Goal: Task Accomplishment & Management: Complete application form

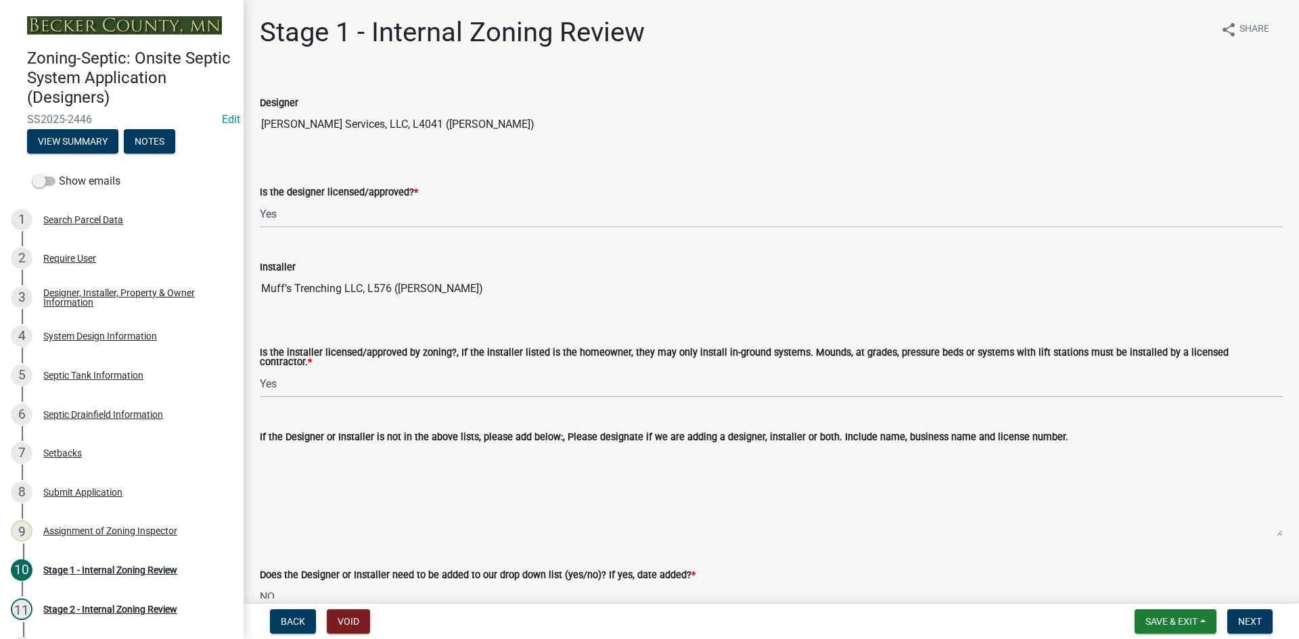
select select "49e49f1e-3b32-4342-8c2e-9cbd4919fe4d"
select select "ca07ae0a-7638-46ff-ada2-c67ca3524324"
select select "ec75a761-93b4-47c5-8535-fea253c32937"
select select "bcbb982e-a48c-4b4a-a83b-ed1363446a86"
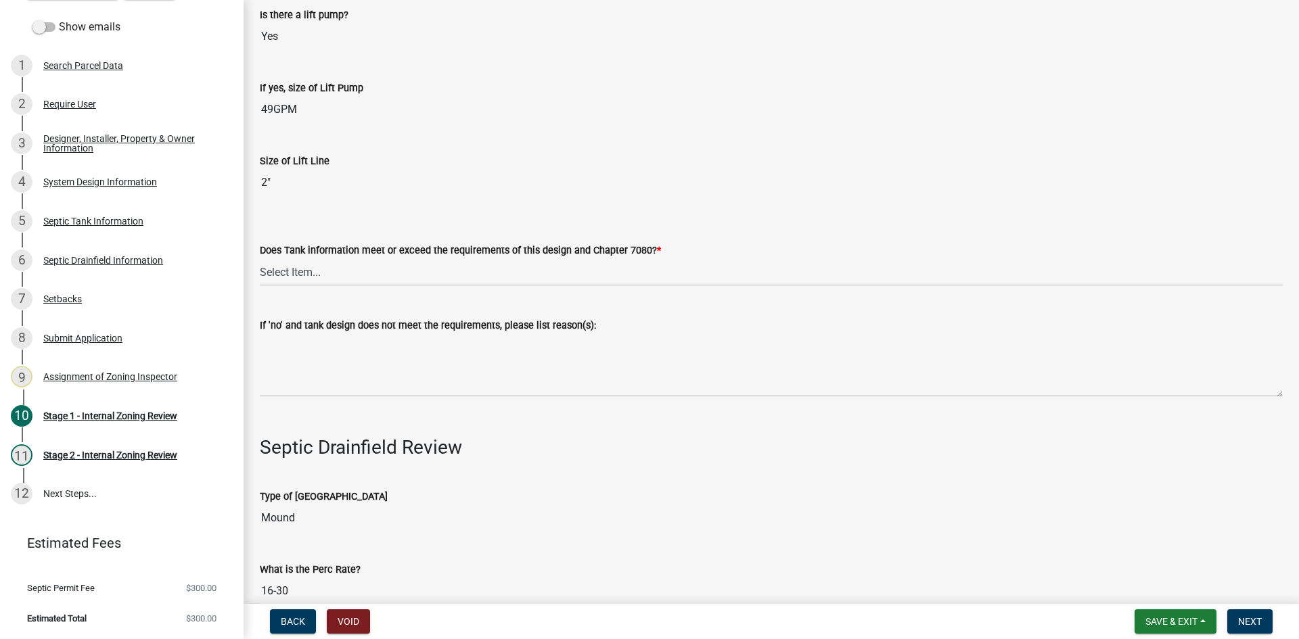
scroll to position [4010, 0]
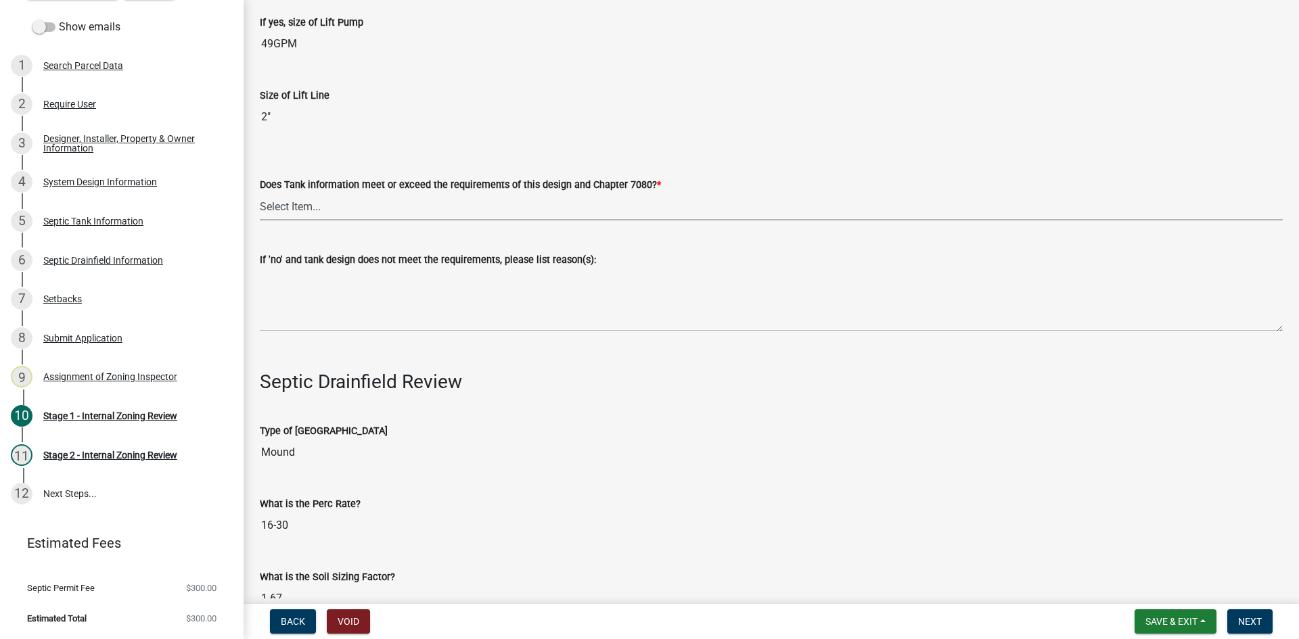
click at [314, 196] on select "Select Item... Yes No" at bounding box center [771, 207] width 1023 height 28
click at [260, 193] on select "Select Item... Yes No" at bounding box center [771, 207] width 1023 height 28
select select "47a2a5dd-5977-4941-8e6f-09ff03cdfb75"
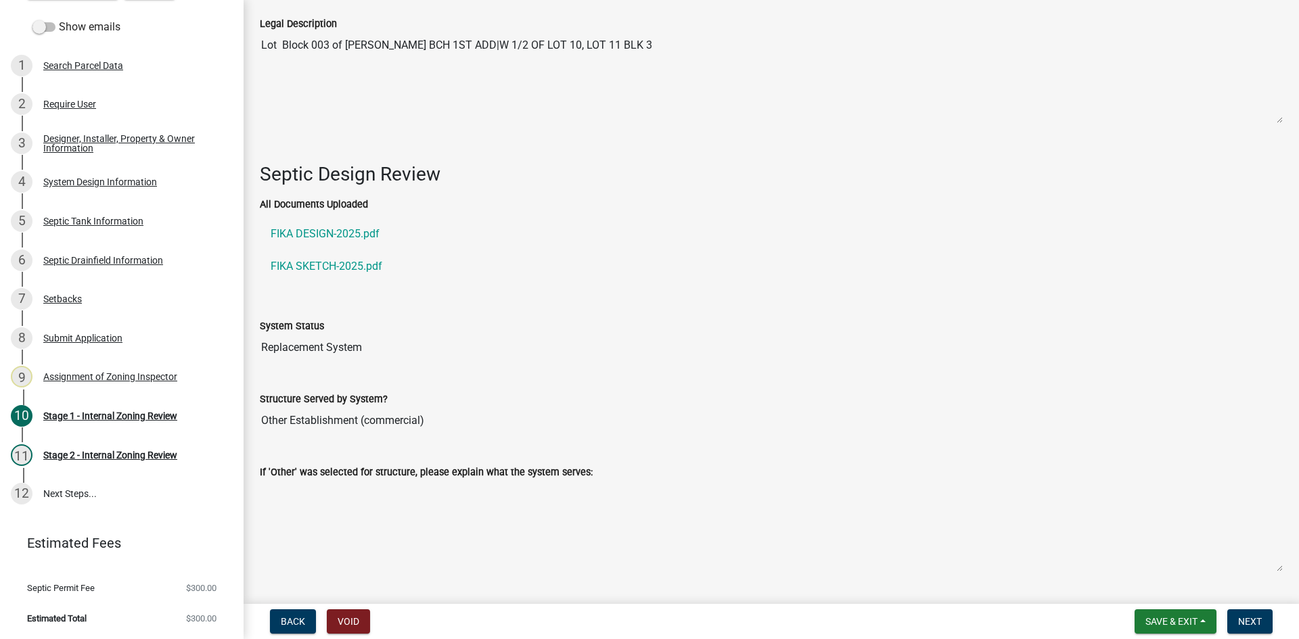
scroll to position [1691, 0]
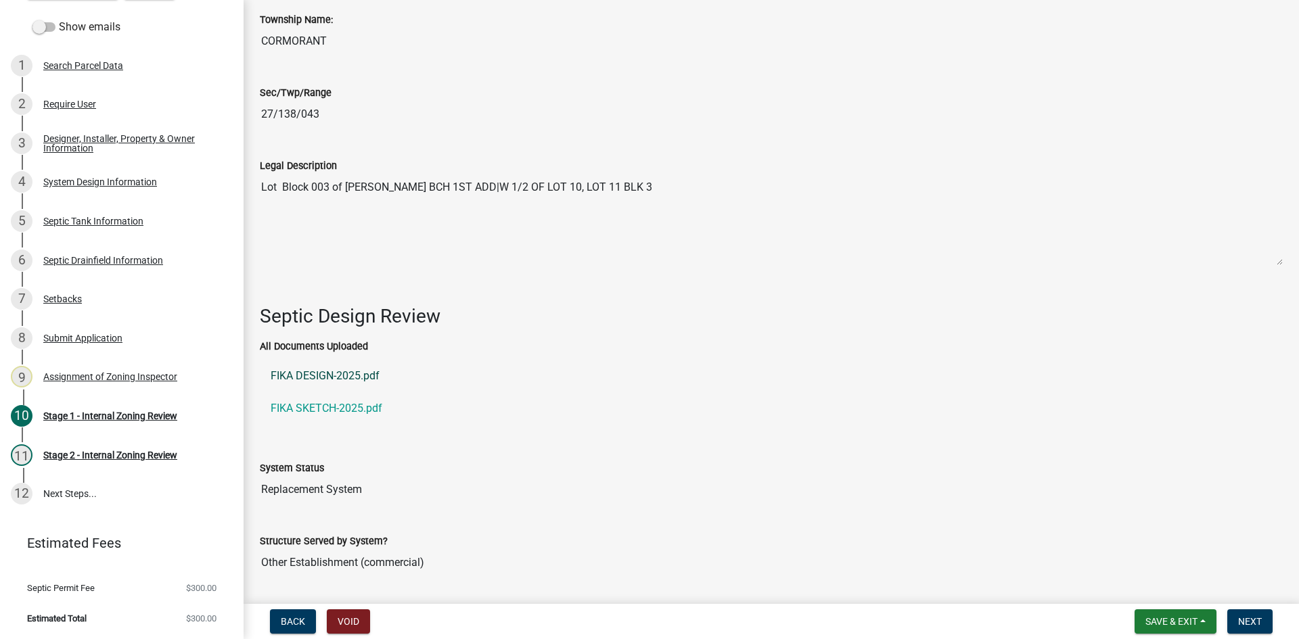
click at [327, 374] on link "FIKA DESIGN-2025.pdf" at bounding box center [771, 376] width 1023 height 32
click at [356, 373] on link "FIKA DESIGN-2025.pdf" at bounding box center [771, 376] width 1023 height 32
click at [323, 380] on link "FIKA DESIGN-2025.pdf" at bounding box center [771, 376] width 1023 height 32
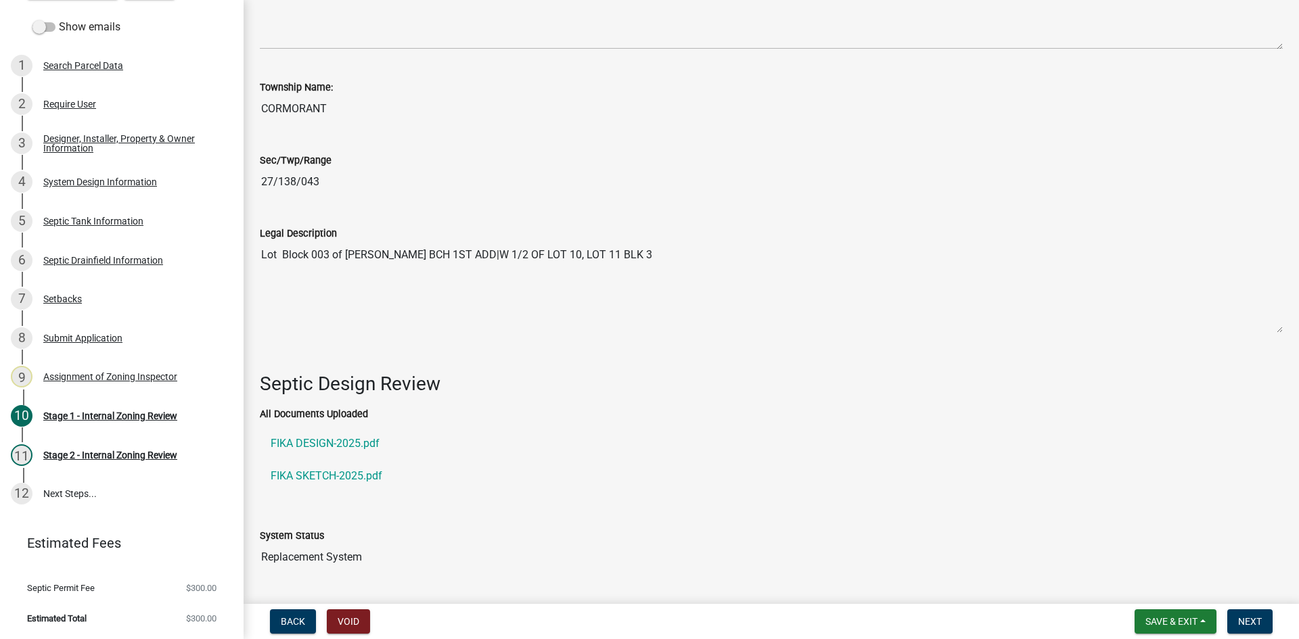
scroll to position [0, 0]
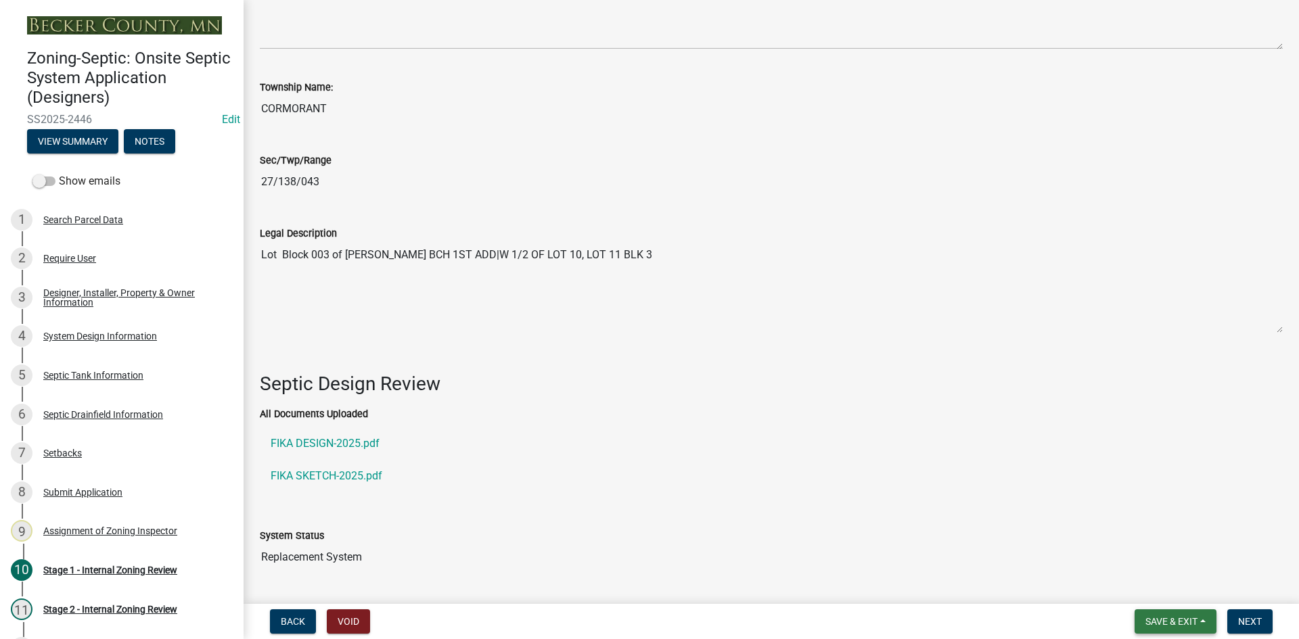
drag, startPoint x: 1153, startPoint y: 628, endPoint x: 1147, endPoint y: 597, distance: 32.4
click at [1150, 626] on button "Save & Exit" at bounding box center [1175, 621] width 82 height 24
click at [1134, 547] on button "Save" at bounding box center [1162, 554] width 108 height 32
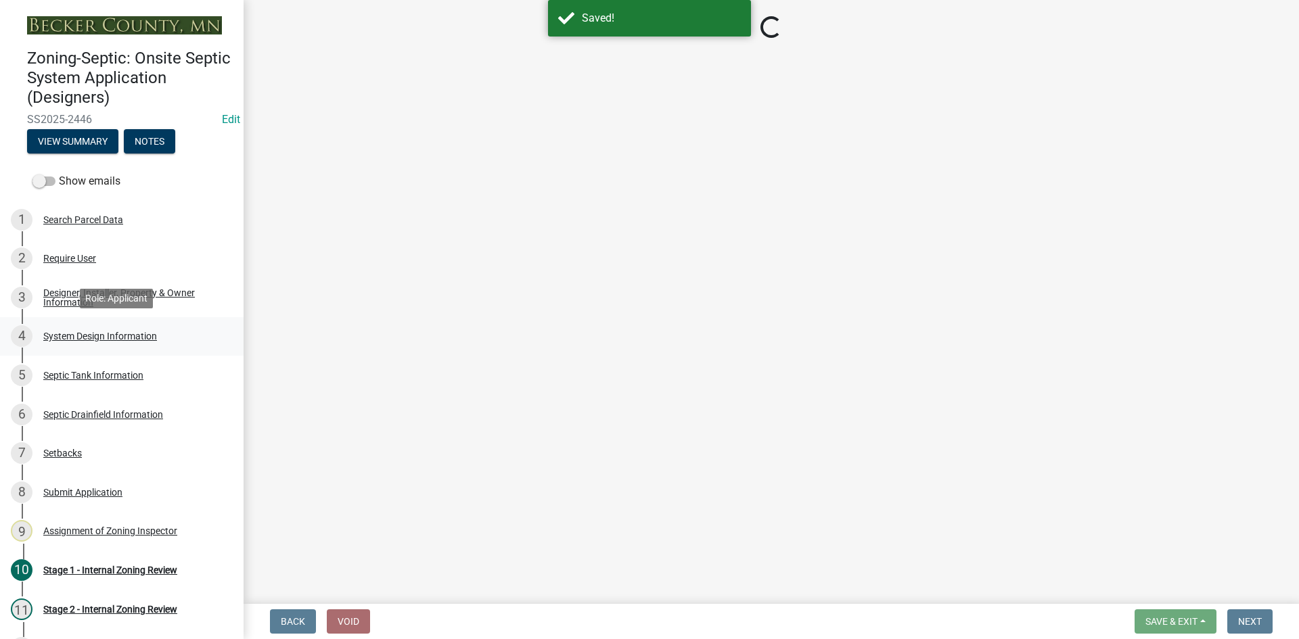
select select "49e49f1e-3b32-4342-8c2e-9cbd4919fe4d"
select select "ca07ae0a-7638-46ff-ada2-c67ca3524324"
select select "ec75a761-93b4-47c5-8535-fea253c32937"
select select "bcbb982e-a48c-4b4a-a83b-ed1363446a86"
select select "47a2a5dd-5977-4941-8e6f-09ff03cdfb75"
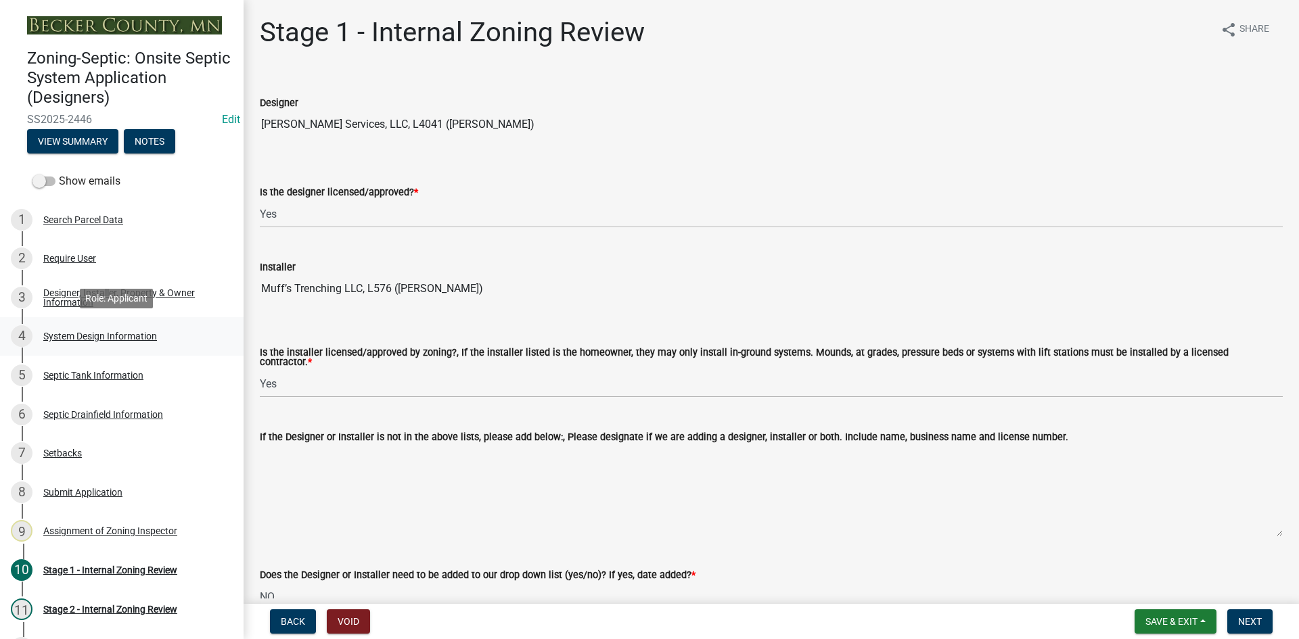
click at [145, 338] on div "System Design Information" at bounding box center [100, 335] width 114 height 9
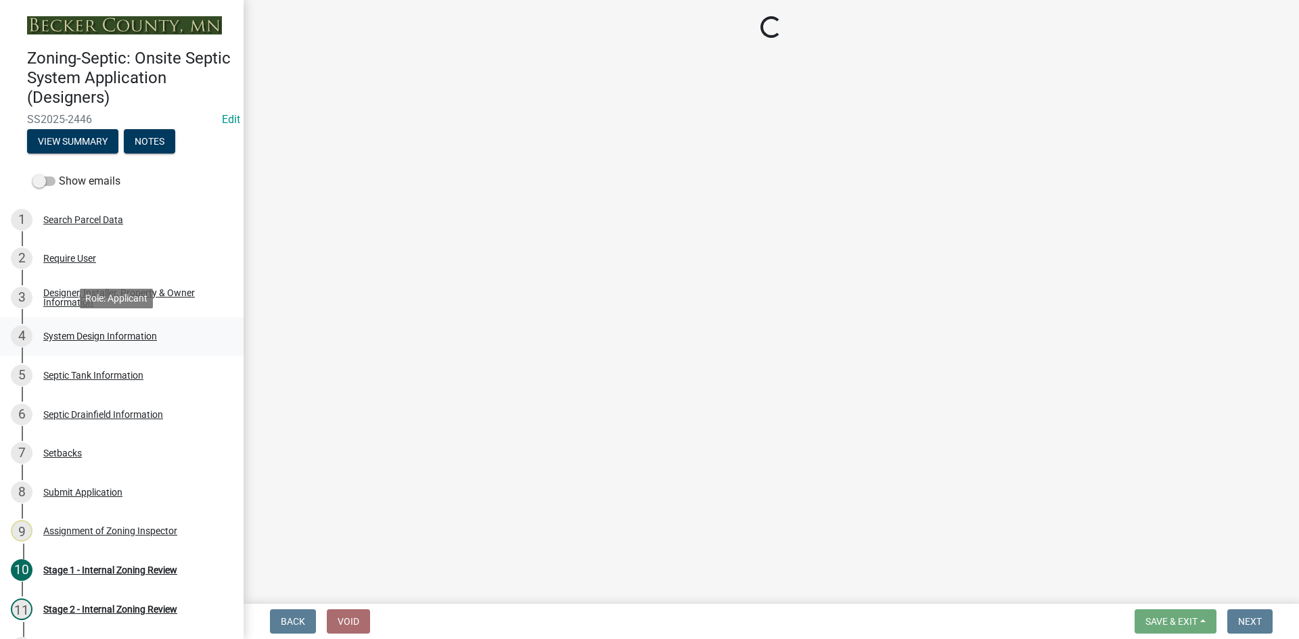
select select "8ba21533-2acf-4cc6-95e5-280e4aabd5a3"
select select "25258e87-3ef9-4f1c-a5f1-75a1d463abfb"
select select "011fbff4-a41d-4a75-9bd8-71c7e6c69e0d"
select select "85fdfef2-2683-4311-b5d5-5505f6411127"
select select "02227de1-8f52-4955-8037-a82232194b80"
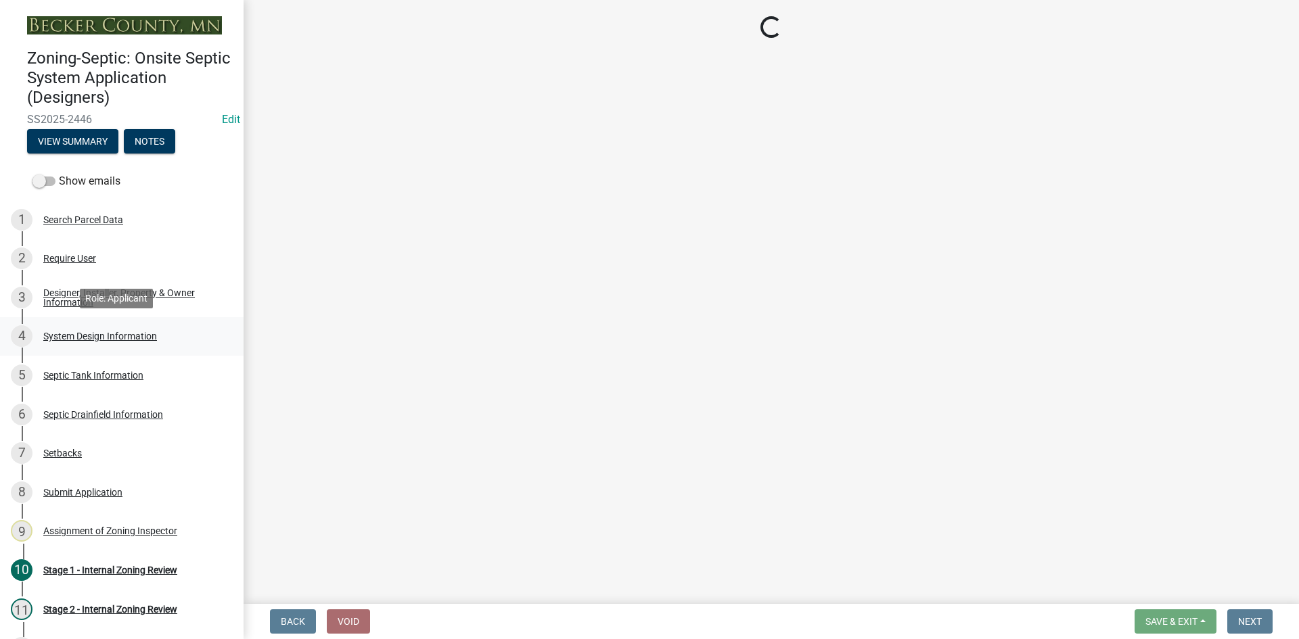
select select "ba735beb-519e-40f0-ae20-62d65fc4c46b"
select select "ef698bf5-6172-44c1-9ffb-522c07469aed"
select select "384fc250-a67e-4e5e-a6e0-19116deb63e7"
select select "a0c59fcd-b61c-4c3a-90a8-e70849750c47"
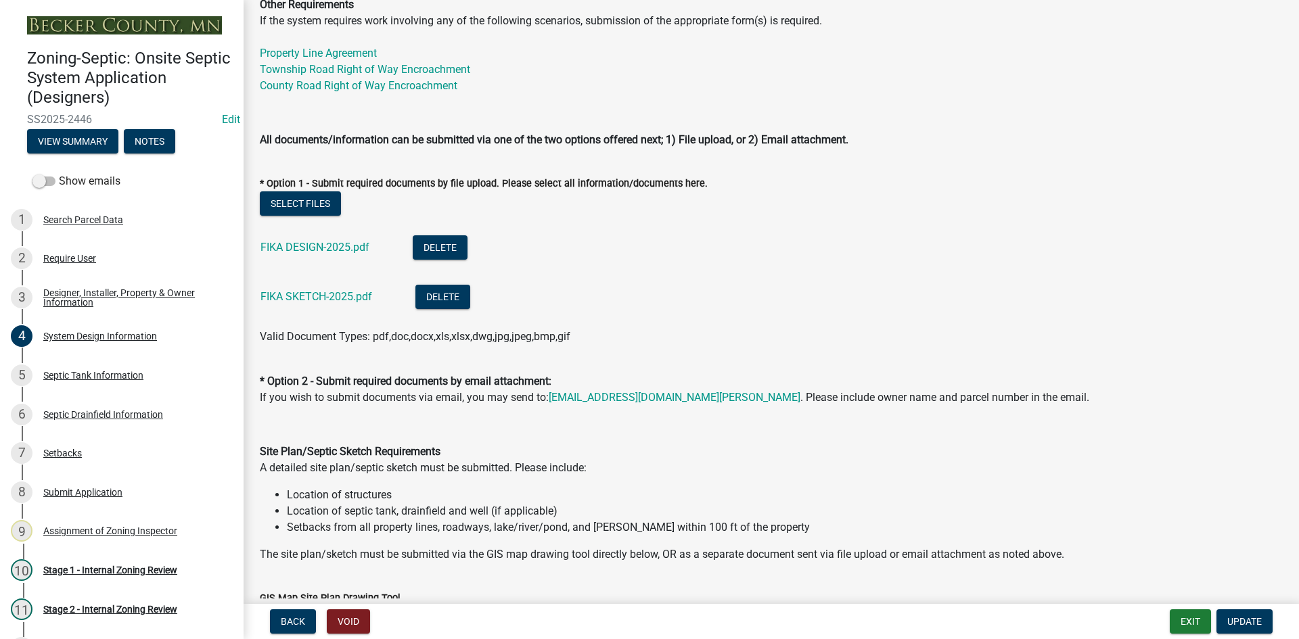
scroll to position [541, 0]
click at [446, 245] on button "Delete" at bounding box center [440, 247] width 55 height 24
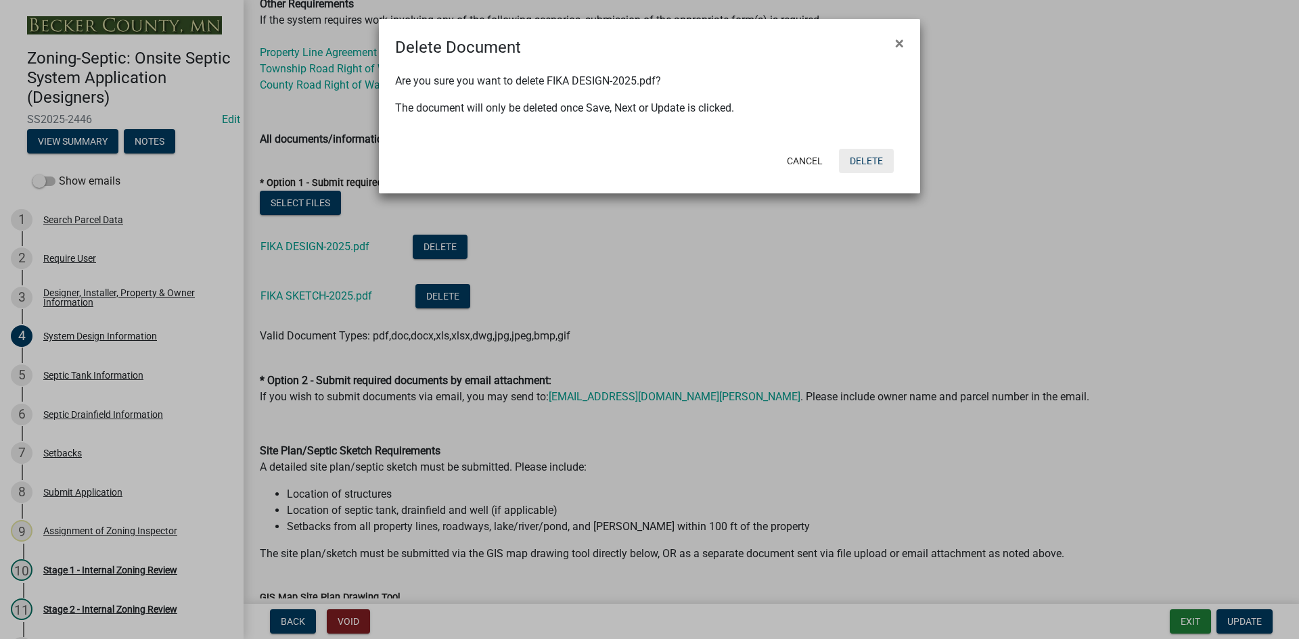
click at [870, 164] on button "Delete" at bounding box center [866, 161] width 55 height 24
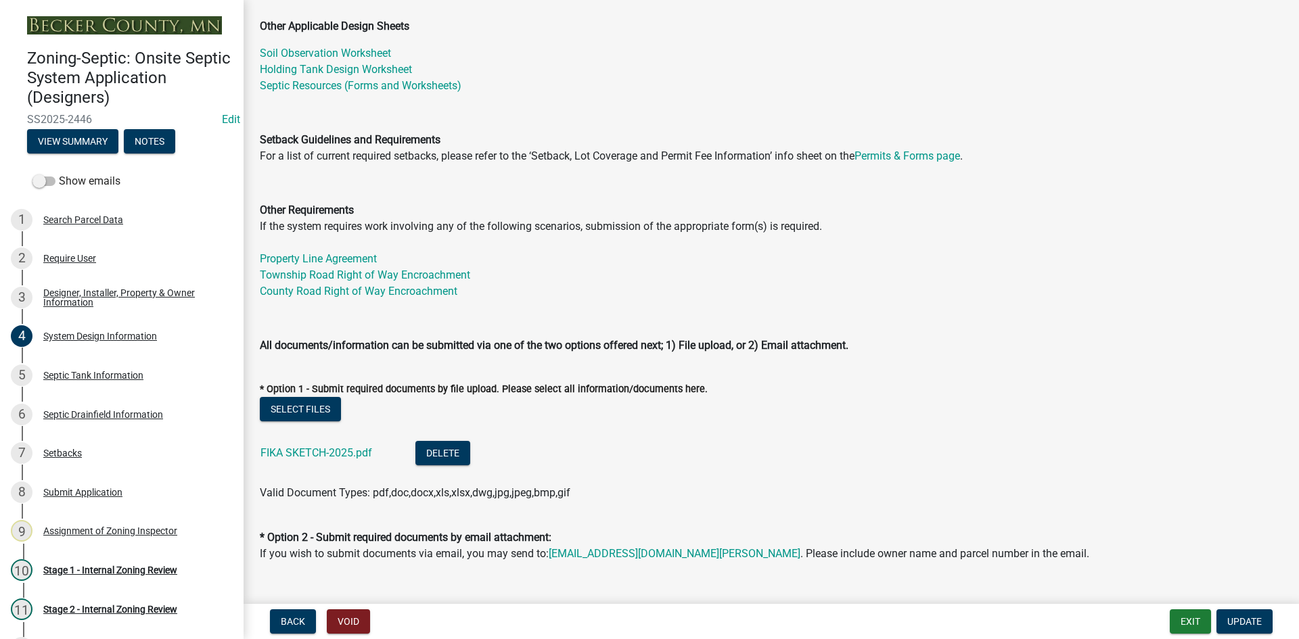
scroll to position [473, 0]
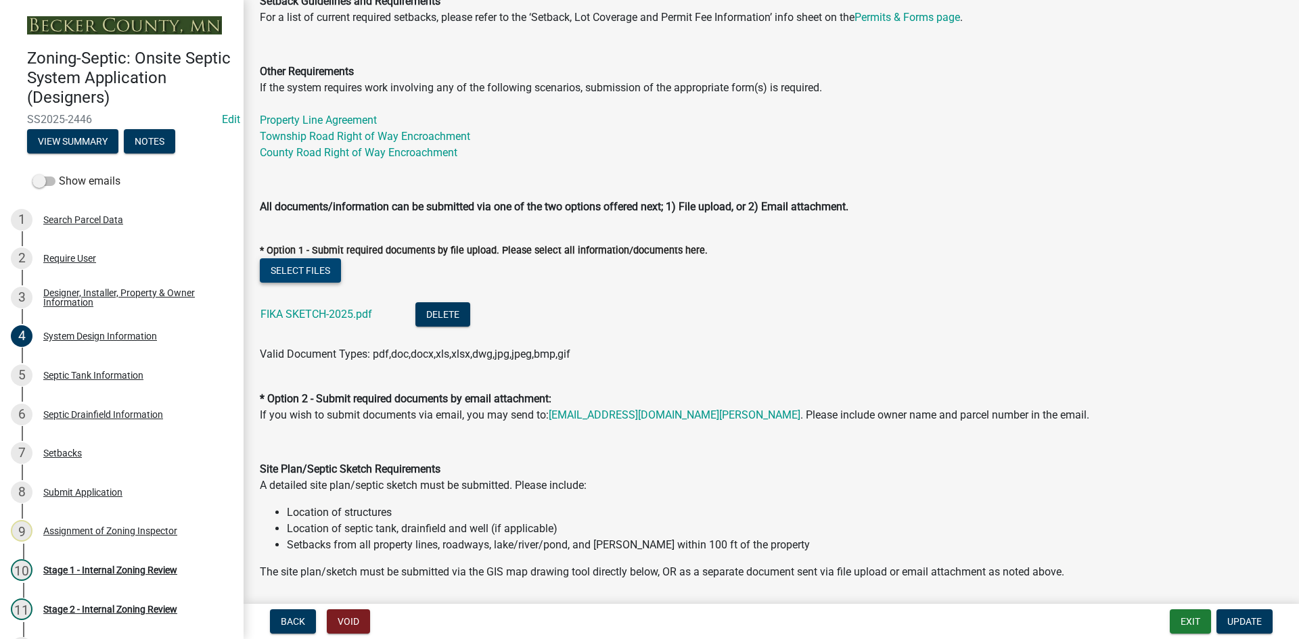
click at [293, 273] on button "Select files" at bounding box center [300, 270] width 81 height 24
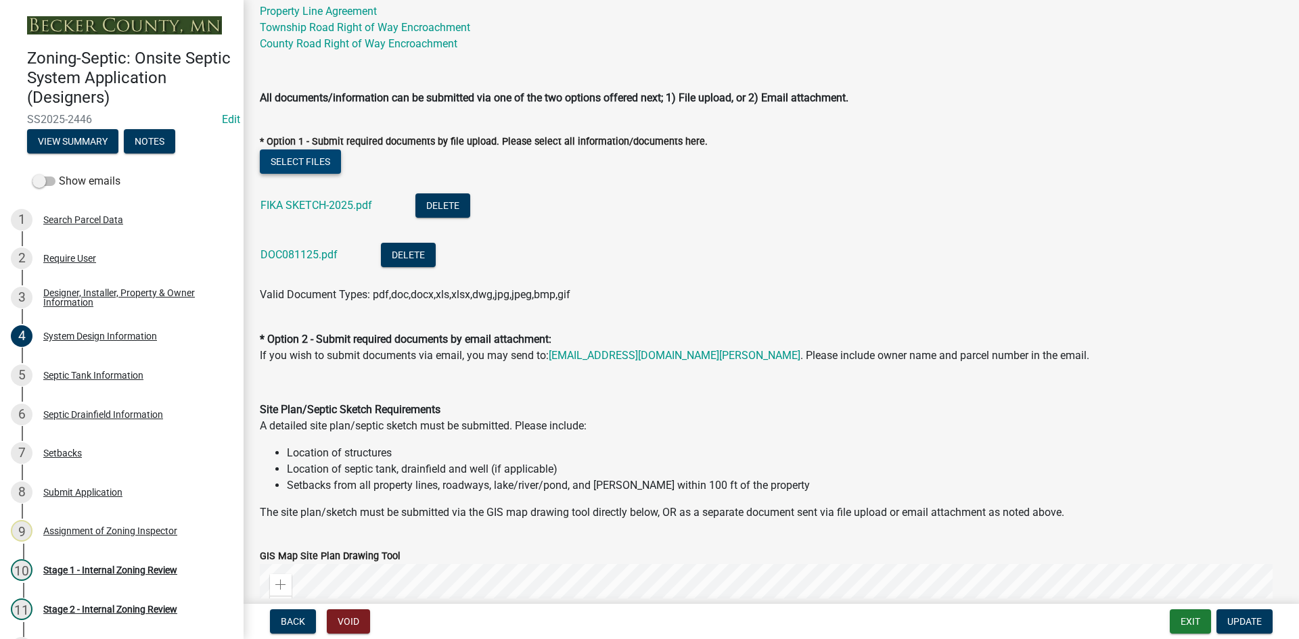
scroll to position [744, 0]
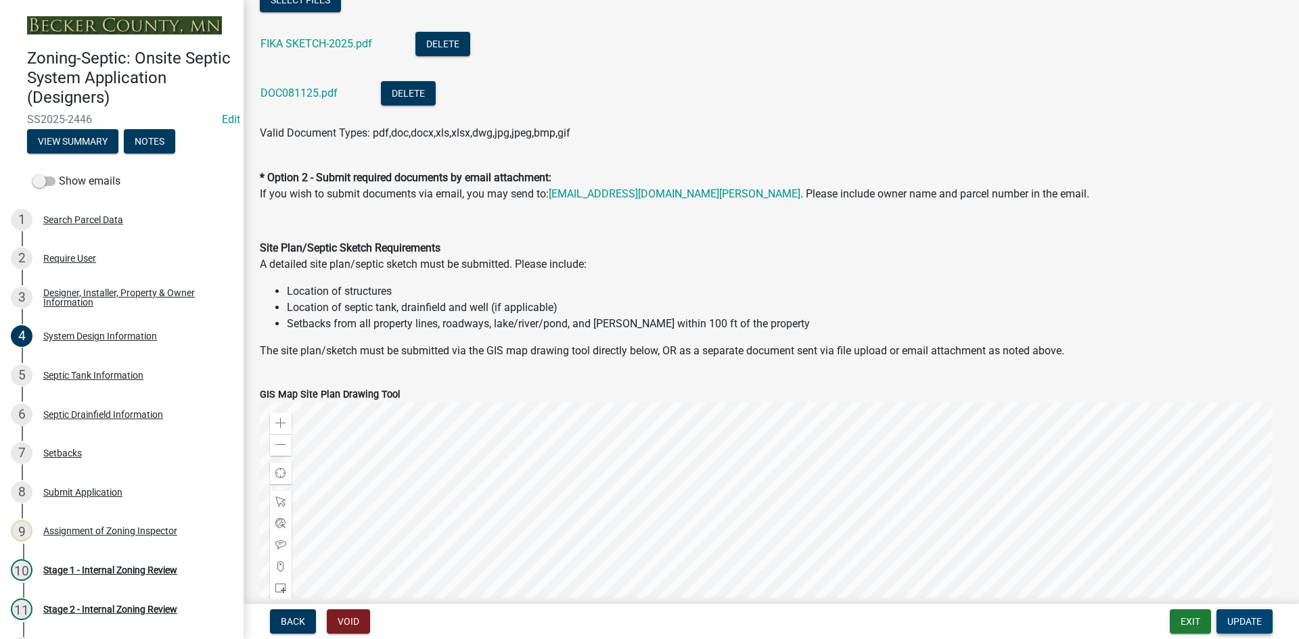
click at [1249, 624] on span "Update" at bounding box center [1244, 621] width 34 height 11
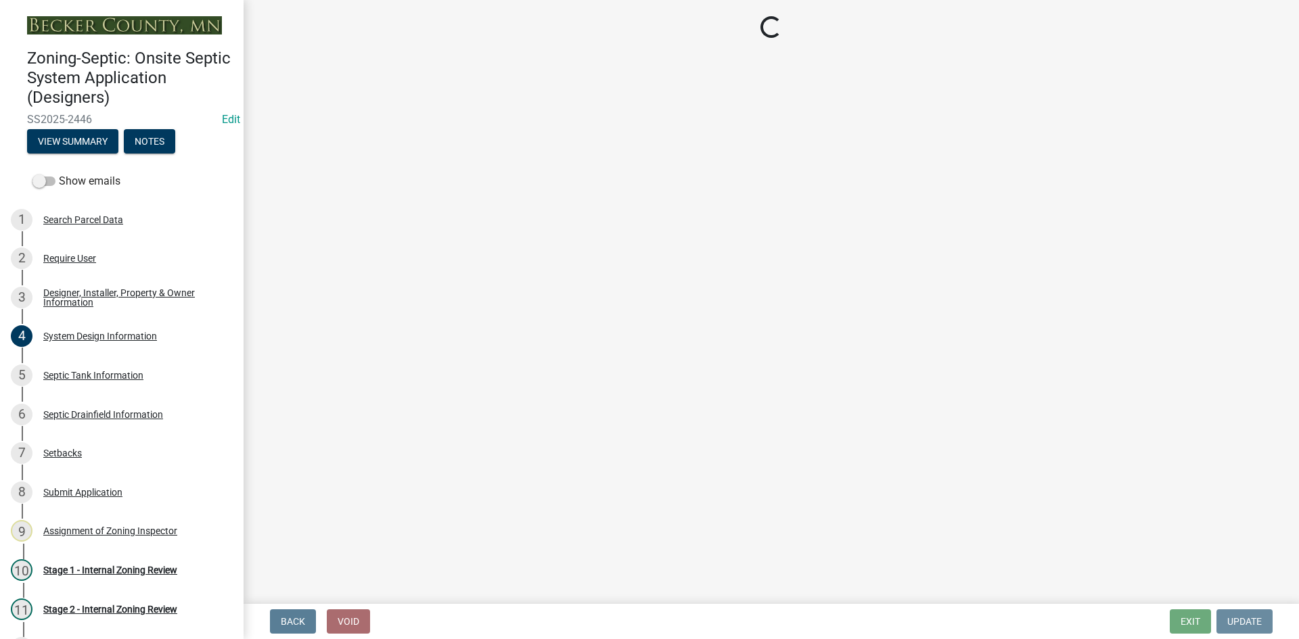
scroll to position [0, 0]
select select "49e49f1e-3b32-4342-8c2e-9cbd4919fe4d"
select select "ca07ae0a-7638-46ff-ada2-c67ca3524324"
select select "ec75a761-93b4-47c5-8535-fea253c32937"
select select "bcbb982e-a48c-4b4a-a83b-ed1363446a86"
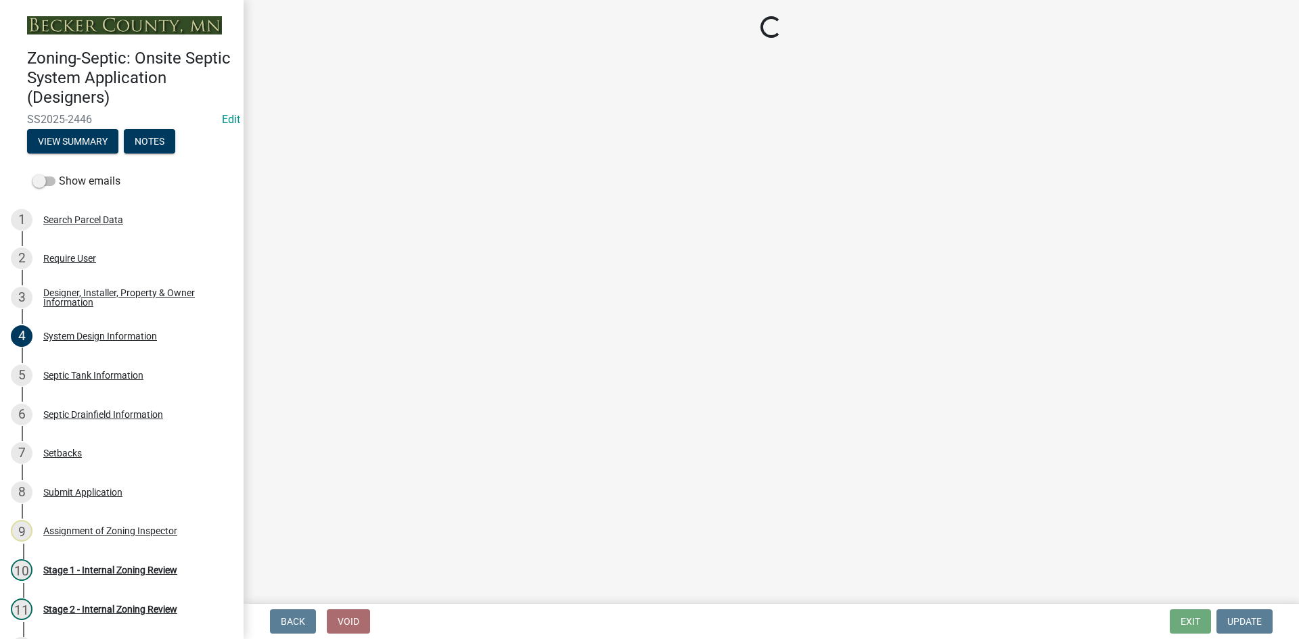
select select "47a2a5dd-5977-4941-8e6f-09ff03cdfb75"
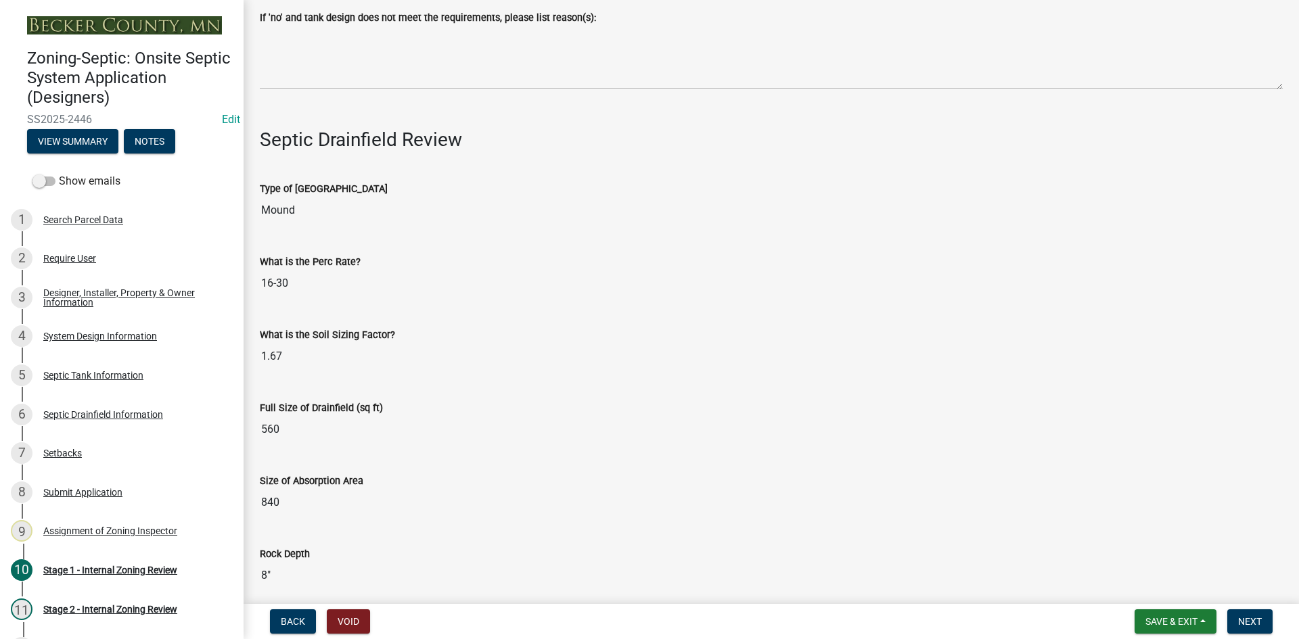
scroll to position [4335, 0]
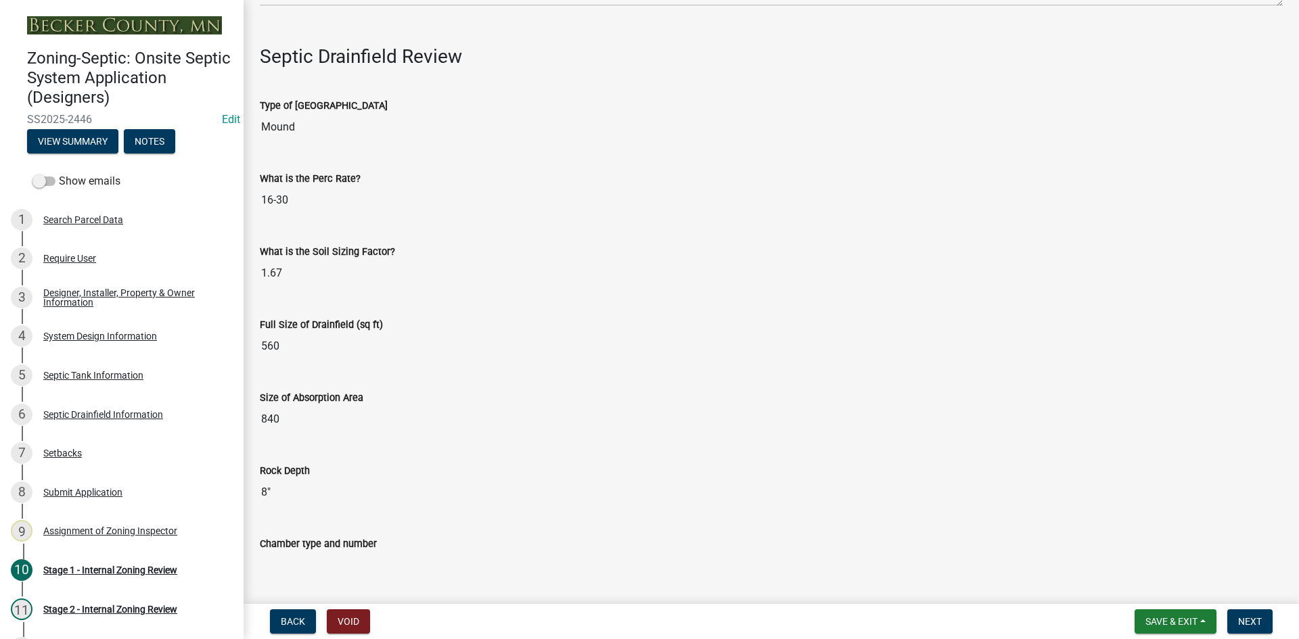
click at [345, 415] on input "840" at bounding box center [771, 419] width 1023 height 27
click at [292, 412] on input "840" at bounding box center [771, 419] width 1023 height 27
click at [1139, 628] on button "Save & Exit" at bounding box center [1175, 621] width 82 height 24
click at [1152, 561] on button "Save" at bounding box center [1162, 554] width 108 height 32
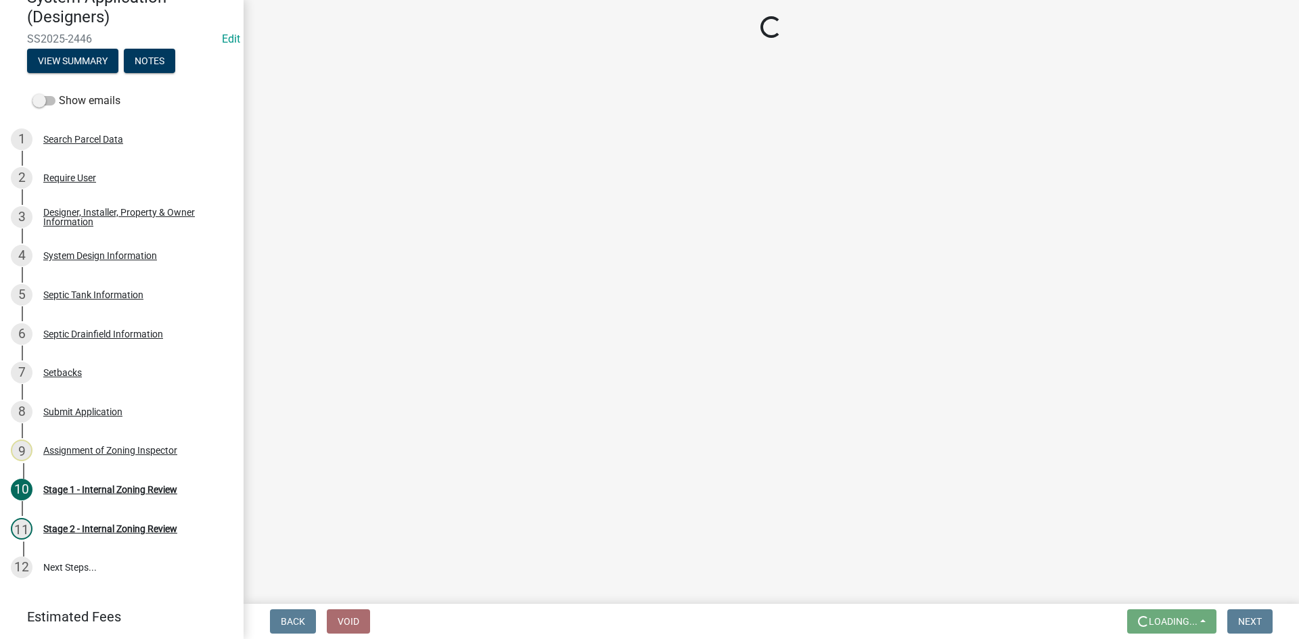
scroll to position [110, 0]
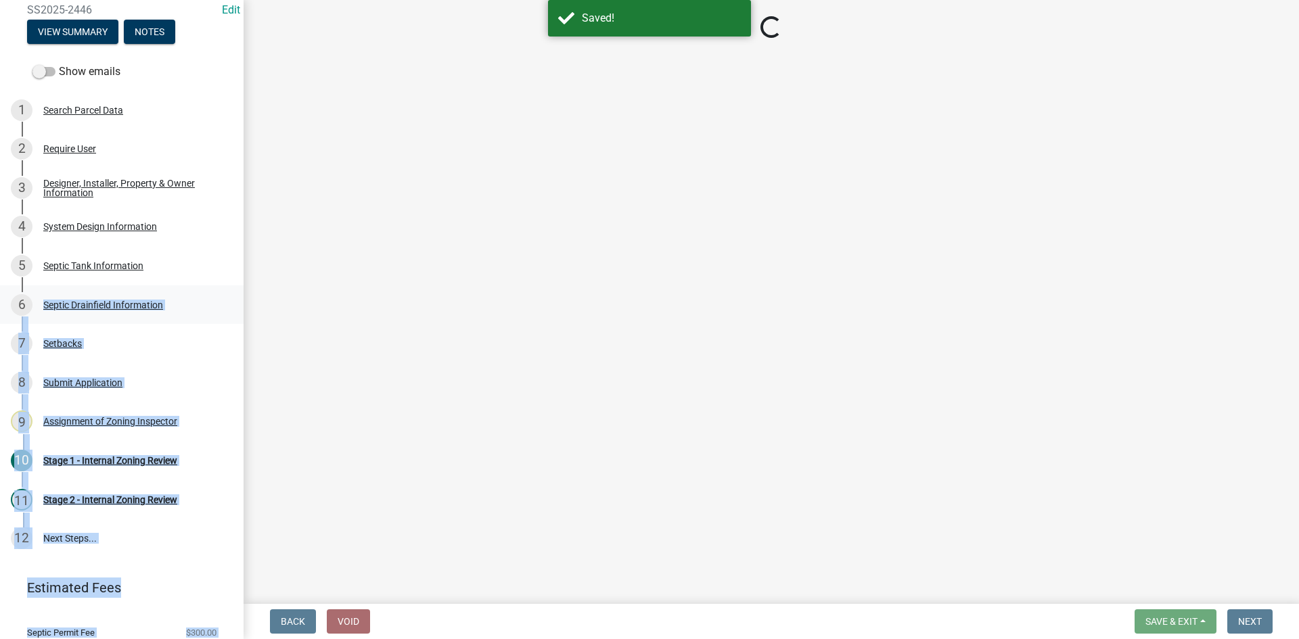
drag, startPoint x: 244, startPoint y: 305, endPoint x: 231, endPoint y: 293, distance: 17.2
click at [233, 298] on div "Zoning-Septic: Onsite Septic System Application (Designers) SS2025-2446 Edit Vi…" at bounding box center [649, 319] width 1299 height 639
click at [273, 292] on main "Loading..." at bounding box center [771, 299] width 1055 height 599
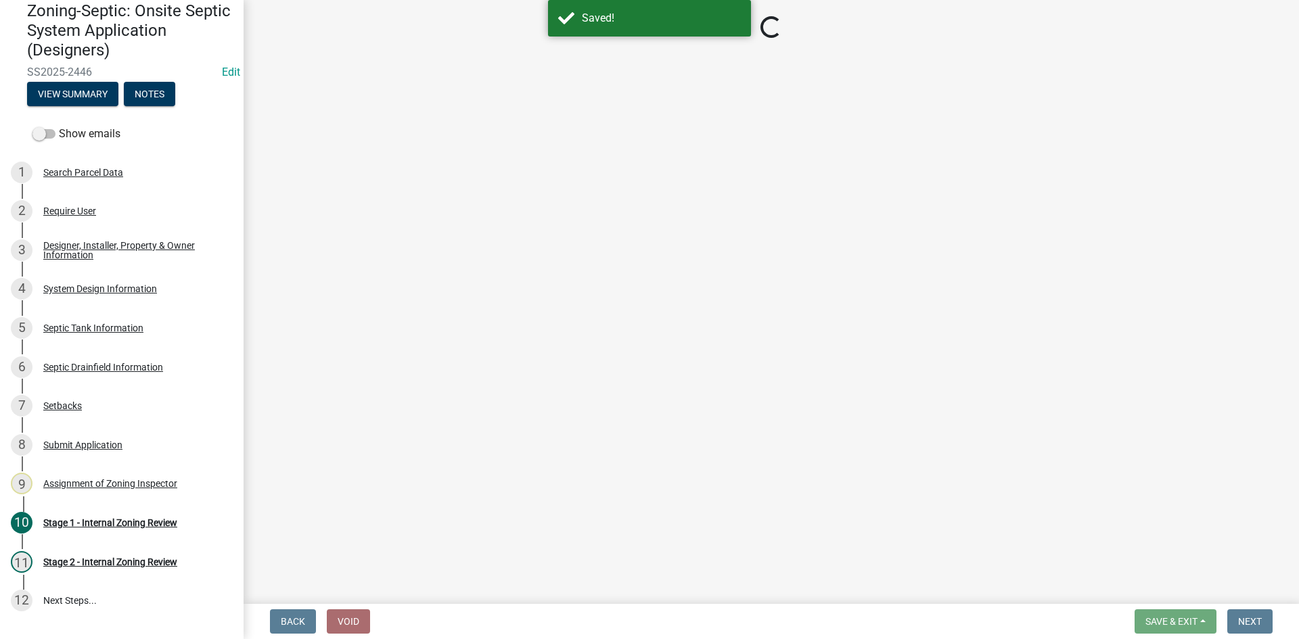
select select "49e49f1e-3b32-4342-8c2e-9cbd4919fe4d"
select select "ca07ae0a-7638-46ff-ada2-c67ca3524324"
select select "ec75a761-93b4-47c5-8535-fea253c32937"
select select "bcbb982e-a48c-4b4a-a83b-ed1363446a86"
select select "47a2a5dd-5977-4941-8e6f-09ff03cdfb75"
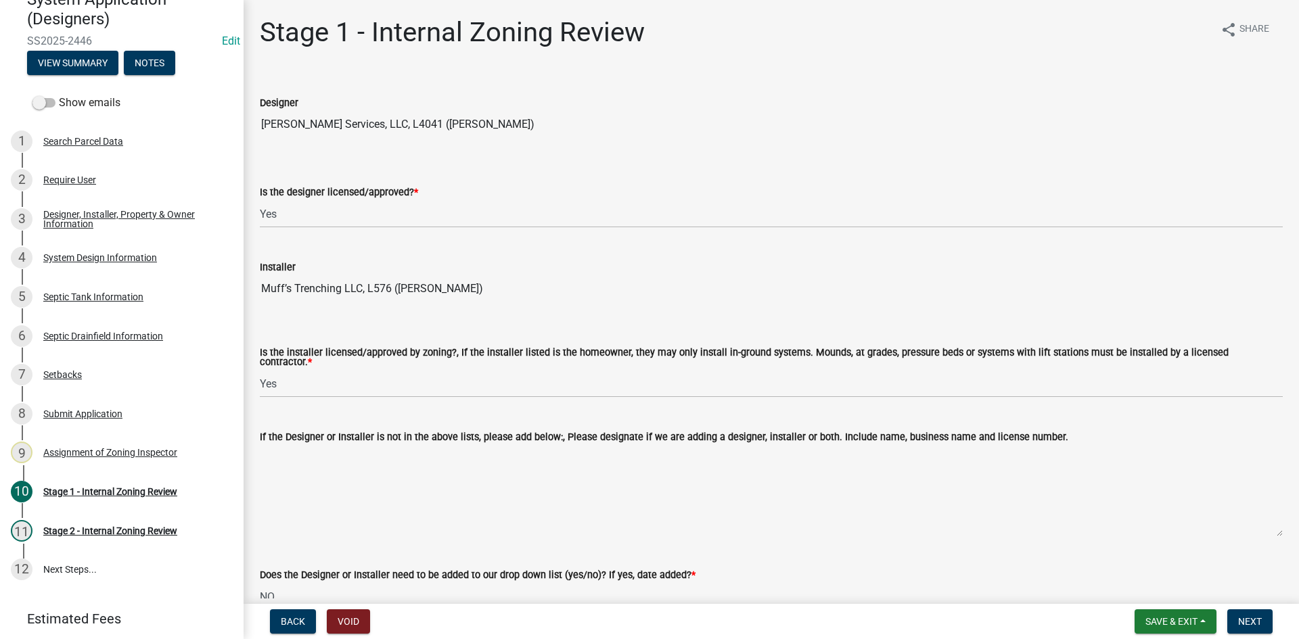
scroll to position [154, 0]
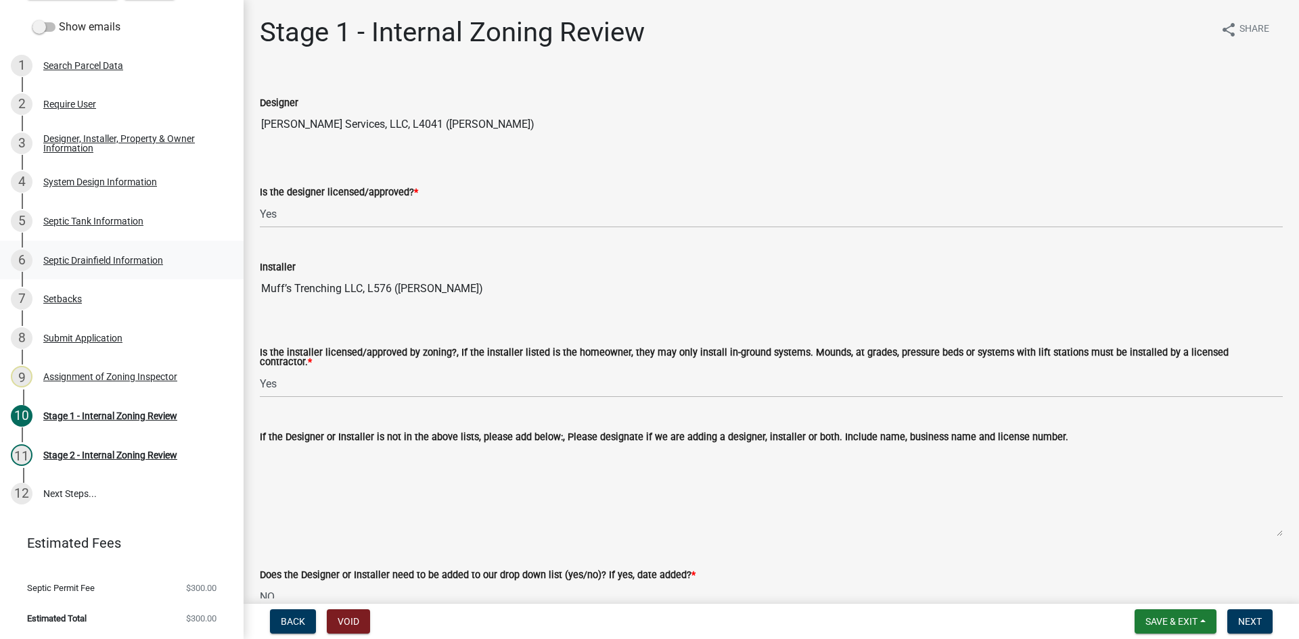
click at [96, 264] on div "Septic Drainfield Information" at bounding box center [103, 260] width 120 height 9
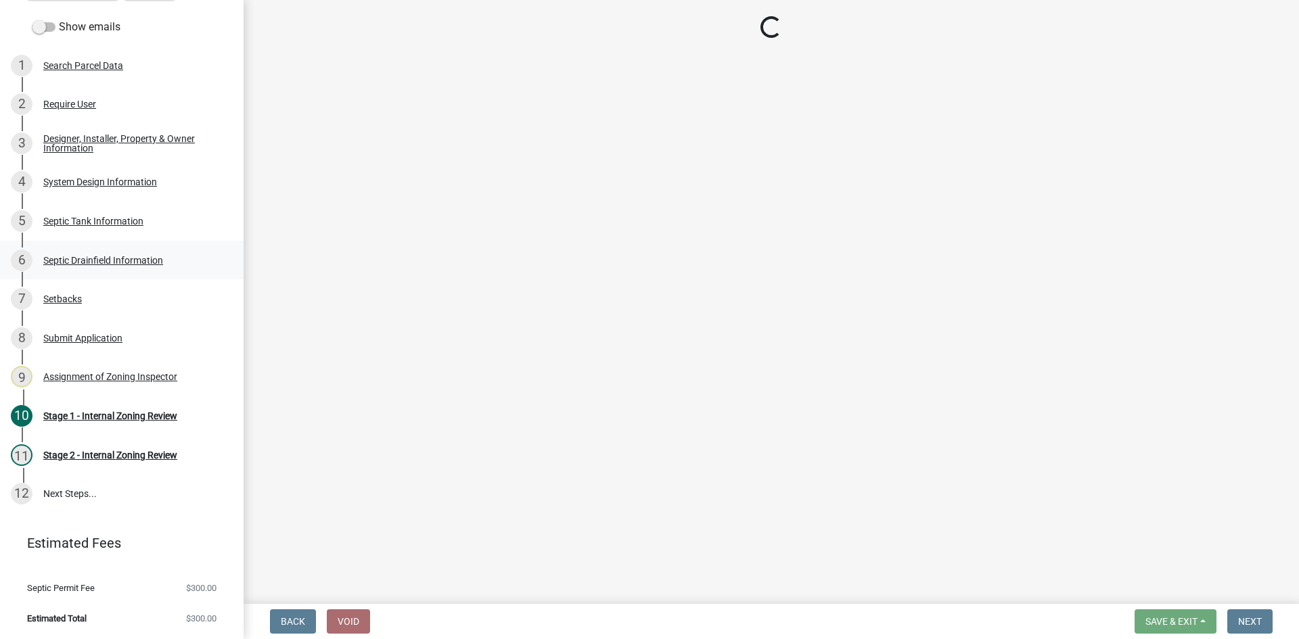
select select "757b77d3-357c-421c-8450-4fc78db4eecb"
select select "366d546d-8bc3-42fb-bca7-8a9455861f61"
select select "1b6ac9e4-d484-4de6-8bd4-0abb5598902e"
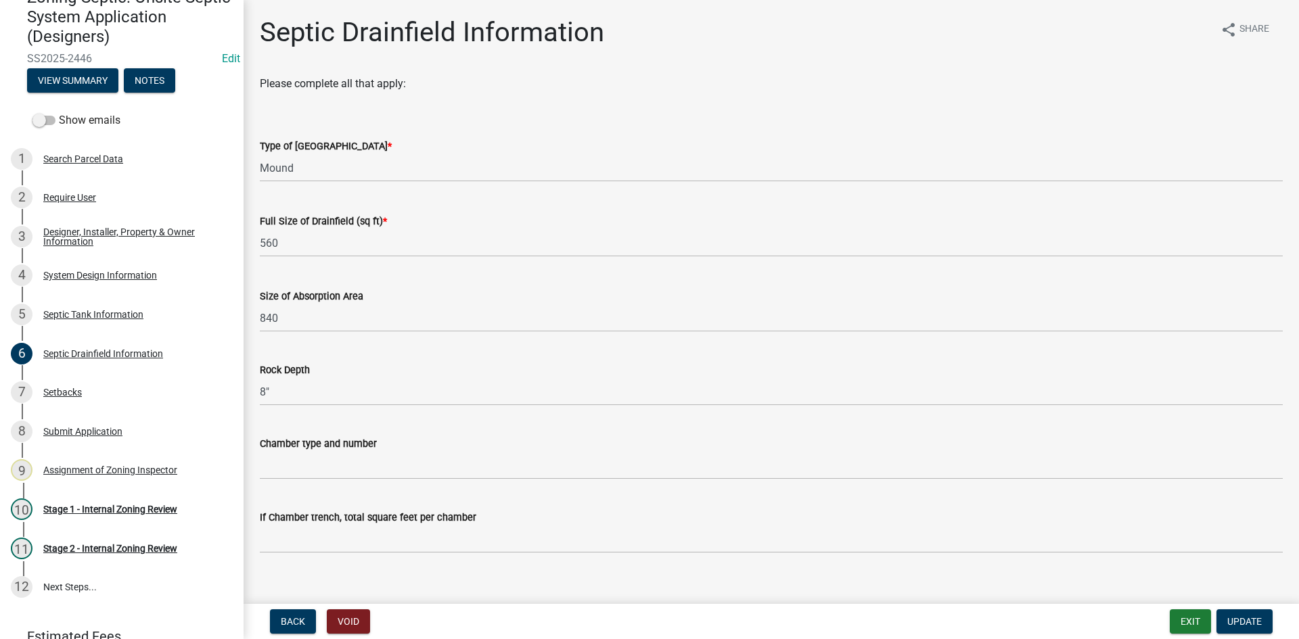
scroll to position [55, 0]
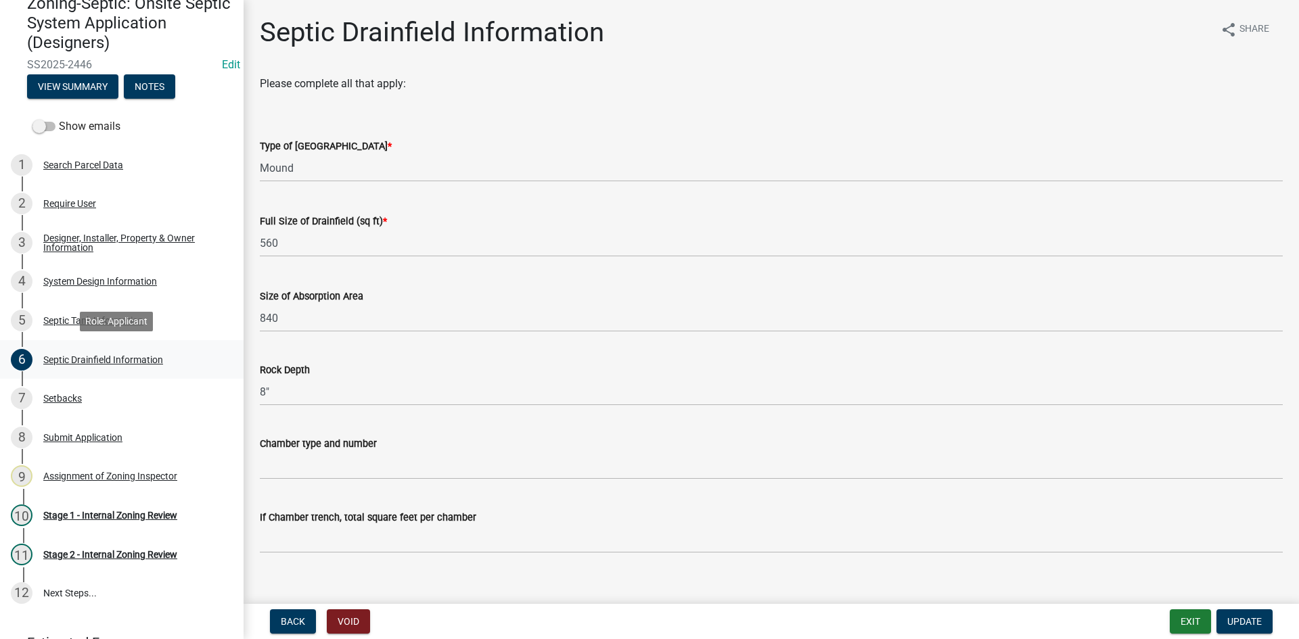
click at [120, 362] on div "Septic Drainfield Information" at bounding box center [103, 359] width 120 height 9
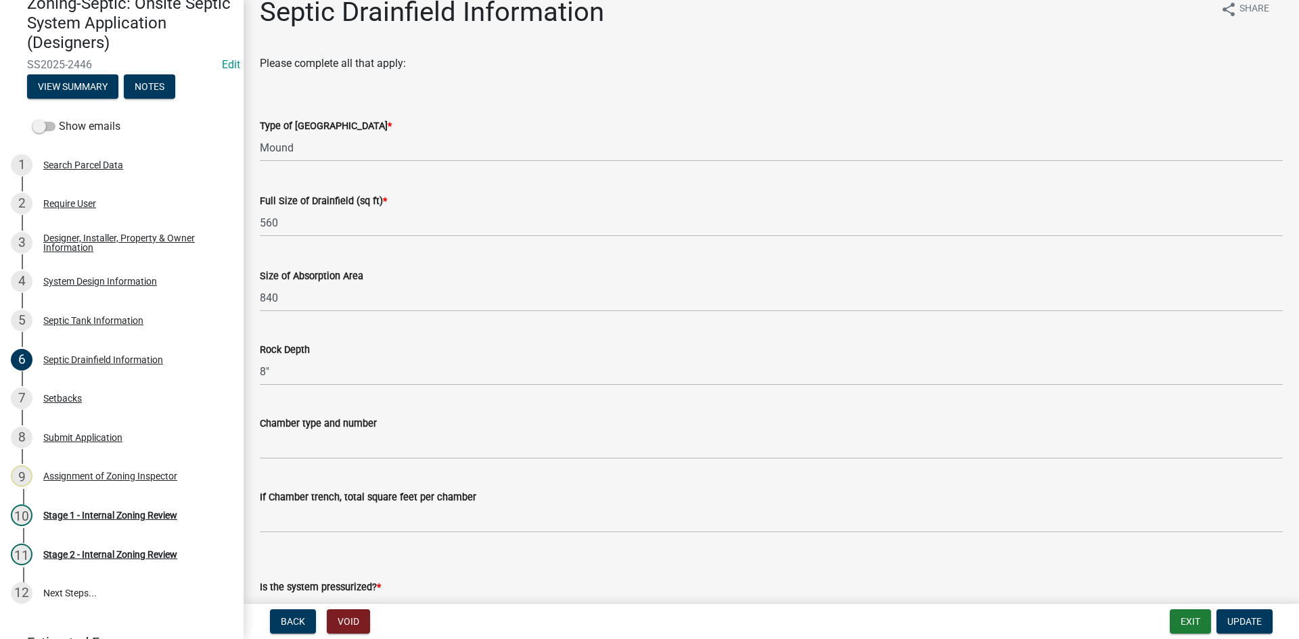
scroll to position [0, 0]
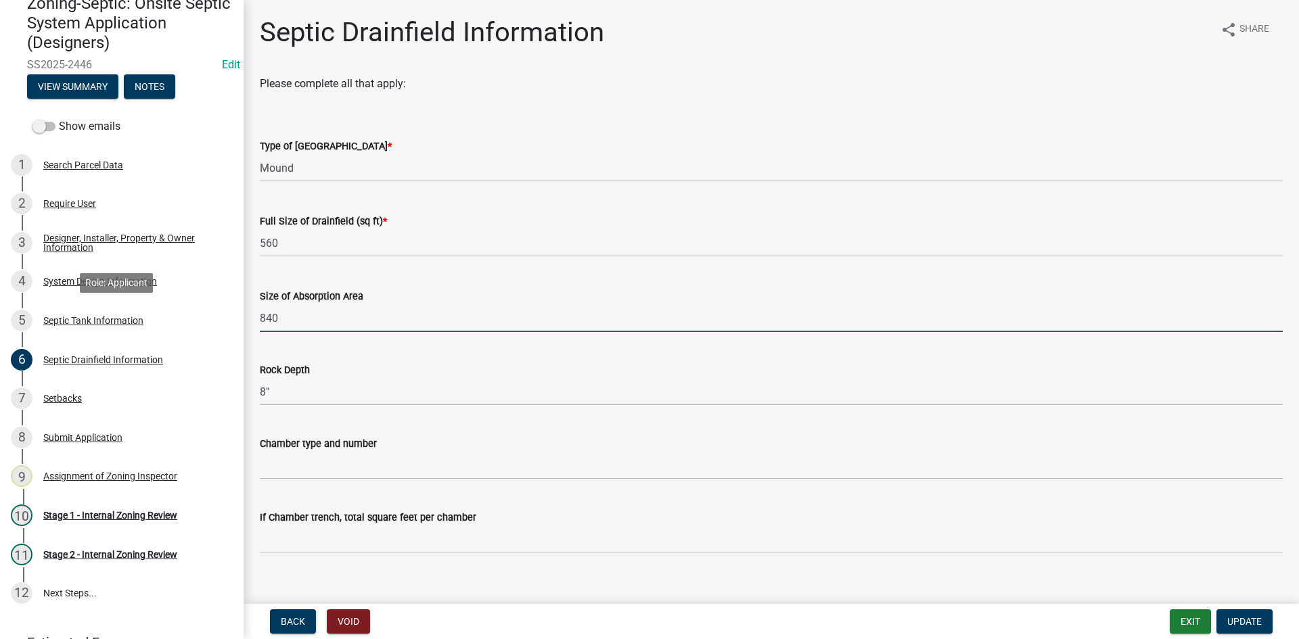
drag, startPoint x: 292, startPoint y: 318, endPoint x: 405, endPoint y: 294, distance: 116.2
click at [238, 329] on div "Zoning-Septic: Onsite Septic System Application (Designers) SS2025-2446 Edit Vi…" at bounding box center [649, 319] width 1299 height 639
click at [401, 314] on input "1540" at bounding box center [771, 318] width 1023 height 28
click at [318, 325] on input "1540" at bounding box center [771, 318] width 1023 height 28
type input "1540"
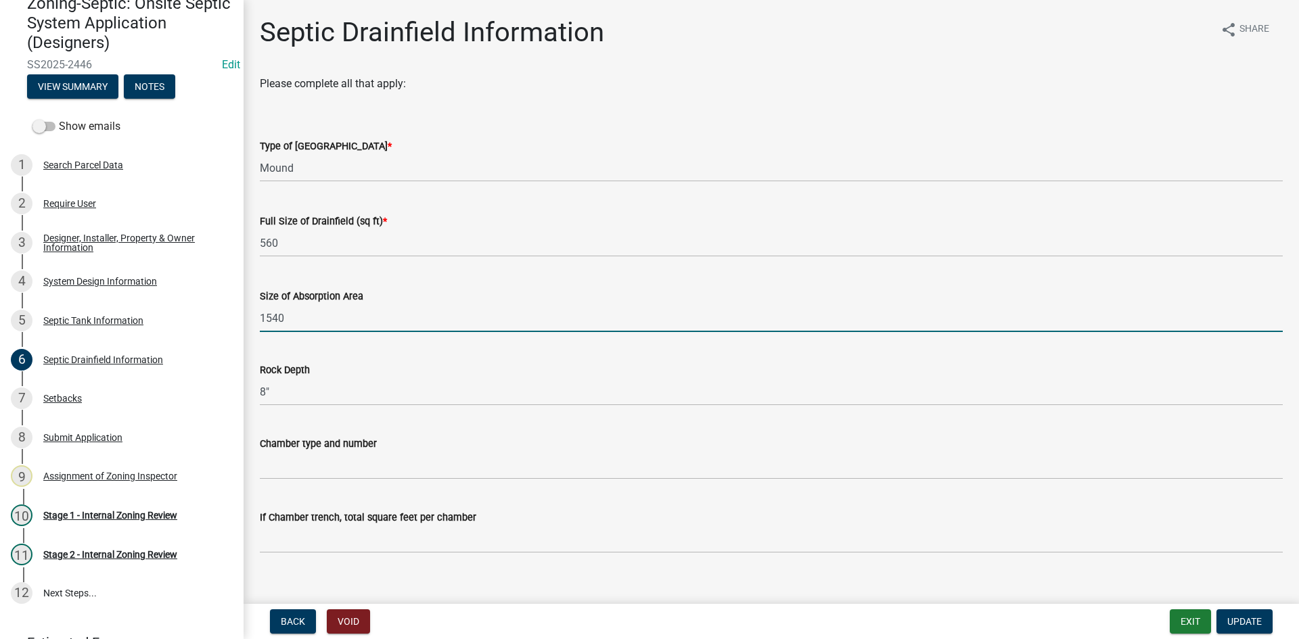
drag, startPoint x: 325, startPoint y: 315, endPoint x: 361, endPoint y: 319, distance: 36.8
click at [325, 315] on input "1540" at bounding box center [771, 318] width 1023 height 28
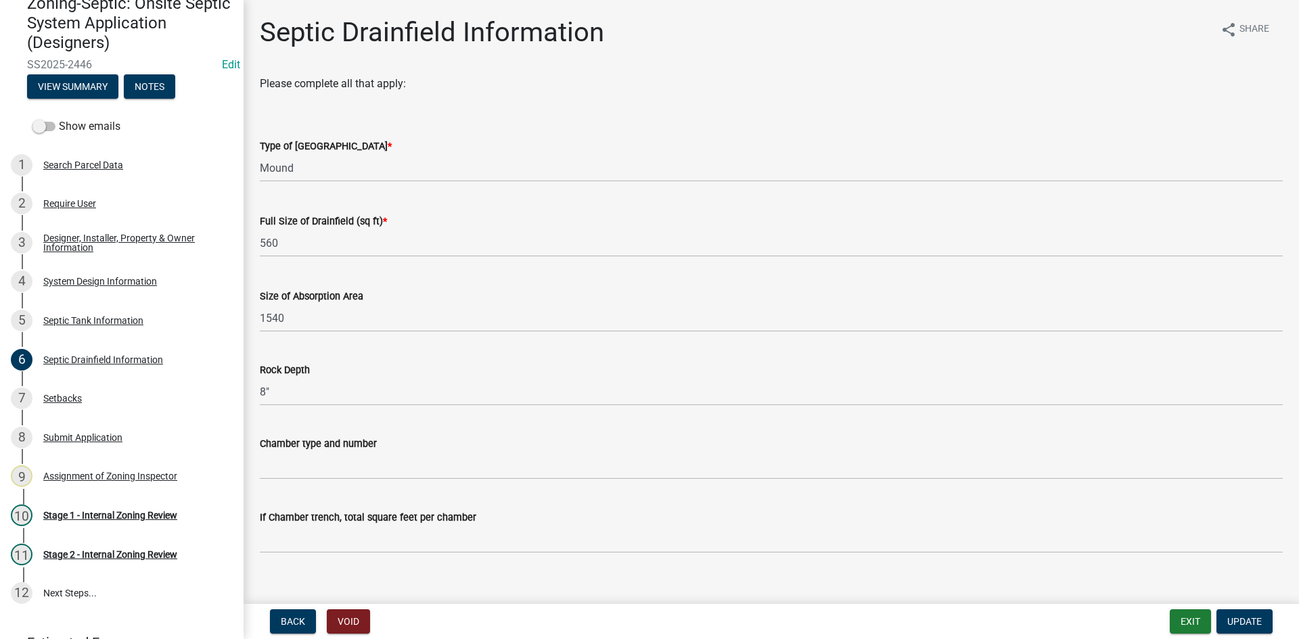
click at [387, 375] on div "Rock Depth" at bounding box center [771, 370] width 1023 height 16
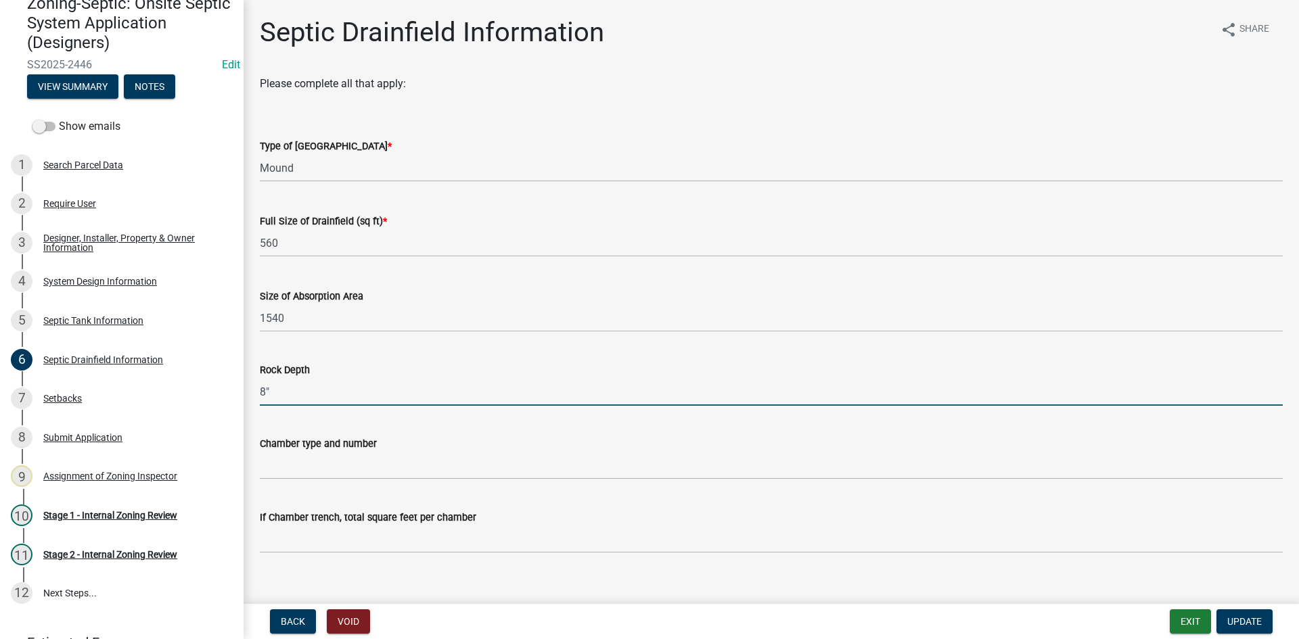
click at [331, 394] on input "8"" at bounding box center [771, 392] width 1023 height 28
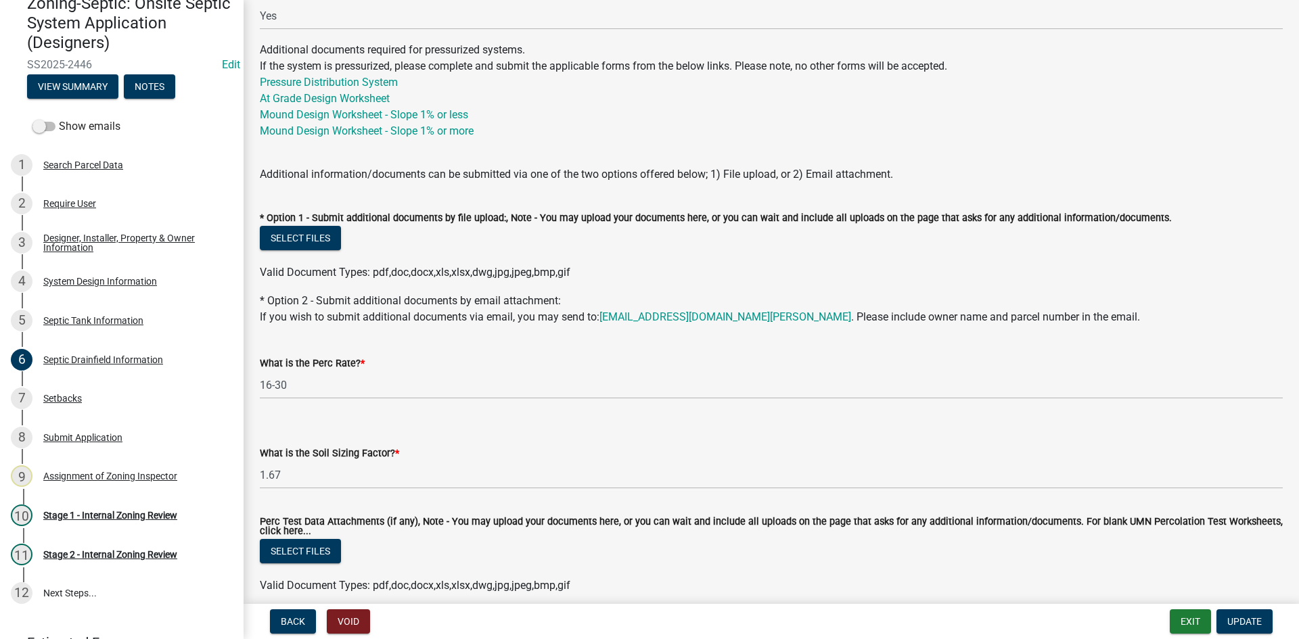
scroll to position [674, 0]
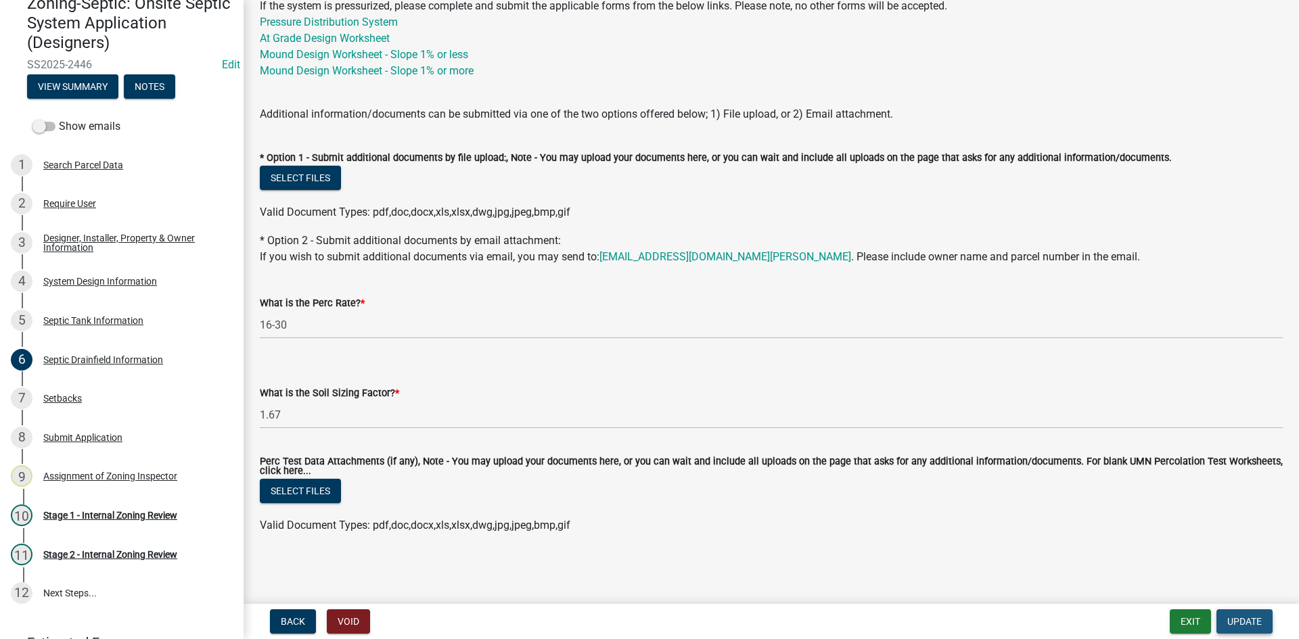
click at [1246, 620] on span "Update" at bounding box center [1244, 621] width 34 height 11
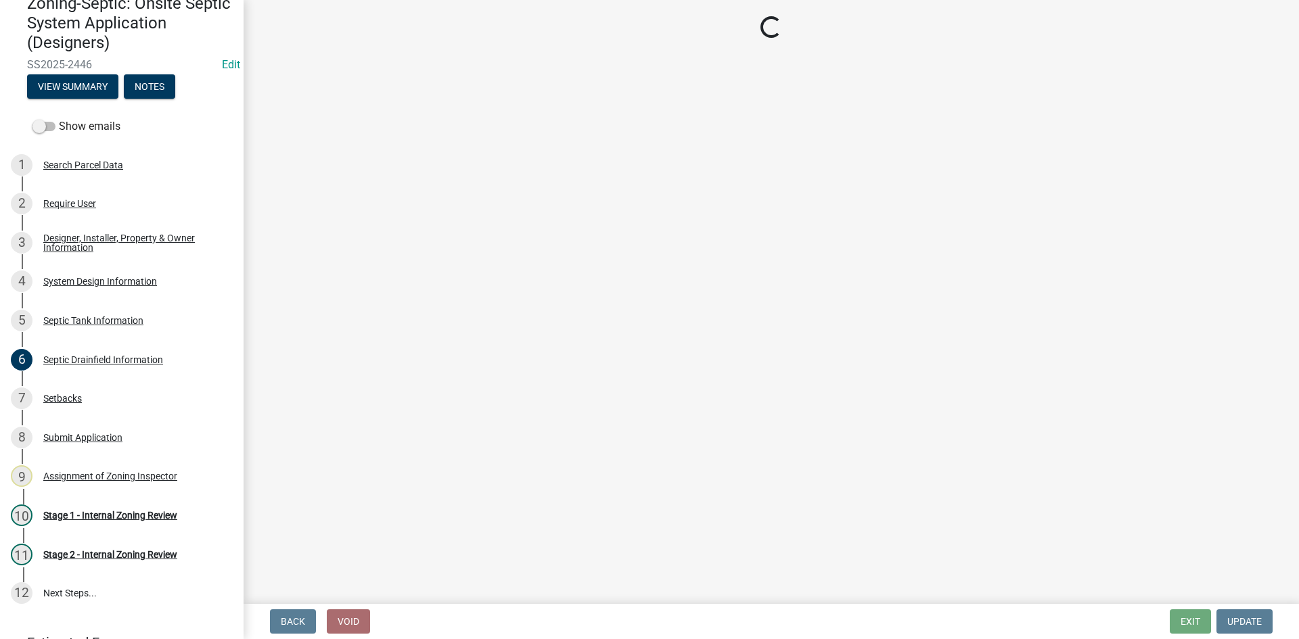
select select "49e49f1e-3b32-4342-8c2e-9cbd4919fe4d"
select select "ca07ae0a-7638-46ff-ada2-c67ca3524324"
select select "ec75a761-93b4-47c5-8535-fea253c32937"
select select "bcbb982e-a48c-4b4a-a83b-ed1363446a86"
select select "47a2a5dd-5977-4941-8e6f-09ff03cdfb75"
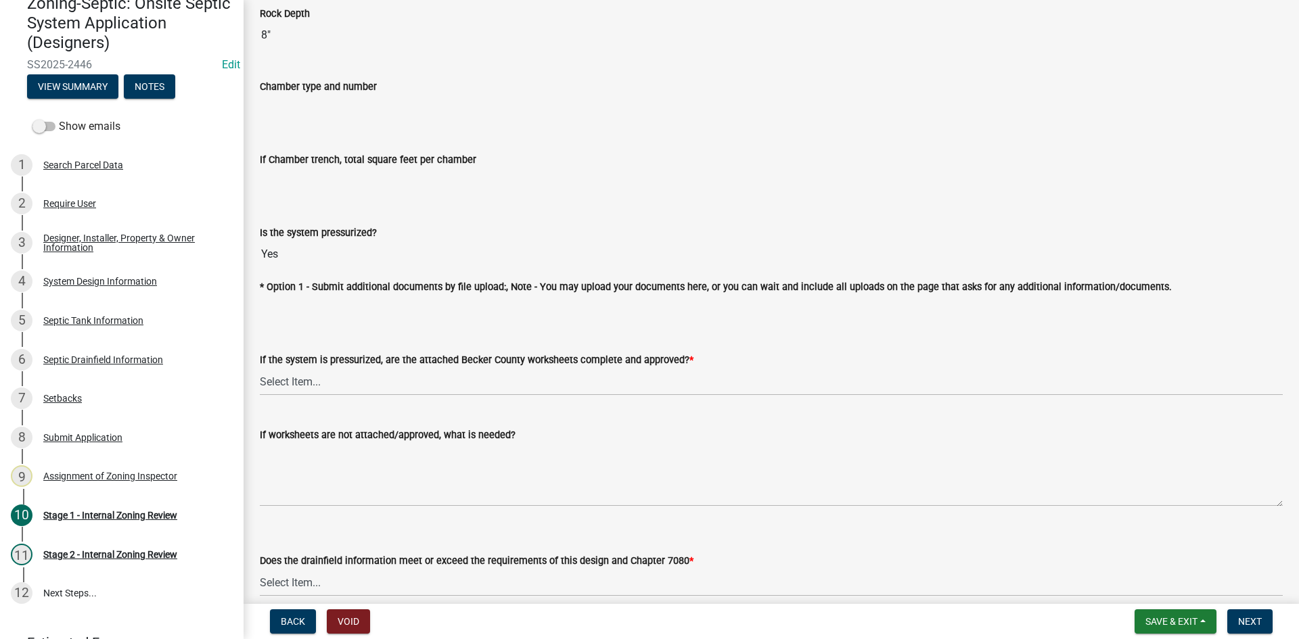
scroll to position [4870, 0]
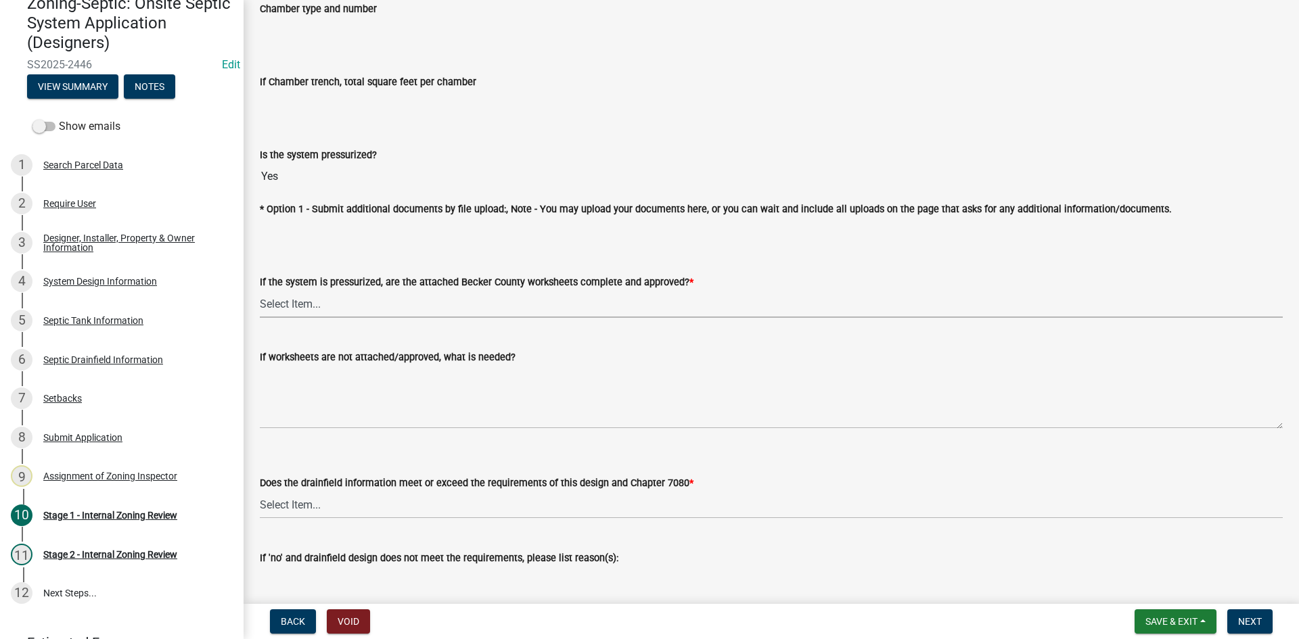
click at [300, 308] on select "Select Item... Yes No NA" at bounding box center [771, 304] width 1023 height 28
click at [260, 290] on select "Select Item... Yes No NA" at bounding box center [771, 304] width 1023 height 28
select select "3f5b086d-5a4c-4236-93bc-fa7bf4d11838"
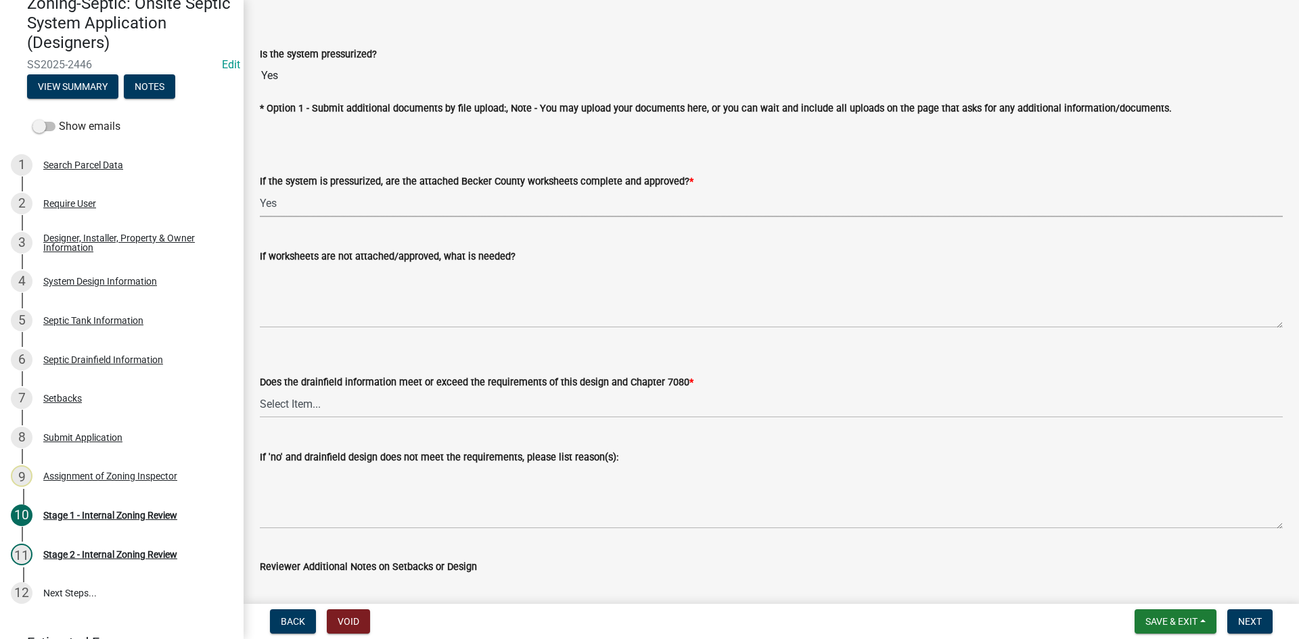
scroll to position [5141, 0]
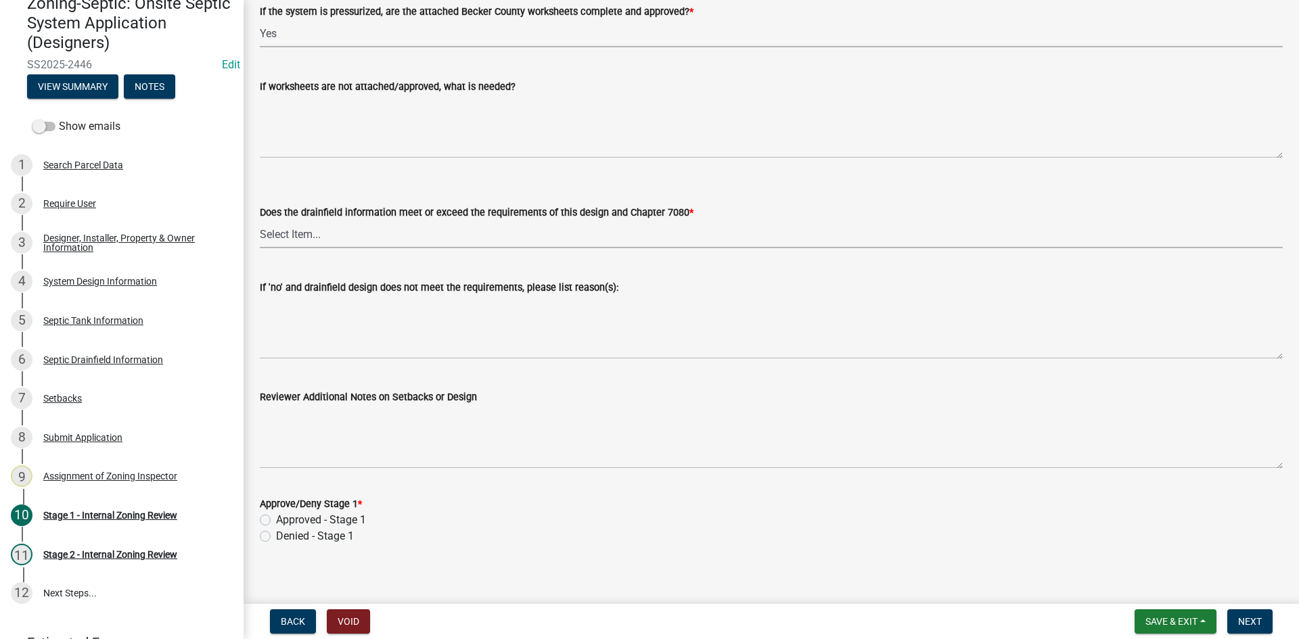
click at [303, 227] on select "Select Item... Yes No" at bounding box center [771, 235] width 1023 height 28
click at [260, 221] on select "Select Item... Yes No" at bounding box center [771, 235] width 1023 height 28
select select "888a8260-2be6-47f2-a4de-b9f453a4d3bc"
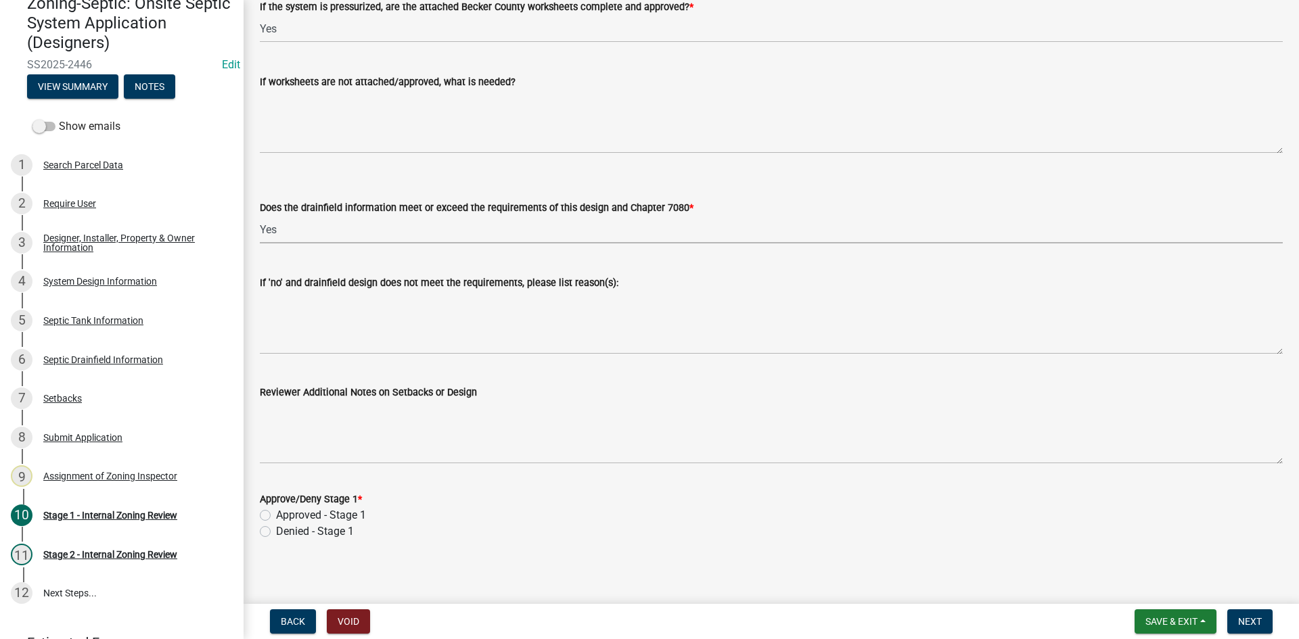
scroll to position [5147, 0]
click at [276, 509] on label "Approved - Stage 1" at bounding box center [321, 514] width 90 height 16
click at [276, 509] on input "Approved - Stage 1" at bounding box center [280, 510] width 9 height 9
radio input "true"
click at [1258, 621] on span "Next" at bounding box center [1250, 621] width 24 height 11
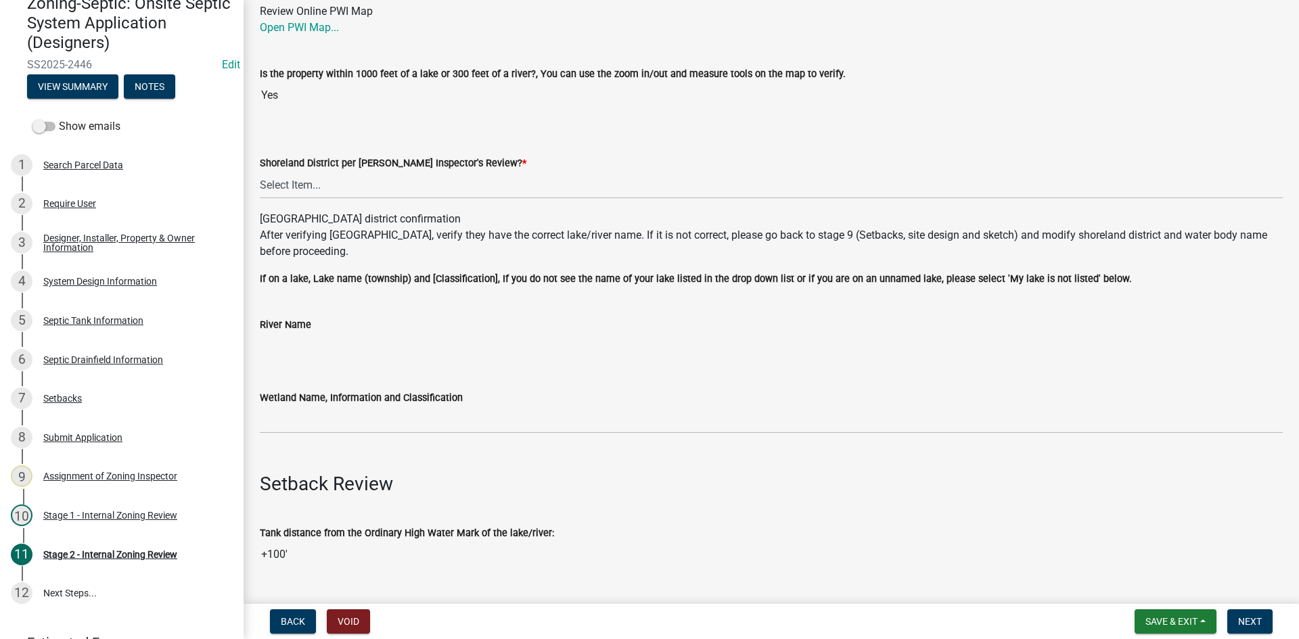
scroll to position [135, 0]
click at [305, 184] on select "Select Item... Yes No" at bounding box center [771, 184] width 1023 height 28
click at [260, 170] on select "Select Item... Yes No" at bounding box center [771, 184] width 1023 height 28
select select "69d592bb-9906-4277-a6fb-df8686255161"
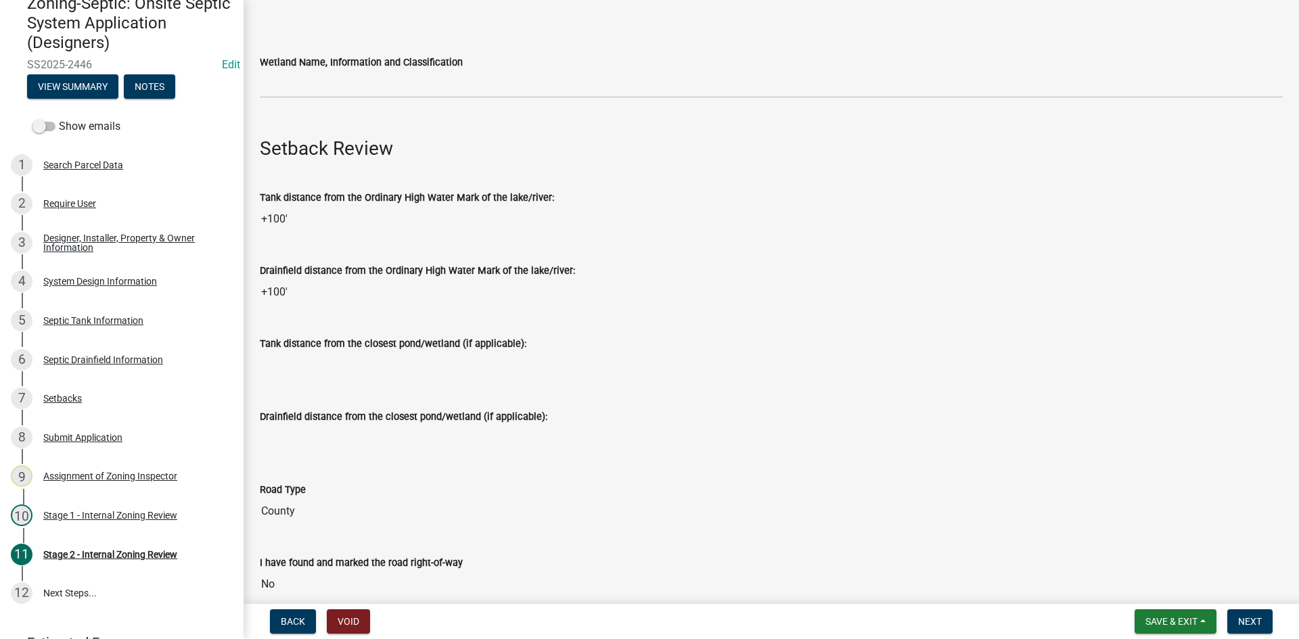
scroll to position [473, 0]
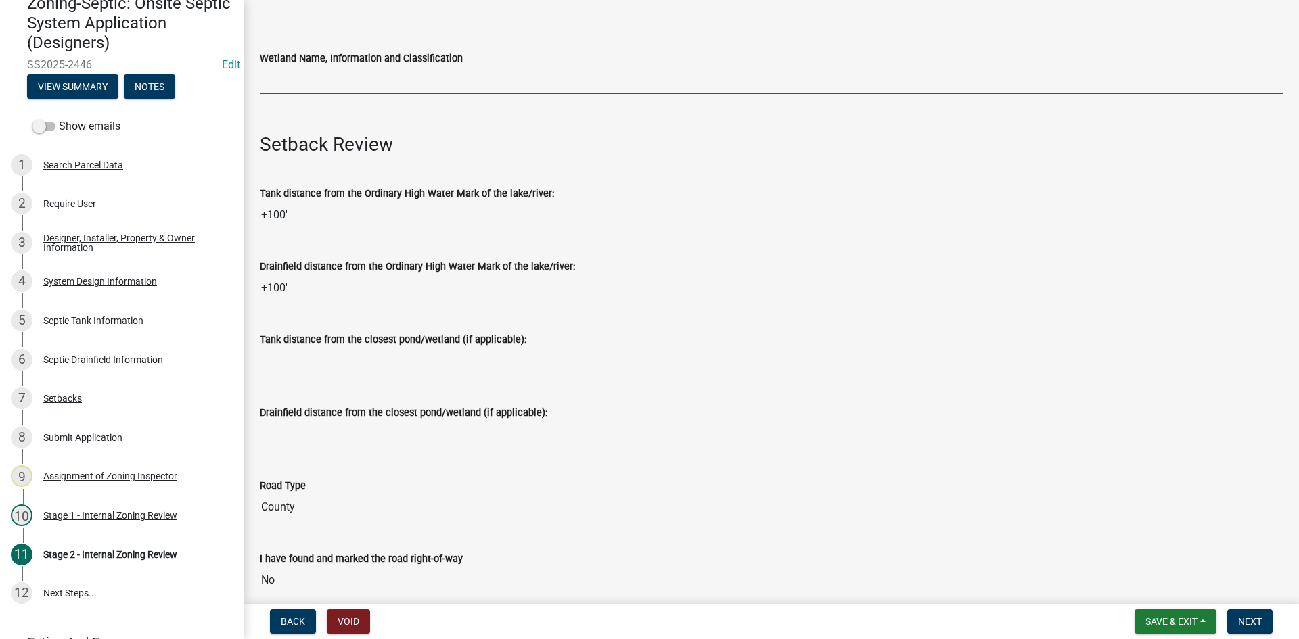
click at [308, 83] on input "Wetland Name, Information and Classification" at bounding box center [771, 80] width 1023 height 28
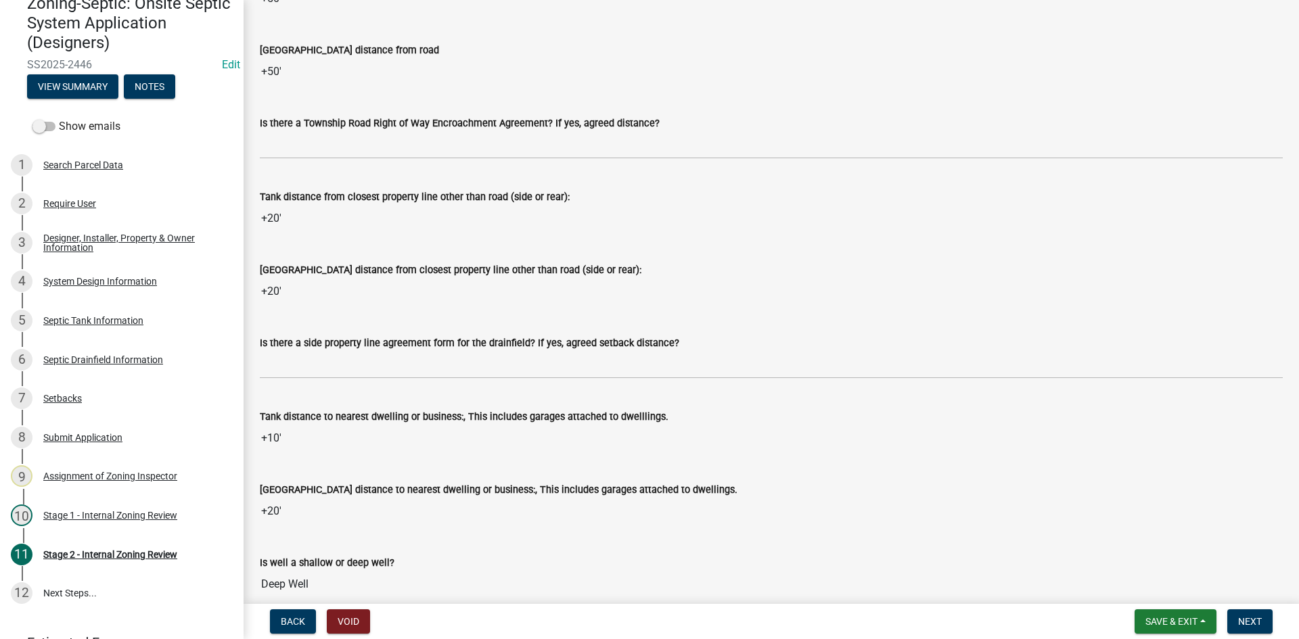
scroll to position [1150, 0]
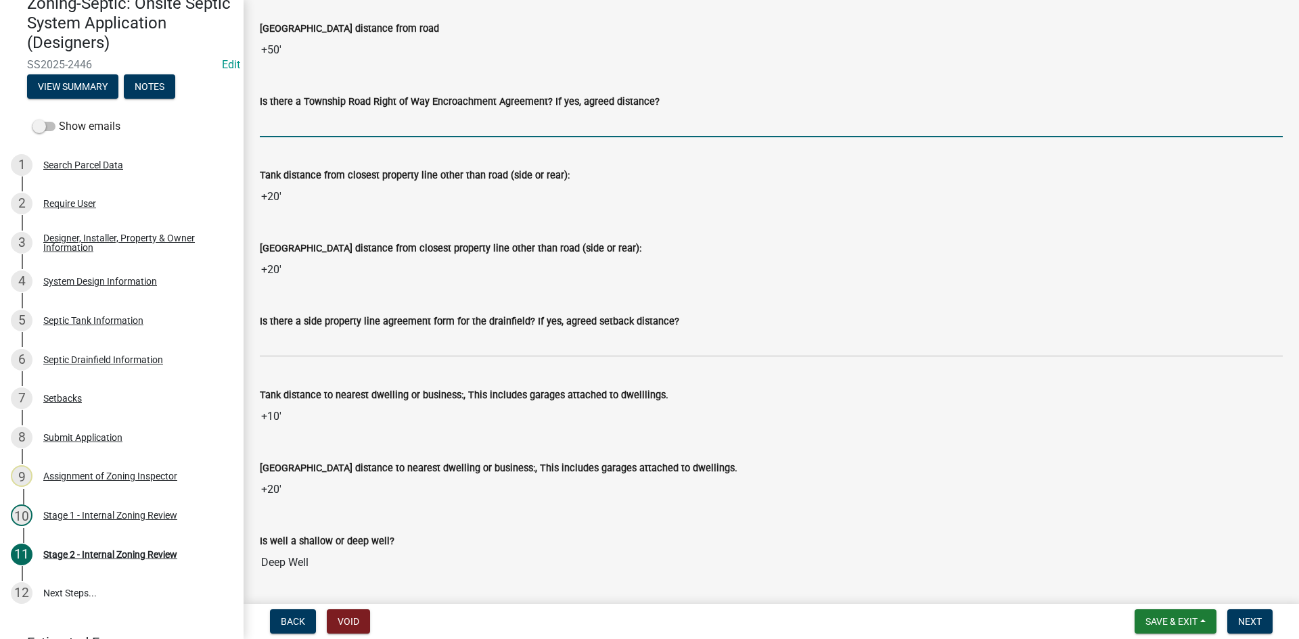
click at [312, 133] on input "Is there a Township Road Right of Way Encroachment Agreement? If yes, agreed di…" at bounding box center [771, 124] width 1023 height 28
type input "na"
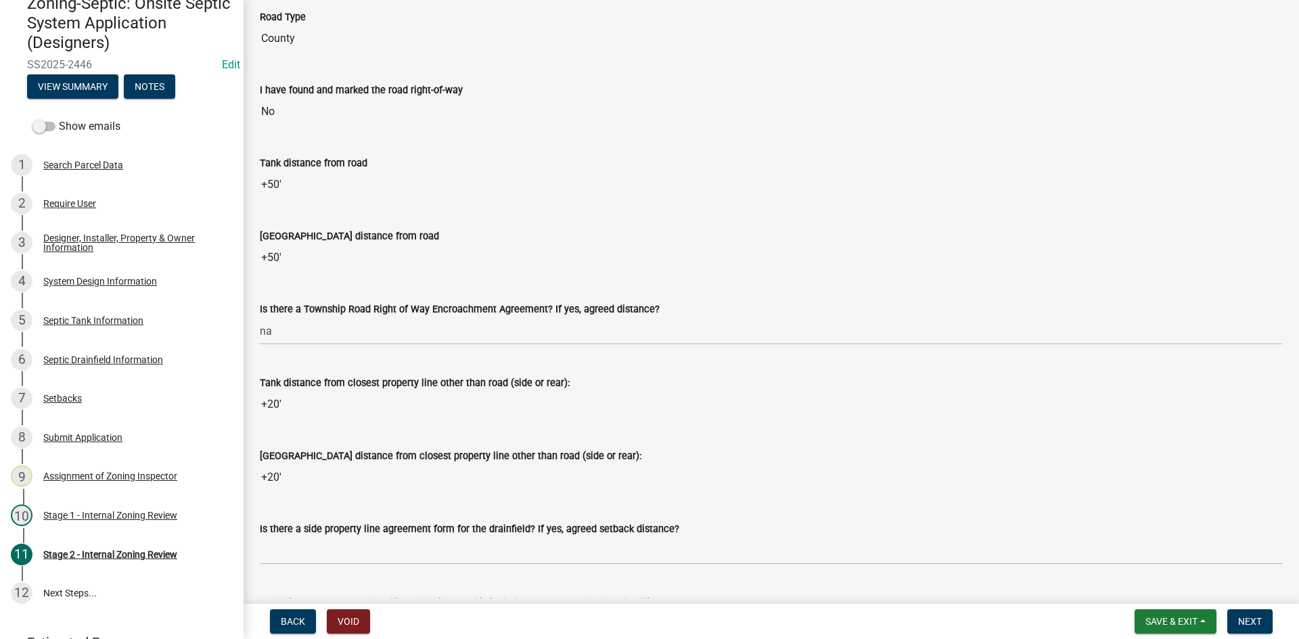
scroll to position [1015, 0]
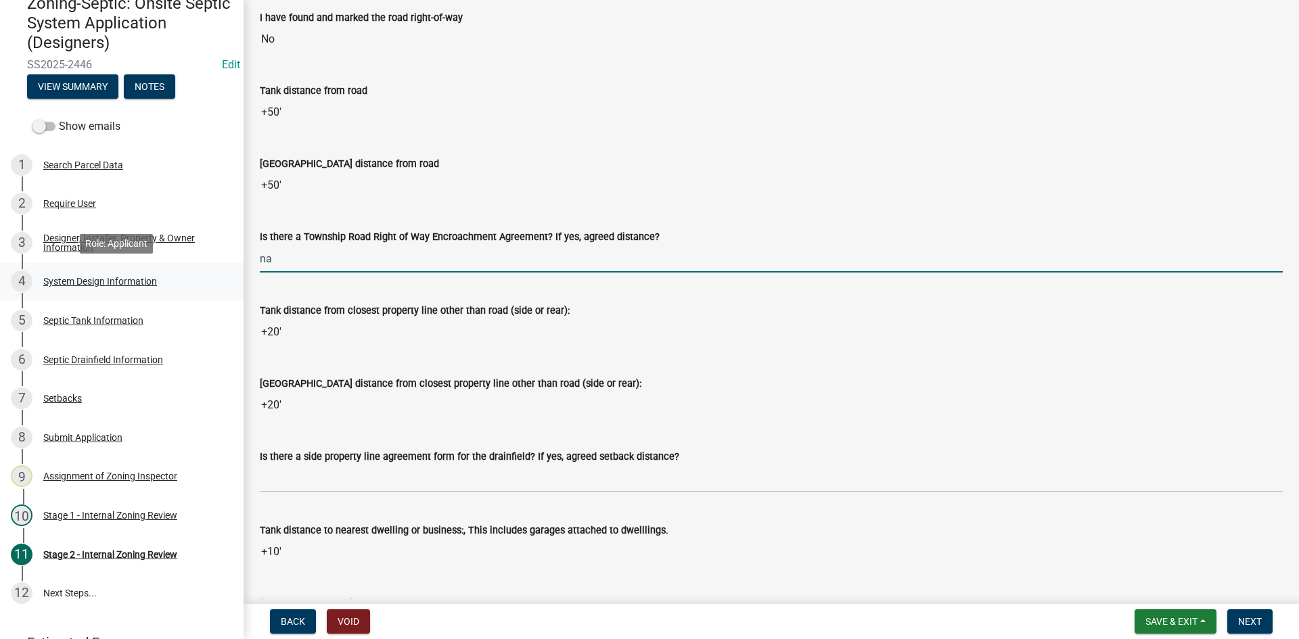
click at [155, 281] on div "System Design Information" at bounding box center [100, 281] width 114 height 9
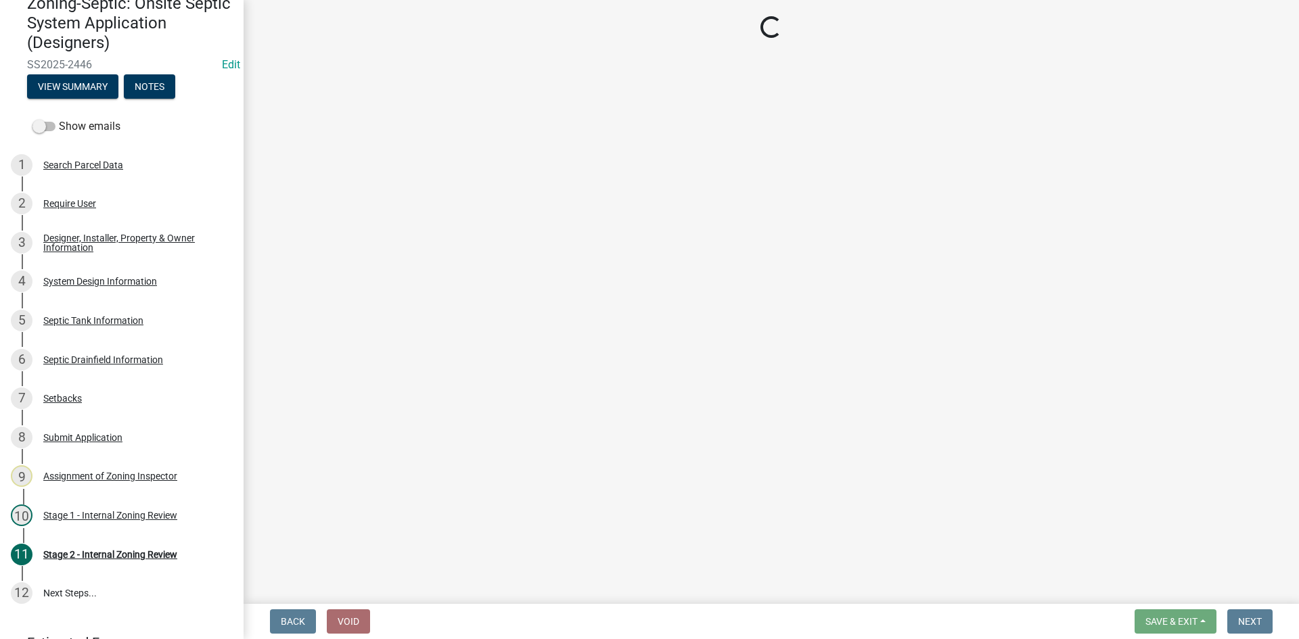
select select "8ba21533-2acf-4cc6-95e5-280e4aabd5a3"
select select "25258e87-3ef9-4f1c-a5f1-75a1d463abfb"
select select "011fbff4-a41d-4a75-9bd8-71c7e6c69e0d"
select select "85fdfef2-2683-4311-b5d5-5505f6411127"
select select "02227de1-8f52-4955-8037-a82232194b80"
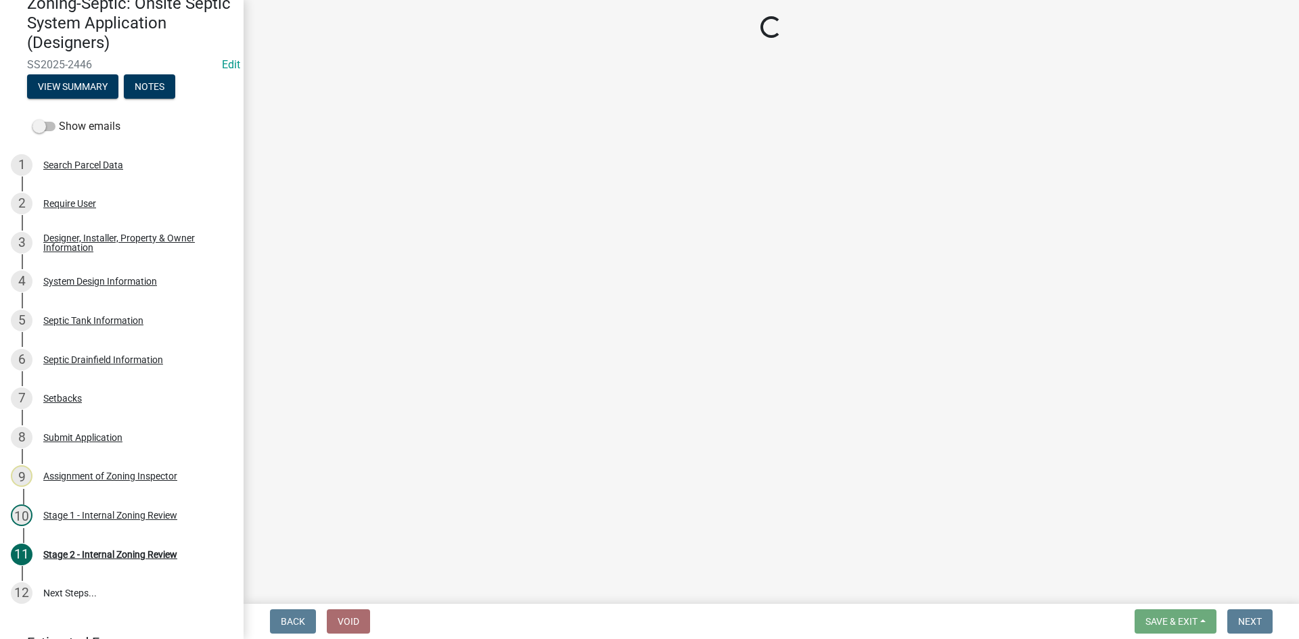
select select "ba735beb-519e-40f0-ae20-62d65fc4c46b"
select select "ef698bf5-6172-44c1-9ffb-522c07469aed"
select select "384fc250-a67e-4e5e-a6e0-19116deb63e7"
select select "a0c59fcd-b61c-4c3a-90a8-e70849750c47"
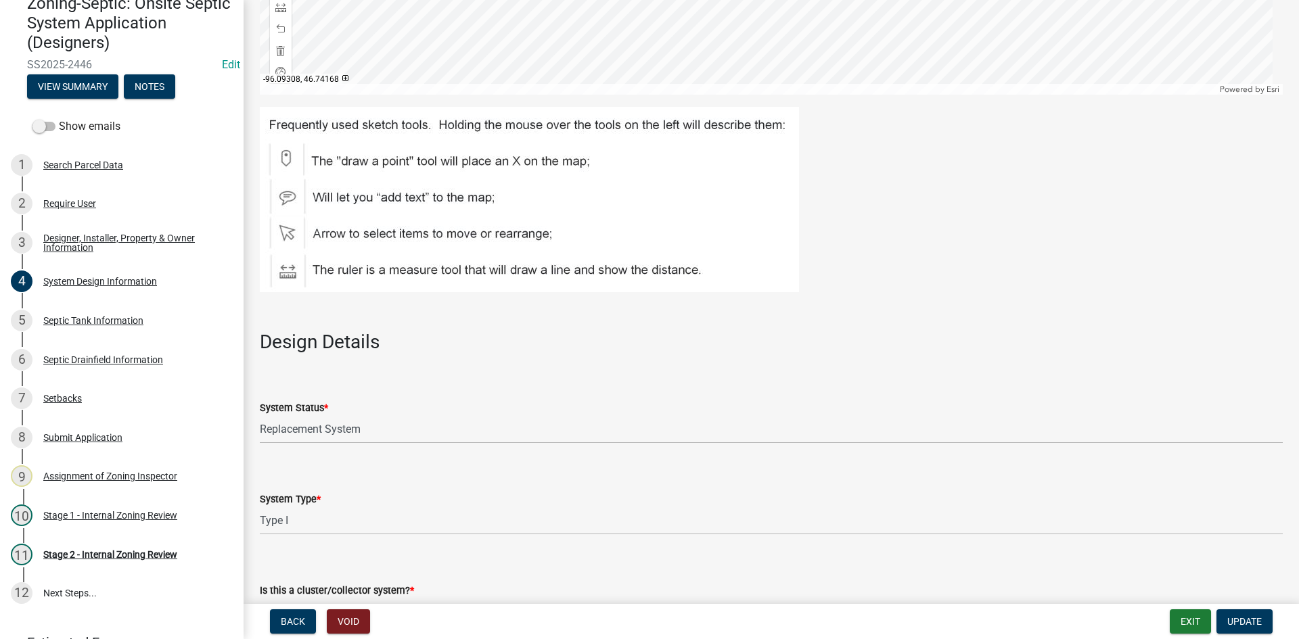
scroll to position [1623, 0]
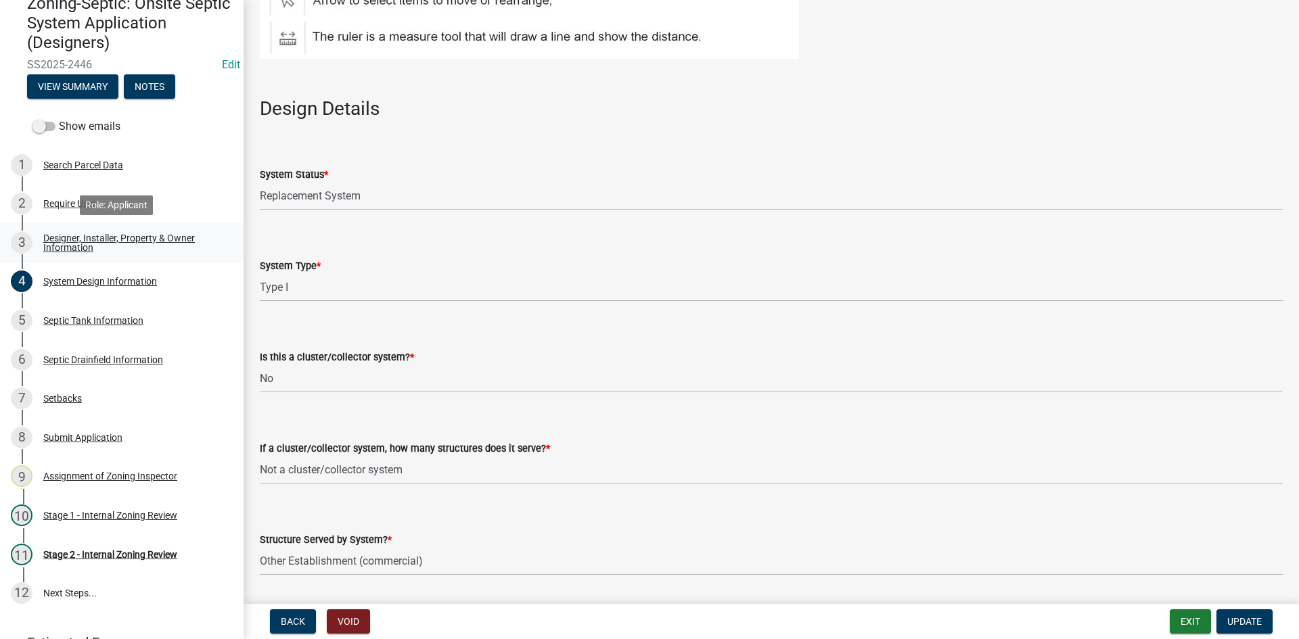
click at [97, 224] on link "3 Designer, Installer, Property & Owner Information" at bounding box center [122, 242] width 244 height 39
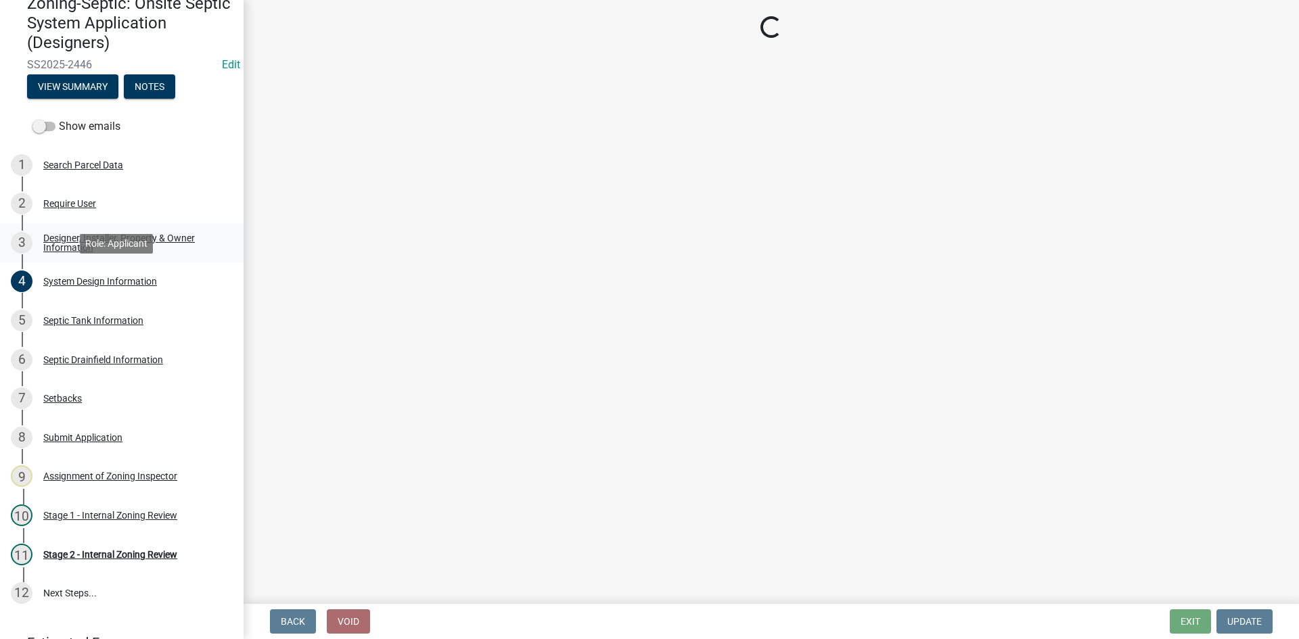
select select "60138064-8806-4d9b-bedf-9669809b6879"
select select "f8be8ebe-2acd-4481-b862-eb2d55d24356"
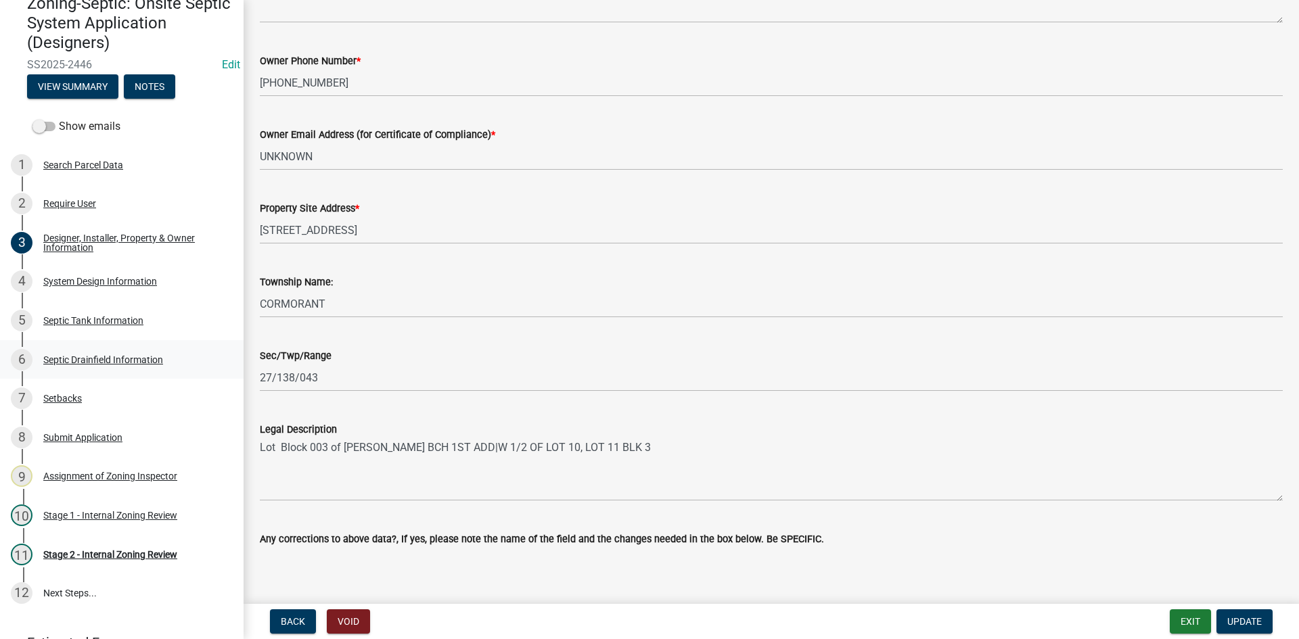
scroll to position [660, 0]
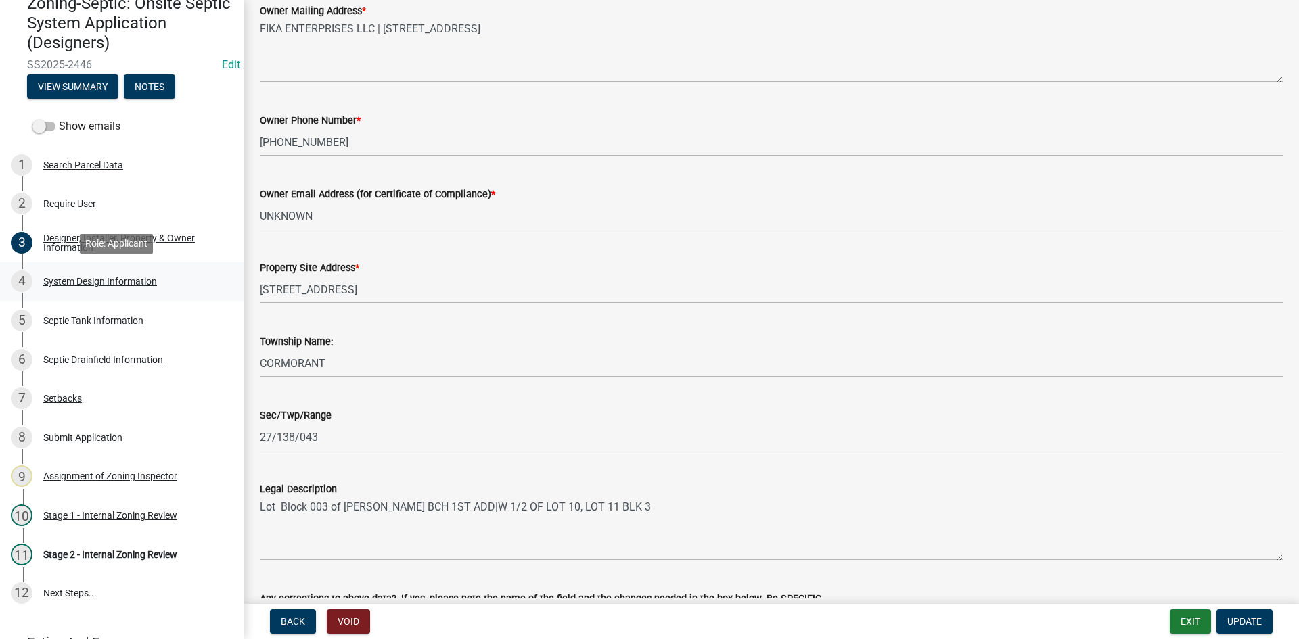
click at [93, 283] on div "System Design Information" at bounding box center [100, 281] width 114 height 9
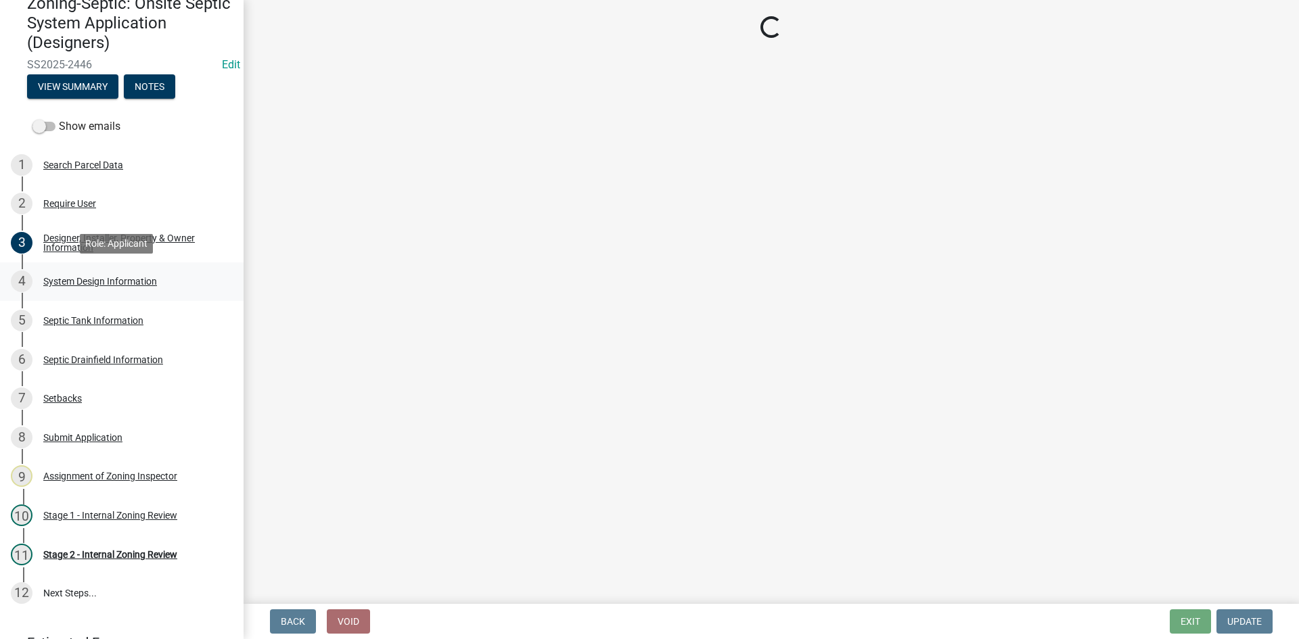
scroll to position [0, 0]
select select "8ba21533-2acf-4cc6-95e5-280e4aabd5a3"
select select "25258e87-3ef9-4f1c-a5f1-75a1d463abfb"
select select "011fbff4-a41d-4a75-9bd8-71c7e6c69e0d"
select select "85fdfef2-2683-4311-b5d5-5505f6411127"
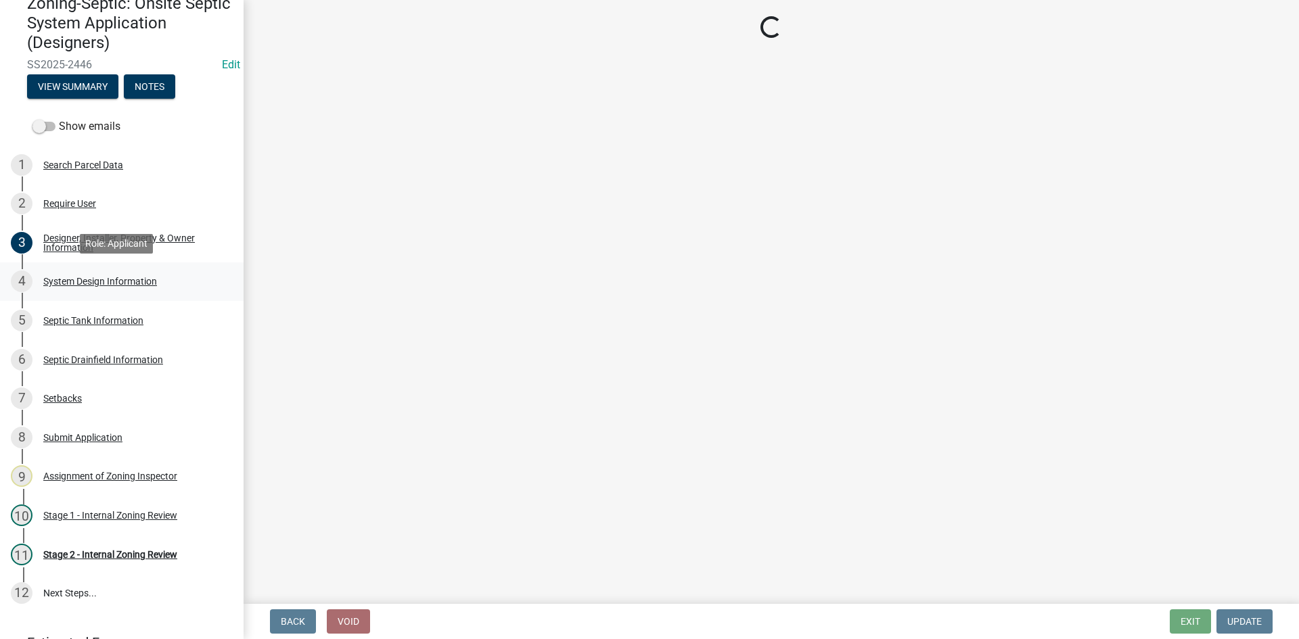
select select "02227de1-8f52-4955-8037-a82232194b80"
select select "ba735beb-519e-40f0-ae20-62d65fc4c46b"
select select "ef698bf5-6172-44c1-9ffb-522c07469aed"
select select "384fc250-a67e-4e5e-a6e0-19116deb63e7"
select select "a0c59fcd-b61c-4c3a-90a8-e70849750c47"
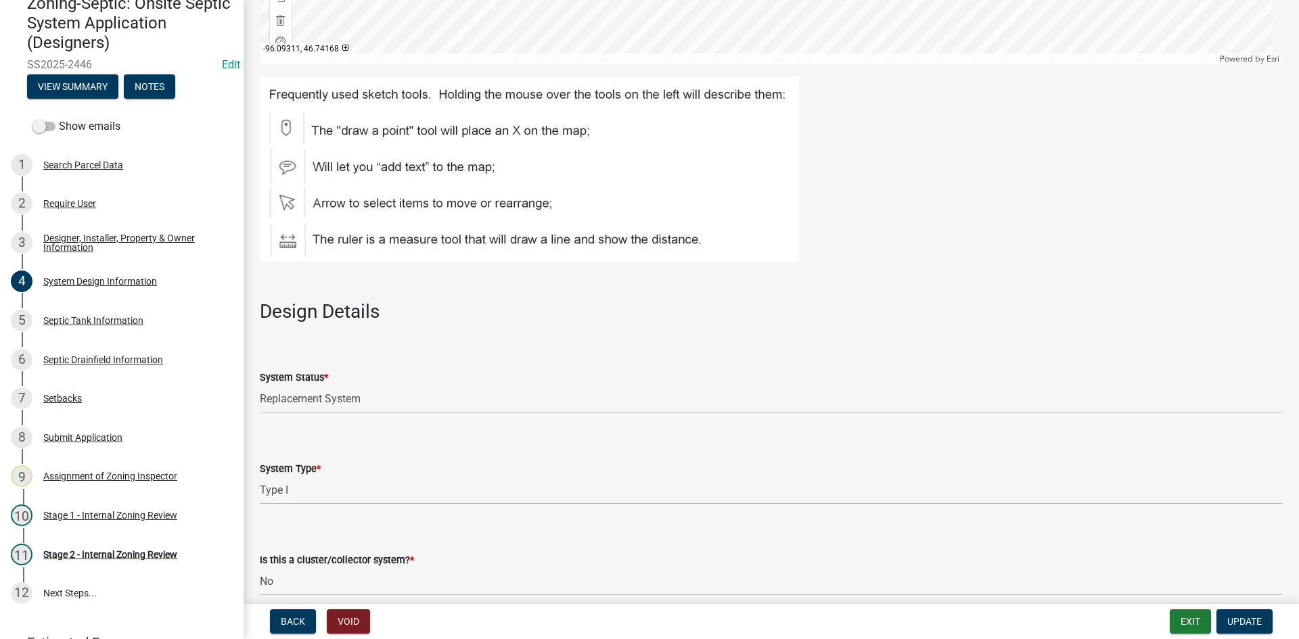
scroll to position [1691, 0]
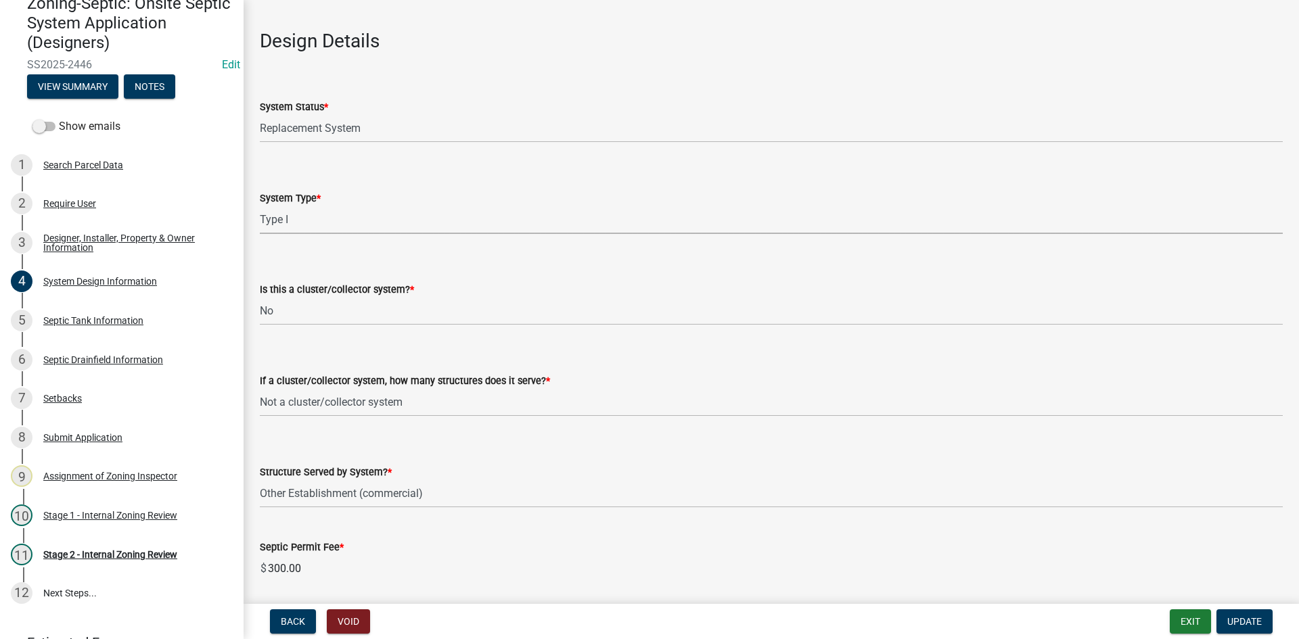
click at [291, 220] on select "Select Item... Type I Type II Type III Type IV Type V" at bounding box center [771, 220] width 1023 height 28
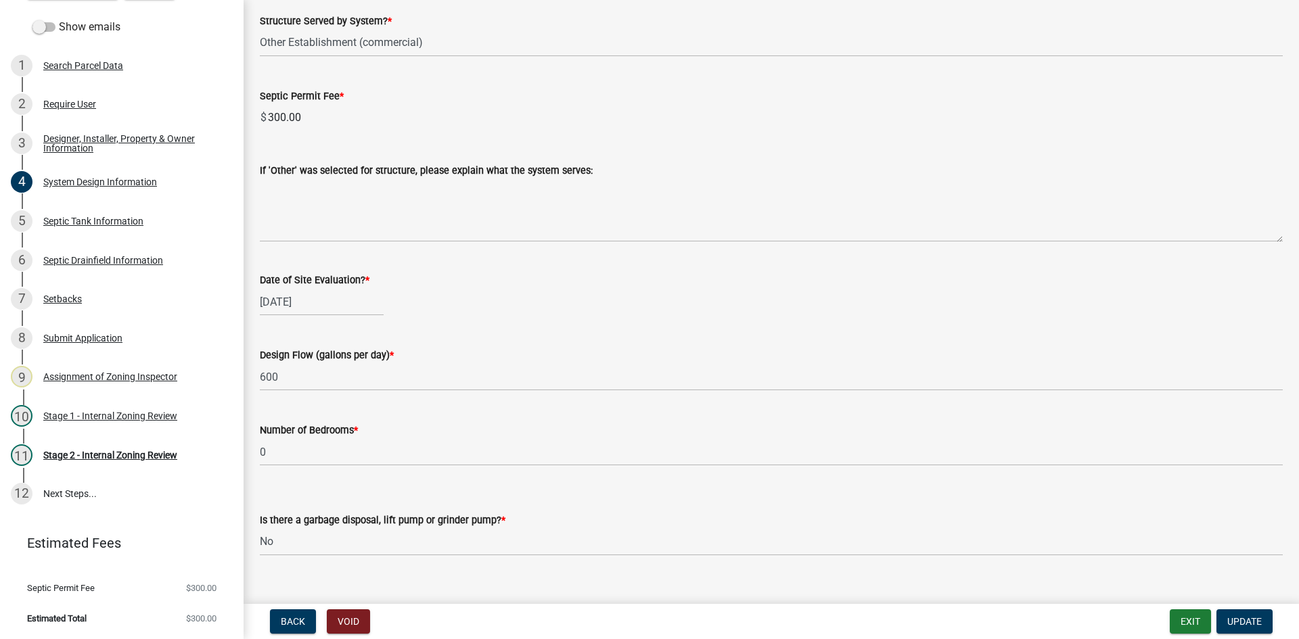
scroll to position [2029, 0]
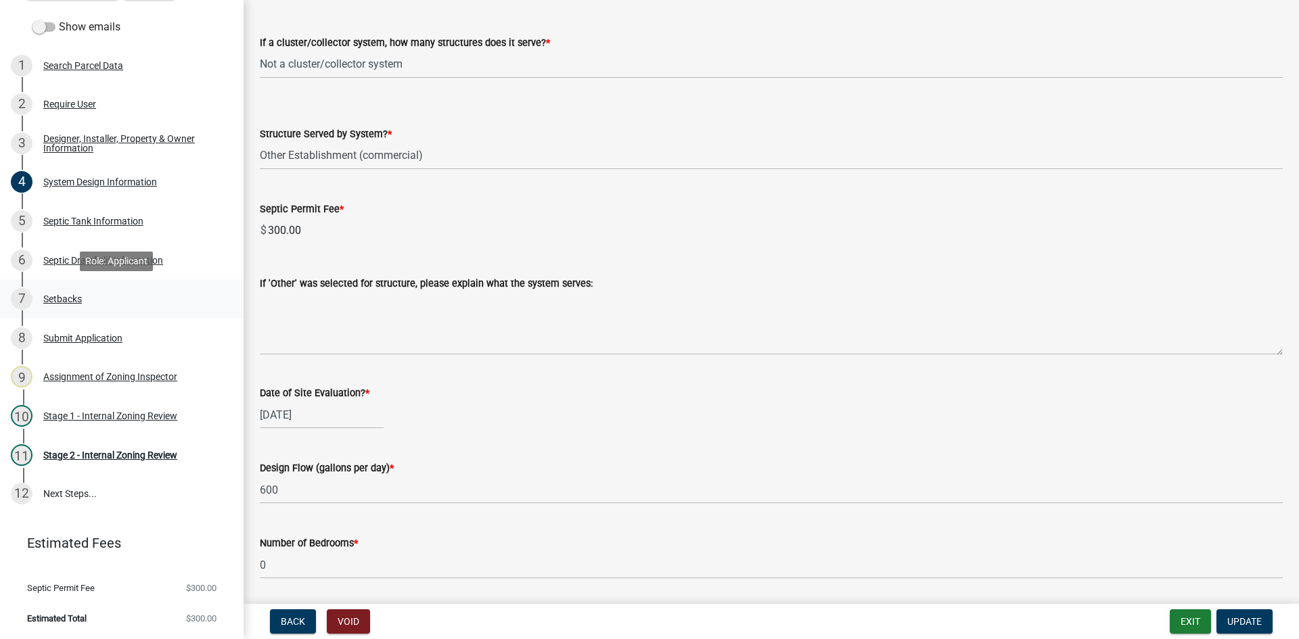
click at [72, 296] on div "Setbacks" at bounding box center [62, 298] width 39 height 9
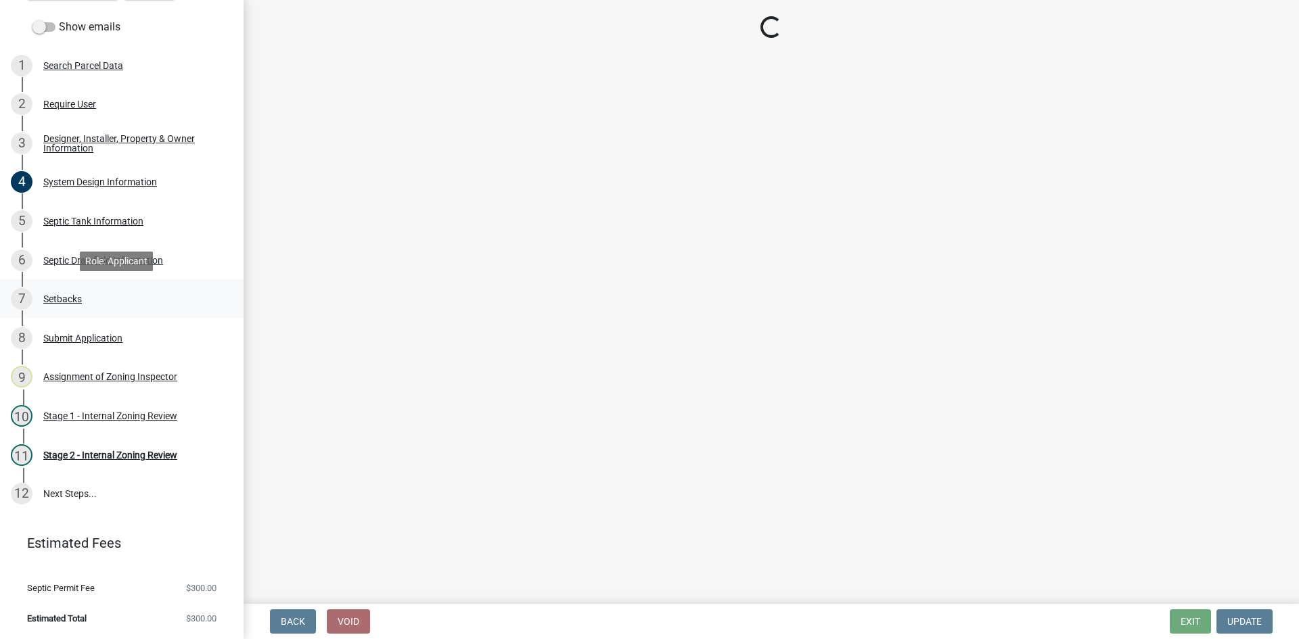
scroll to position [0, 0]
select select "c245ec0d-8d6f-4710-ab2b-b3aa70611708"
select select "23044af5-43bb-4cf5-8aef-2716db2ce5fc"
select select "341aaaa4-06c5-40e5-817d-62b65c9e97ec"
select select "2c0c9673-cfd8-4d5e-8ea6-73593e257713"
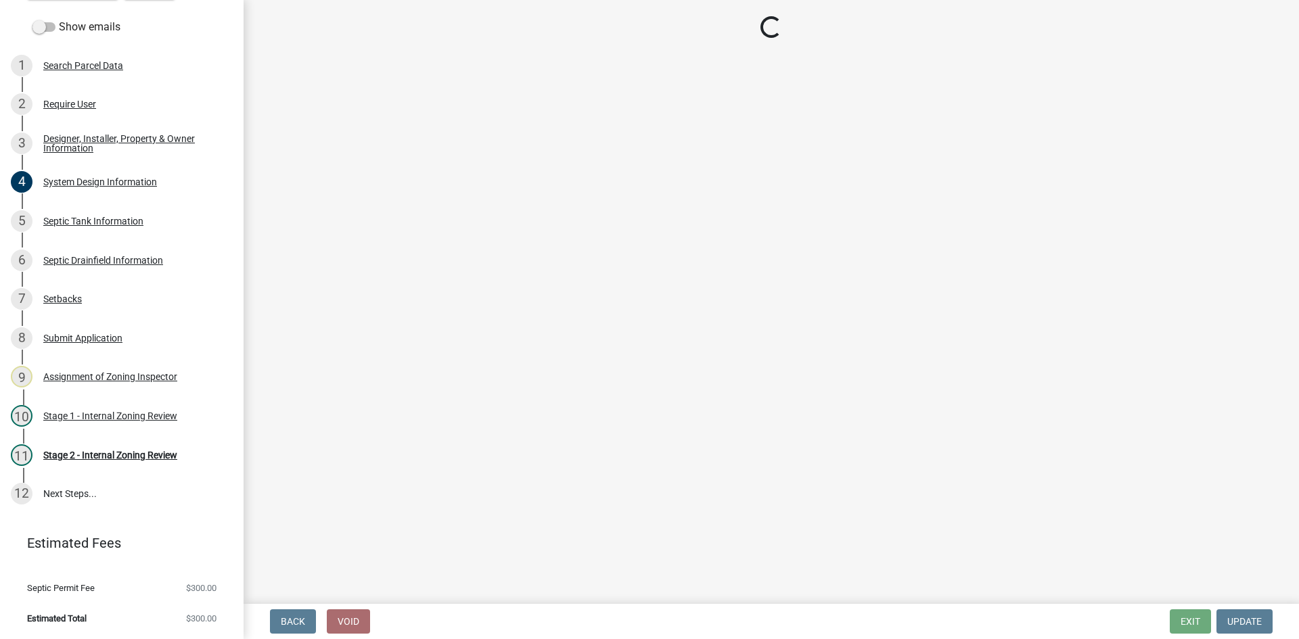
select select "cf78f1da-f066-4305-88a2-864abad1fa52"
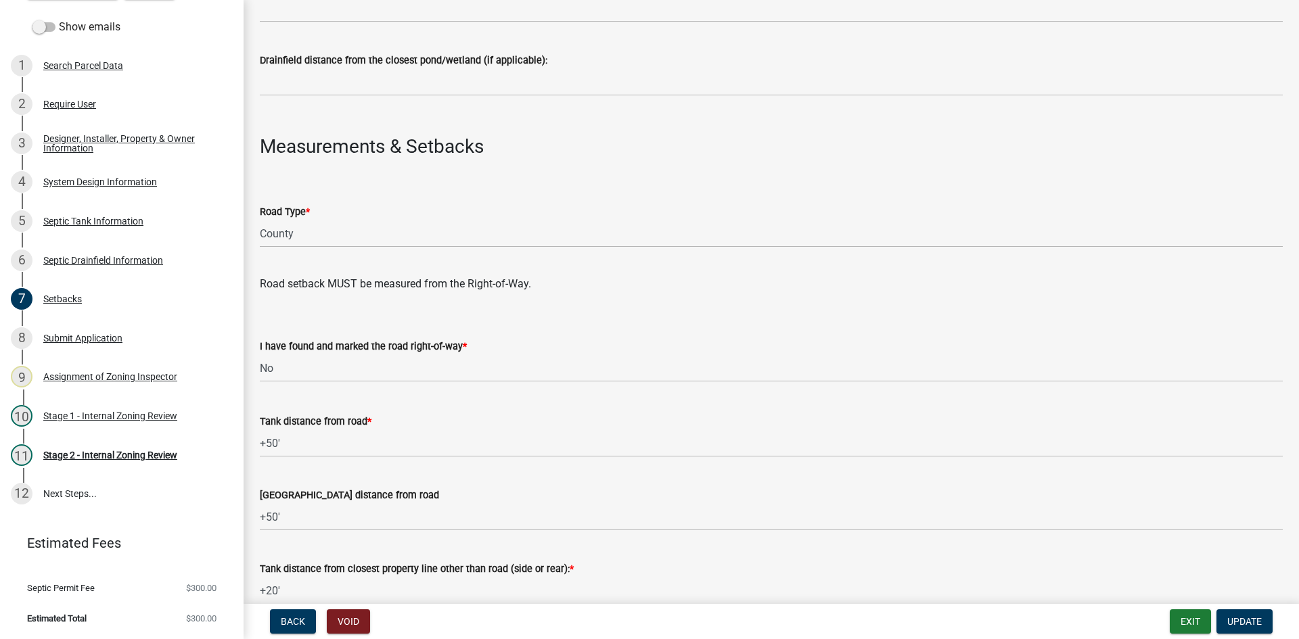
scroll to position [744, 0]
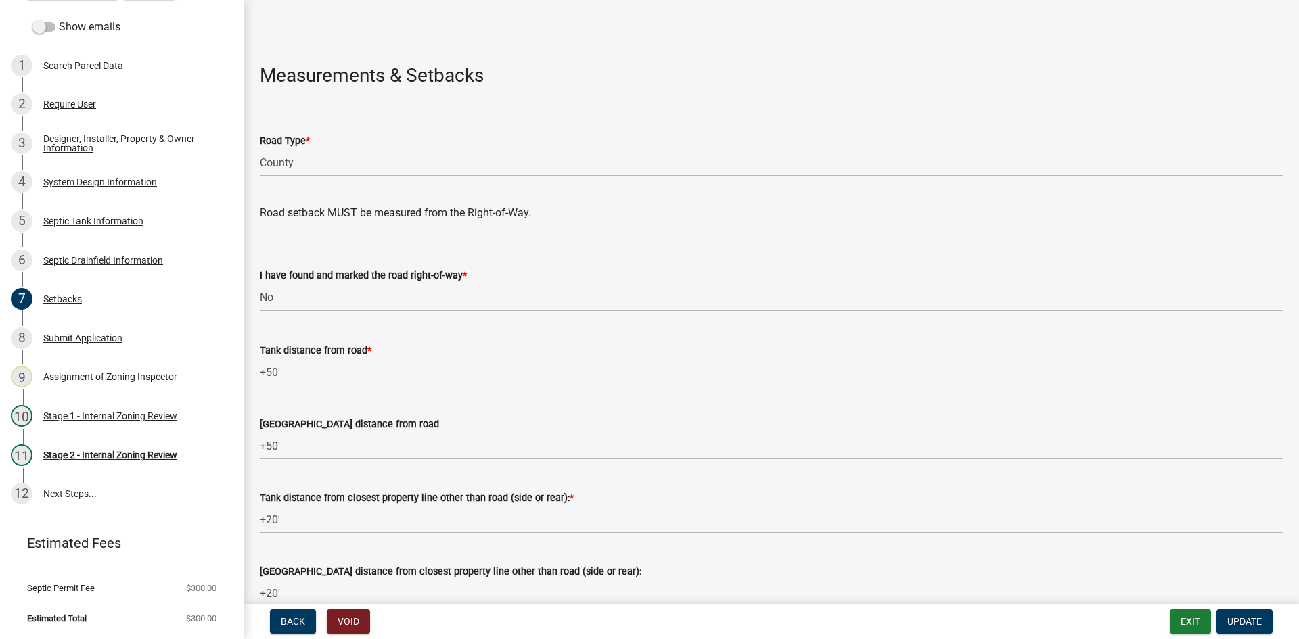
click at [286, 298] on select "Select Item... Yes No" at bounding box center [771, 297] width 1023 height 28
click at [260, 283] on select "Select Item... Yes No" at bounding box center [771, 297] width 1023 height 28
select select "a3ce498e-f8b1-44e2-889e-c4968ac74b5a"
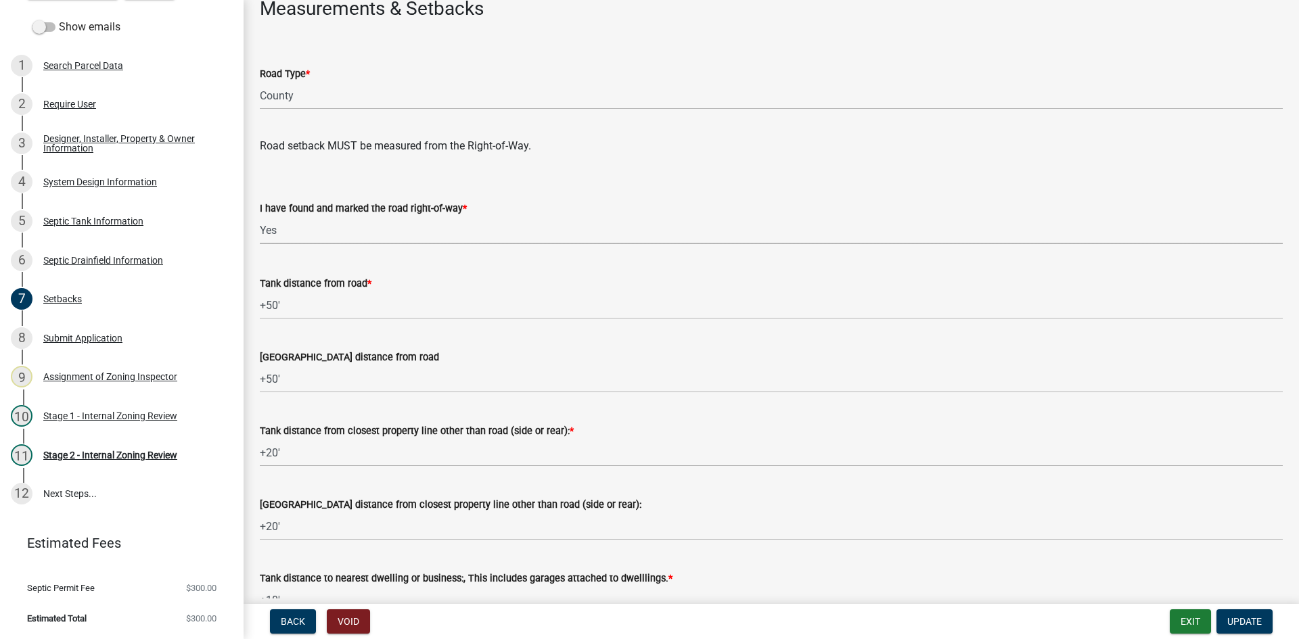
scroll to position [947, 0]
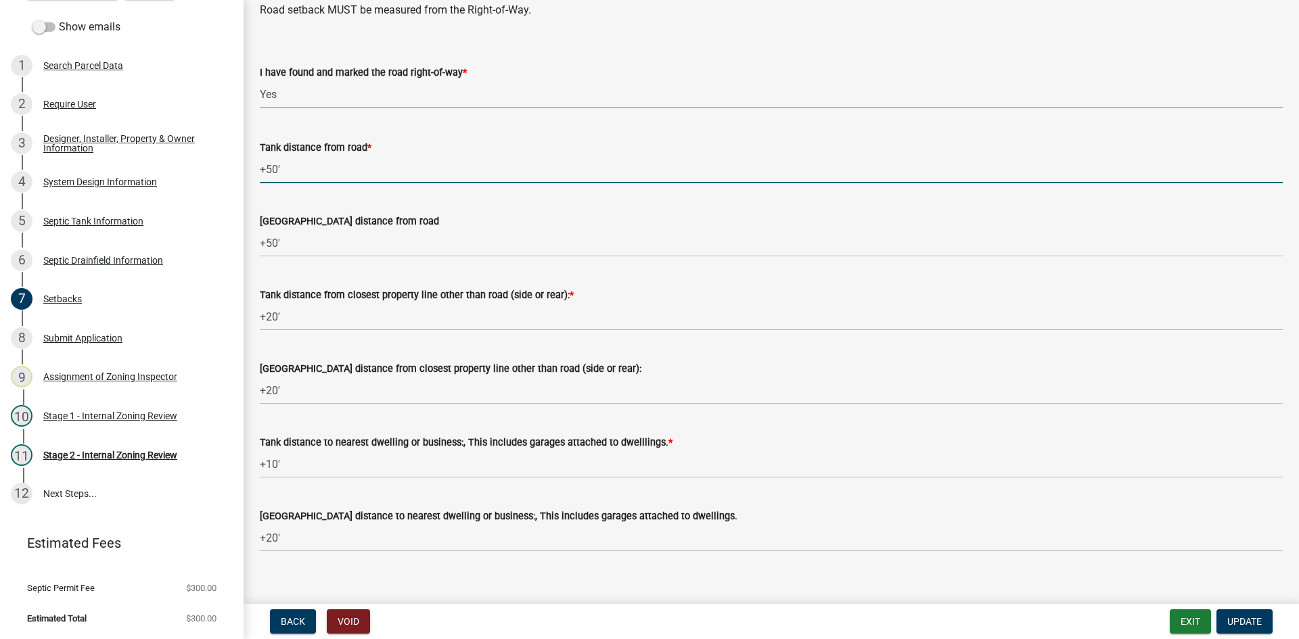
click at [313, 175] on input "+50'" at bounding box center [771, 170] width 1023 height 28
click at [301, 169] on input "+50'" at bounding box center [771, 170] width 1023 height 28
drag, startPoint x: 287, startPoint y: 172, endPoint x: 269, endPoint y: 183, distance: 21.8
click at [269, 183] on input "+50'" at bounding box center [771, 170] width 1023 height 28
drag, startPoint x: 293, startPoint y: 172, endPoint x: 267, endPoint y: 175, distance: 26.6
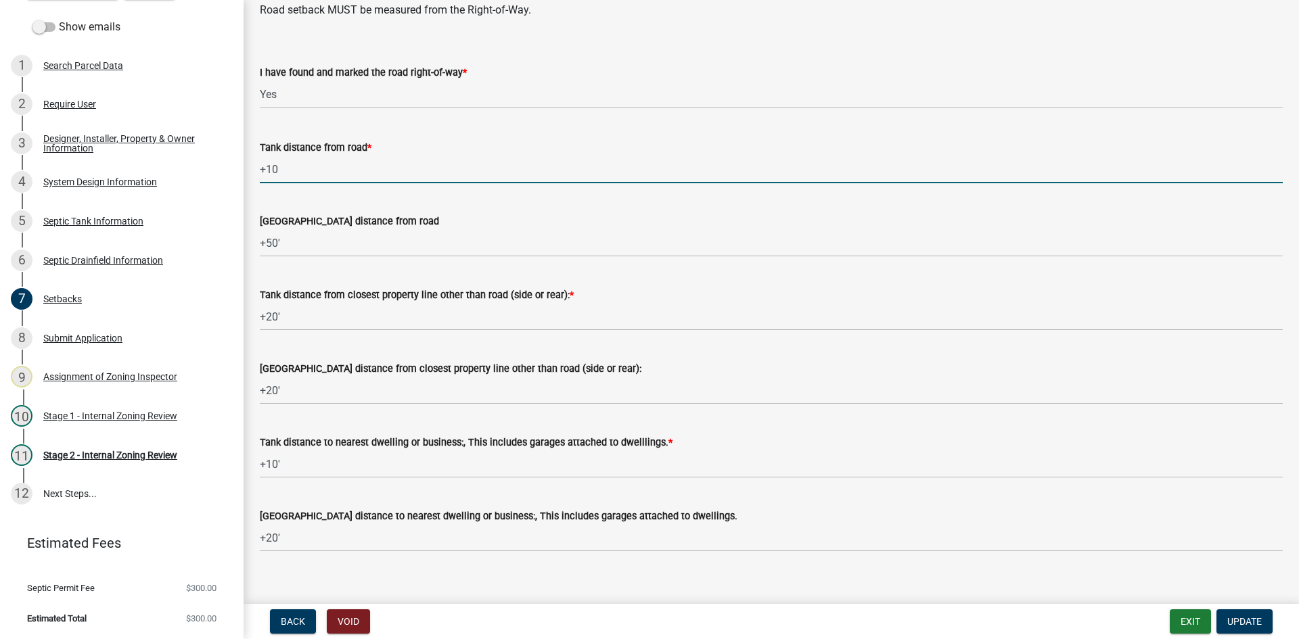
click at [267, 175] on input "+10" at bounding box center [771, 170] width 1023 height 28
type input "+50"
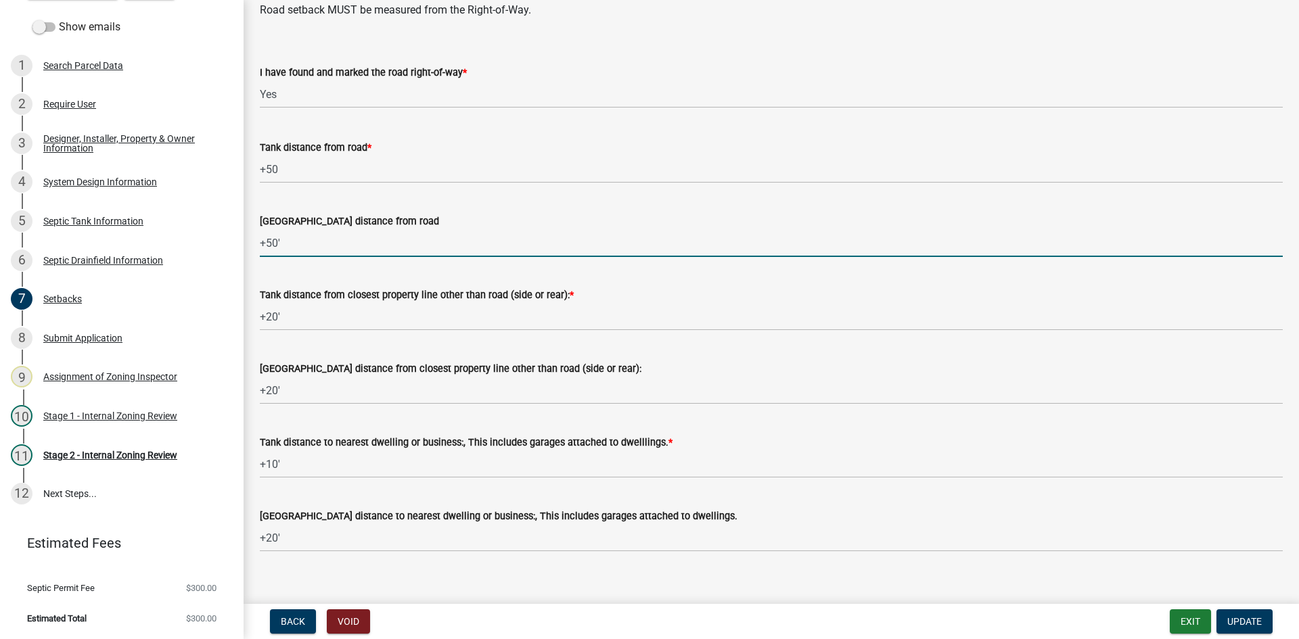
click at [271, 246] on input "+50'" at bounding box center [771, 243] width 1023 height 28
type input "+10'"
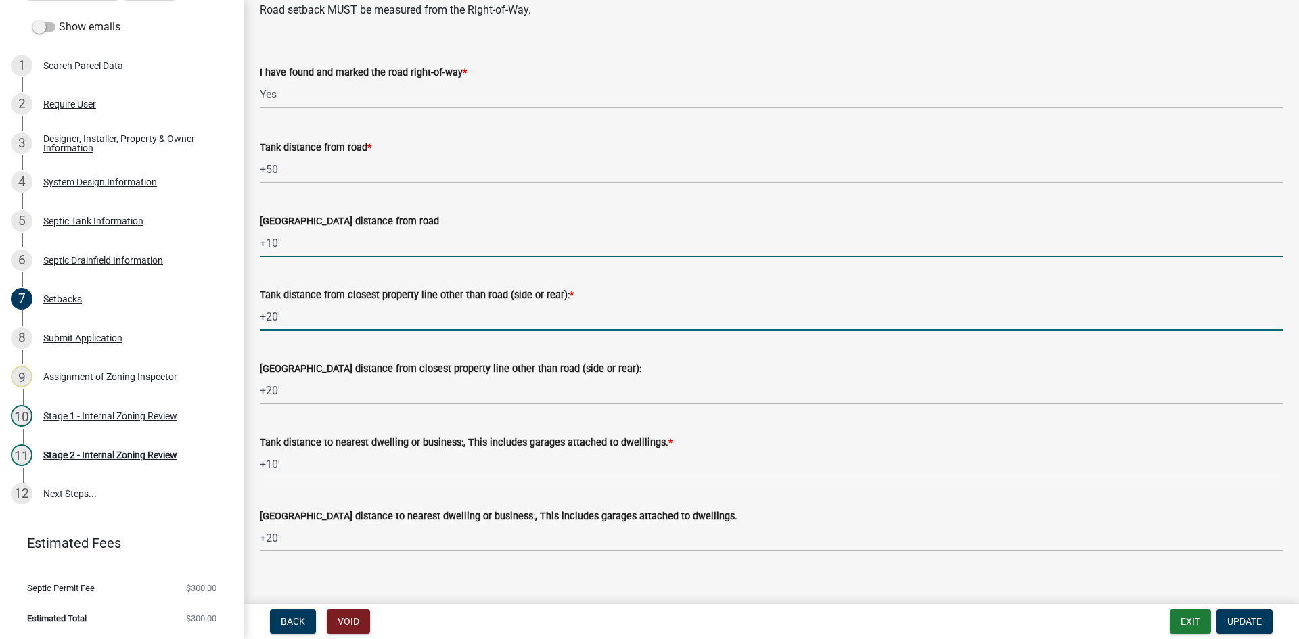
click at [741, 316] on input "+20'" at bounding box center [771, 317] width 1023 height 28
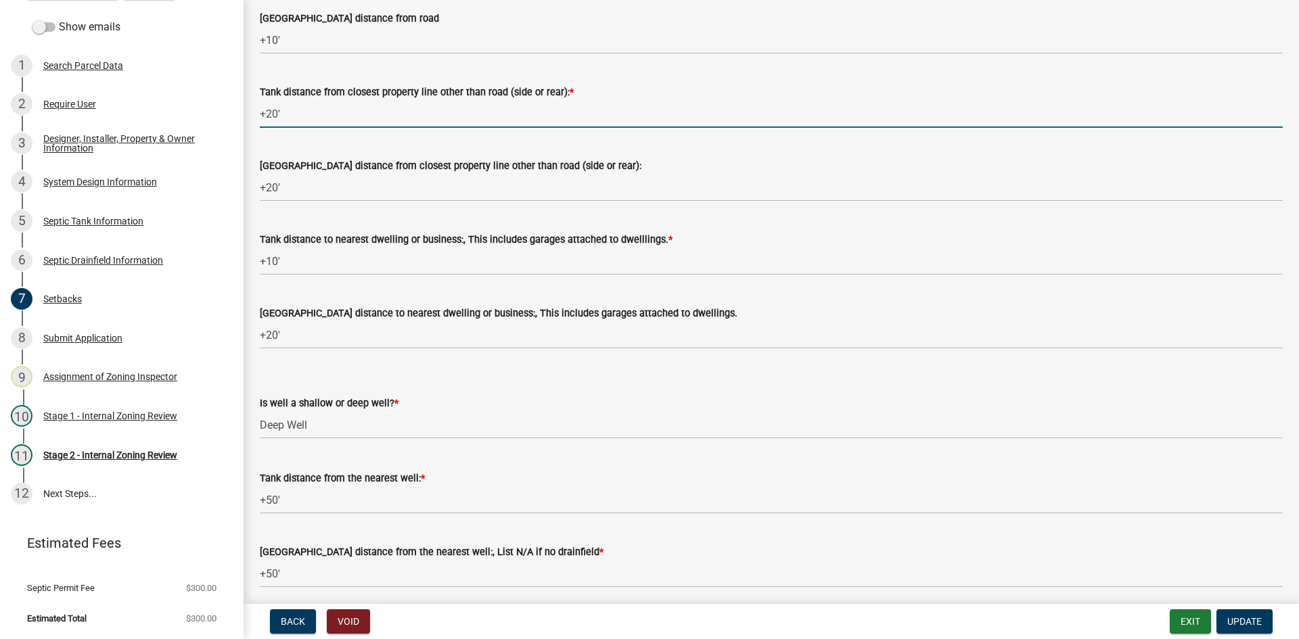
scroll to position [1203, 0]
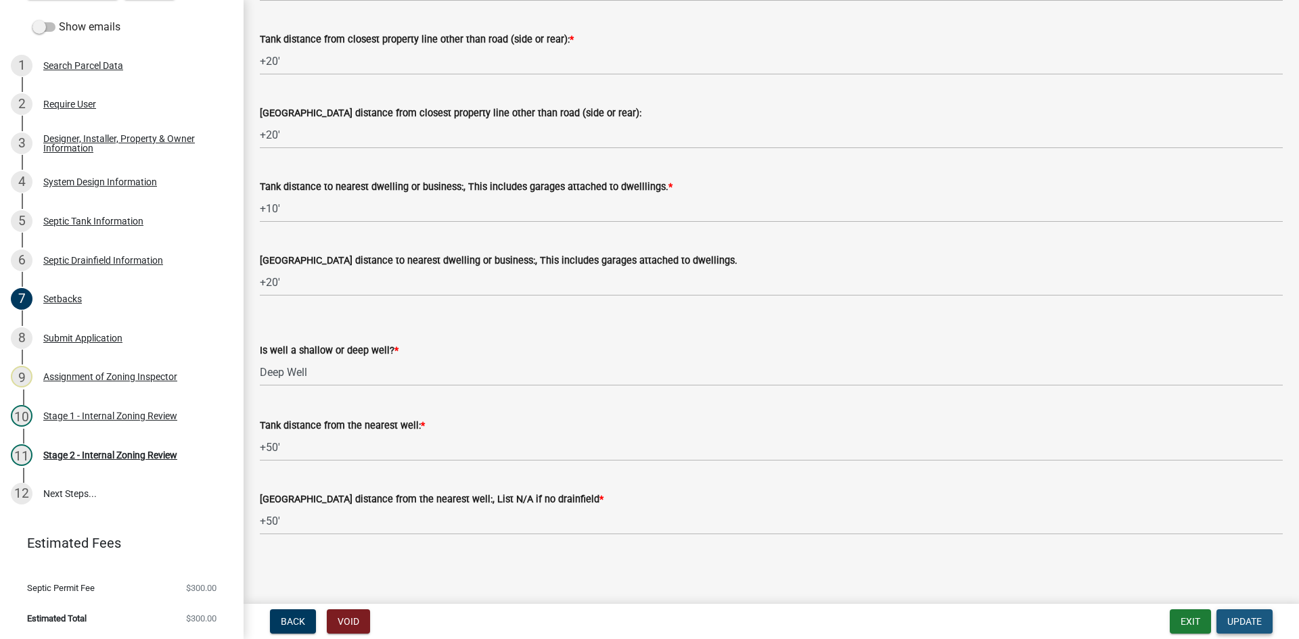
click at [1229, 625] on span "Update" at bounding box center [1244, 621] width 34 height 11
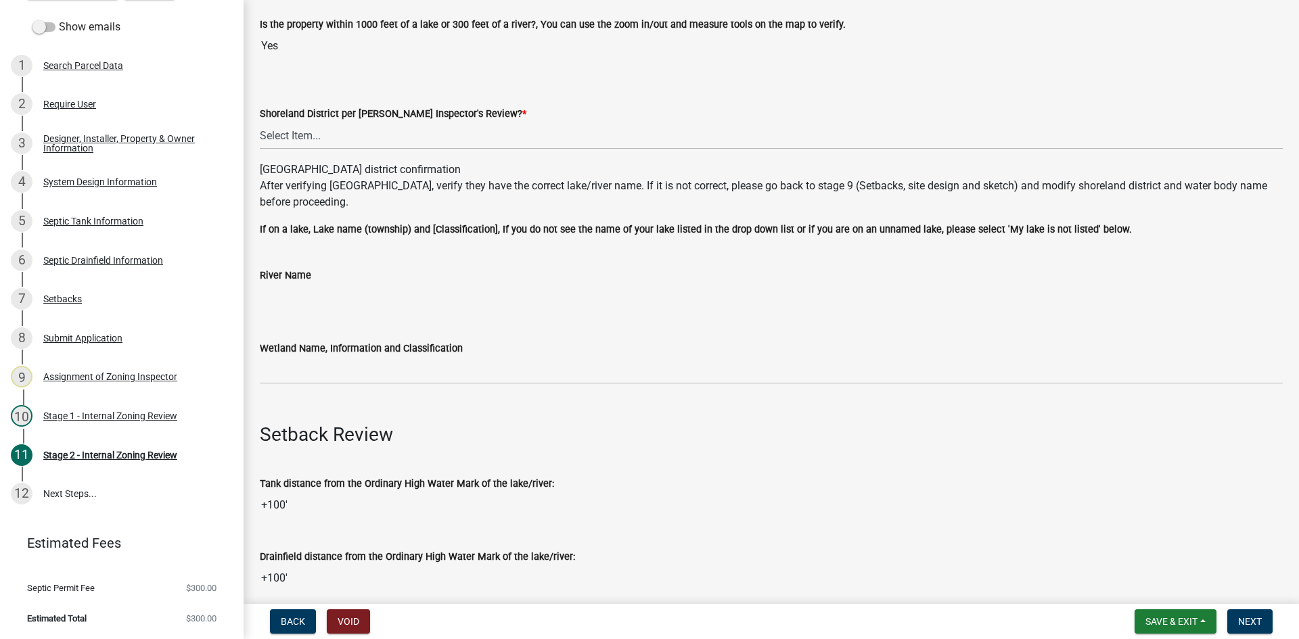
scroll to position [68, 0]
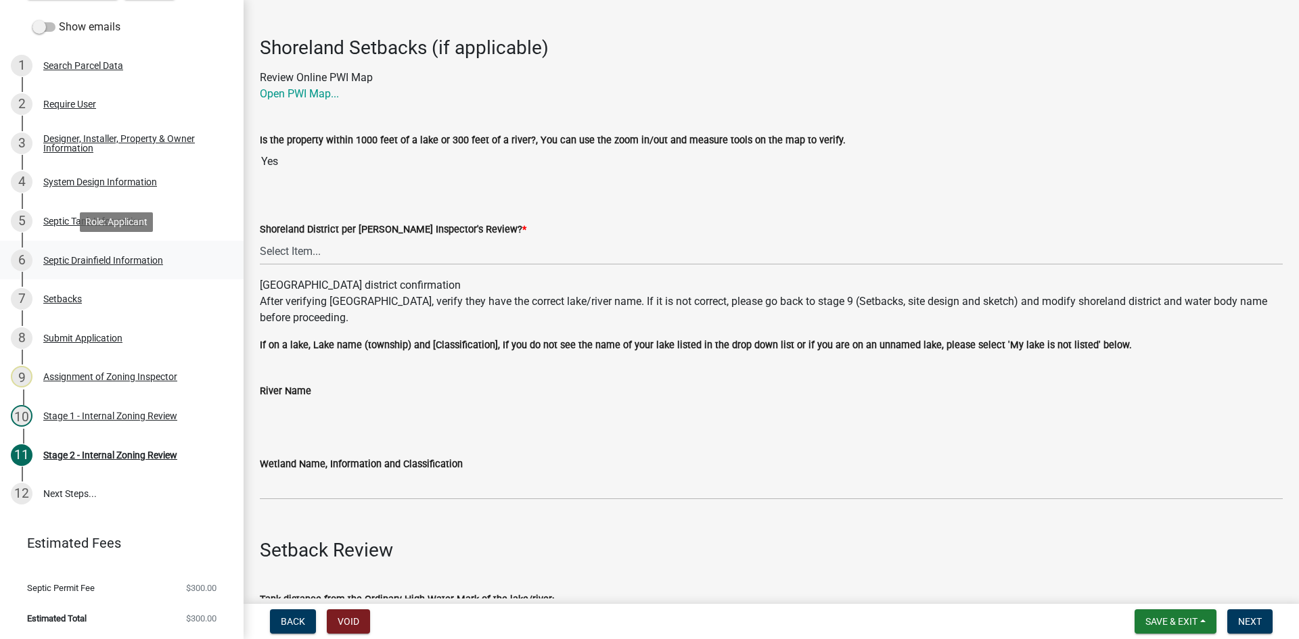
click at [141, 256] on div "Septic Drainfield Information" at bounding box center [103, 260] width 120 height 9
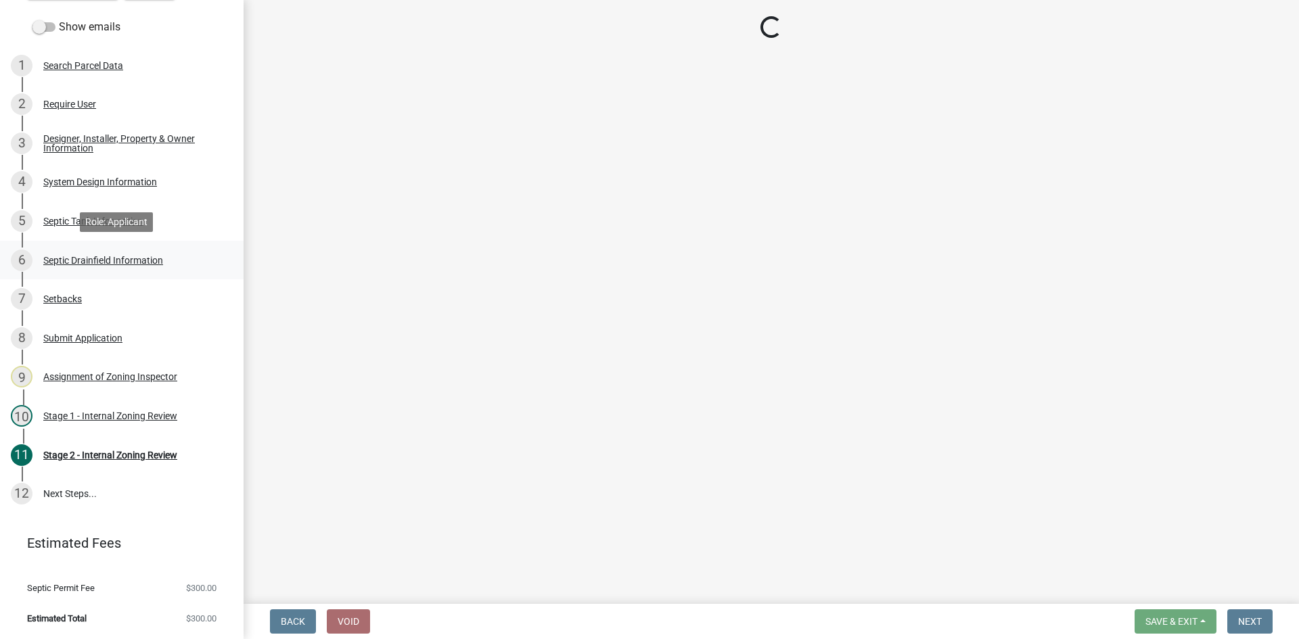
scroll to position [0, 0]
select select "757b77d3-357c-421c-8450-4fc78db4eecb"
select select "366d546d-8bc3-42fb-bca7-8a9455861f61"
select select "1b6ac9e4-d484-4de6-8bd4-0abb5598902e"
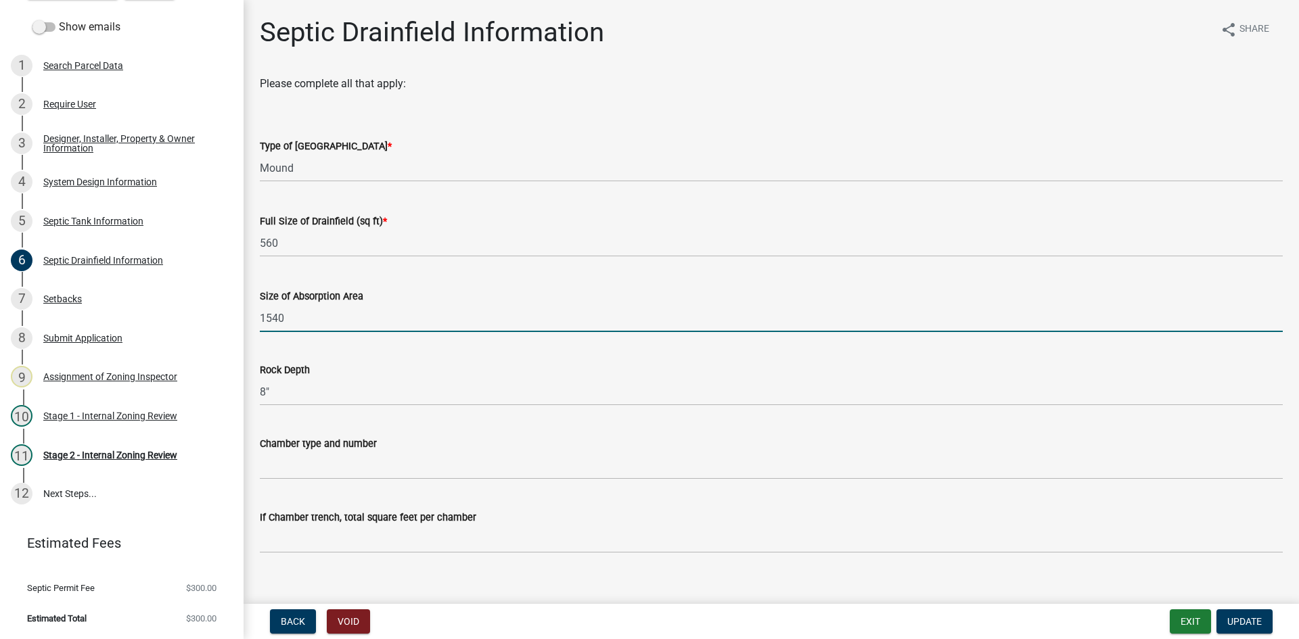
drag, startPoint x: 273, startPoint y: 325, endPoint x: 258, endPoint y: 328, distance: 15.3
click at [258, 328] on div "Size of Absorption Area 1540" at bounding box center [771, 300] width 1043 height 63
click at [530, 313] on input "1540" at bounding box center [771, 318] width 1023 height 28
click at [362, 315] on input "1540" at bounding box center [771, 318] width 1023 height 28
click at [752, 432] on div "Chamber type and number" at bounding box center [771, 448] width 1023 height 63
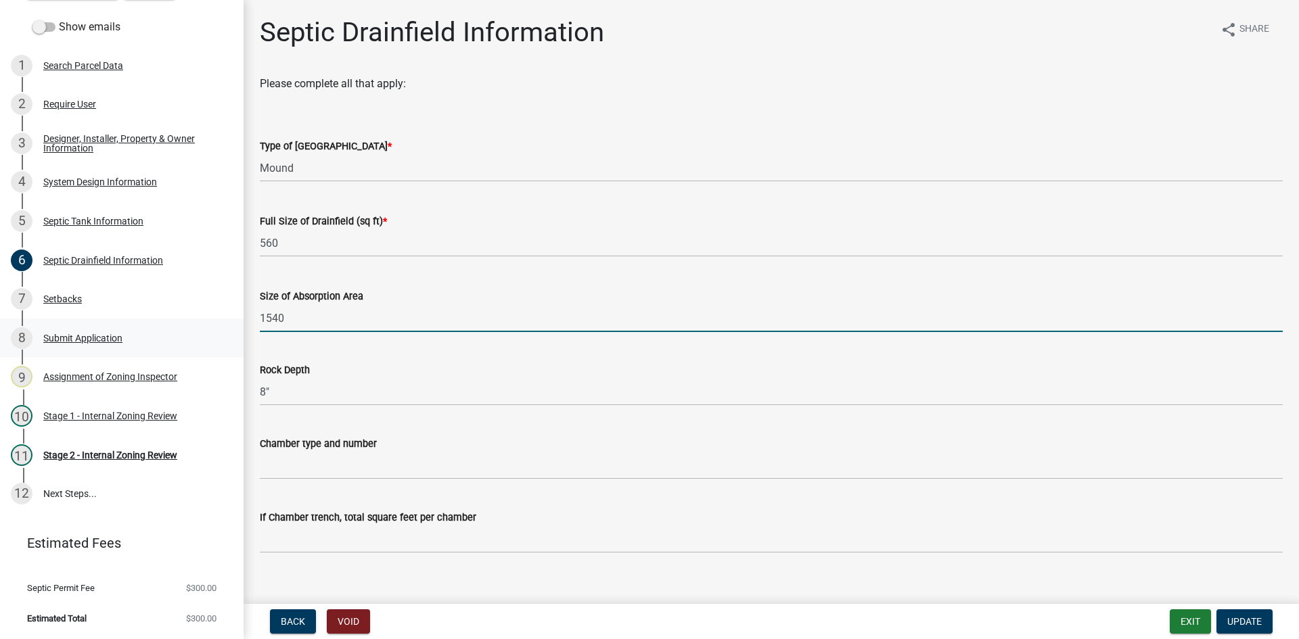
drag, startPoint x: 264, startPoint y: 323, endPoint x: 228, endPoint y: 328, distance: 36.8
click at [228, 328] on div "Zoning-Septic: Onsite Septic System Application (Designers) SS2025-2446 Edit Vi…" at bounding box center [649, 319] width 1299 height 639
type input "840"
click at [1234, 621] on span "Update" at bounding box center [1244, 621] width 34 height 11
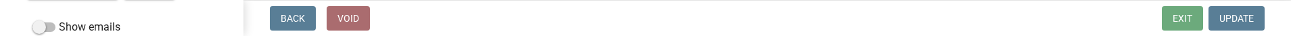
select select "49e49f1e-3b32-4342-8c2e-9cbd4919fe4d"
select select "ca07ae0a-7638-46ff-ada2-c67ca3524324"
select select "ec75a761-93b4-47c5-8535-fea253c32937"
select select "bcbb982e-a48c-4b4a-a83b-ed1363446a86"
select select "47a2a5dd-5977-4941-8e6f-09ff03cdfb75"
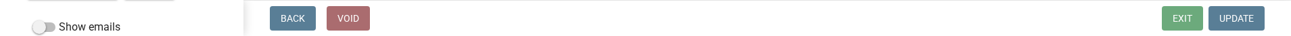
select select "3f5b086d-5a4c-4236-93bc-fa7bf4d11838"
select select "888a8260-2be6-47f2-a4de-b9f453a4d3bc"
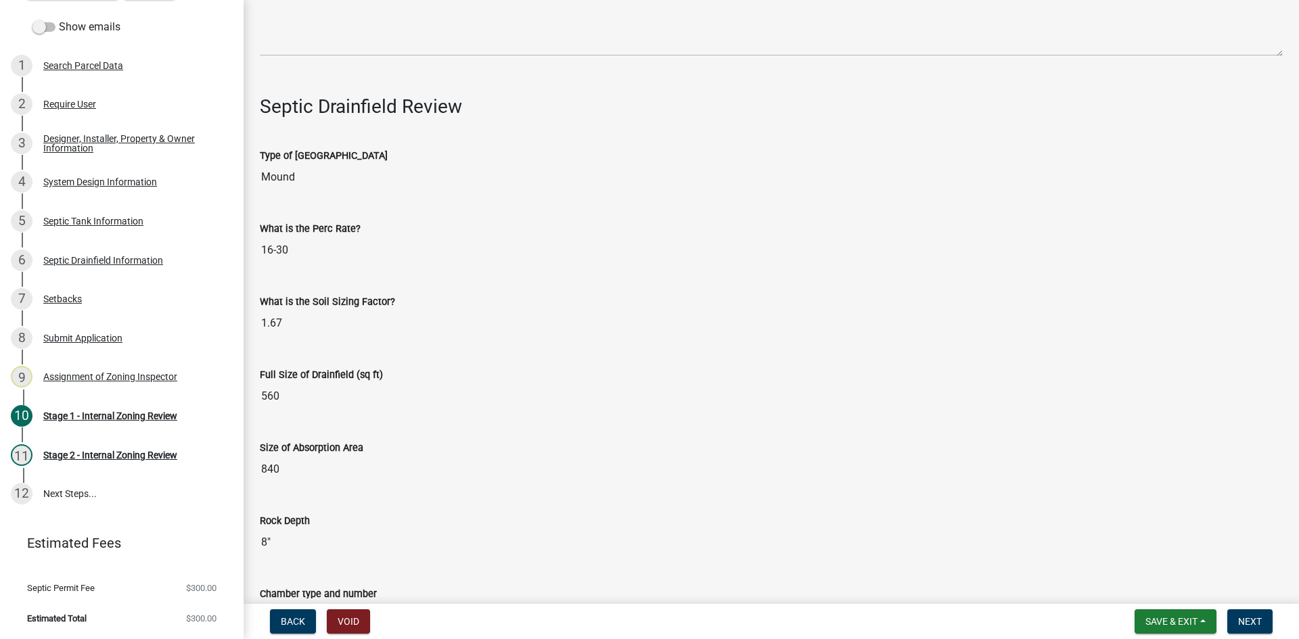
scroll to position [4261, 0]
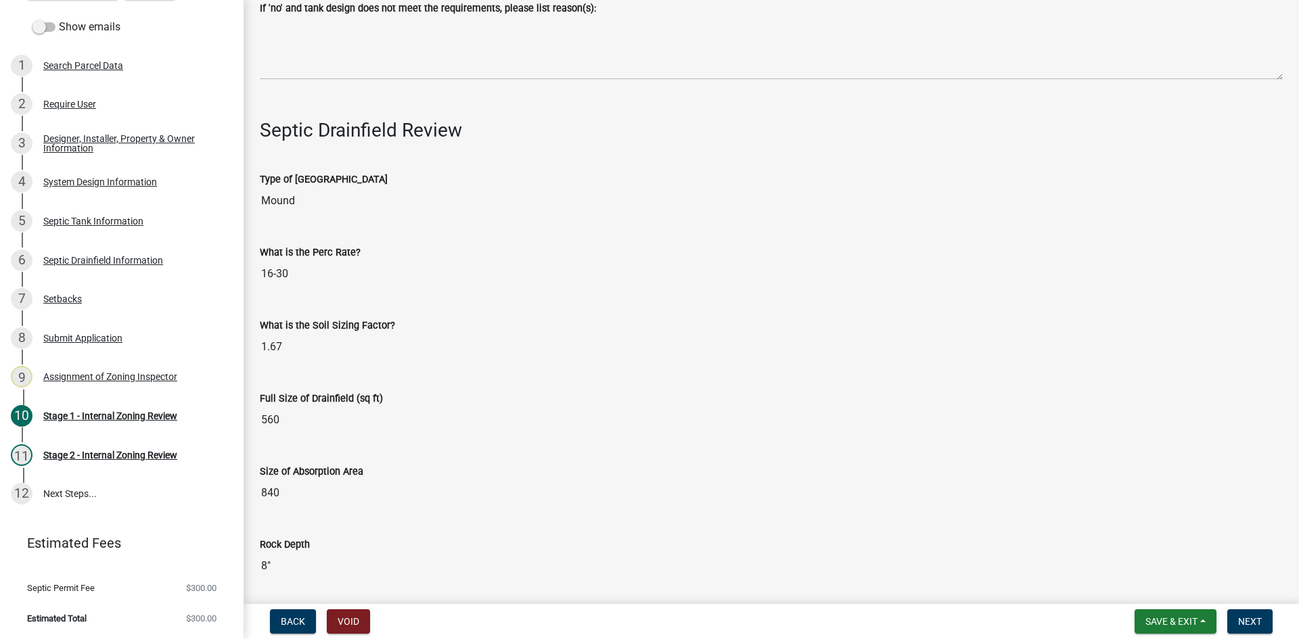
click at [381, 354] on input "1.67" at bounding box center [771, 346] width 1023 height 27
click at [509, 371] on div "Full Size of Drainfield (sq ft) 560" at bounding box center [771, 402] width 1023 height 62
click at [448, 343] on input "1.67" at bounding box center [771, 346] width 1023 height 27
click at [480, 317] on div "What is the Soil Sizing Factor?" at bounding box center [771, 325] width 1023 height 16
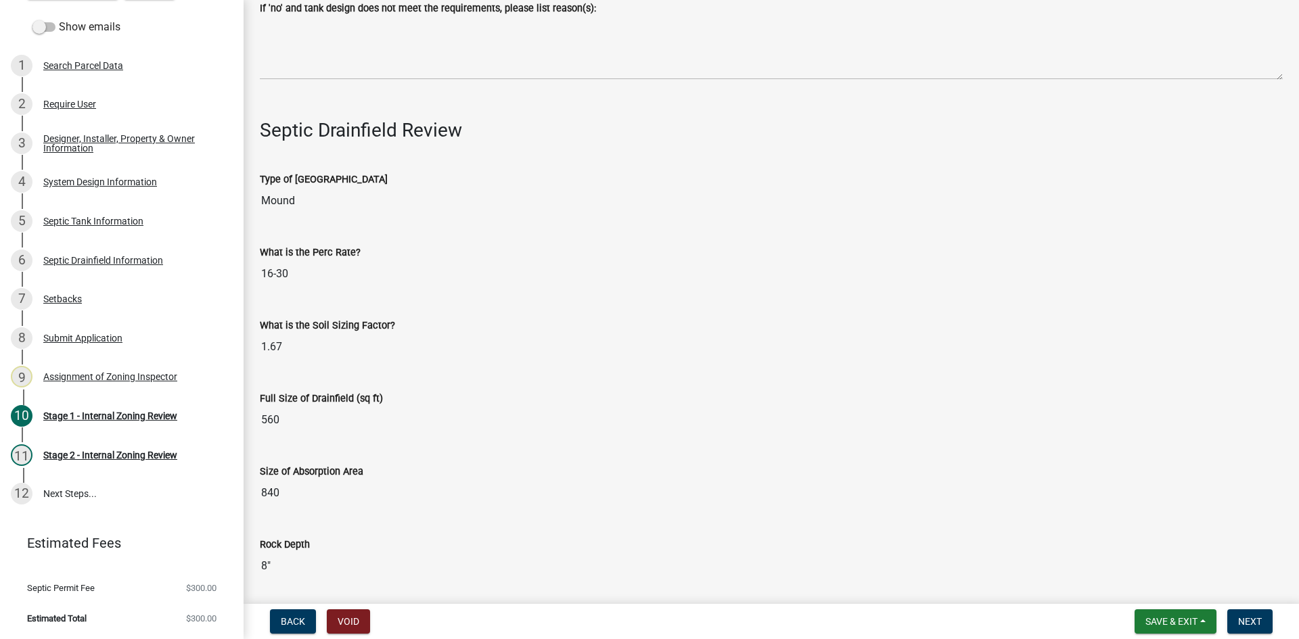
scroll to position [4329, 0]
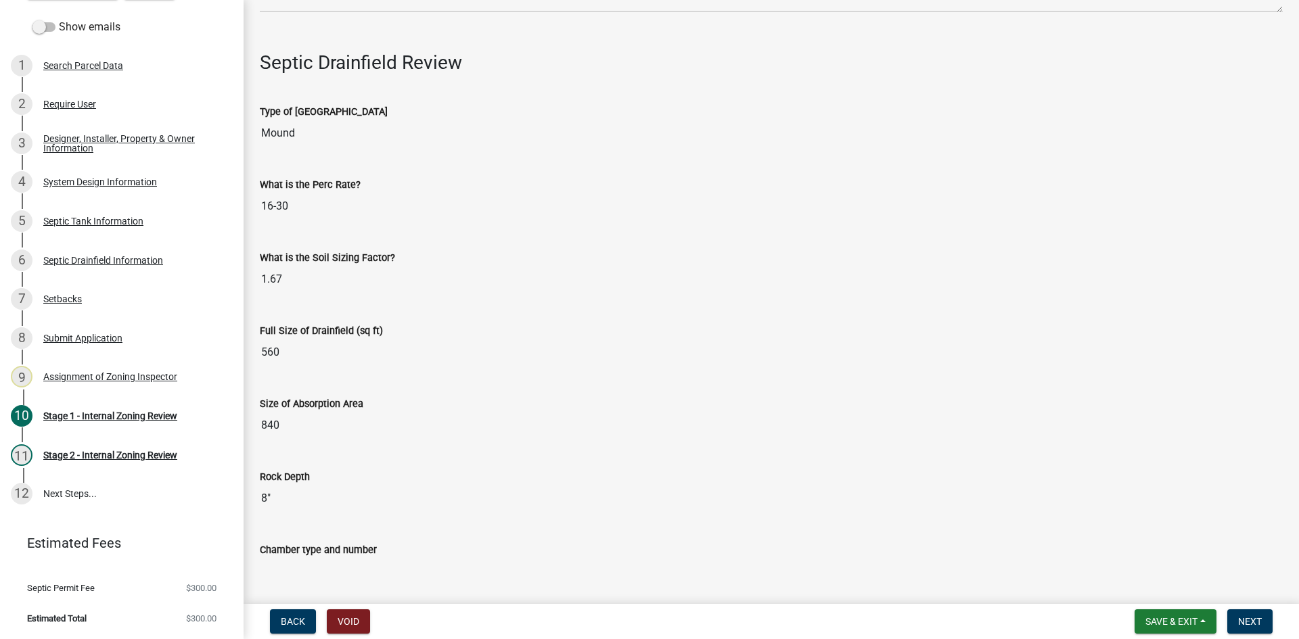
click at [470, 412] on input "840" at bounding box center [771, 425] width 1023 height 27
click at [494, 496] on input "8"" at bounding box center [771, 498] width 1023 height 27
click at [524, 545] on div "Chamber type and number" at bounding box center [771, 550] width 1023 height 16
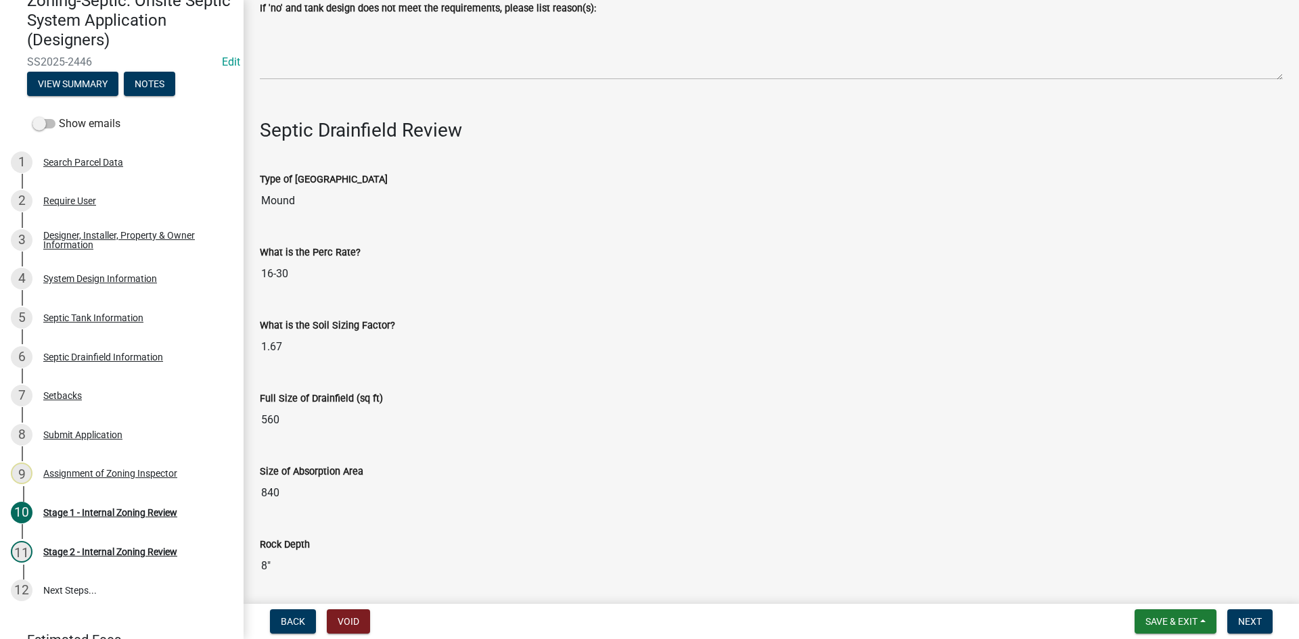
scroll to position [0, 0]
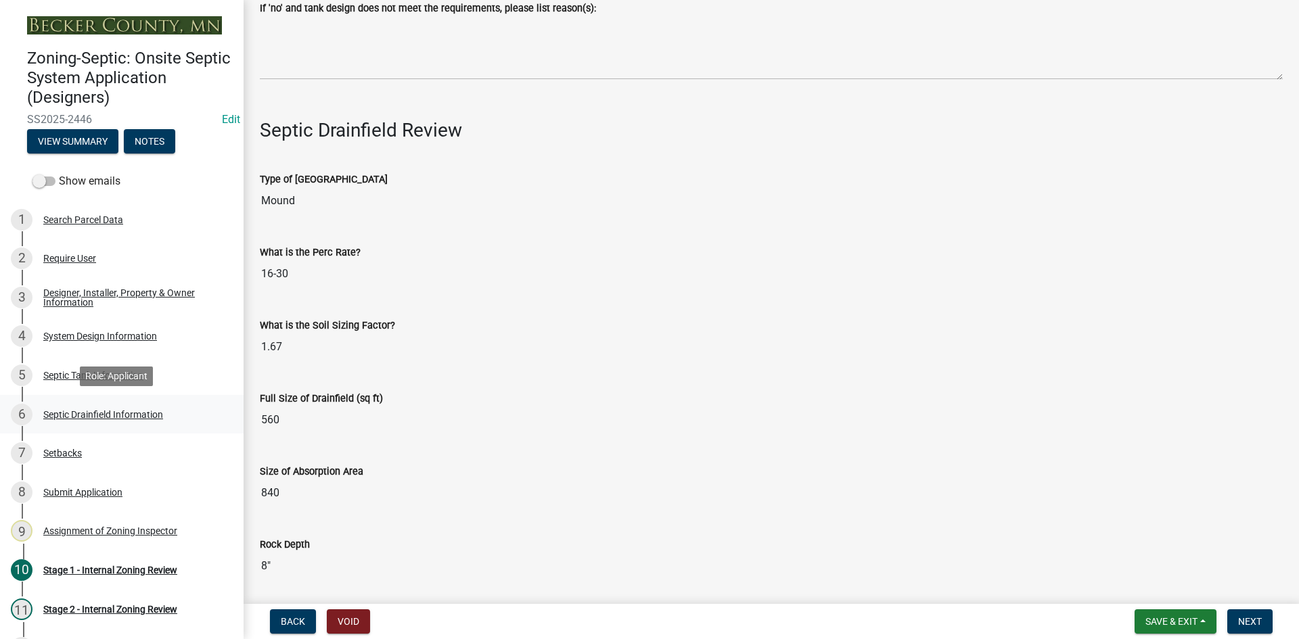
click at [133, 417] on div "Septic Drainfield Information" at bounding box center [103, 414] width 120 height 9
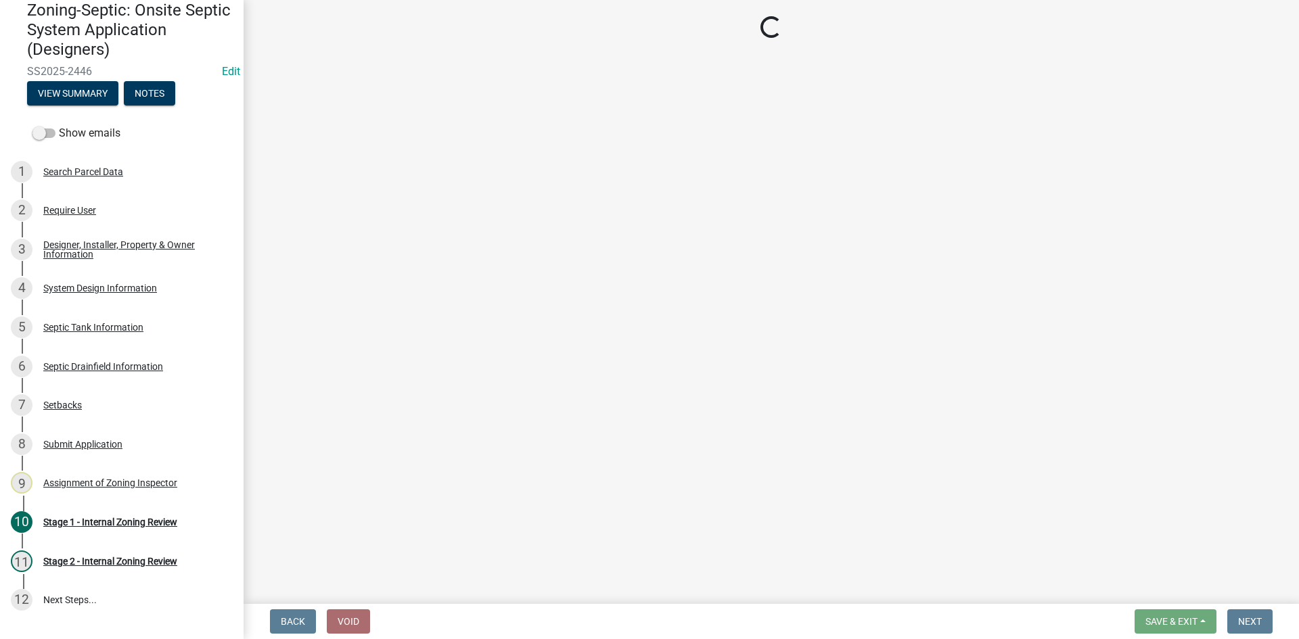
scroll to position [49, 0]
select select "757b77d3-357c-421c-8450-4fc78db4eecb"
select select "366d546d-8bc3-42fb-bca7-8a9455861f61"
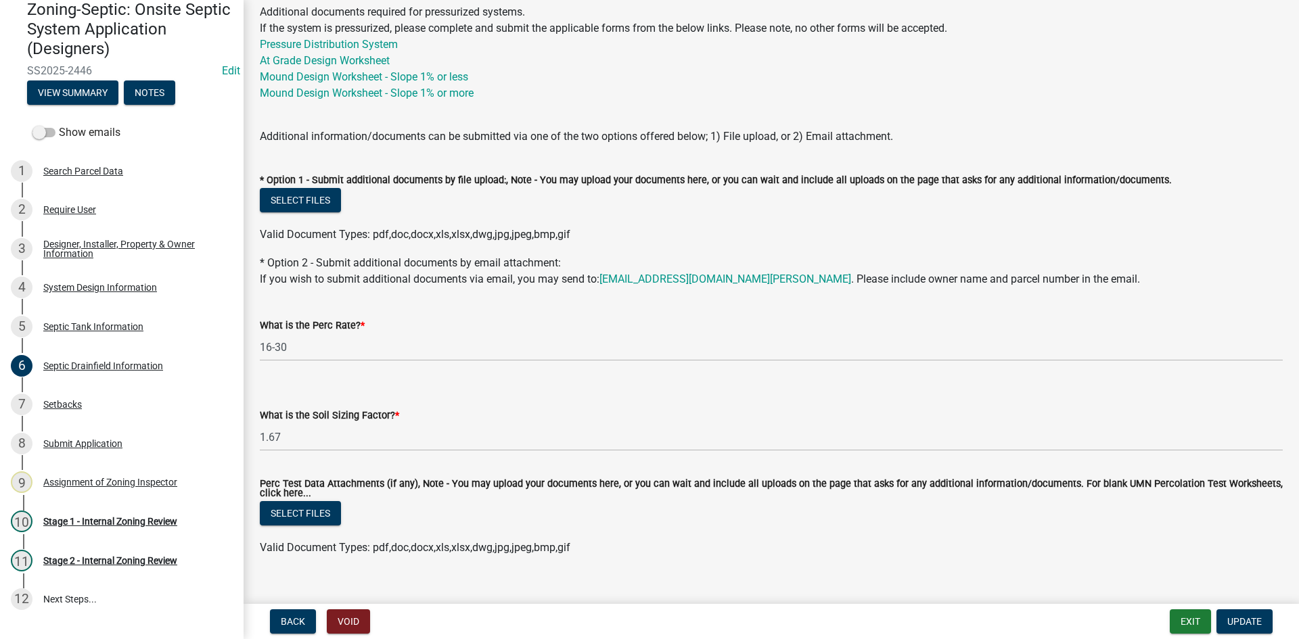
scroll to position [674, 0]
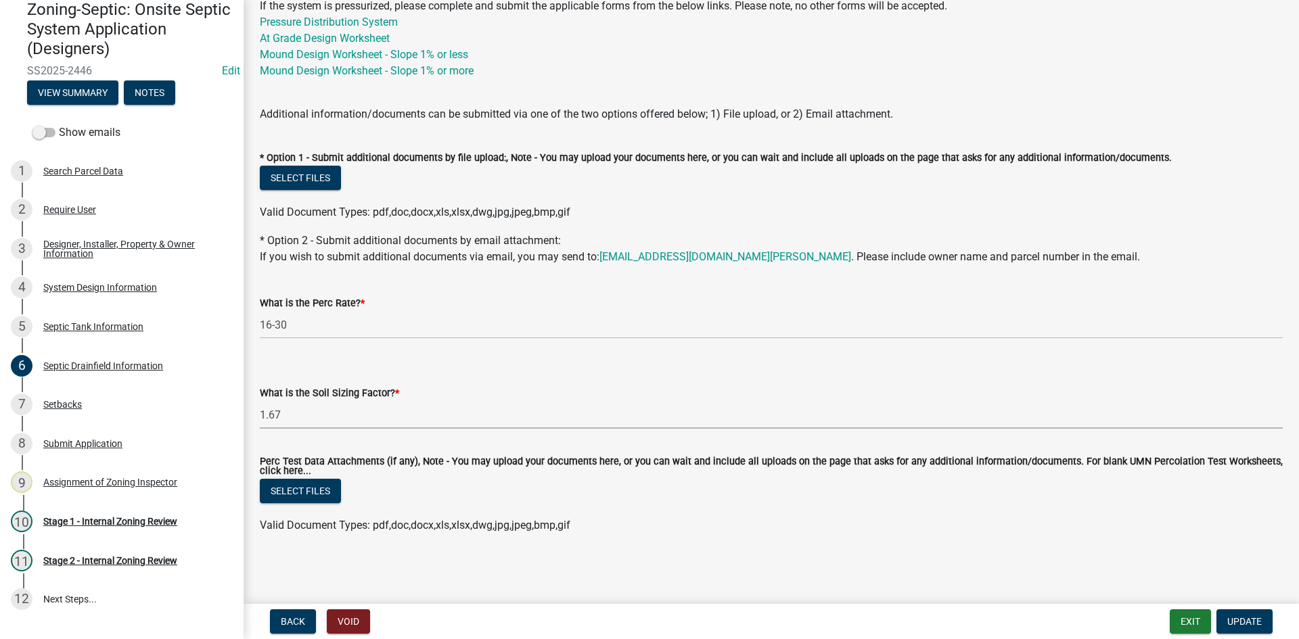
click at [302, 411] on select "Select Item... 0.00 0.24 0.45 0.50 0.60 0.78 .83 1.27 1.67" at bounding box center [771, 415] width 1023 height 28
click at [260, 401] on select "Select Item... 0.00 0.24 0.45 0.50 0.60 0.78 .83 1.27 1.67" at bounding box center [771, 415] width 1023 height 28
select select "245bd747-17a2-4397-b461-91fbb509aaa8"
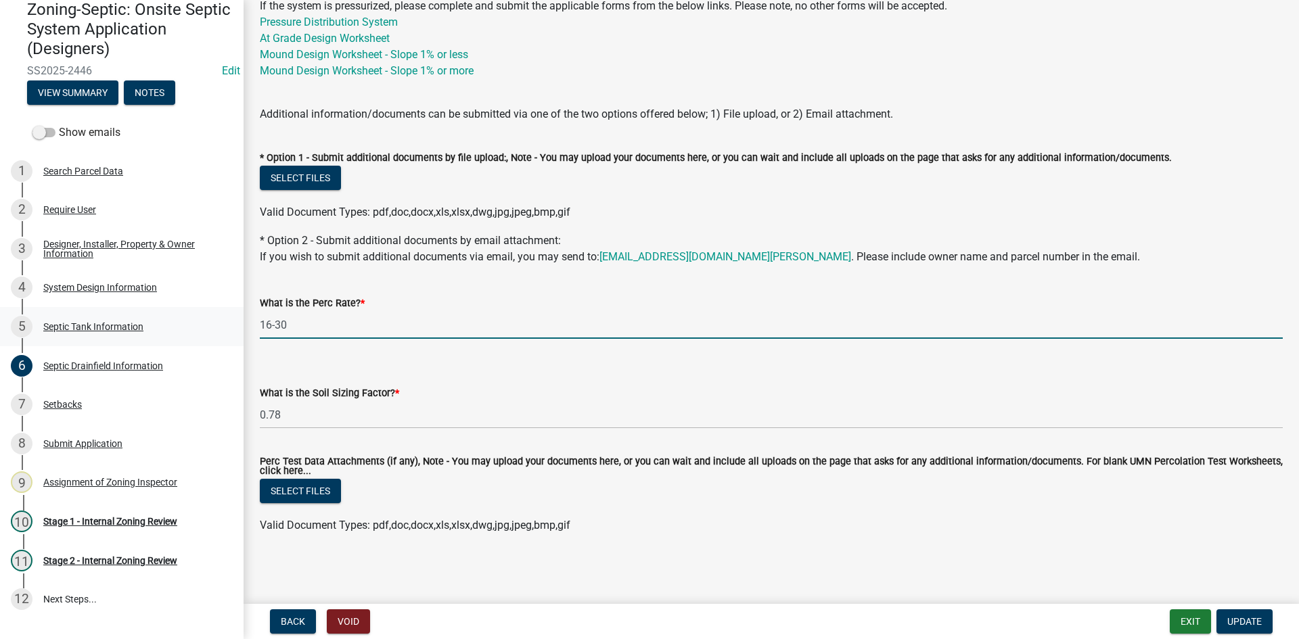
drag, startPoint x: 295, startPoint y: 325, endPoint x: 233, endPoint y: 338, distance: 63.5
click at [227, 341] on div "Zoning-Septic: Onsite Septic System Application (Designers) SS2025-2446 Edit Vi…" at bounding box center [649, 319] width 1299 height 639
type input "6-15"
click at [522, 379] on form "What is the Soil Sizing Factor? * Select Item... 0.00 0.24 0.45 0.50 0.60 0.78 …" at bounding box center [771, 399] width 1023 height 60
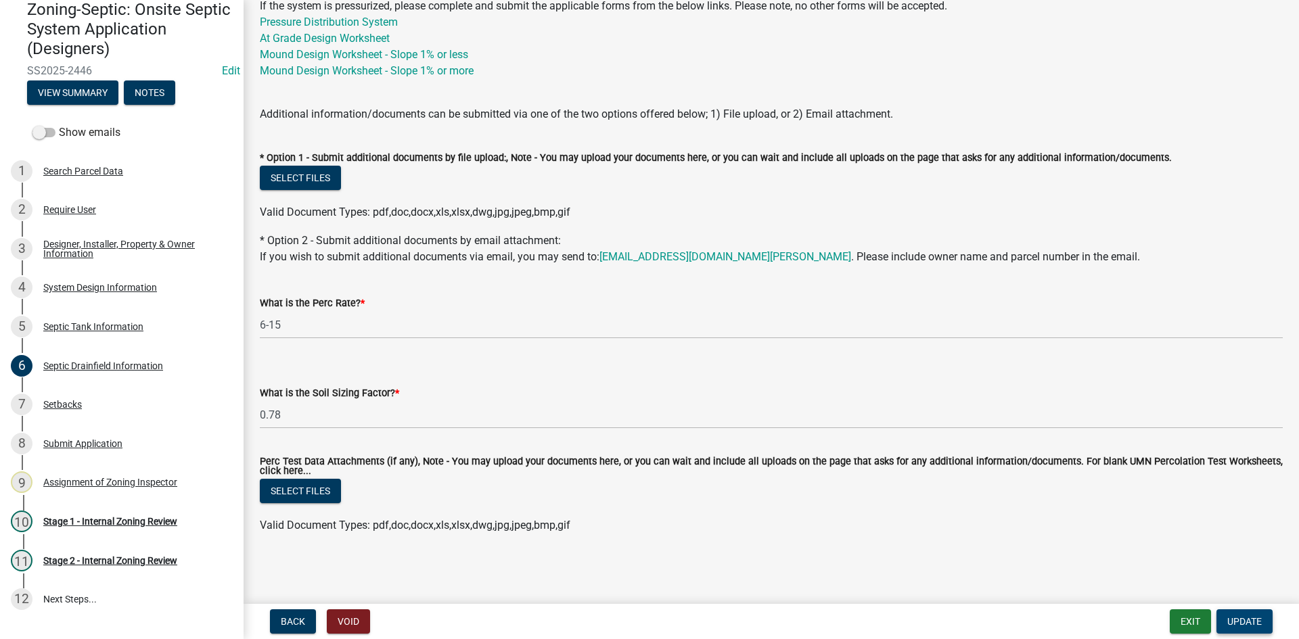
click at [1254, 625] on span "Update" at bounding box center [1244, 621] width 34 height 11
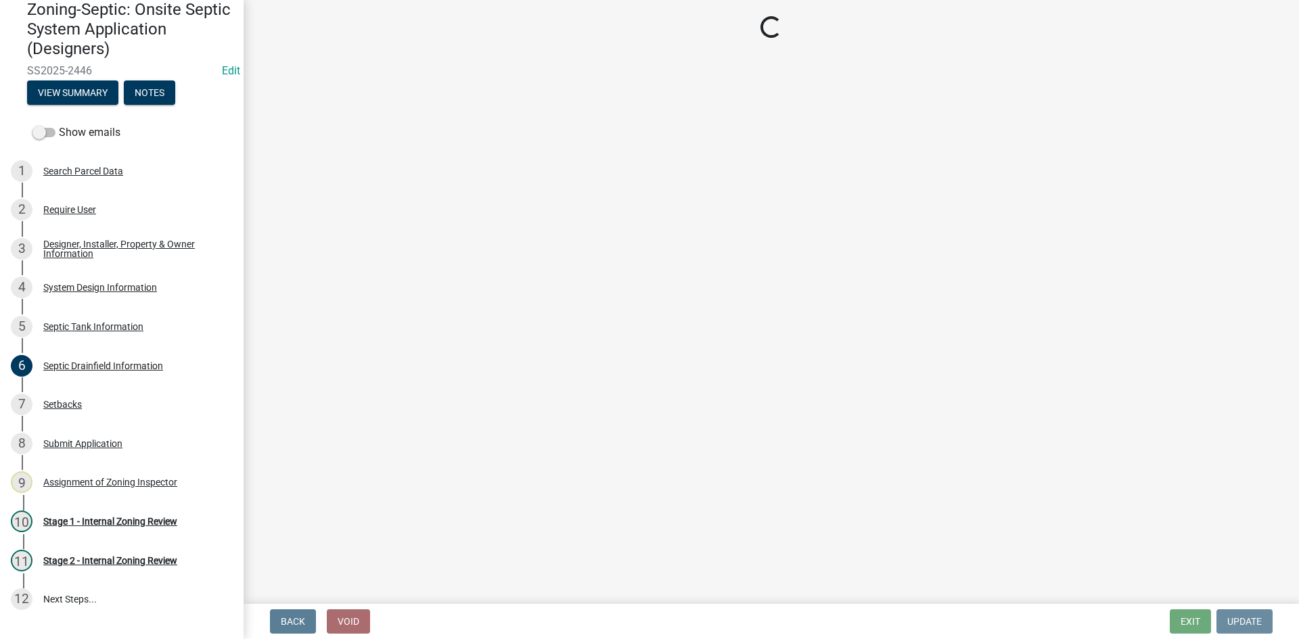
scroll to position [0, 0]
select select "49e49f1e-3b32-4342-8c2e-9cbd4919fe4d"
select select "ca07ae0a-7638-46ff-ada2-c67ca3524324"
select select "ec75a761-93b4-47c5-8535-fea253c32937"
select select "bcbb982e-a48c-4b4a-a83b-ed1363446a86"
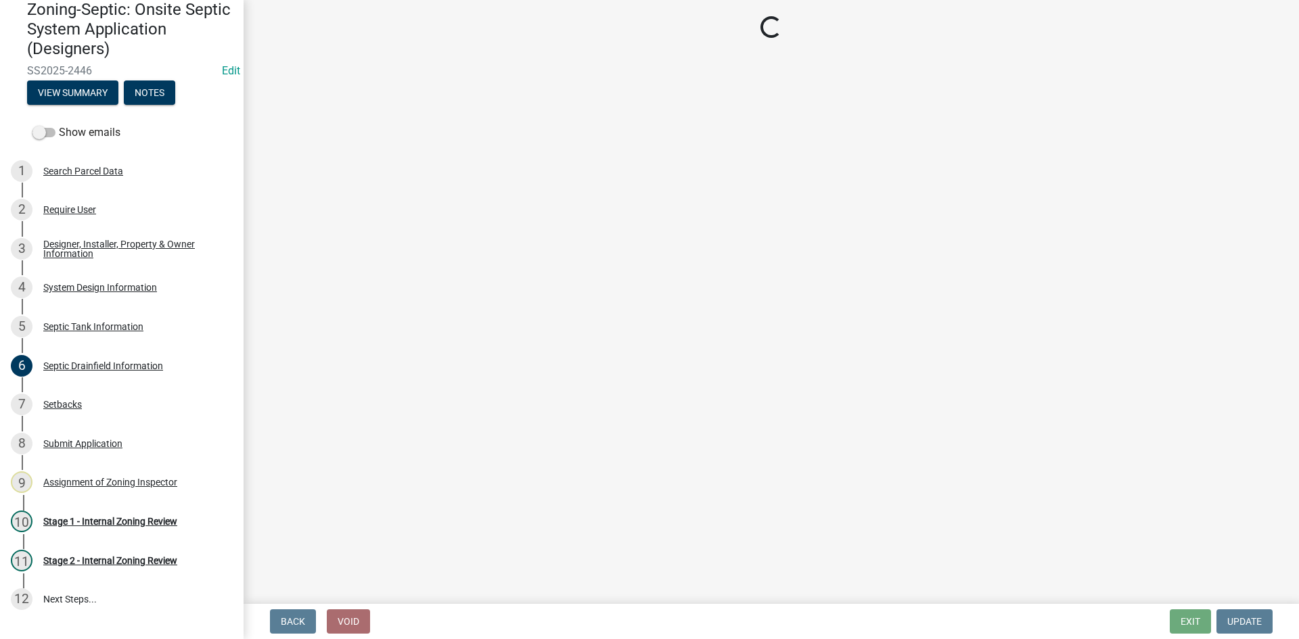
select select "47a2a5dd-5977-4941-8e6f-09ff03cdfb75"
select select "3f5b086d-5a4c-4236-93bc-fa7bf4d11838"
select select "888a8260-2be6-47f2-a4de-b9f453a4d3bc"
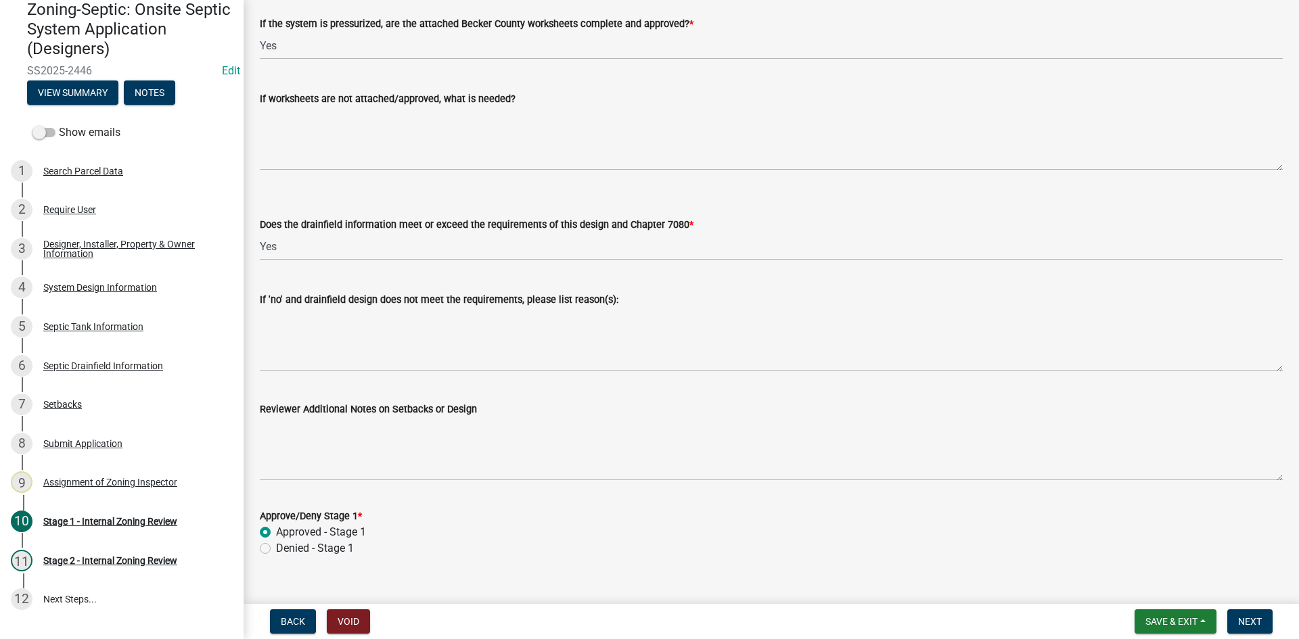
scroll to position [5147, 0]
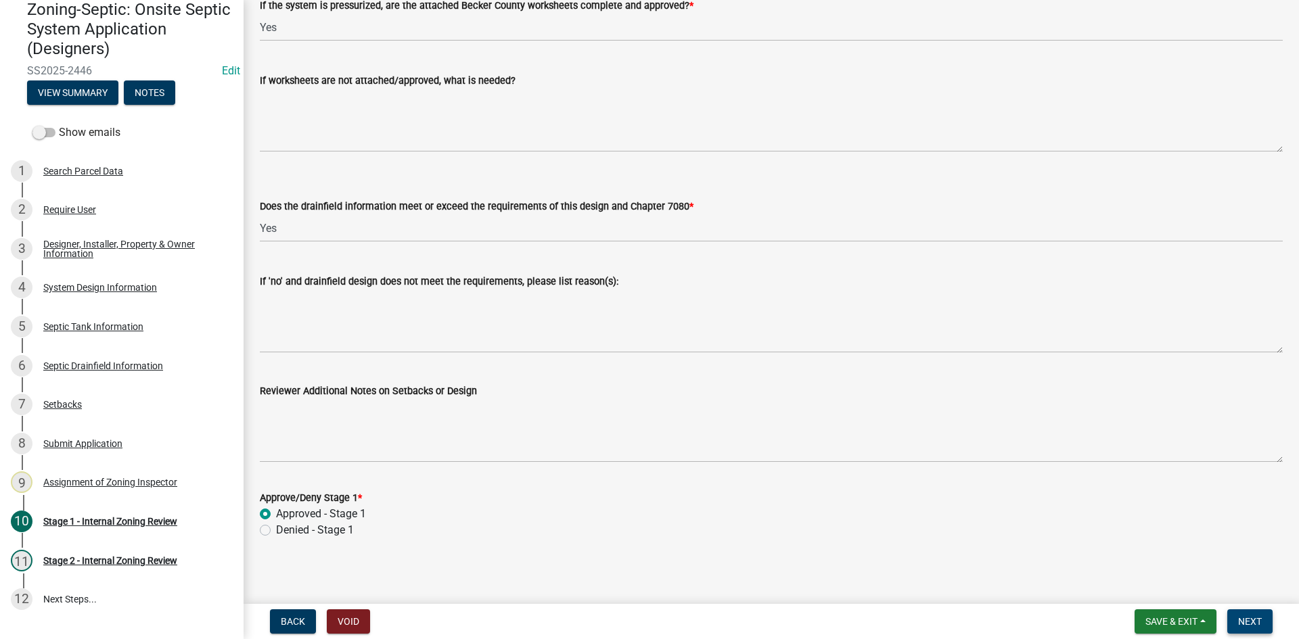
click at [1249, 626] on span "Next" at bounding box center [1250, 621] width 24 height 11
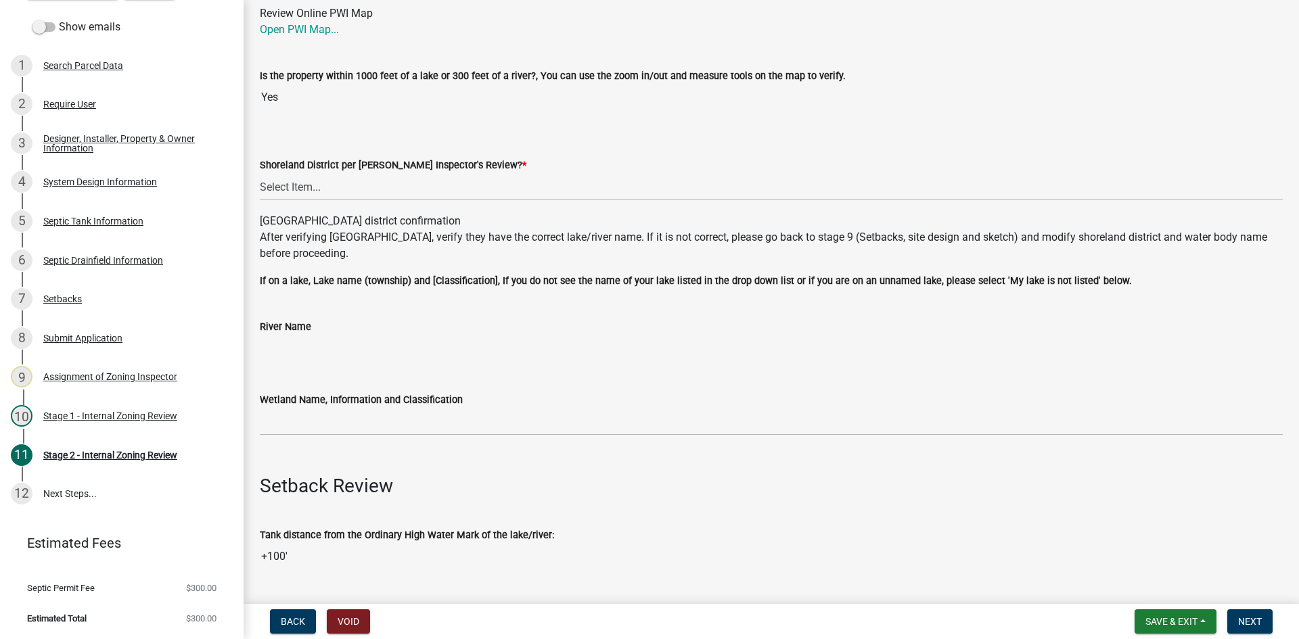
scroll to position [203, 0]
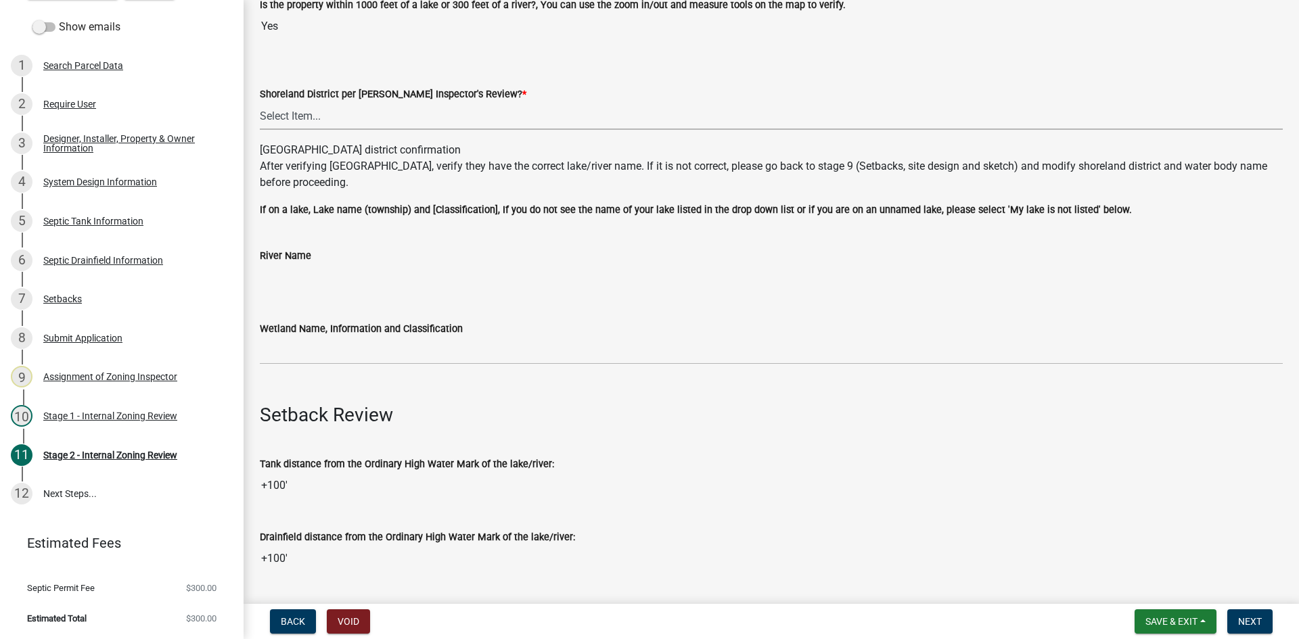
click at [296, 111] on select "Select Item... Yes No" at bounding box center [771, 116] width 1023 height 28
click at [260, 102] on select "Select Item... Yes No" at bounding box center [771, 116] width 1023 height 28
select select "69d592bb-9906-4277-a6fb-df8686255161"
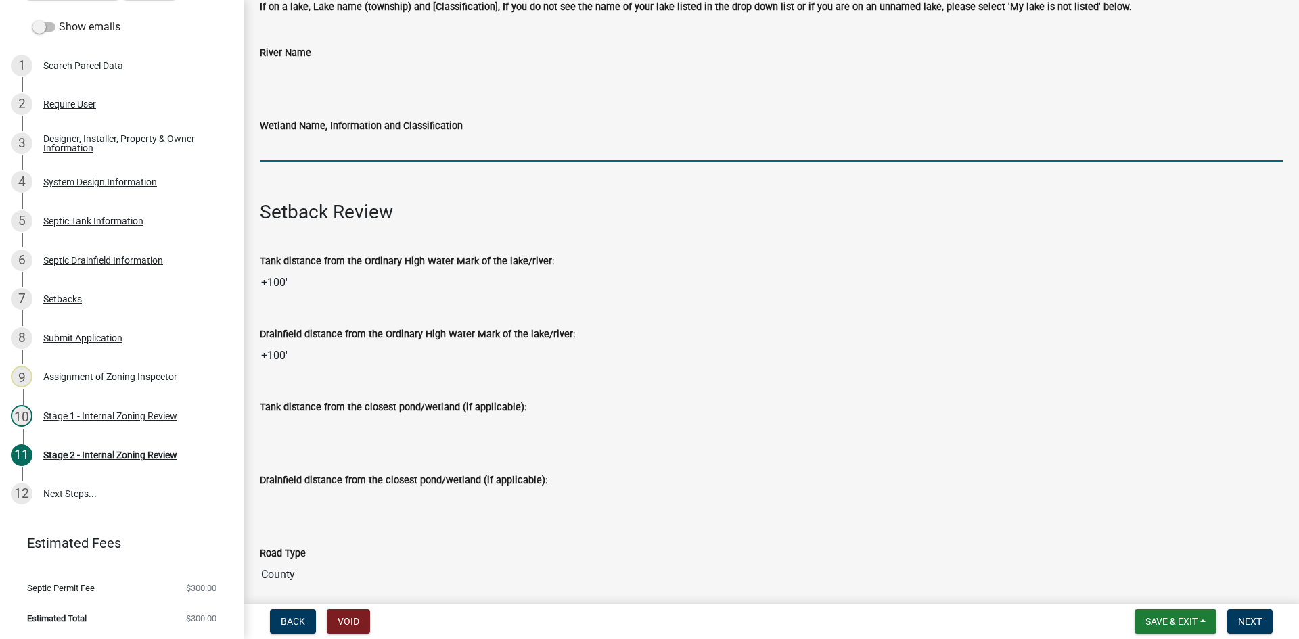
click at [315, 150] on input "Wetland Name, Information and Classification" at bounding box center [771, 148] width 1023 height 28
type input "rd100"
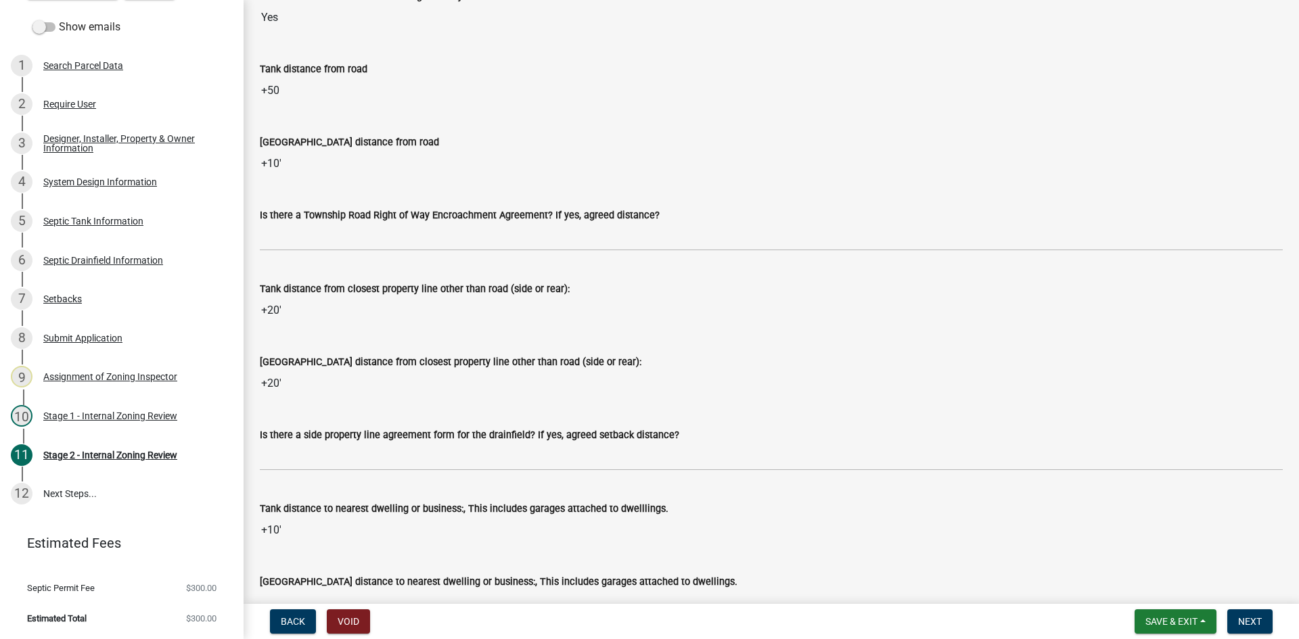
scroll to position [1150, 0]
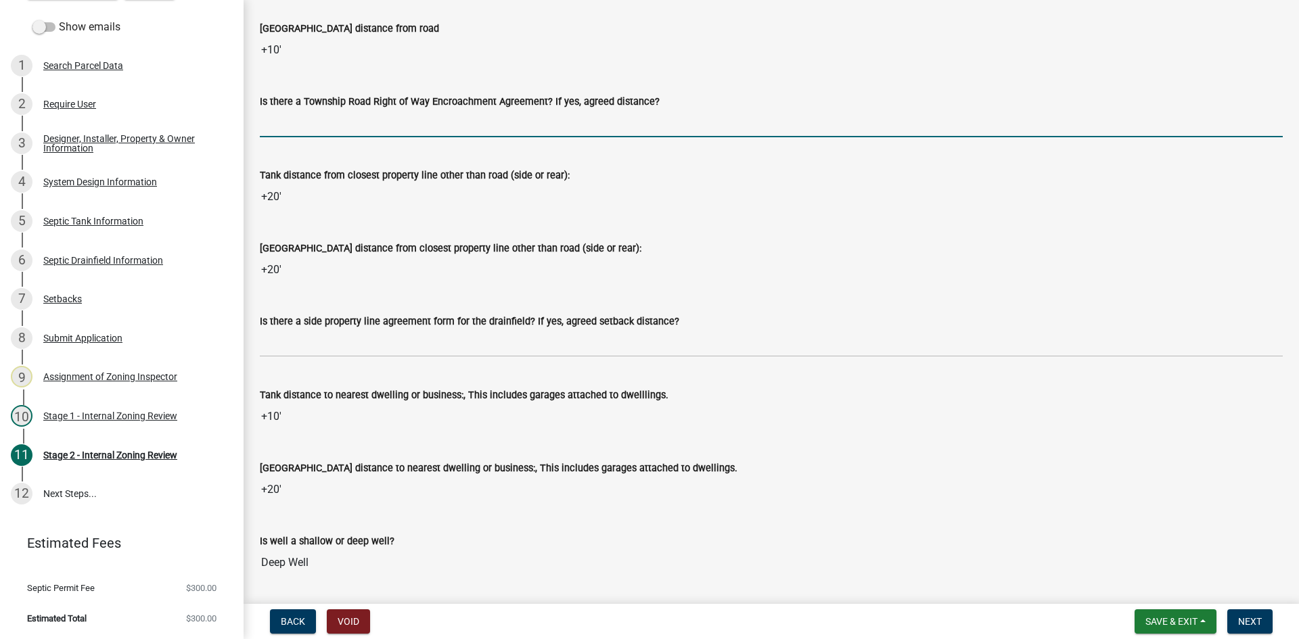
click at [342, 120] on input "Is there a Township Road Right of Way Encroachment Agreement? If yes, agreed di…" at bounding box center [771, 124] width 1023 height 28
type input "na"
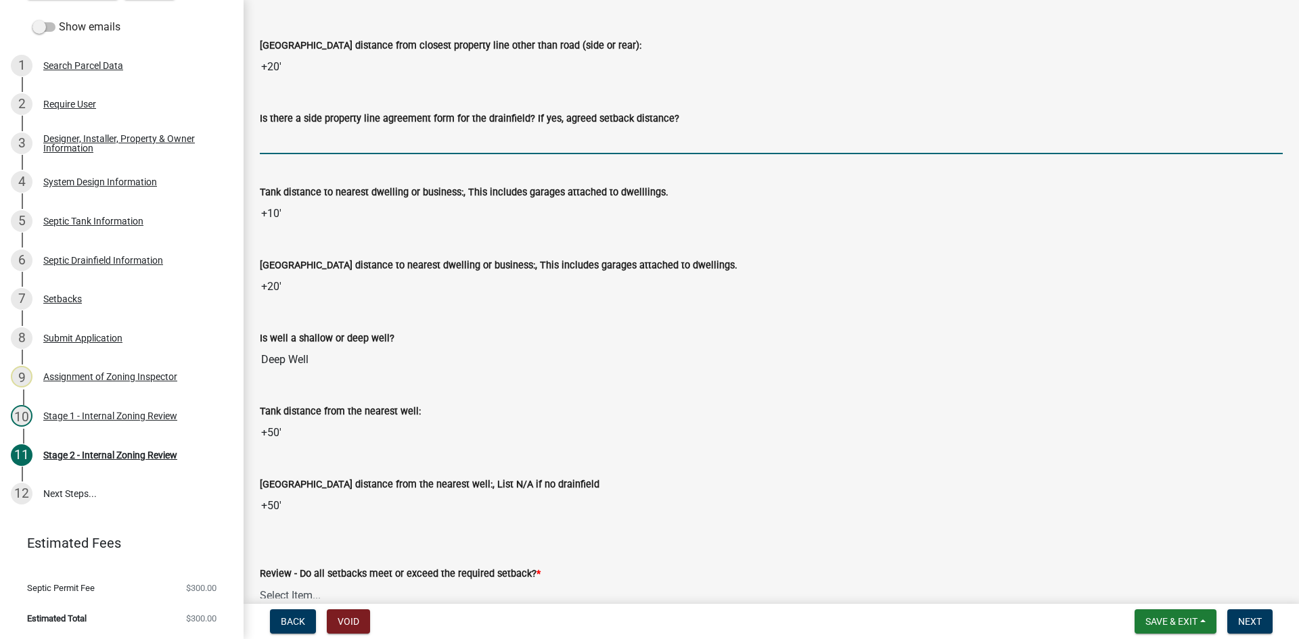
click at [321, 152] on input "Is there a side property line agreement form for the drainfield? If yes, agreed…" at bounding box center [771, 140] width 1023 height 28
type input "na"
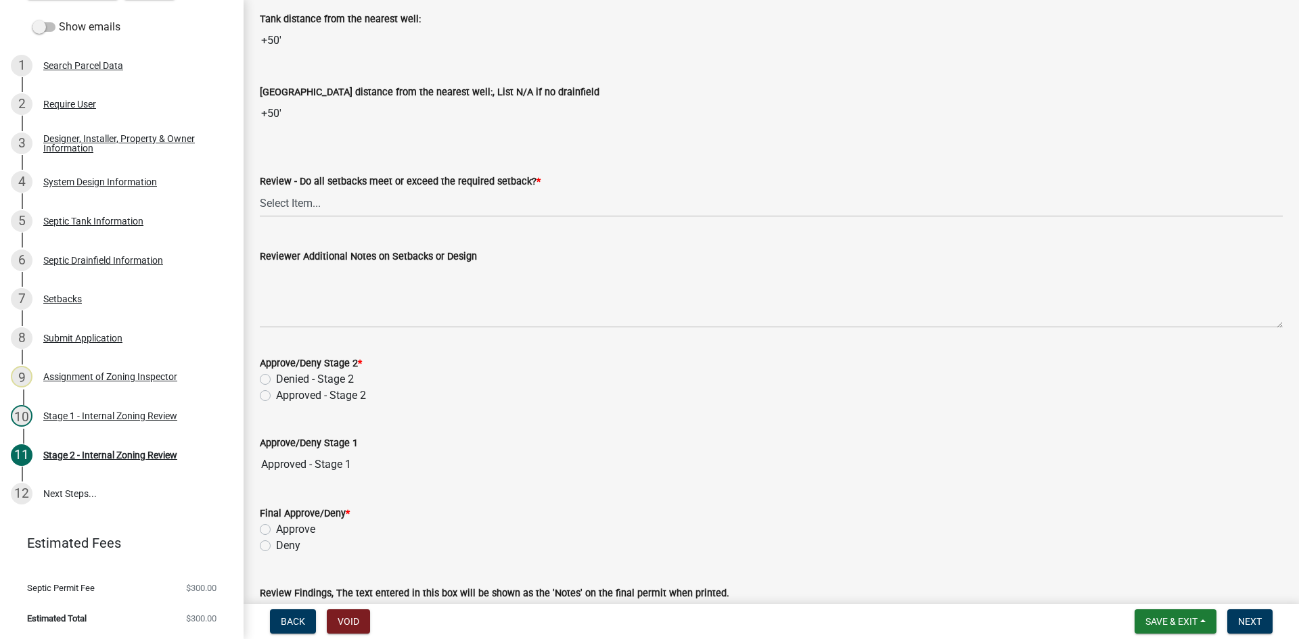
scroll to position [1826, 0]
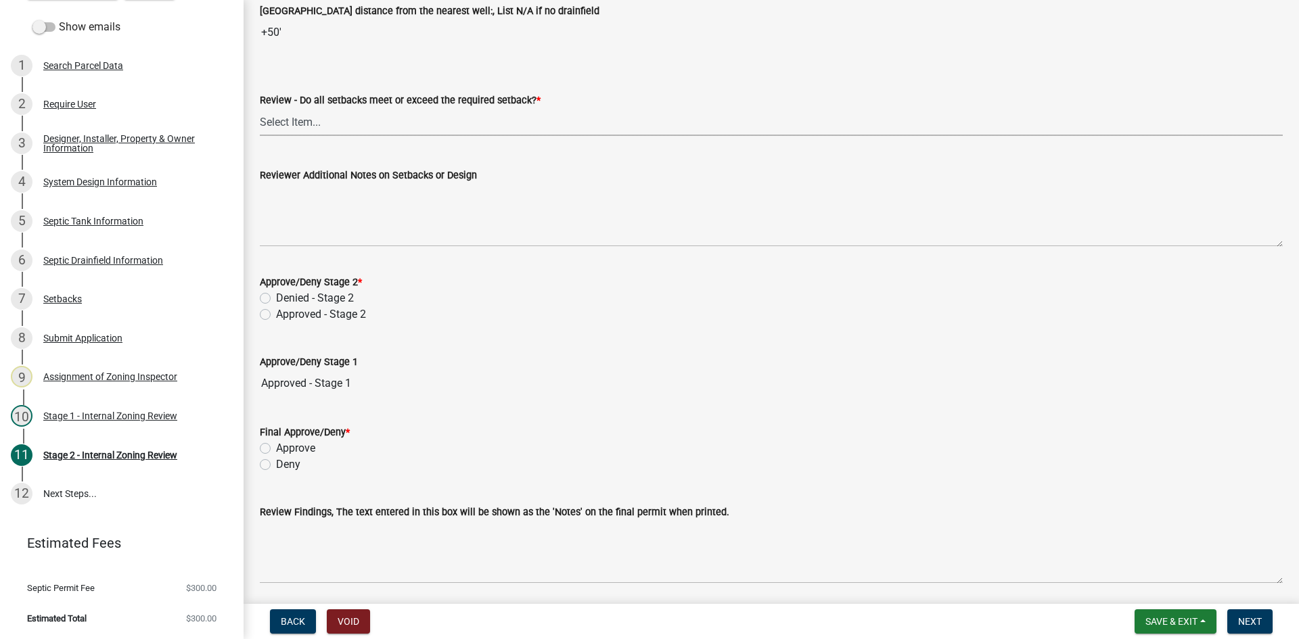
click at [302, 127] on select "Select Item... Yes No N/A" at bounding box center [771, 122] width 1023 height 28
click at [260, 108] on select "Select Item... Yes No N/A" at bounding box center [771, 122] width 1023 height 28
select select "1ad81be4-5d59-46bf-8b7b-d7c0f20ad891"
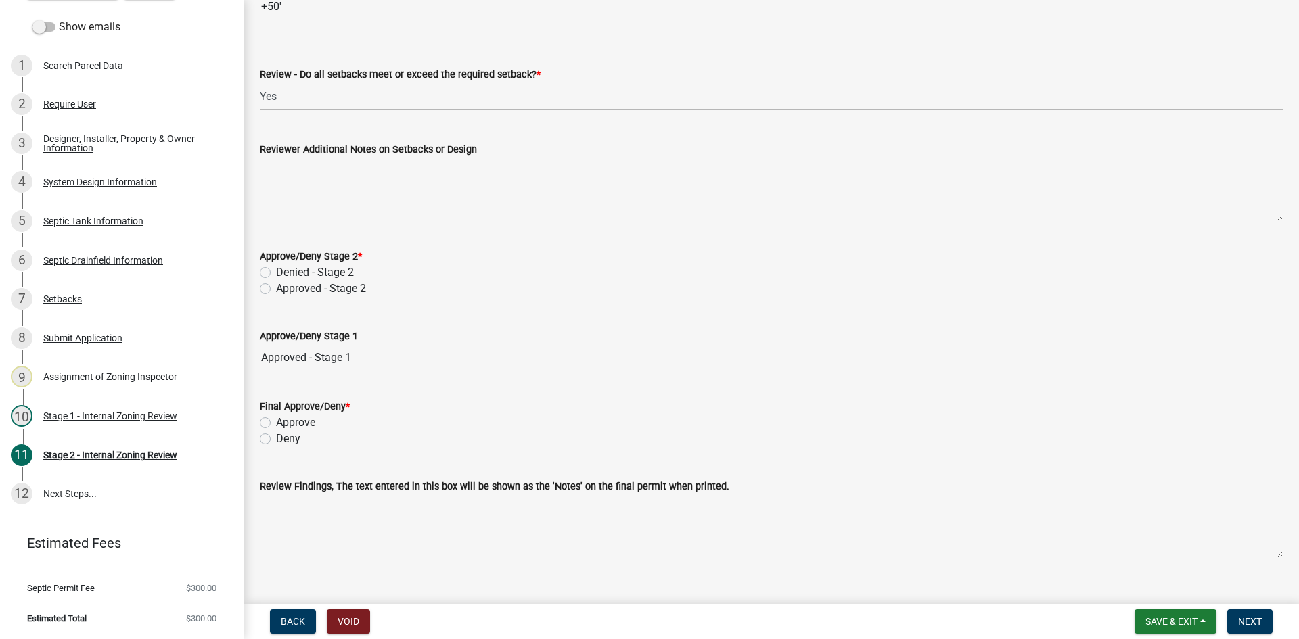
scroll to position [1875, 0]
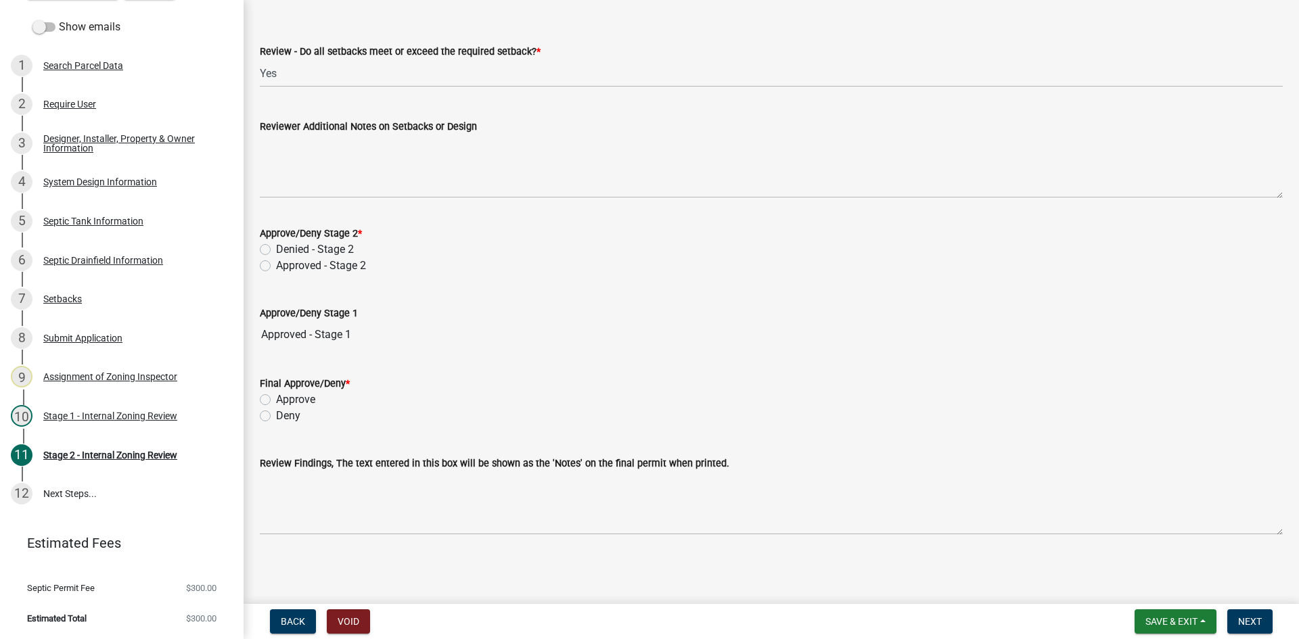
click at [272, 262] on div "Approved - Stage 2" at bounding box center [771, 266] width 1023 height 16
click at [276, 266] on label "Approved - Stage 2" at bounding box center [321, 266] width 90 height 16
click at [276, 266] on input "Approved - Stage 2" at bounding box center [280, 262] width 9 height 9
radio input "true"
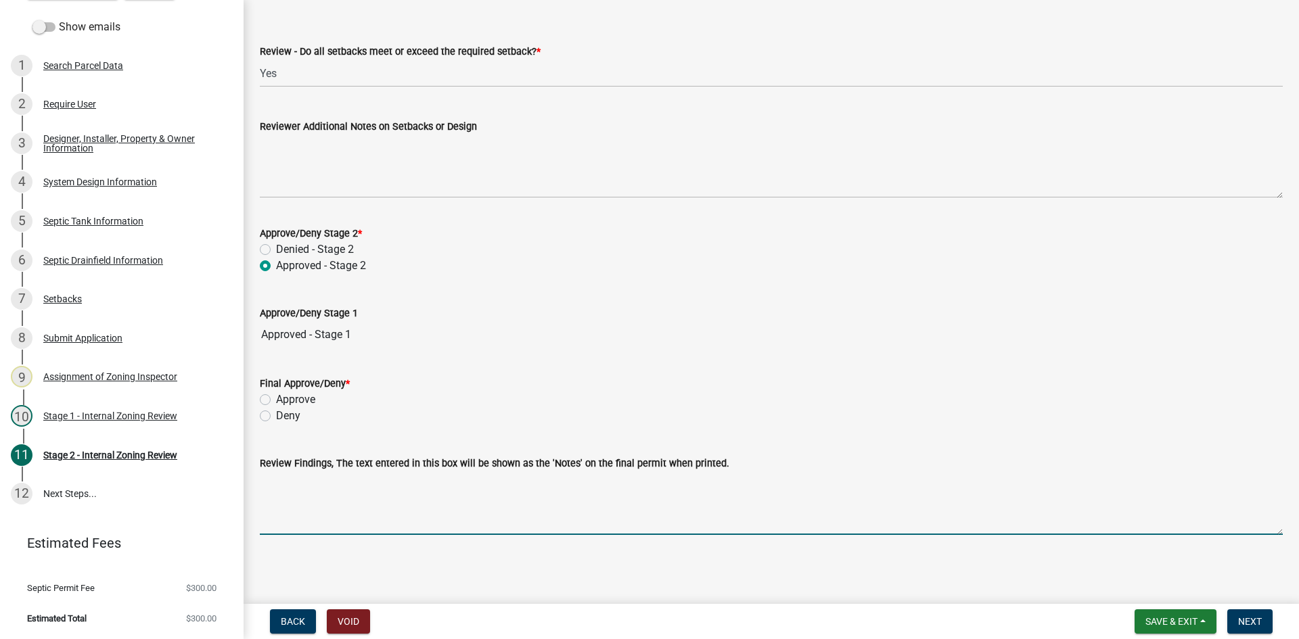
click at [318, 519] on textarea "Review Findings, The text entered in this box will be shown as the 'Notes' on t…" at bounding box center [771, 503] width 1023 height 64
click at [367, 484] on textarea "existing compliant 200 gal" at bounding box center [771, 503] width 1023 height 64
click at [396, 485] on textarea "existing compliant 2000 gal" at bounding box center [771, 503] width 1023 height 64
drag, startPoint x: 539, startPoint y: 484, endPoint x: 563, endPoint y: 486, distance: 23.7
click at [563, 486] on textarea "existing compliant 2000 gal tank adding a 625 pump tank to a 10x56 rock bed 15x…" at bounding box center [771, 503] width 1023 height 64
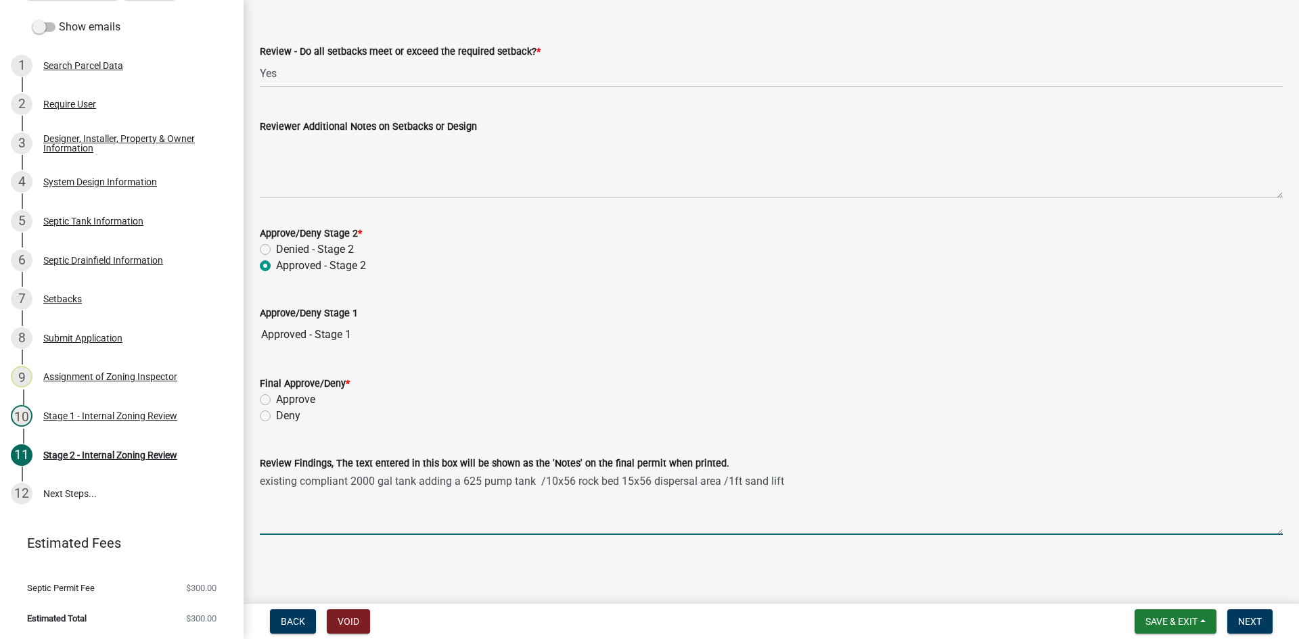
type textarea "existing compliant 2000 gal tank adding a 625 pump tank /10x56 rock bed 15x56 d…"
click at [276, 402] on label "Approve" at bounding box center [295, 400] width 39 height 16
click at [276, 400] on input "Approve" at bounding box center [280, 396] width 9 height 9
radio input "true"
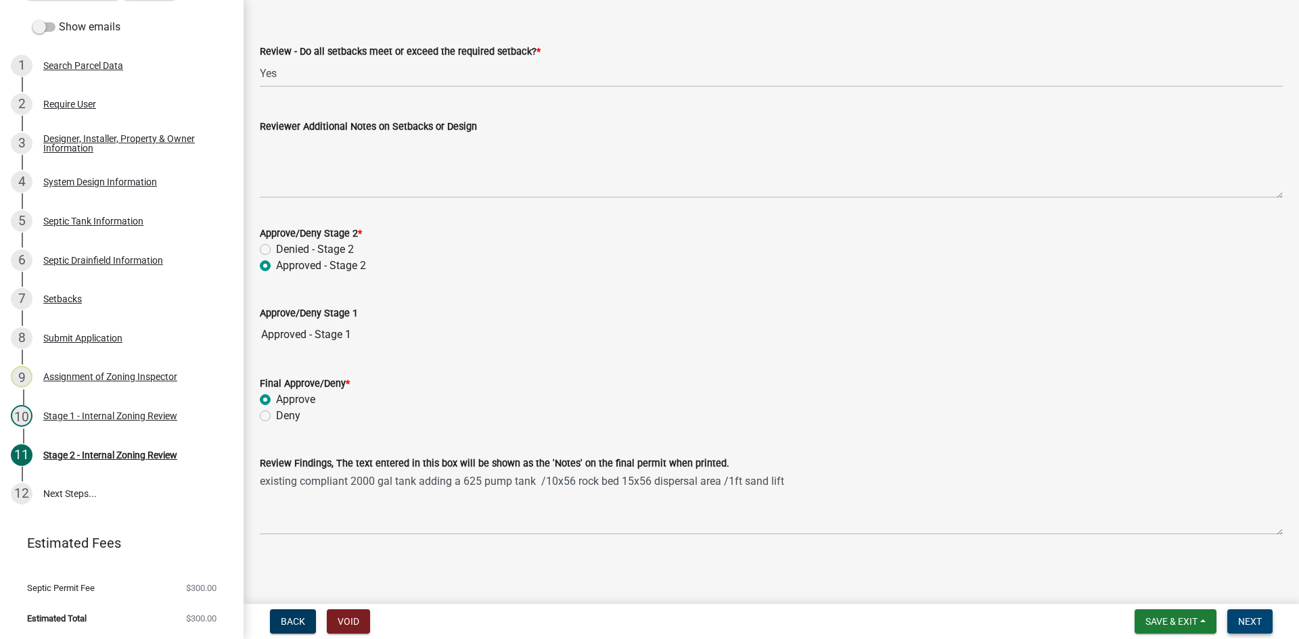
click at [1251, 621] on span "Next" at bounding box center [1250, 621] width 24 height 11
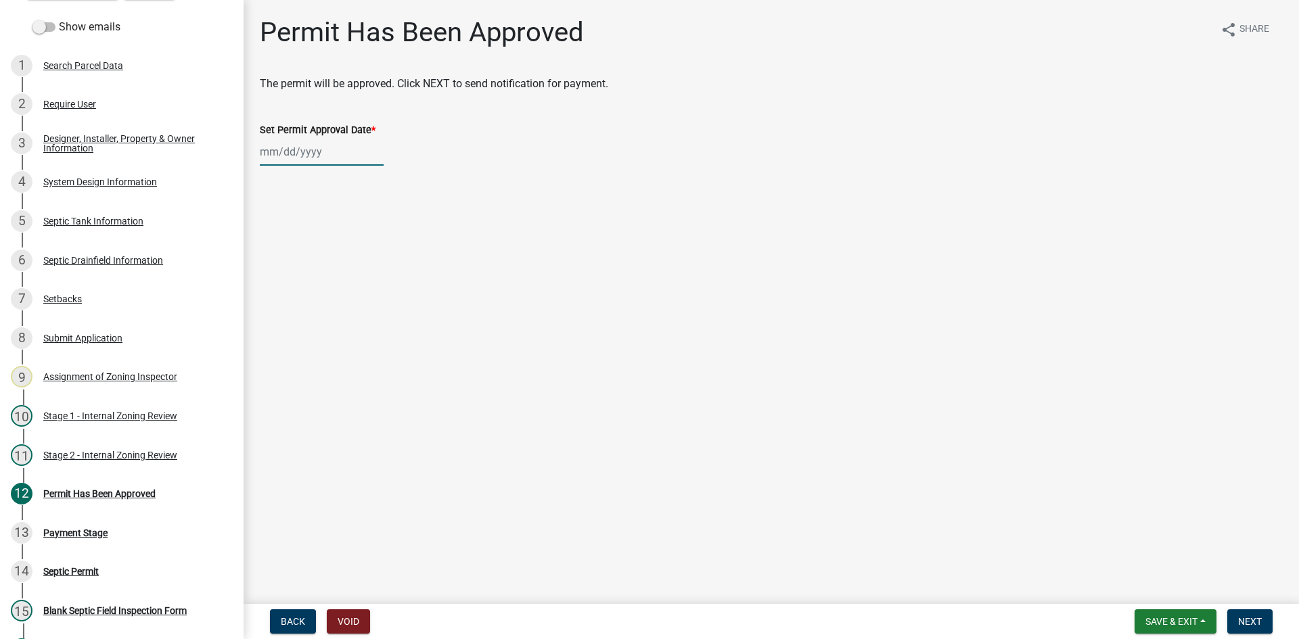
click at [359, 145] on div at bounding box center [322, 152] width 124 height 28
select select "8"
select select "2025"
click at [277, 264] on div "11" at bounding box center [273, 267] width 22 height 22
type input "[DATE]"
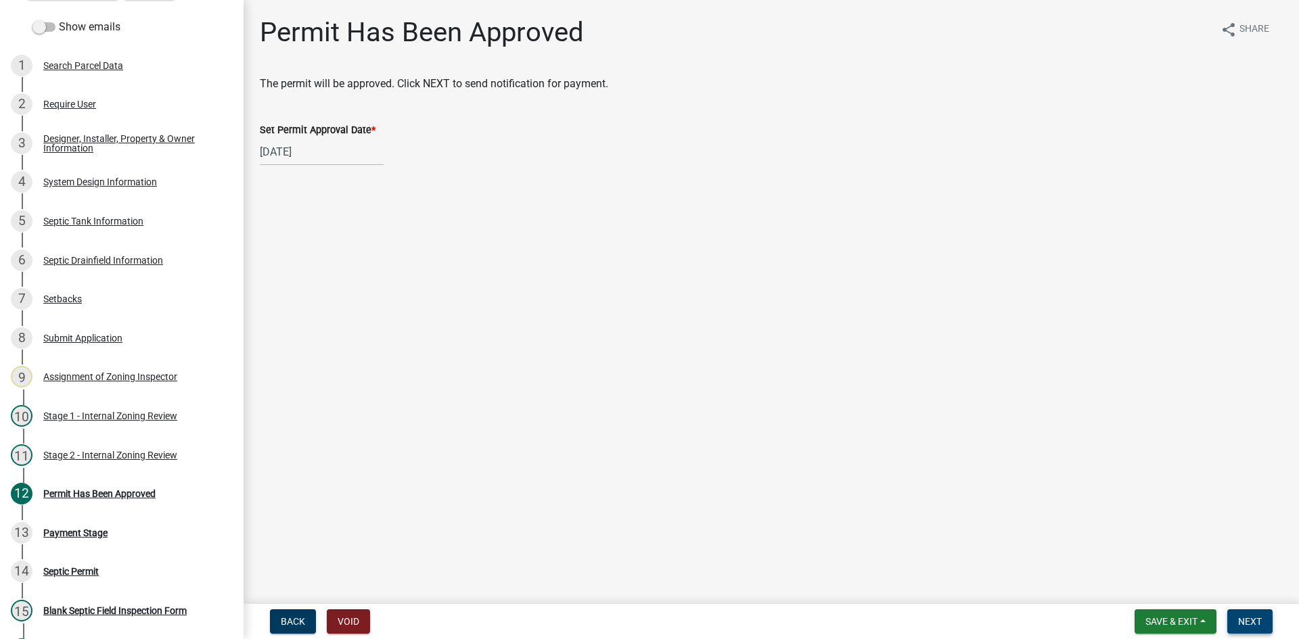
click at [1262, 628] on button "Next" at bounding box center [1249, 621] width 45 height 24
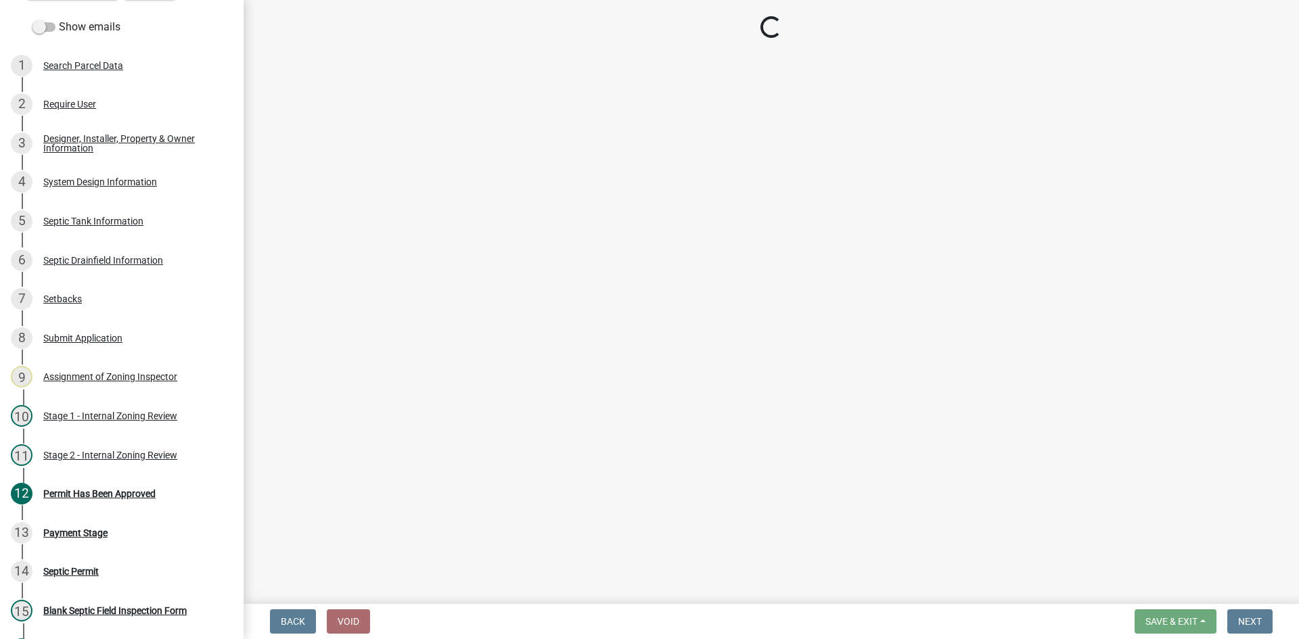
select select "3: 3"
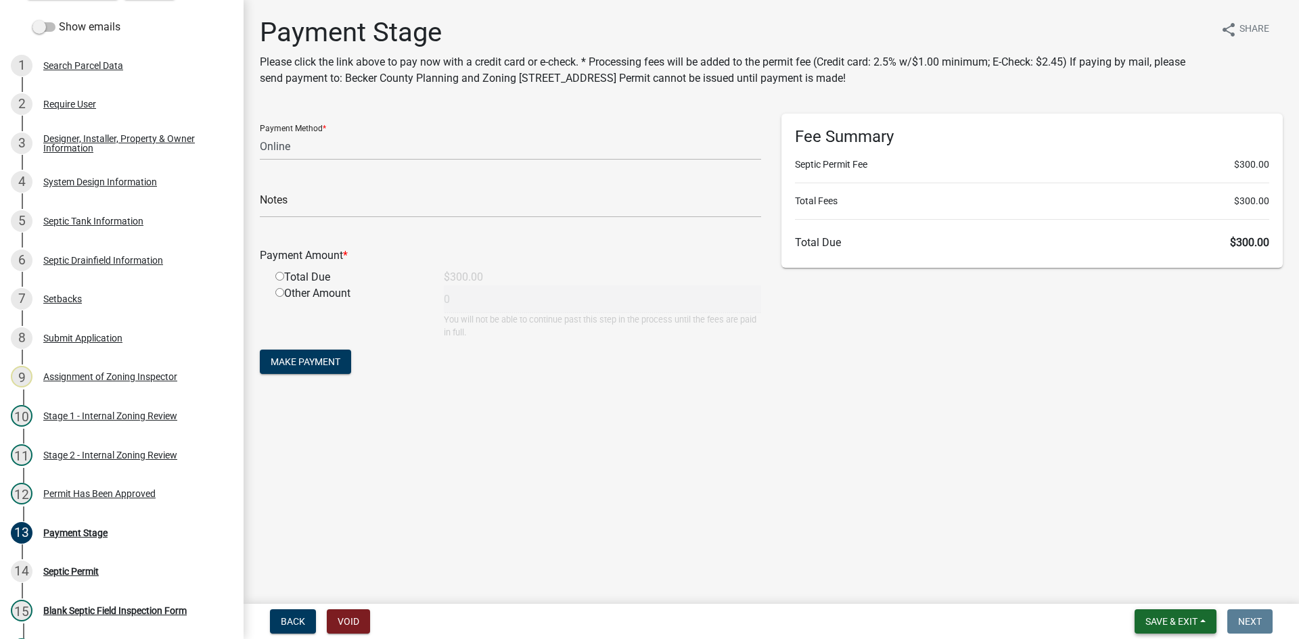
click at [1173, 616] on span "Save & Exit" at bounding box center [1171, 621] width 52 height 11
click at [1164, 590] on button "Save & Exit" at bounding box center [1162, 586] width 108 height 32
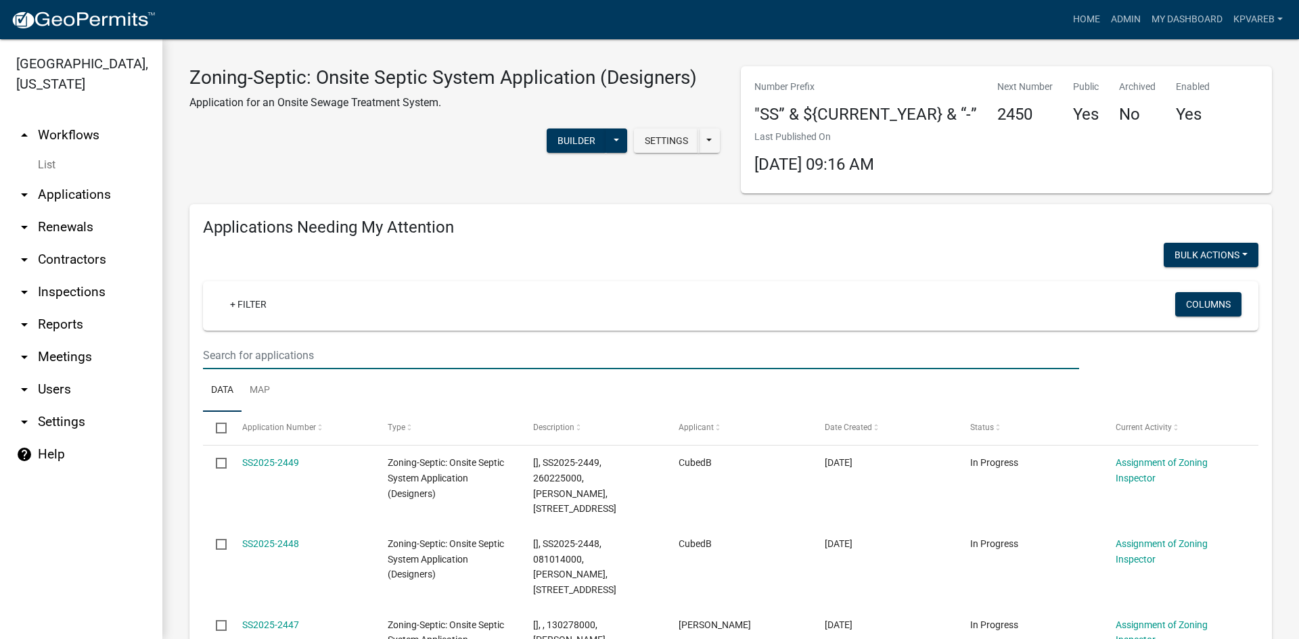
click at [245, 348] on input "text" at bounding box center [641, 356] width 876 height 28
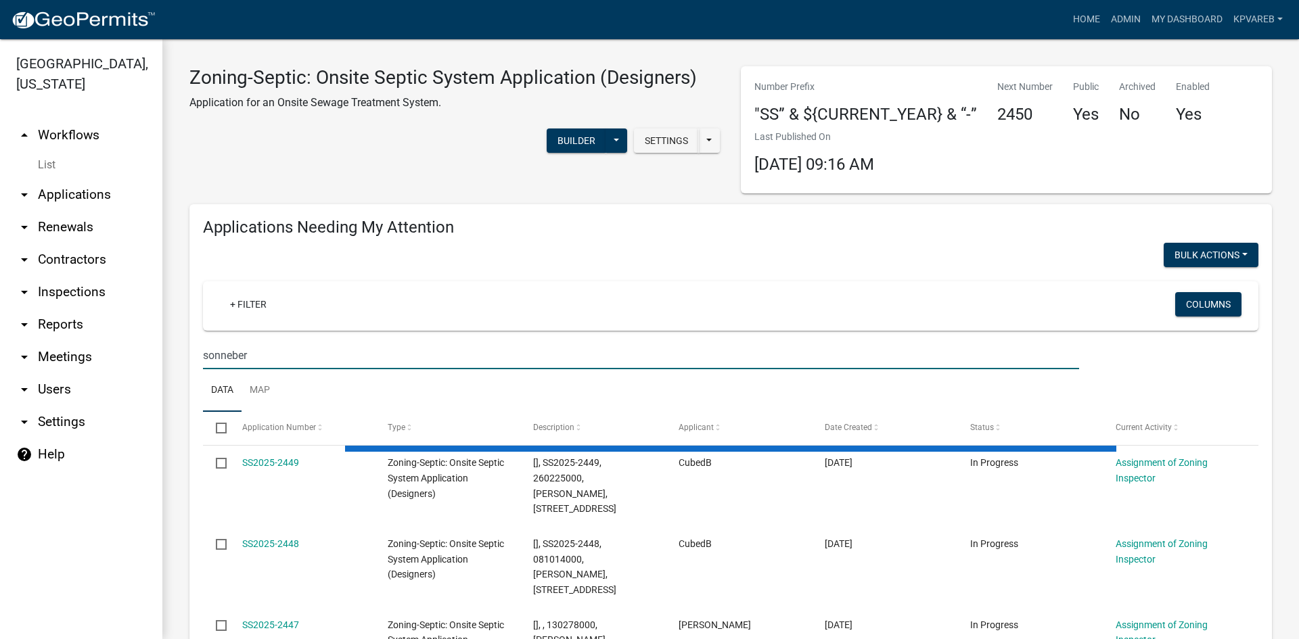
type input "sonneberg"
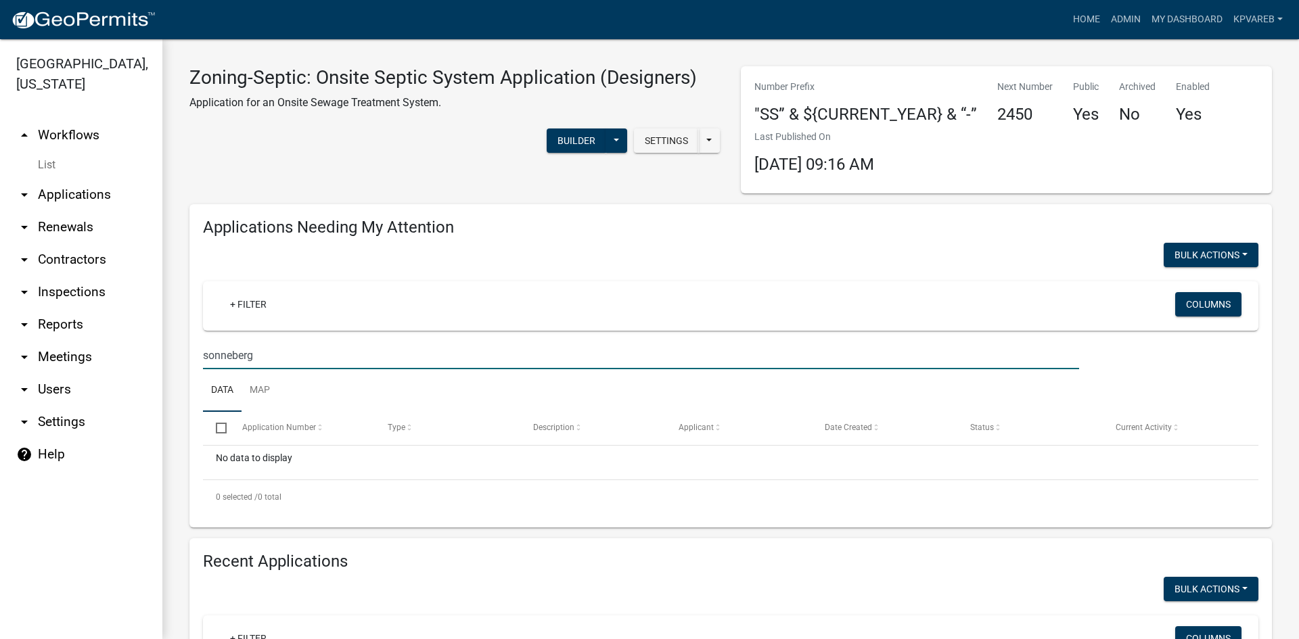
drag, startPoint x: 256, startPoint y: 353, endPoint x: 150, endPoint y: 362, distance: 105.9
click at [150, 362] on div "Becker County, Minnesota arrow_drop_up Workflows List arrow_drop_down Applicati…" at bounding box center [649, 339] width 1299 height 600
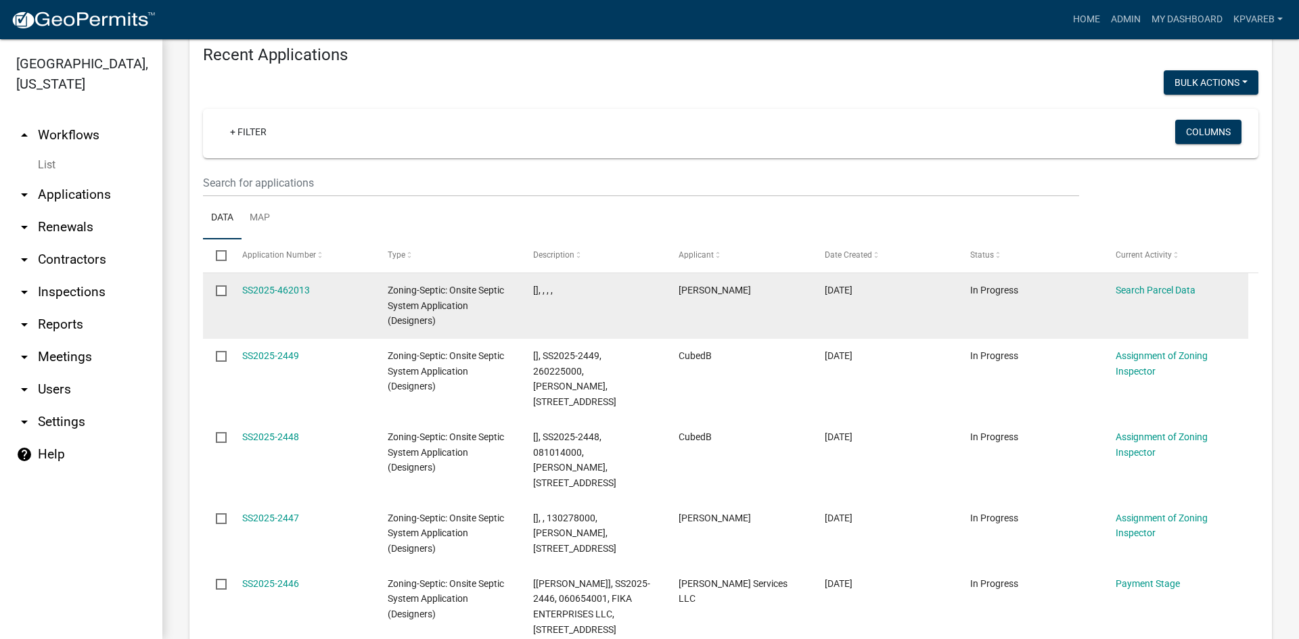
scroll to position [473, 0]
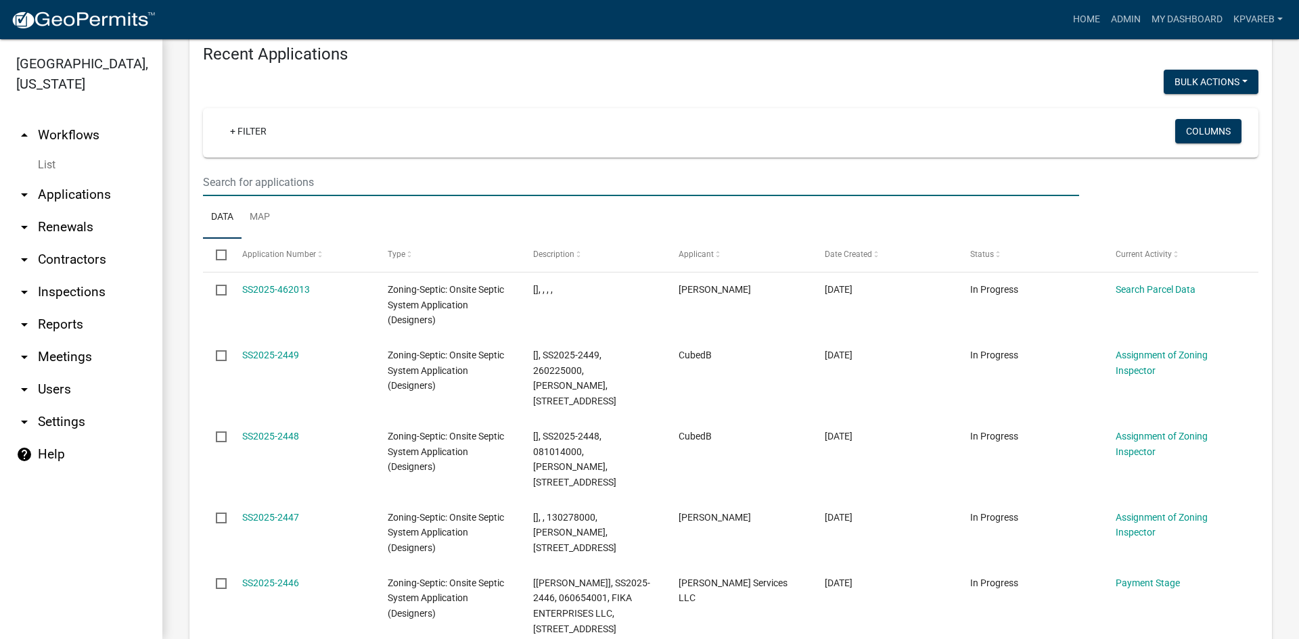
click at [251, 181] on input "text" at bounding box center [641, 182] width 876 height 28
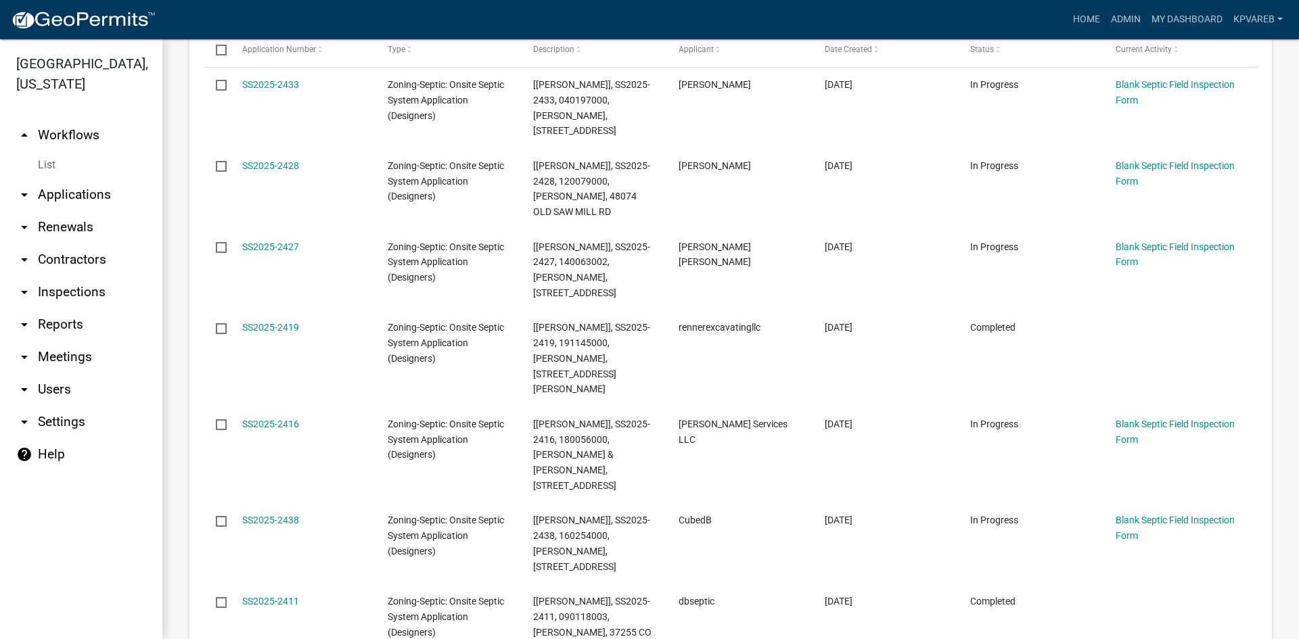
scroll to position [1533, 0]
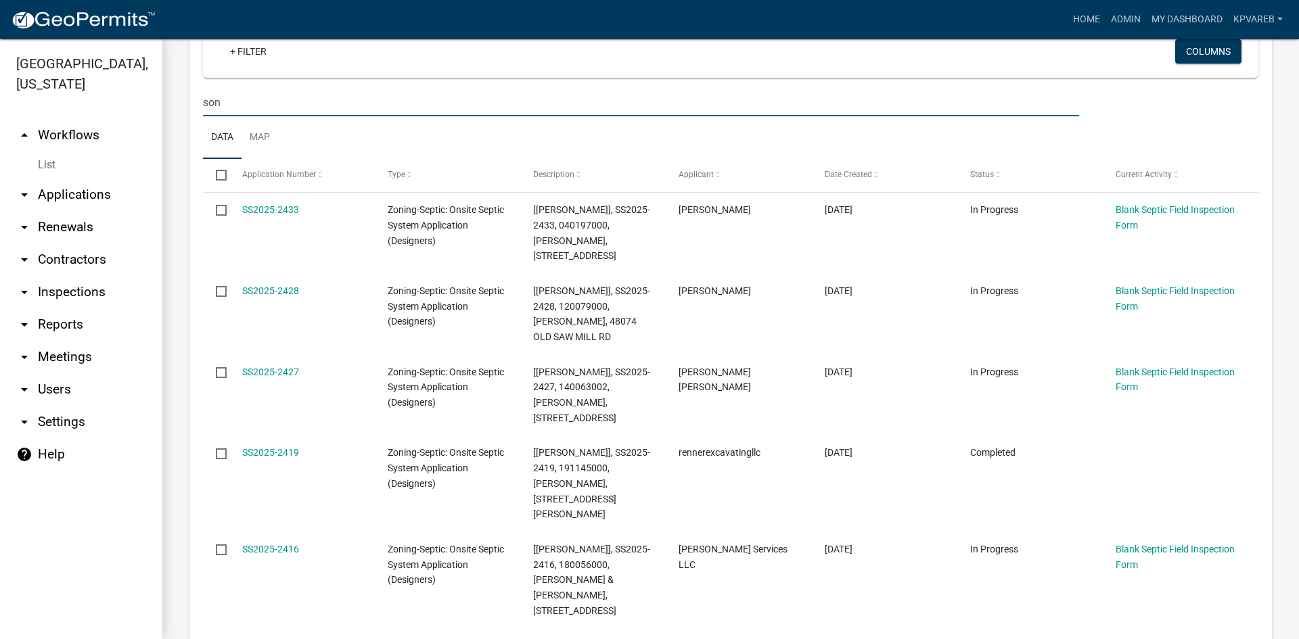
type input "son"
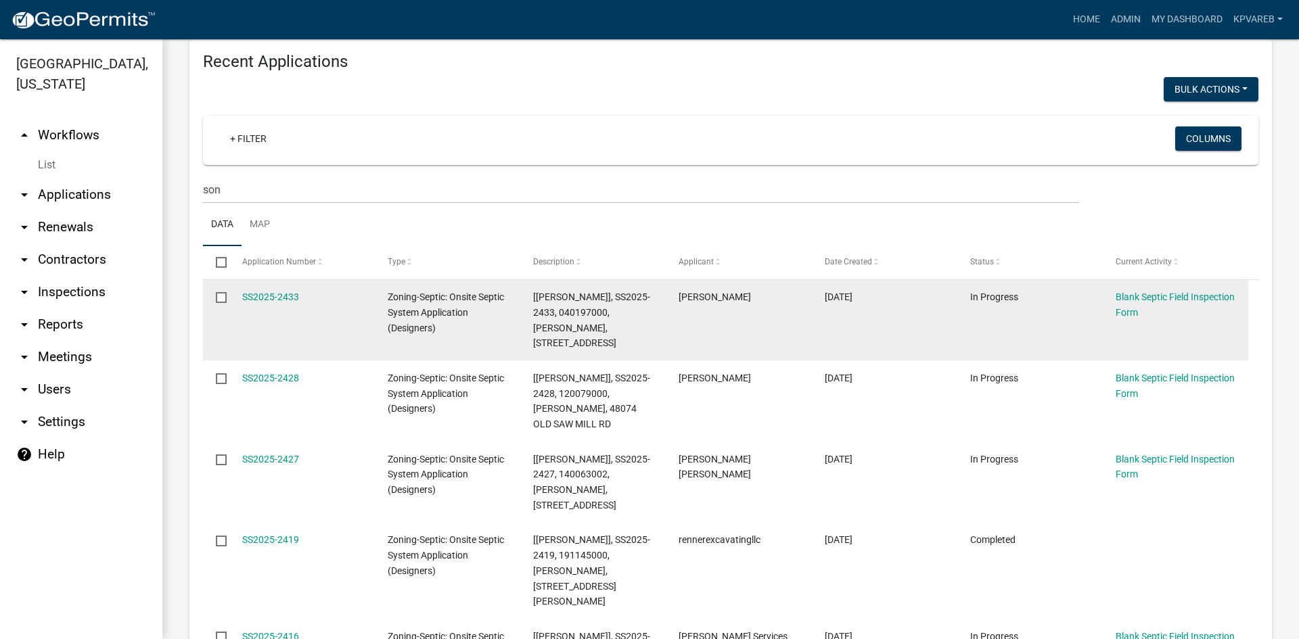
scroll to position [1330, 0]
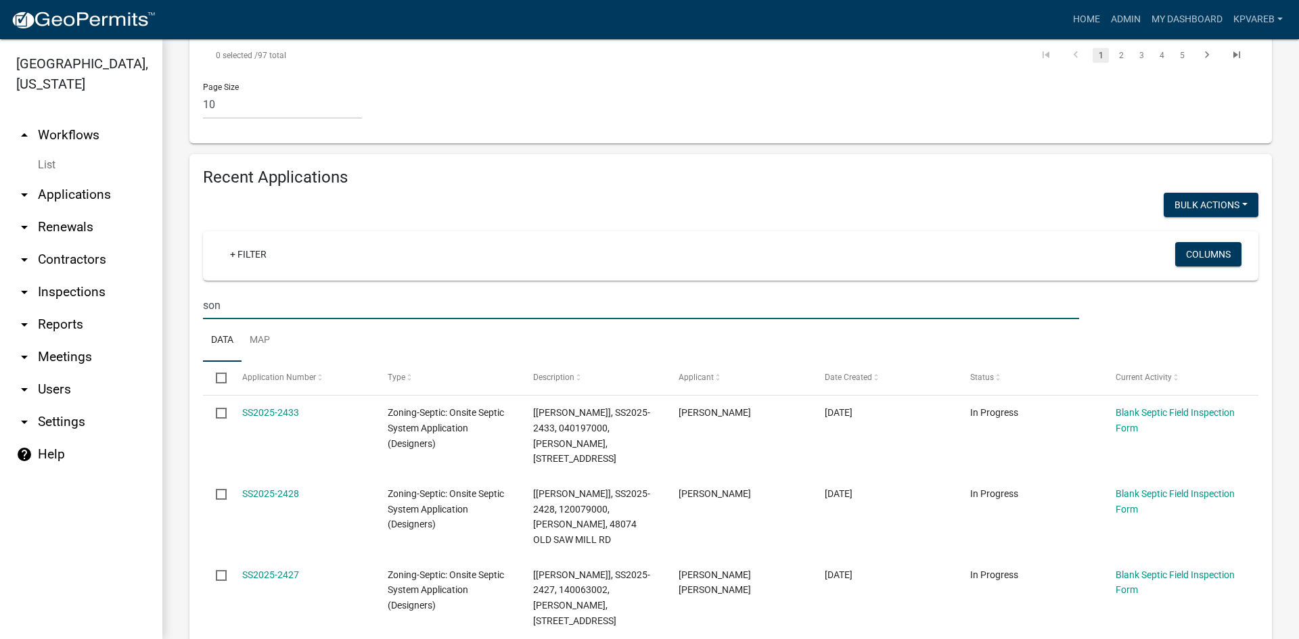
drag, startPoint x: 251, startPoint y: 183, endPoint x: 83, endPoint y: 183, distance: 168.4
click at [79, 184] on div "Becker County, Minnesota arrow_drop_up Workflows List arrow_drop_down Applicati…" at bounding box center [649, 339] width 1299 height 600
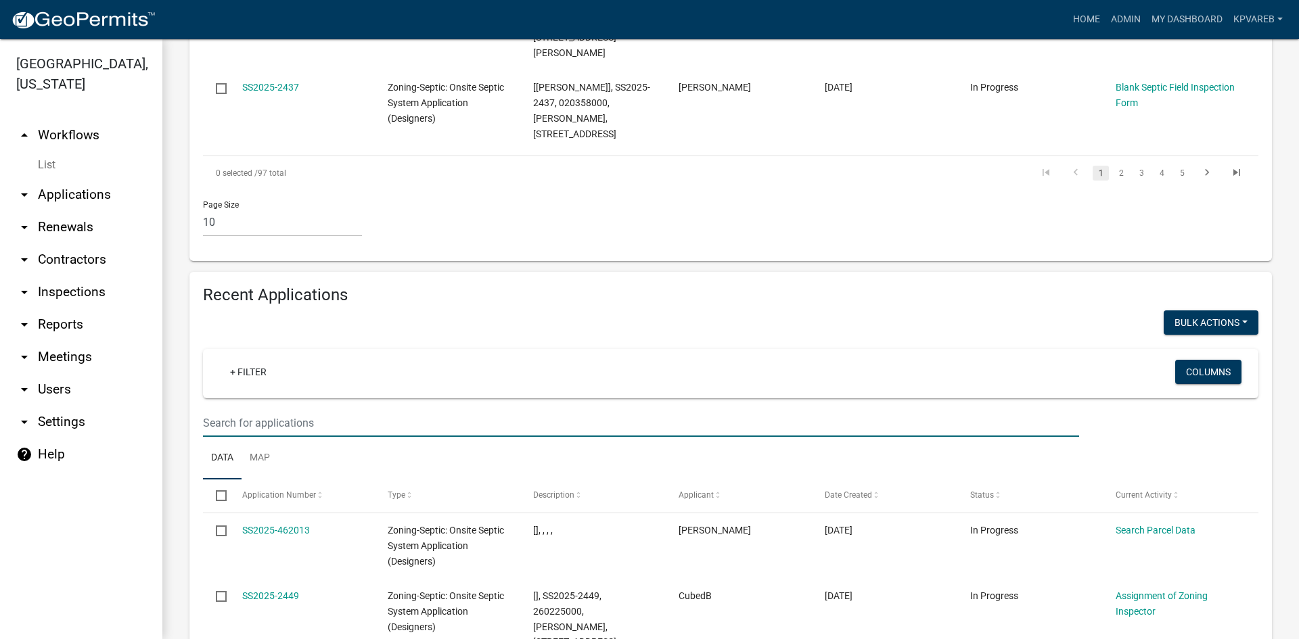
scroll to position [1103, 0]
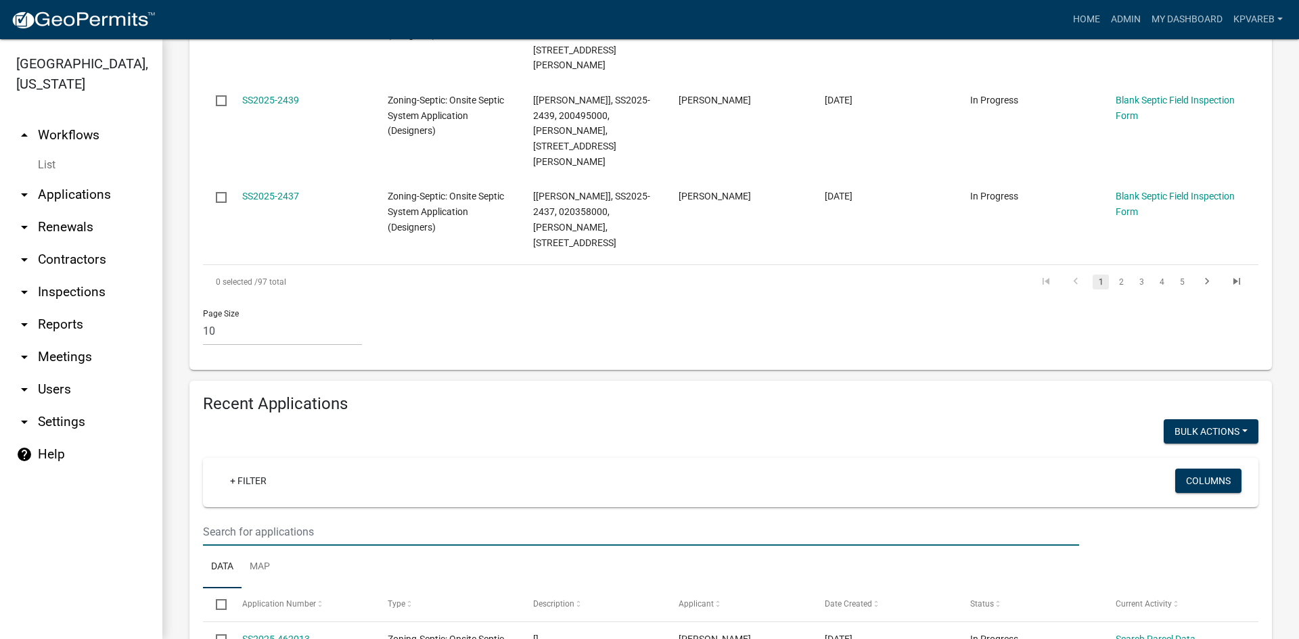
click at [256, 518] on input "text" at bounding box center [641, 532] width 876 height 28
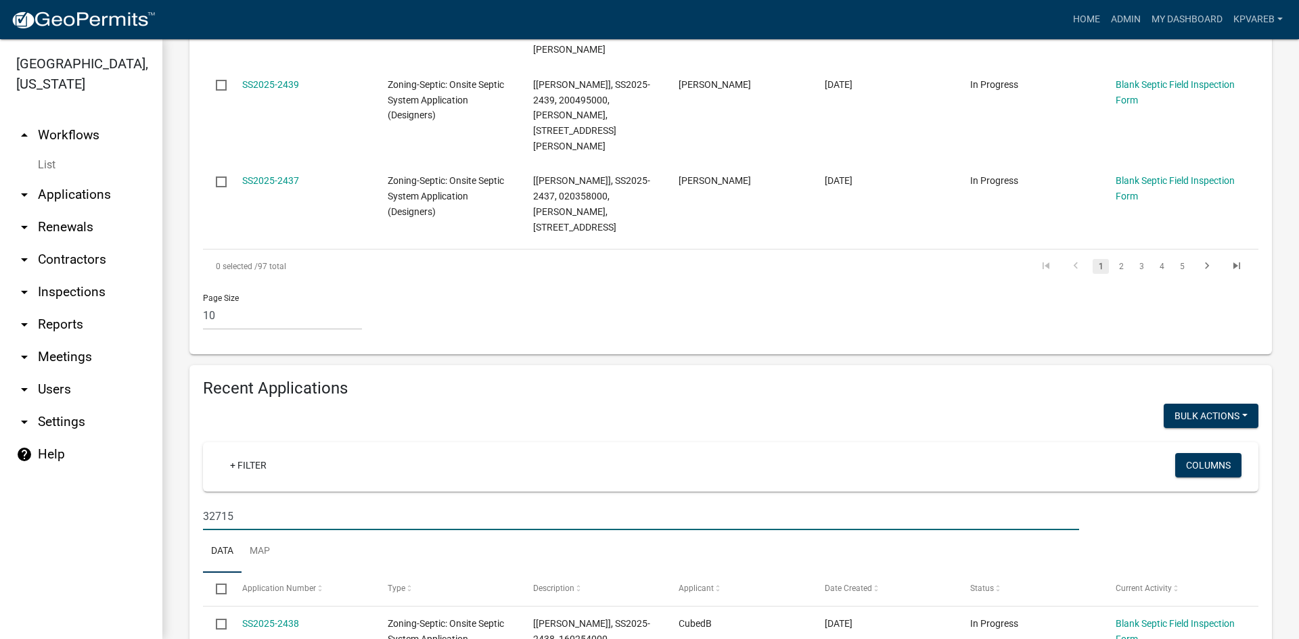
scroll to position [1123, 0]
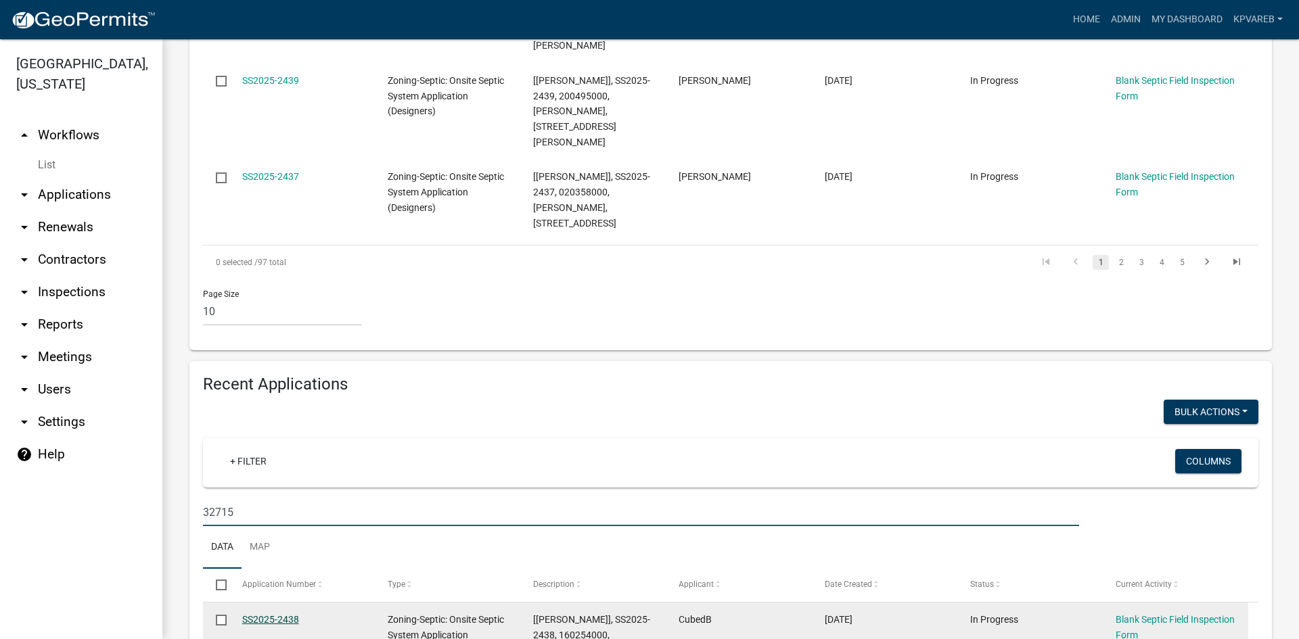
type input "32715"
click at [258, 614] on link "SS2025-2438" at bounding box center [270, 619] width 57 height 11
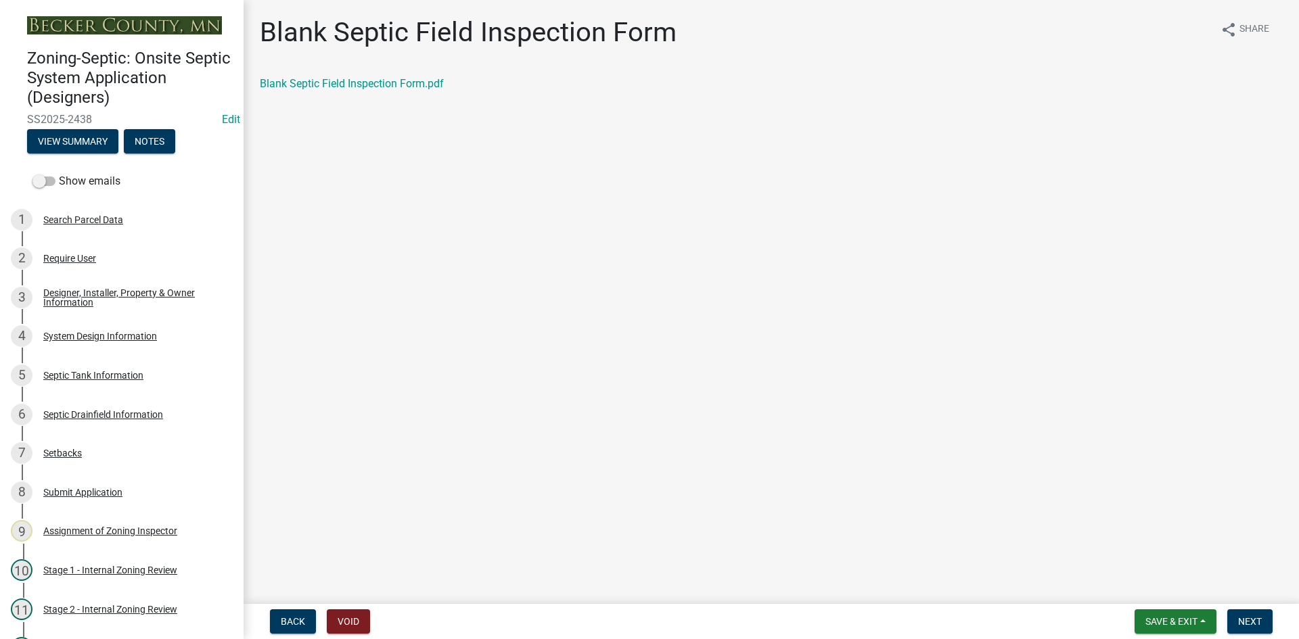
click at [398, 72] on div "Blank Septic Field Inspection Form share Share Blank Septic Field Inspection Fo…" at bounding box center [771, 65] width 1043 height 99
click at [393, 87] on link "Blank Septic Field Inspection Form.pdf" at bounding box center [352, 83] width 184 height 13
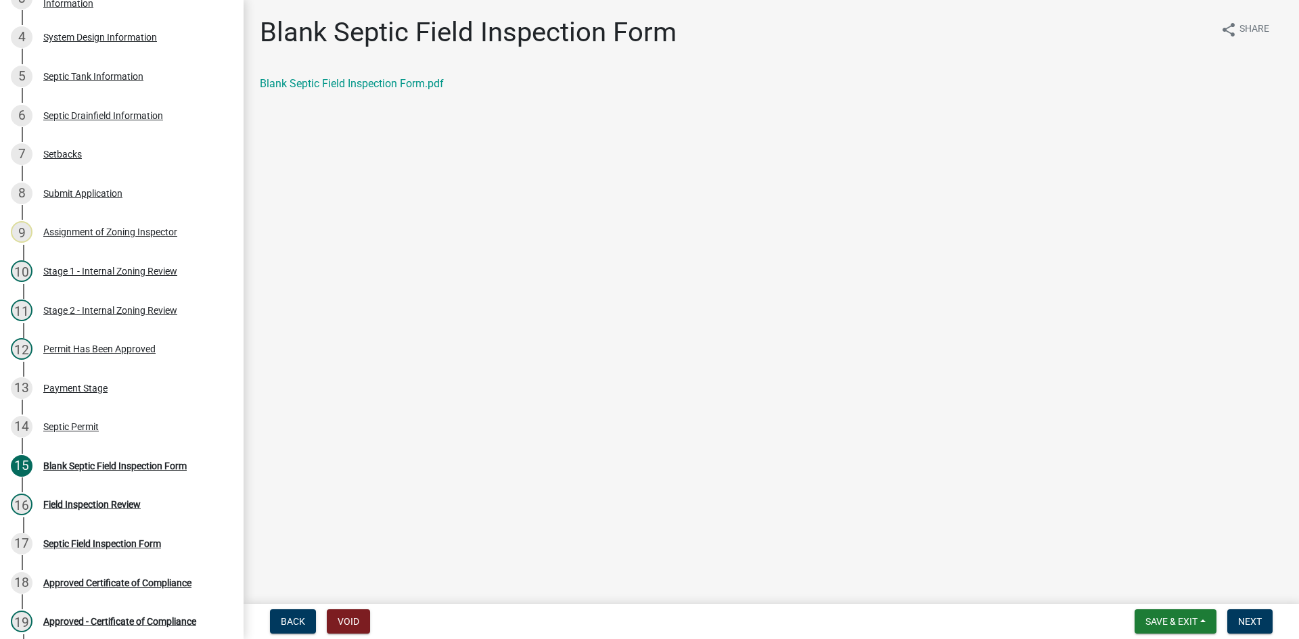
scroll to position [334, 0]
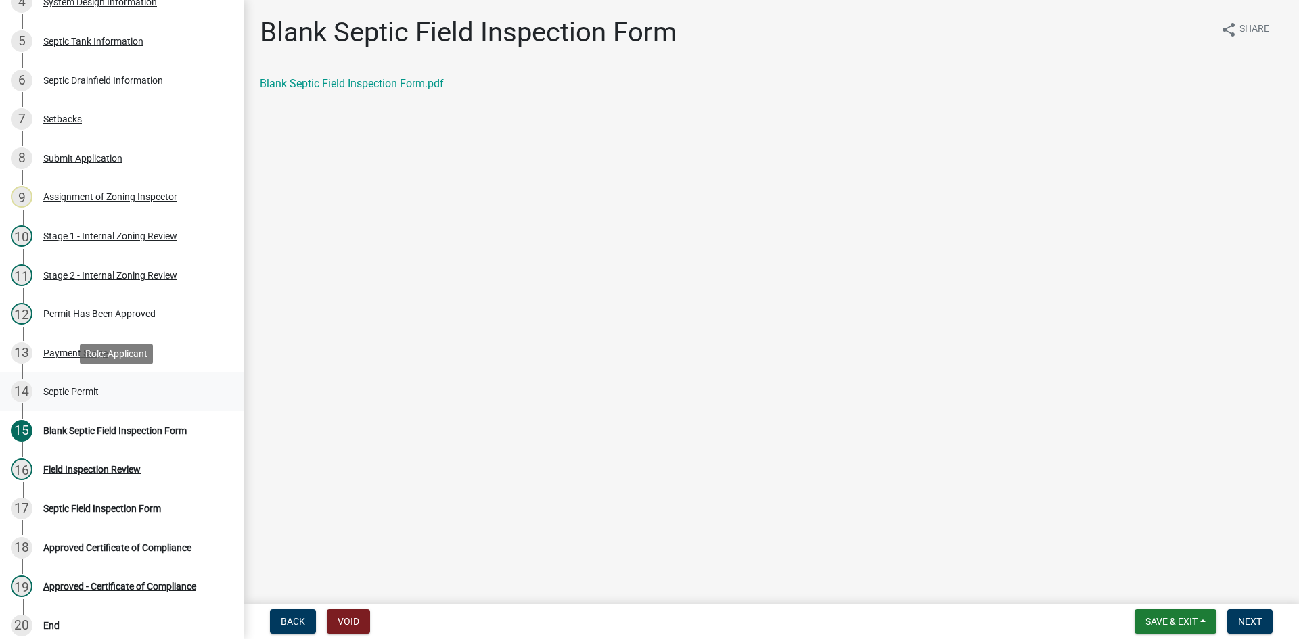
click at [74, 392] on div "Septic Permit" at bounding box center [70, 391] width 55 height 9
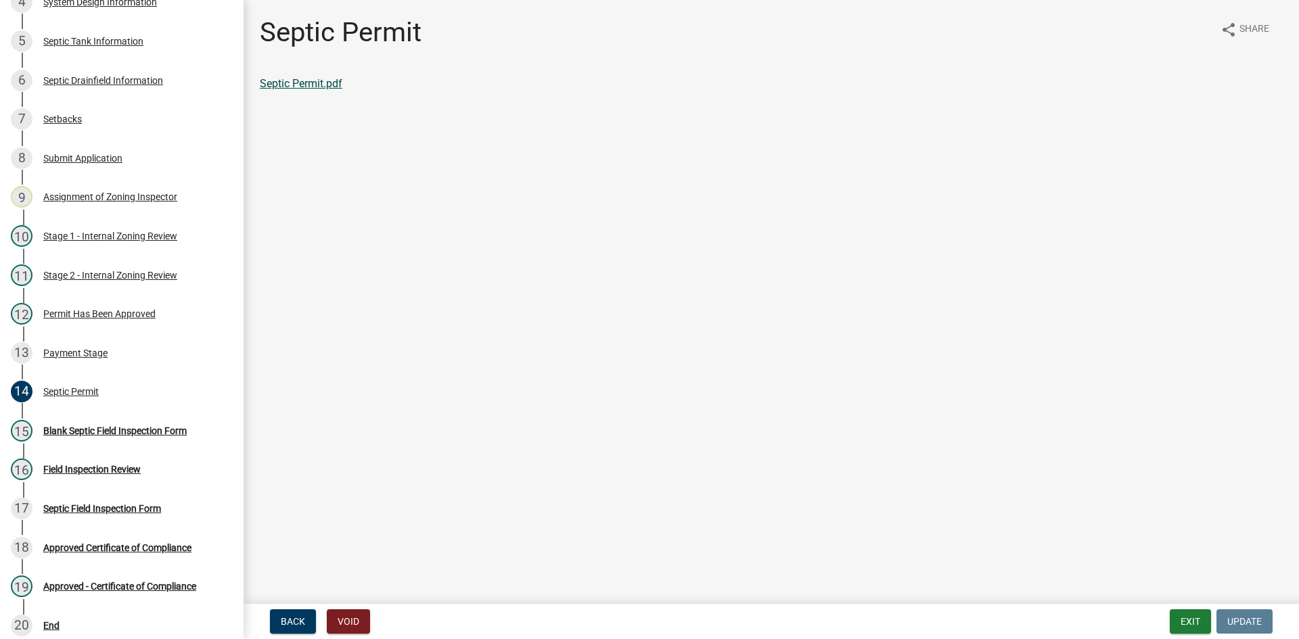
click at [302, 81] on link "Septic Permit.pdf" at bounding box center [301, 83] width 83 height 13
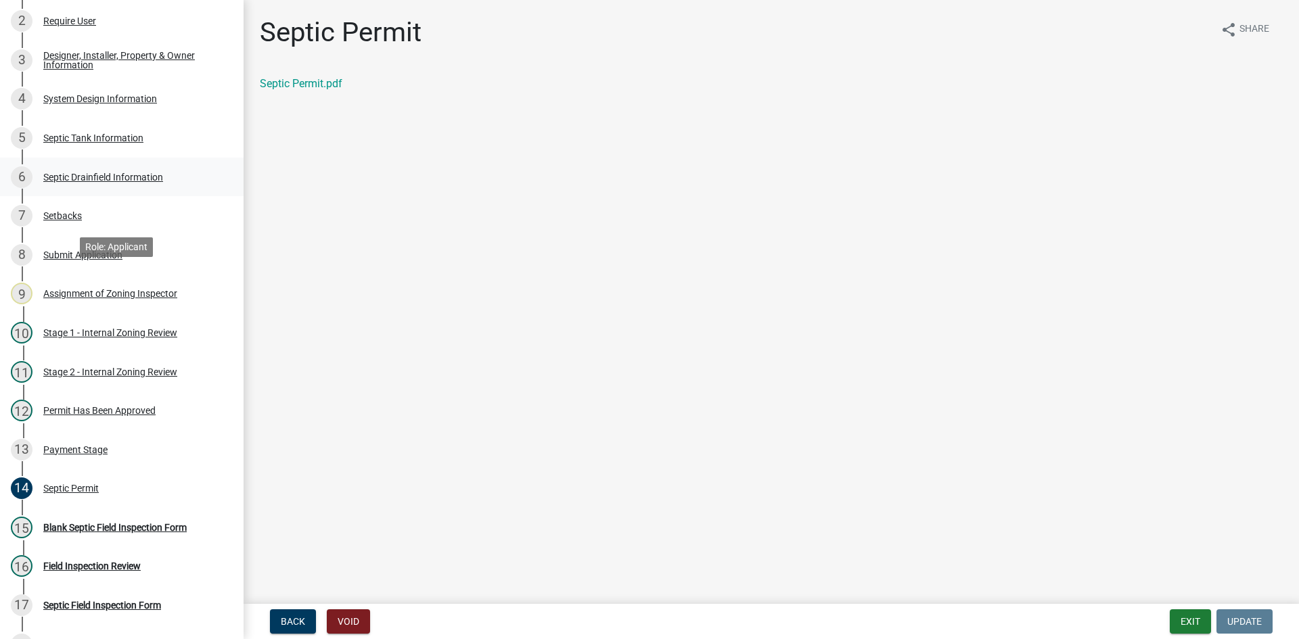
scroll to position [131, 0]
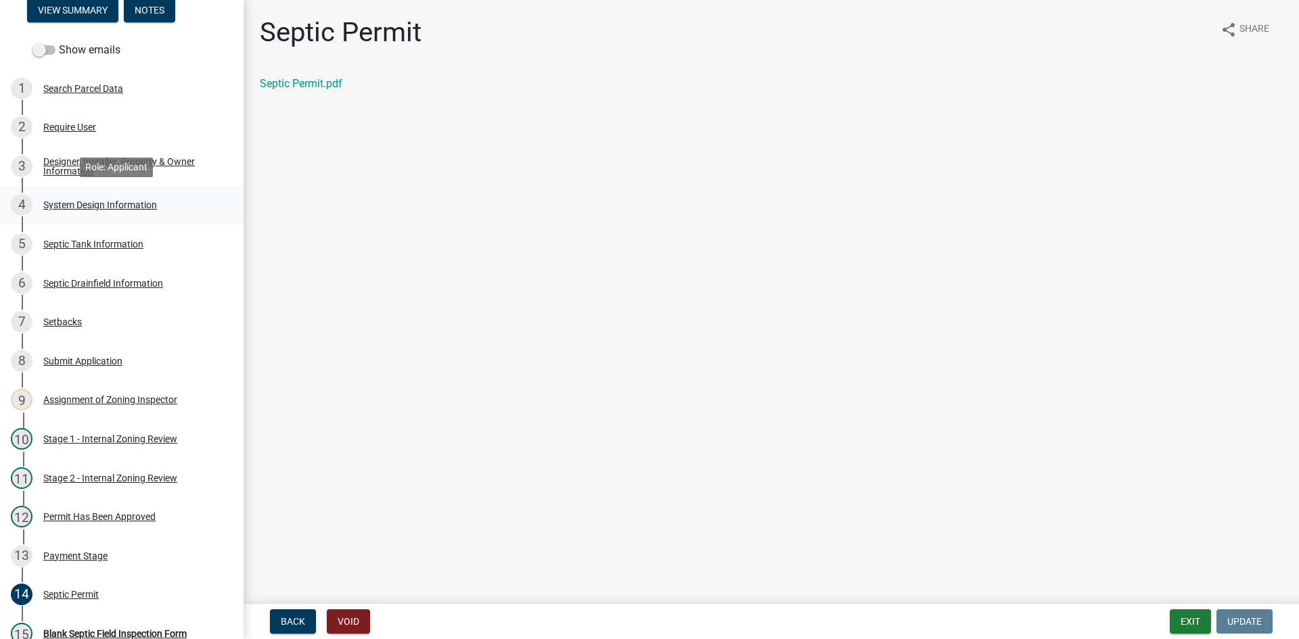
click at [144, 208] on div "System Design Information" at bounding box center [100, 204] width 114 height 9
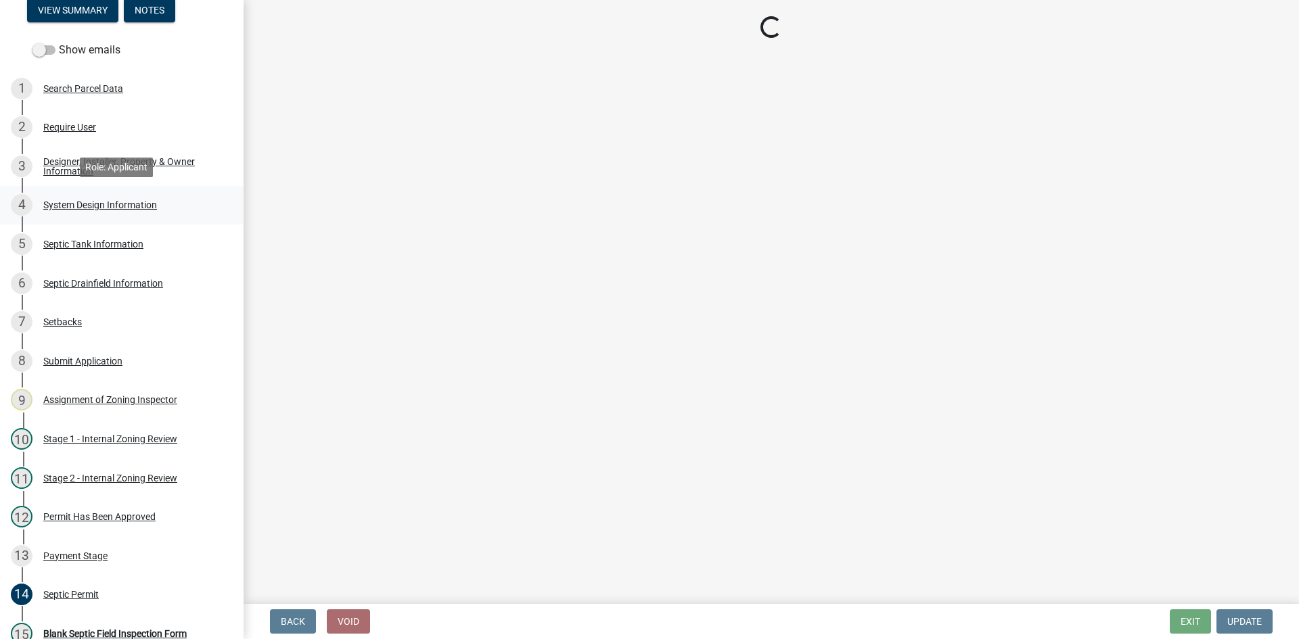
select select "8ba21533-2acf-4cc6-95e5-280e4aabd5a3"
select select "25258e87-3ef9-4f1c-a5f1-75a1d463abfb"
select select "011fbff4-a41d-4a75-9bd8-71c7e6c69e0d"
select select "85fdfef2-2683-4311-b5d5-5505f6411127"
select select "ba735beb-519e-40f0-ae20-62d65fc4c46b"
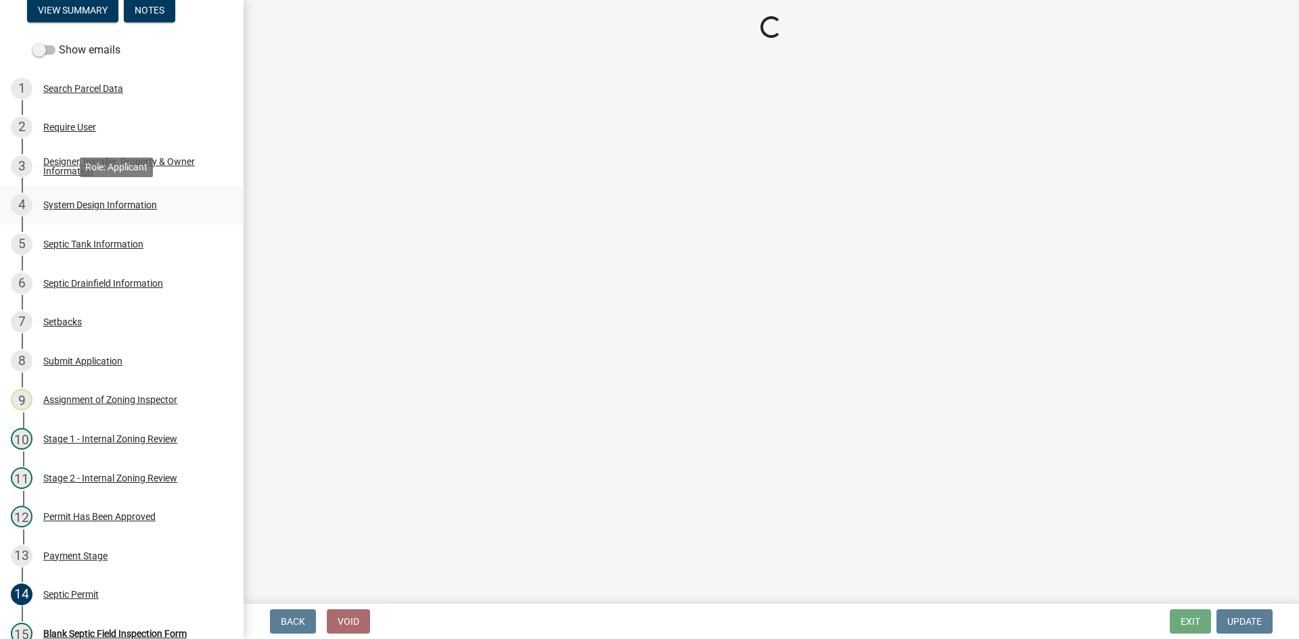
select select "ef698bf5-6172-44c1-9ffb-522c07469aed"
select select "384fc250-a67e-4e5e-a6e0-19116deb63e7"
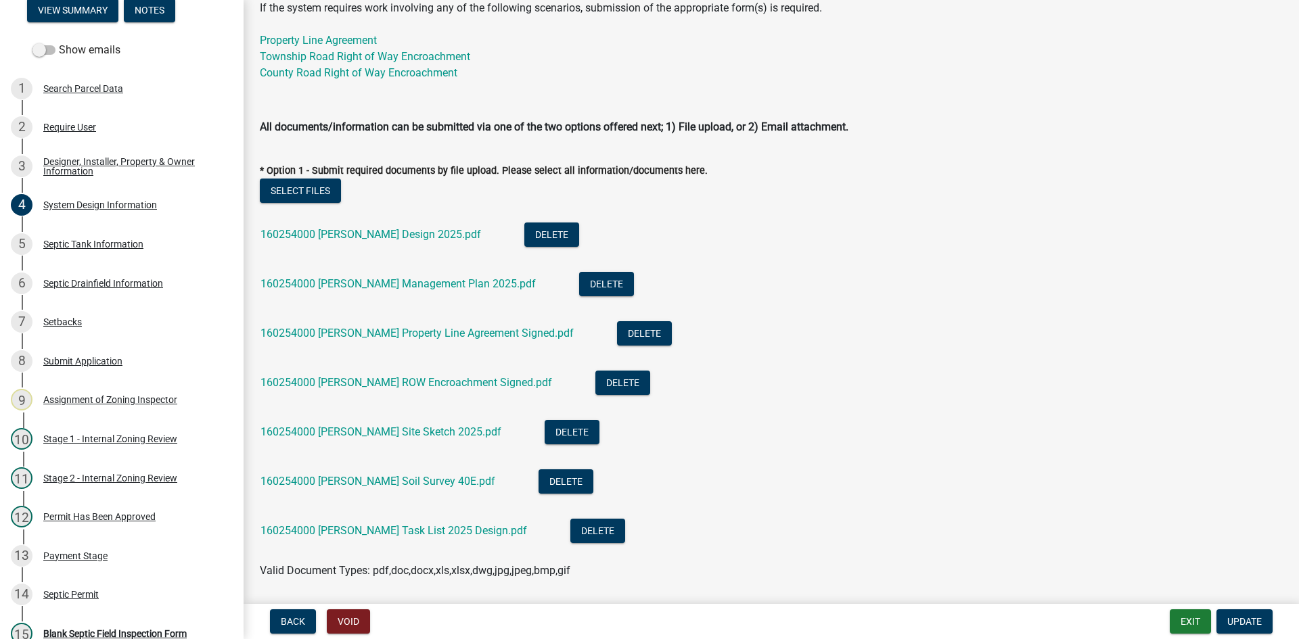
scroll to position [676, 0]
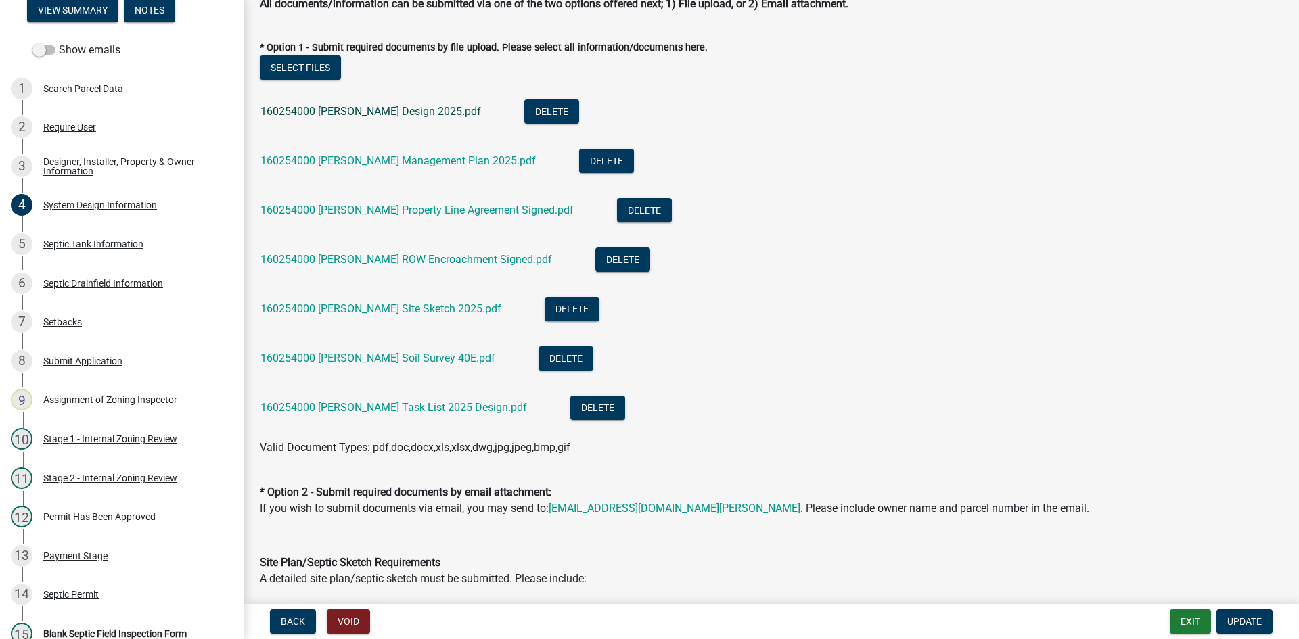
click at [367, 113] on link "160254000 Sonnenberg Design 2025.pdf" at bounding box center [370, 111] width 221 height 13
click at [346, 164] on link "160254000 Sonnenberg Management Plan 2025.pdf" at bounding box center [397, 160] width 275 height 13
click at [461, 213] on link "160254000 Sonnenberg Property Line Agreement Signed.pdf" at bounding box center [416, 210] width 313 height 13
click at [354, 259] on link "160254000 Sonnenberg ROW Encroachment Signed.pdf" at bounding box center [406, 259] width 292 height 13
click at [414, 304] on link "160254000 Sonnenberg Site Sketch 2025.pdf" at bounding box center [380, 308] width 241 height 13
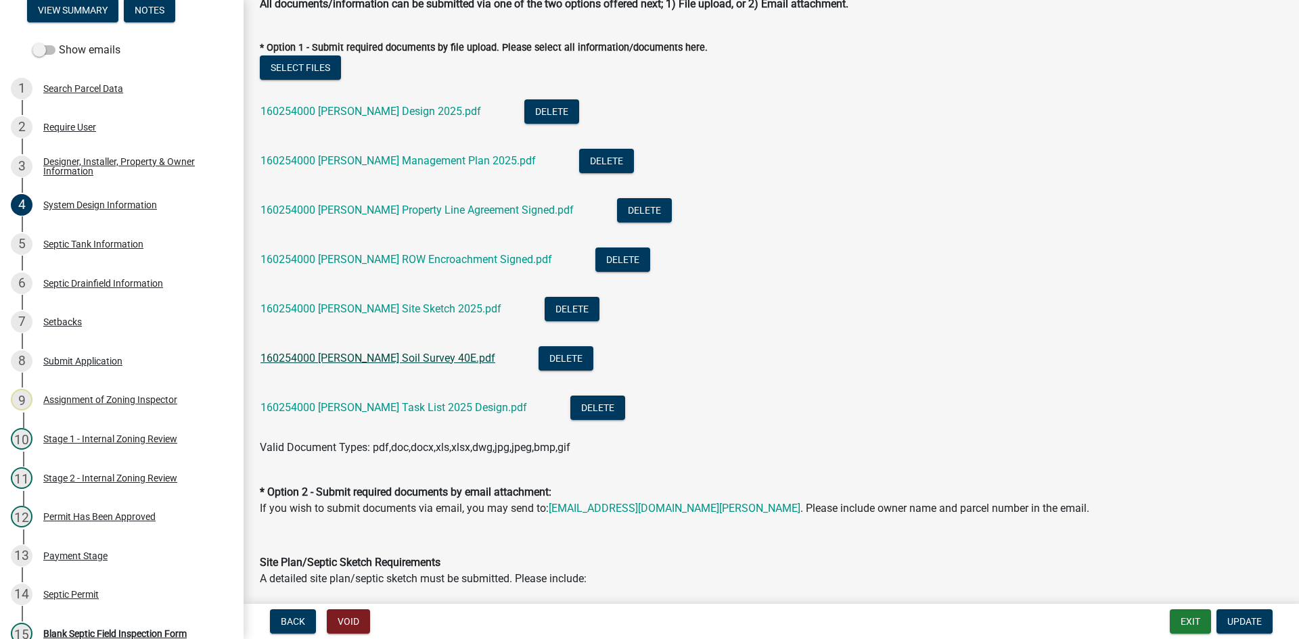
click at [412, 357] on link "160254000 Sonnenberg Soil Survey 40E.pdf" at bounding box center [377, 358] width 235 height 13
click at [412, 411] on link "160254000 Sonnenberg Task List 2025 Design.pdf" at bounding box center [393, 407] width 267 height 13
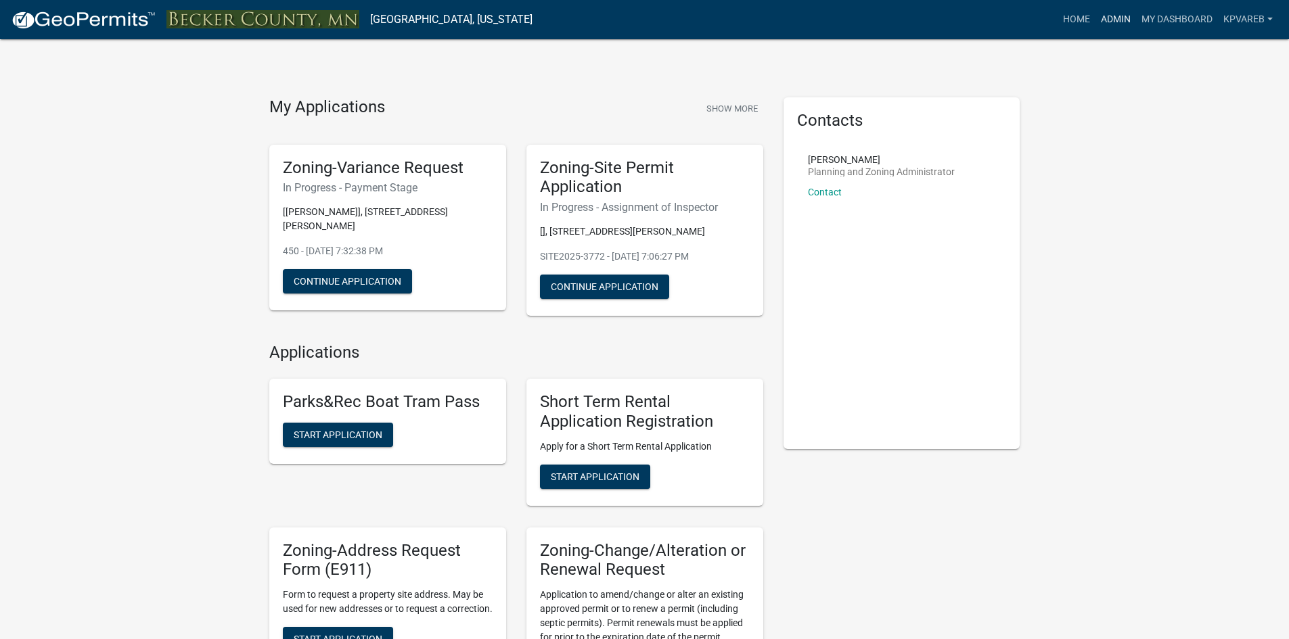
click at [1121, 24] on link "Admin" at bounding box center [1115, 20] width 41 height 26
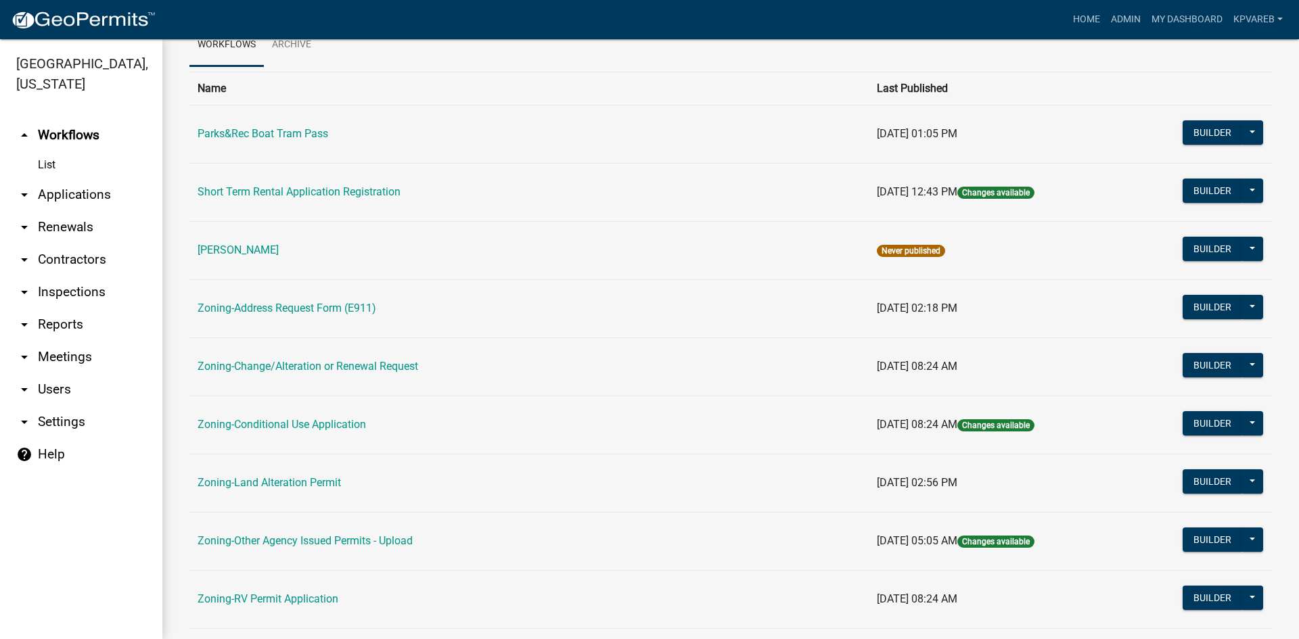
scroll to position [389, 0]
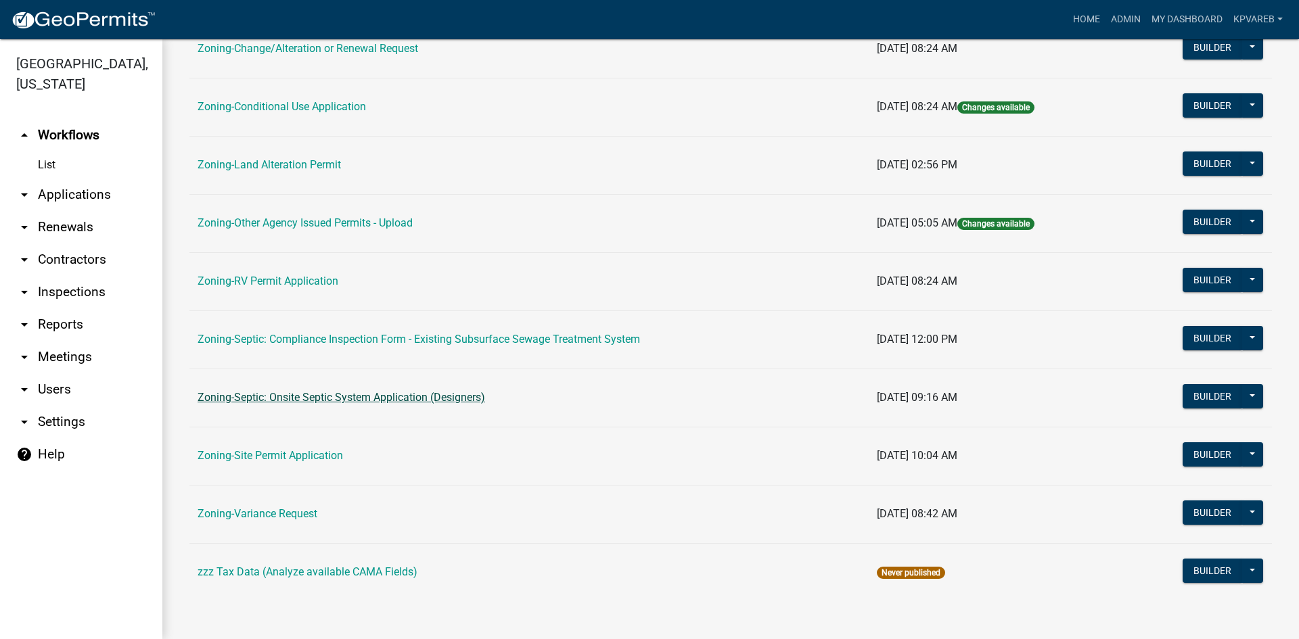
click at [466, 401] on link "Zoning-Septic: Onsite Septic System Application (Designers)" at bounding box center [341, 397] width 287 height 13
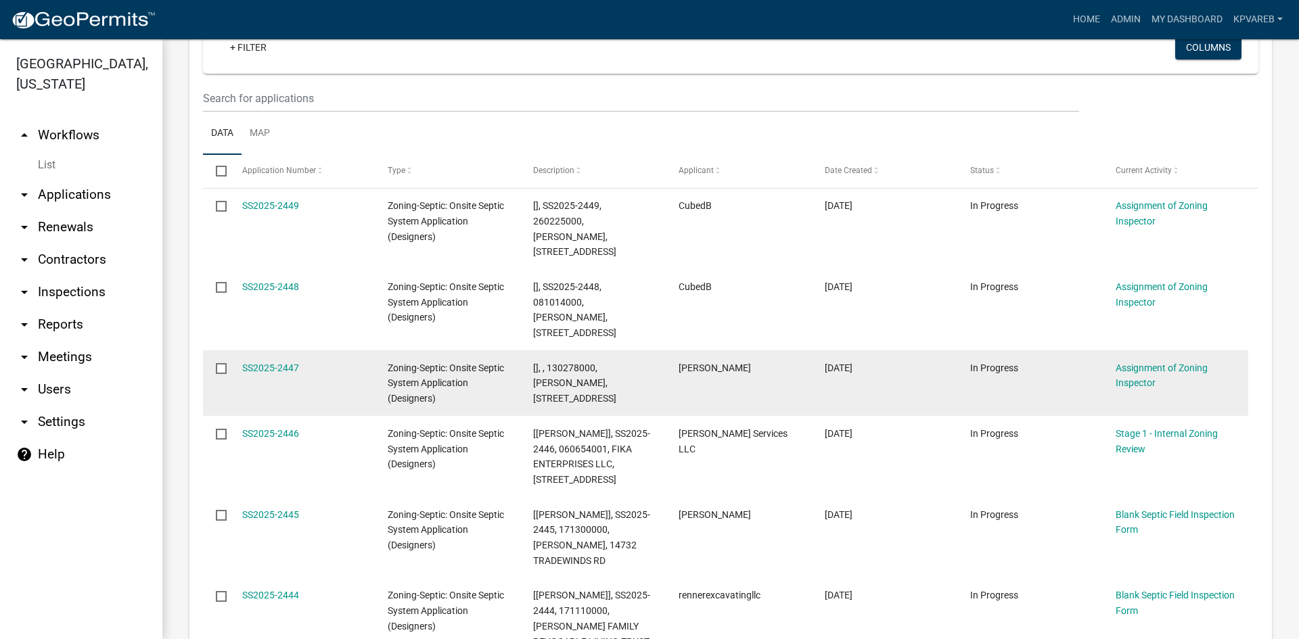
scroll to position [135, 0]
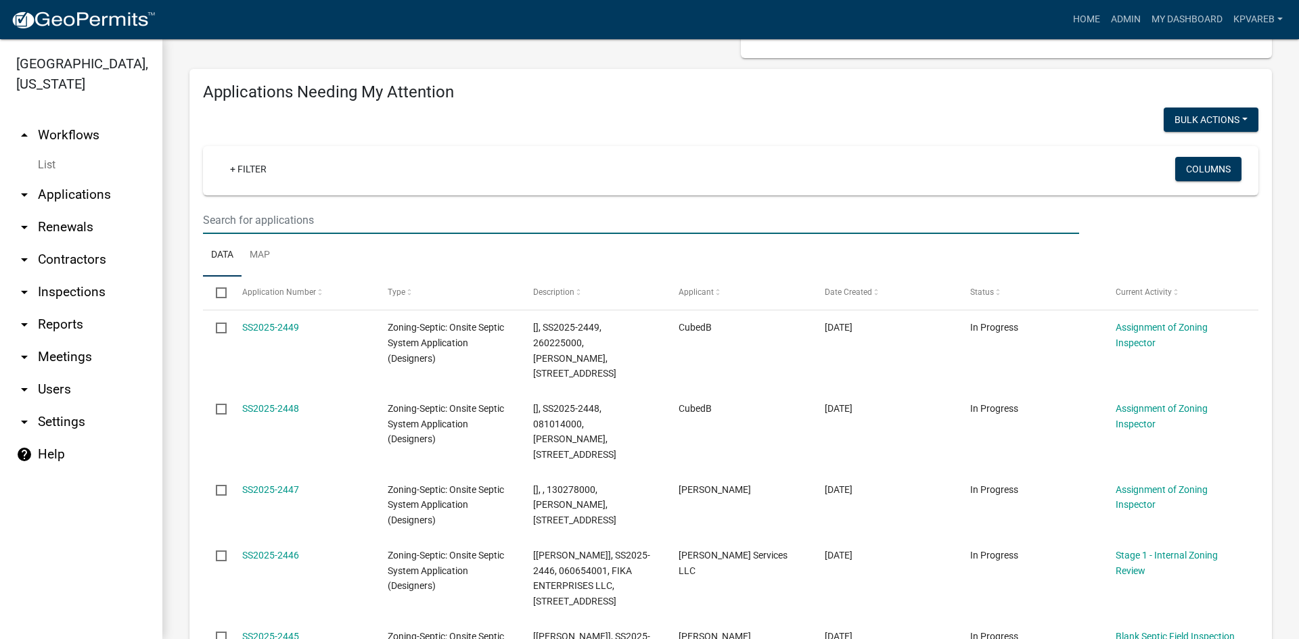
click at [251, 213] on input "text" at bounding box center [641, 220] width 876 height 28
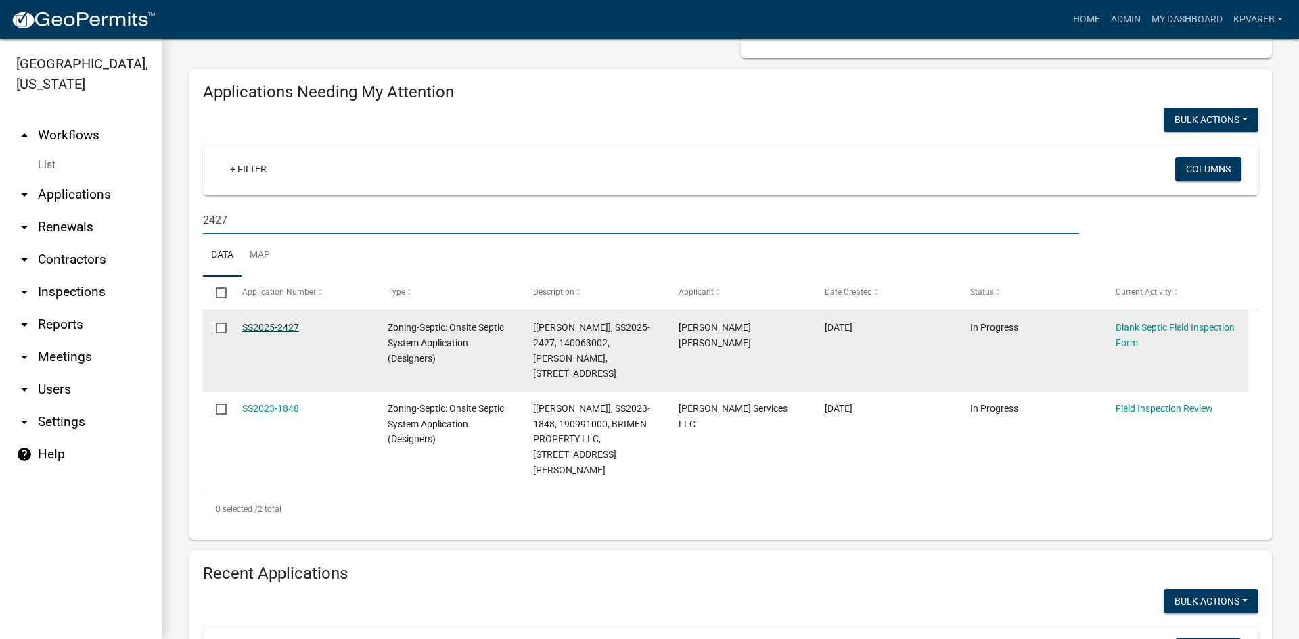
type input "2427"
click at [279, 322] on link "SS2025-2427" at bounding box center [270, 327] width 57 height 11
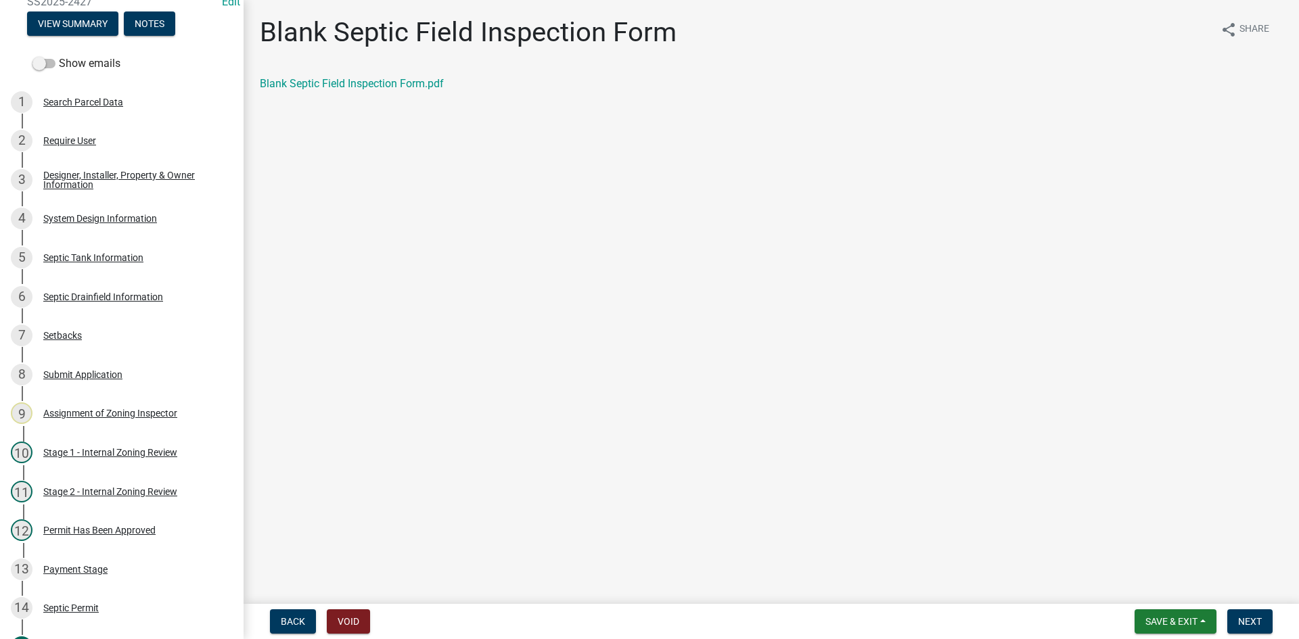
scroll to position [101, 0]
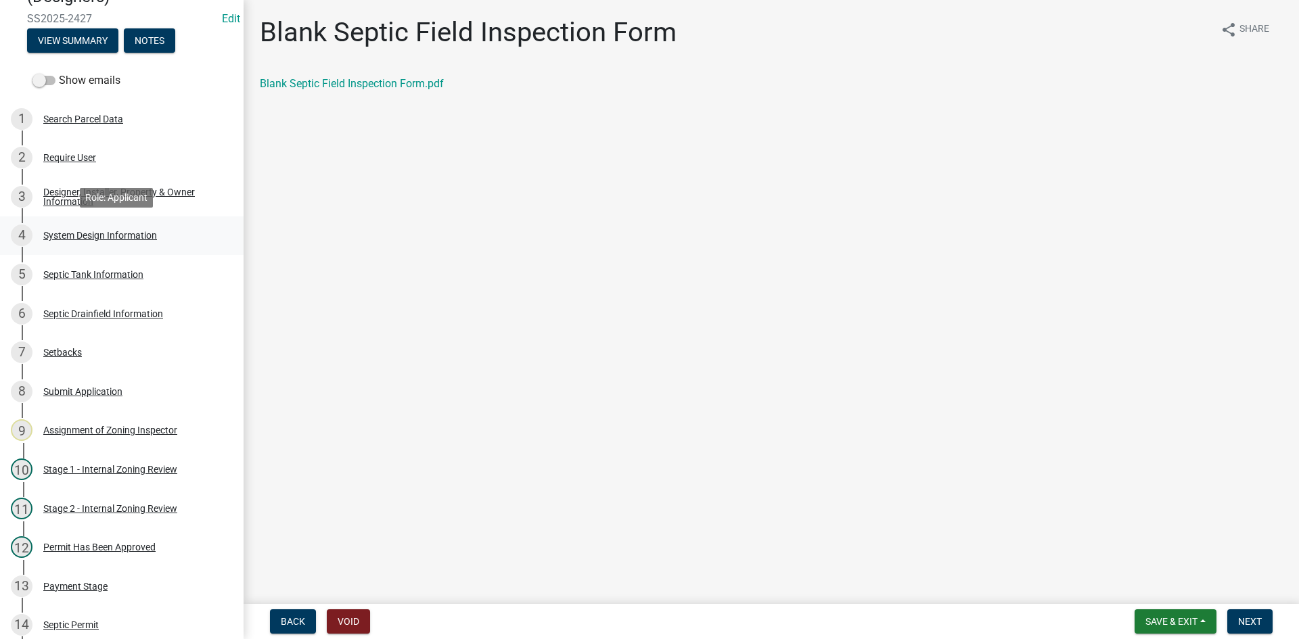
click at [131, 234] on div "System Design Information" at bounding box center [100, 235] width 114 height 9
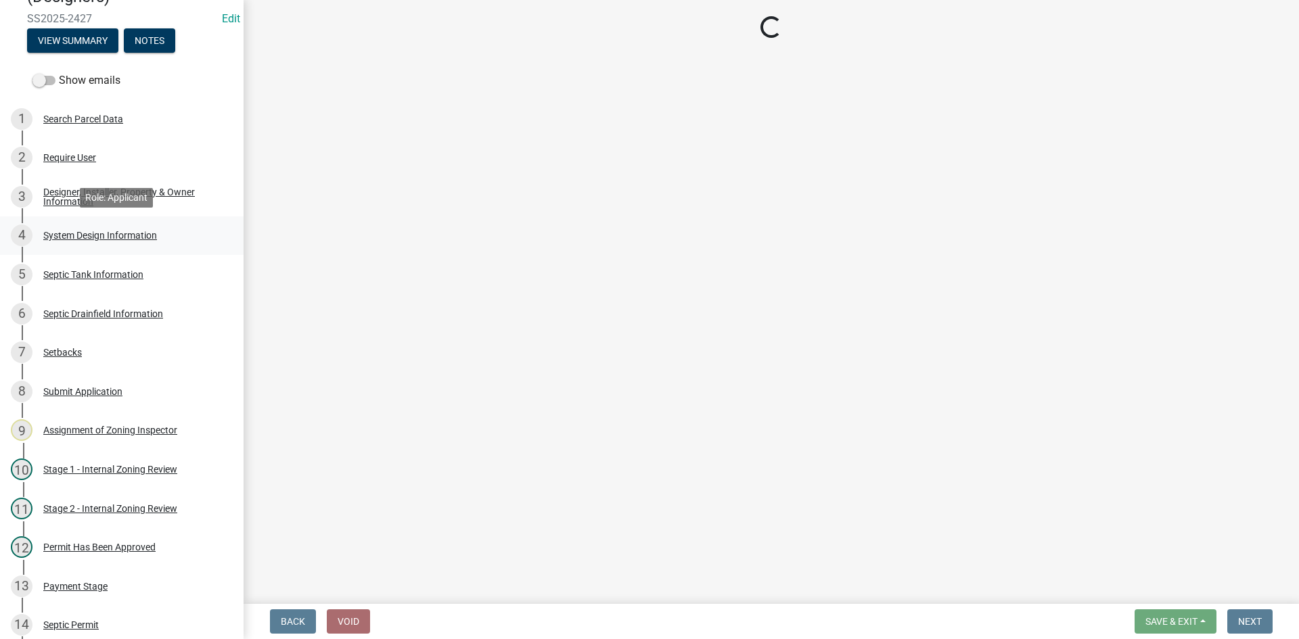
select select "55497d75-c43f-4635-a730-e0737ce05d56"
select select "25258e87-3ef9-4f1c-a5f1-75a1d463abfb"
select select "011fbff4-a41d-4a75-9bd8-71c7e6c69e0d"
select select "85fdfef2-2683-4311-b5d5-5505f6411127"
select select "ba735beb-519e-40f0-ae20-62d65fc4c46b"
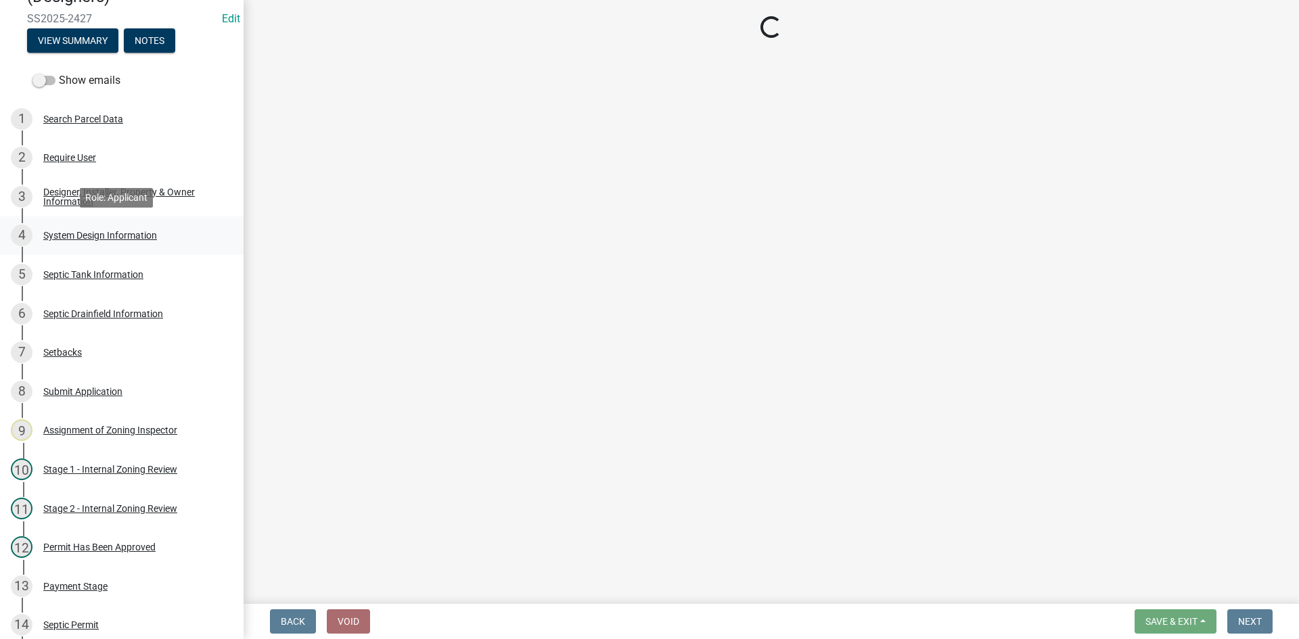
select select "7b30f360-6895-496a-9f34-da1efdcbc234"
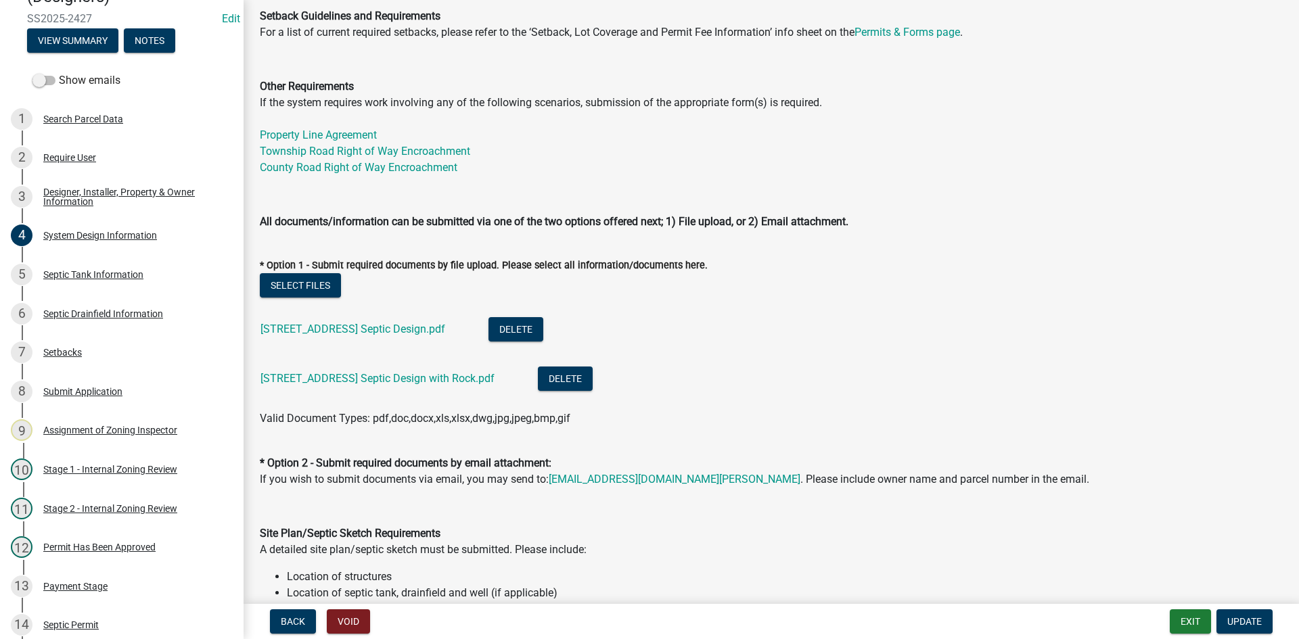
scroll to position [541, 0]
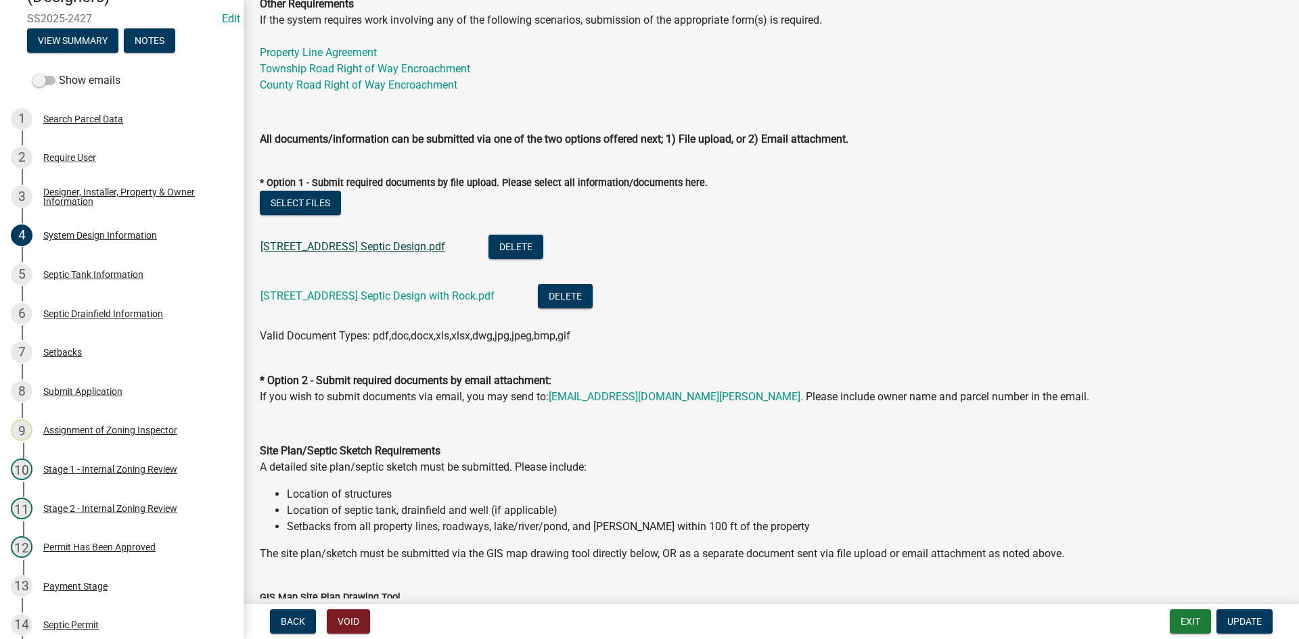
click at [382, 250] on link "25662 230th Ave Septic Design.pdf" at bounding box center [352, 246] width 185 height 13
click at [368, 245] on link "25662 230th Ave Septic Design.pdf" at bounding box center [352, 246] width 185 height 13
click at [371, 300] on link "25662 230th Ave Septic Design with Rock.pdf" at bounding box center [377, 296] width 234 height 13
click at [388, 245] on link "25662 230th Ave Septic Design.pdf" at bounding box center [352, 246] width 185 height 13
click at [365, 247] on link "25662 230th Ave Septic Design.pdf" at bounding box center [352, 246] width 185 height 13
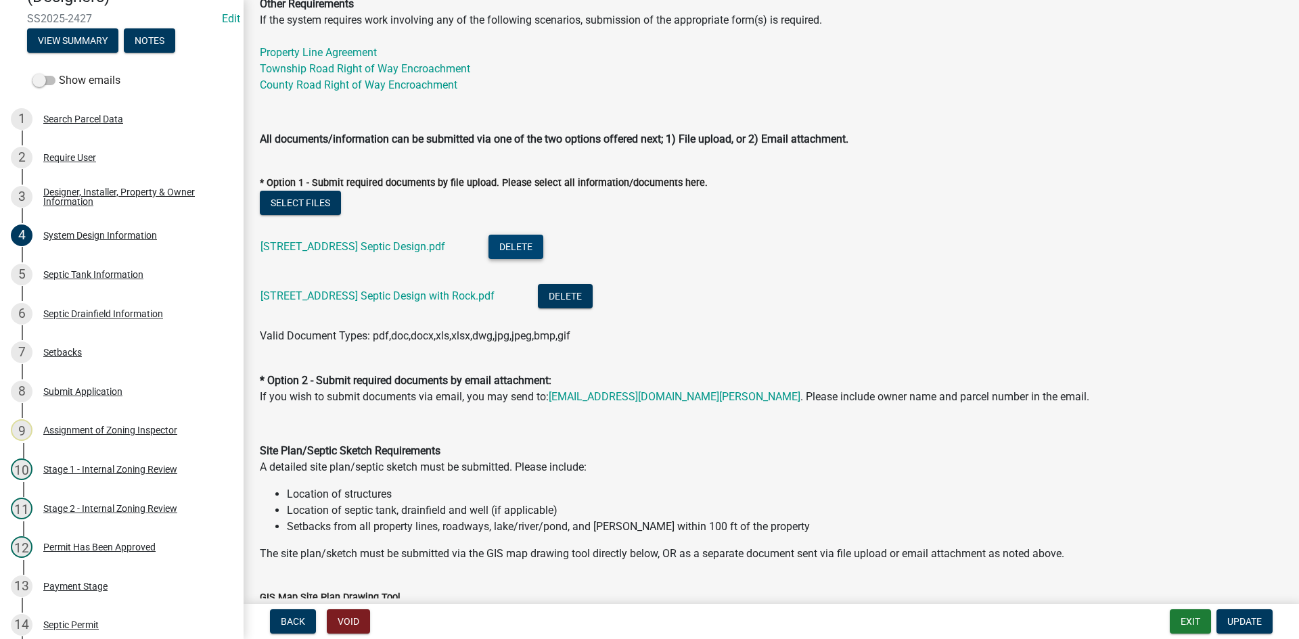
click at [509, 244] on button "Delete" at bounding box center [515, 247] width 55 height 24
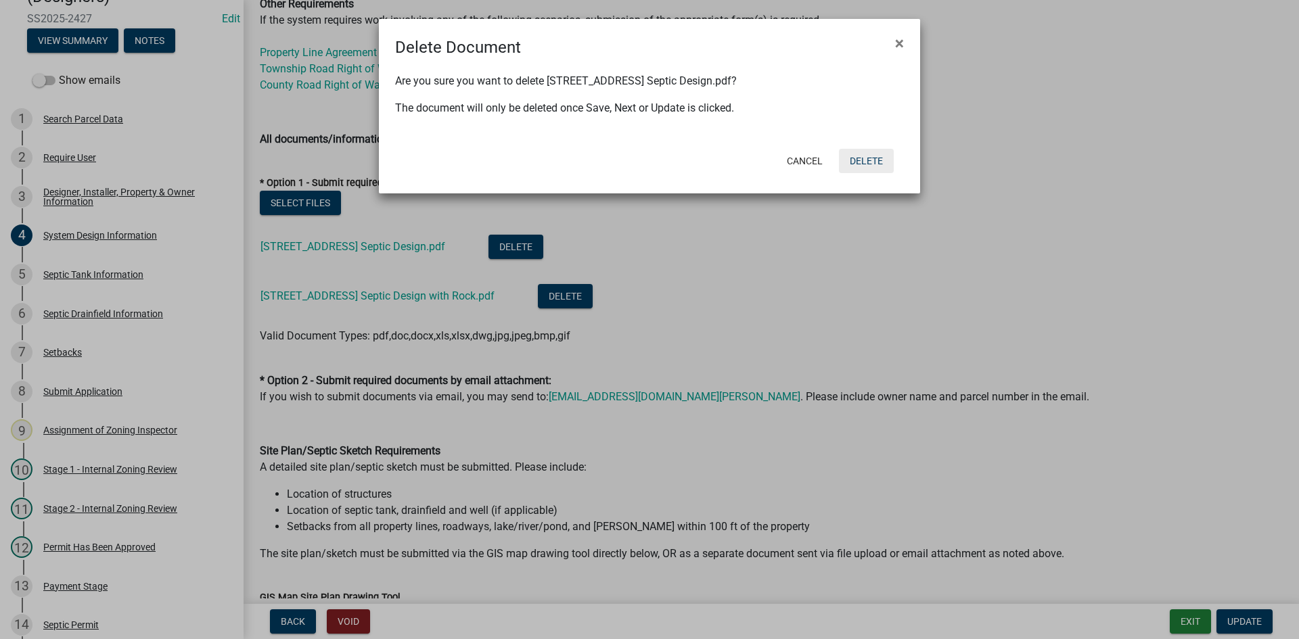
click at [873, 162] on button "Delete" at bounding box center [866, 161] width 55 height 24
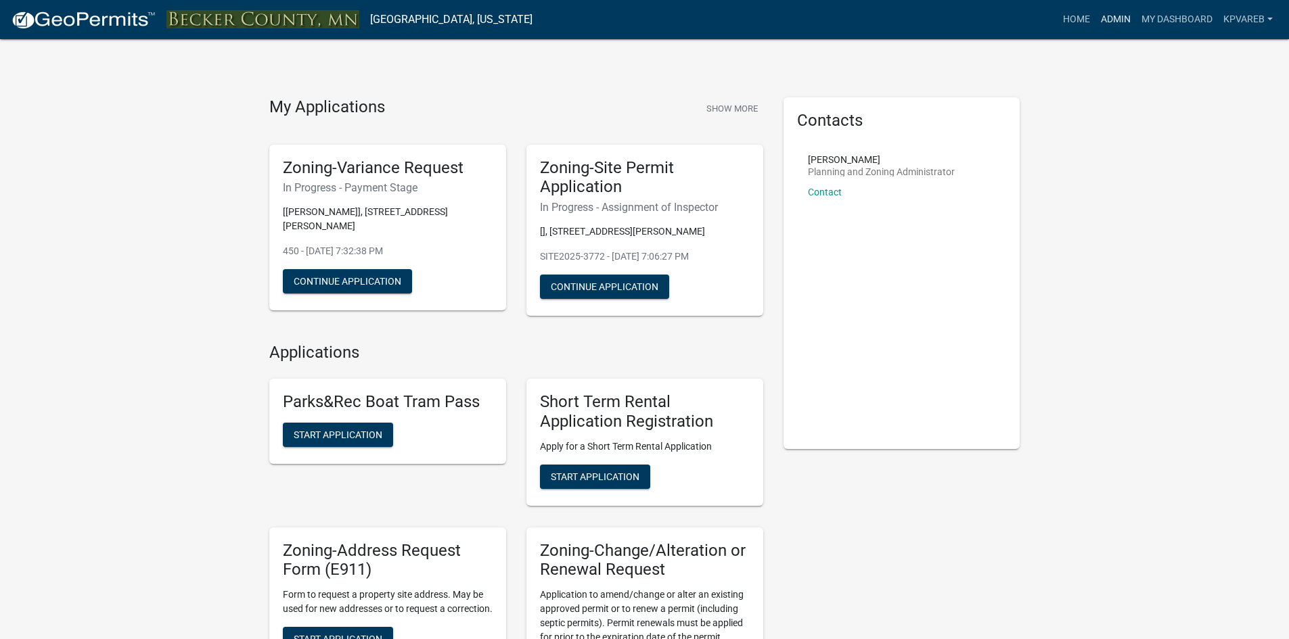
click at [1113, 14] on link "Admin" at bounding box center [1115, 20] width 41 height 26
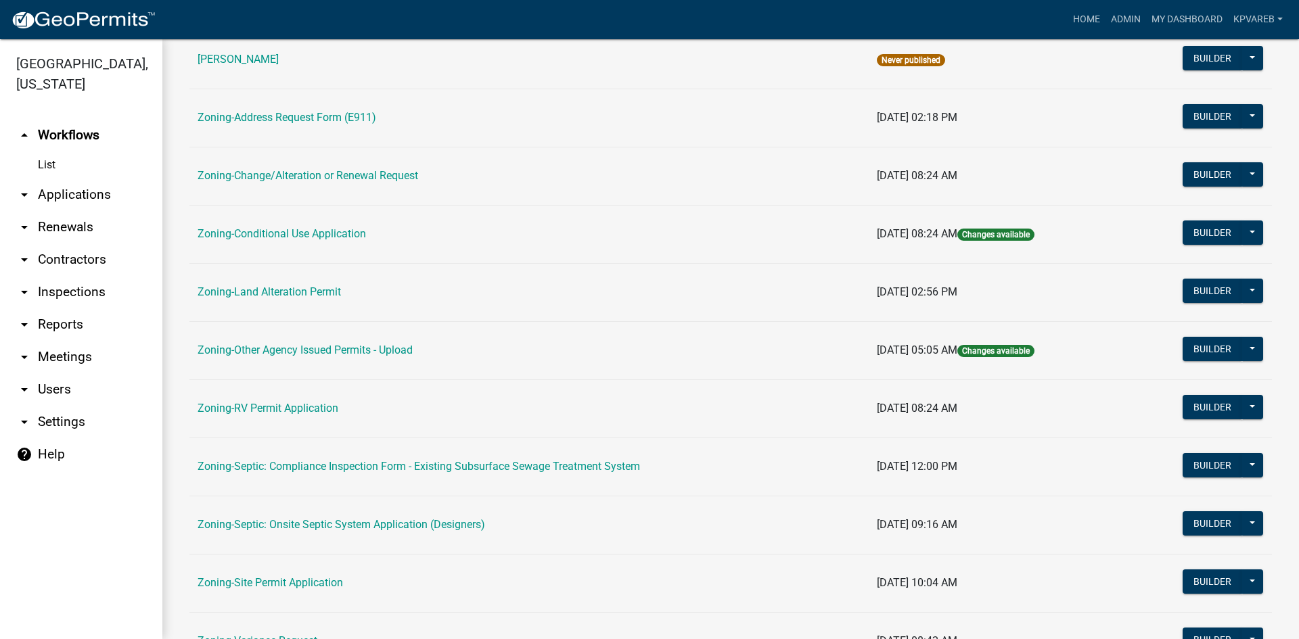
scroll to position [389, 0]
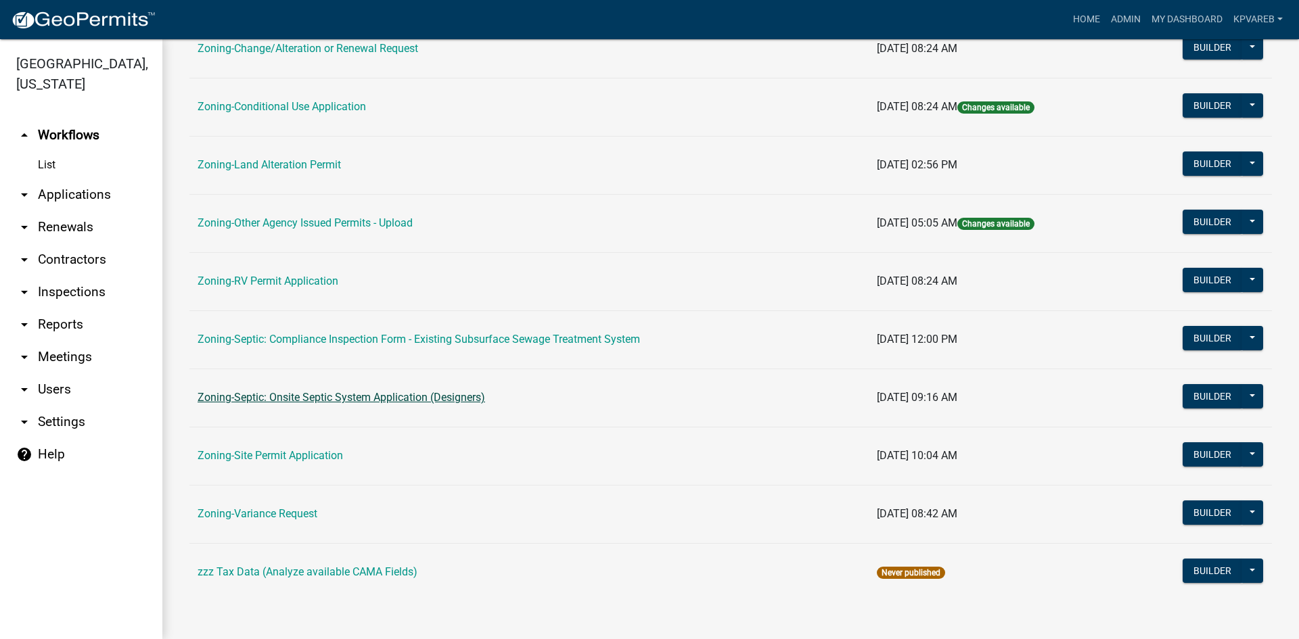
click at [438, 400] on link "Zoning-Septic: Onsite Septic System Application (Designers)" at bounding box center [341, 397] width 287 height 13
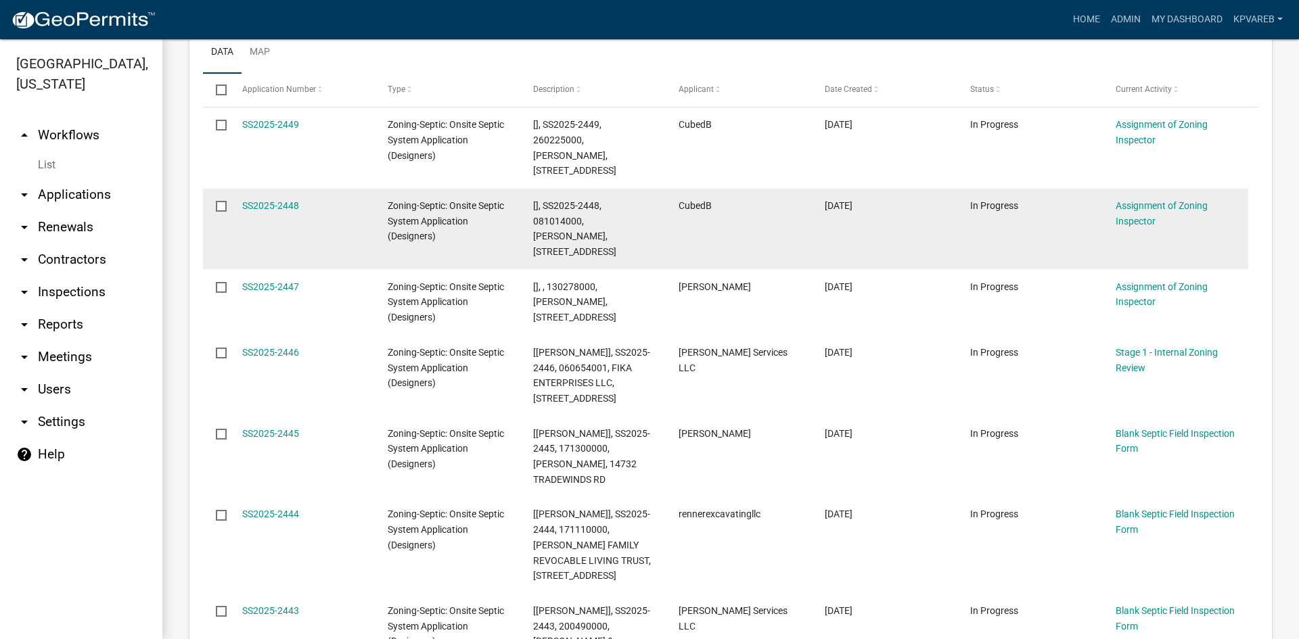
scroll to position [68, 0]
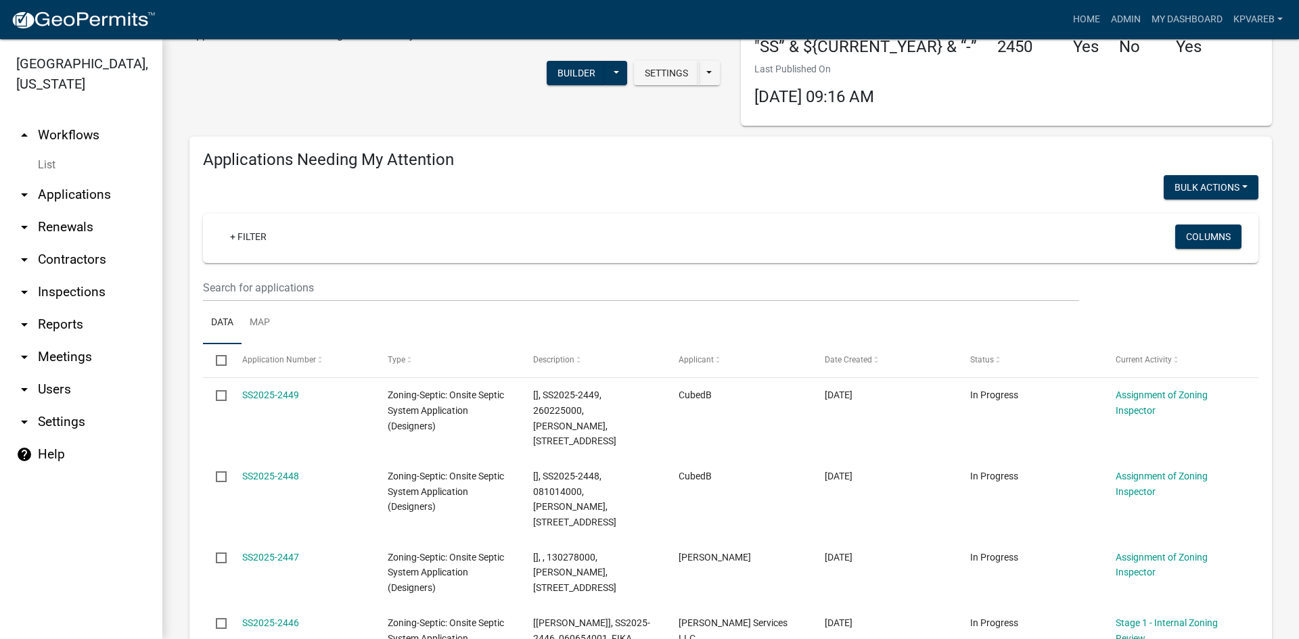
click at [226, 266] on wm-filter-builder "+ Filter Columns" at bounding box center [730, 258] width 1055 height 88
click at [225, 292] on input "text" at bounding box center [641, 288] width 876 height 28
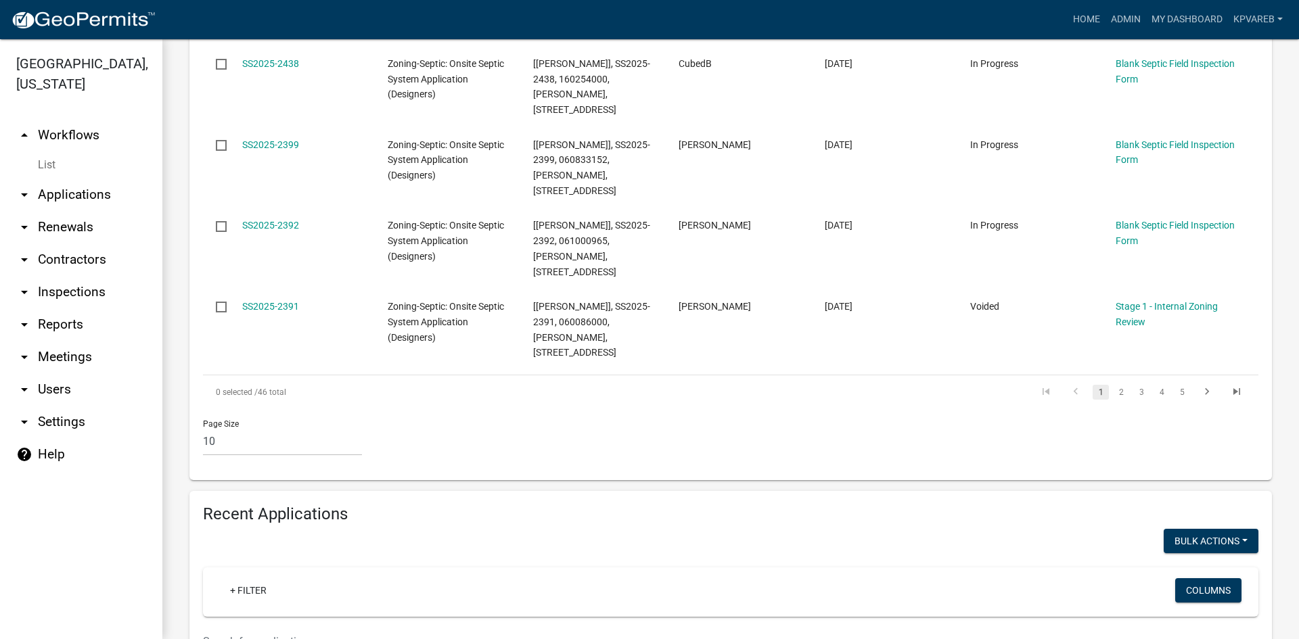
scroll to position [1218, 0]
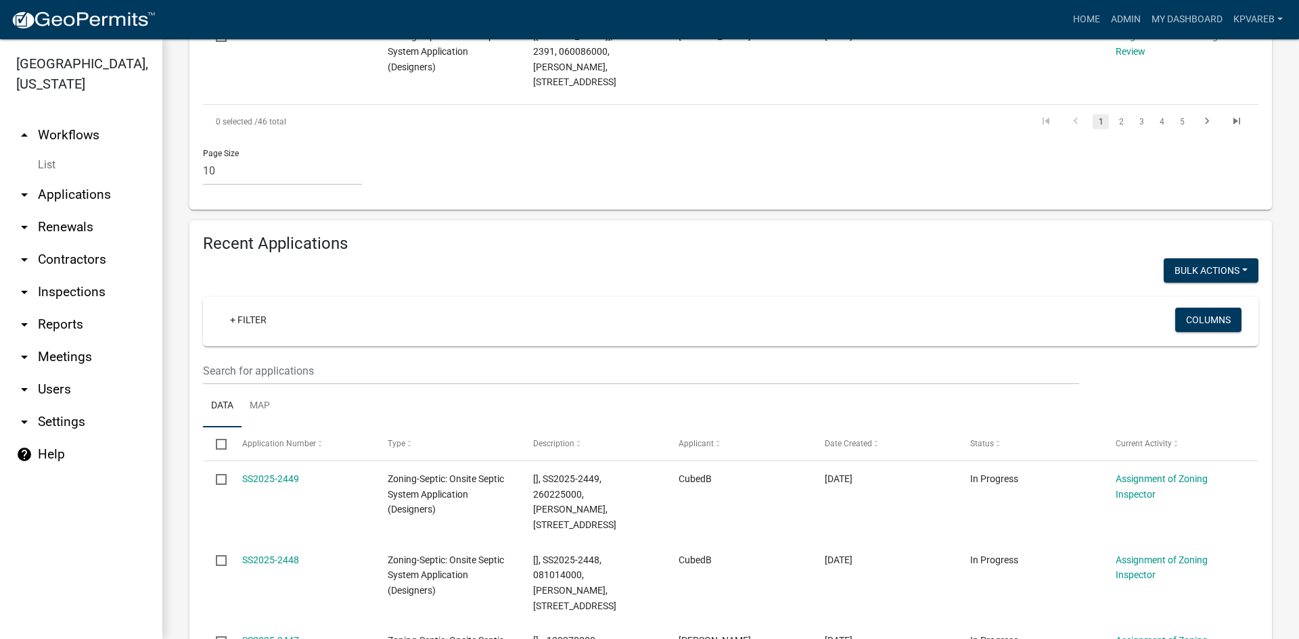
type input "mi"
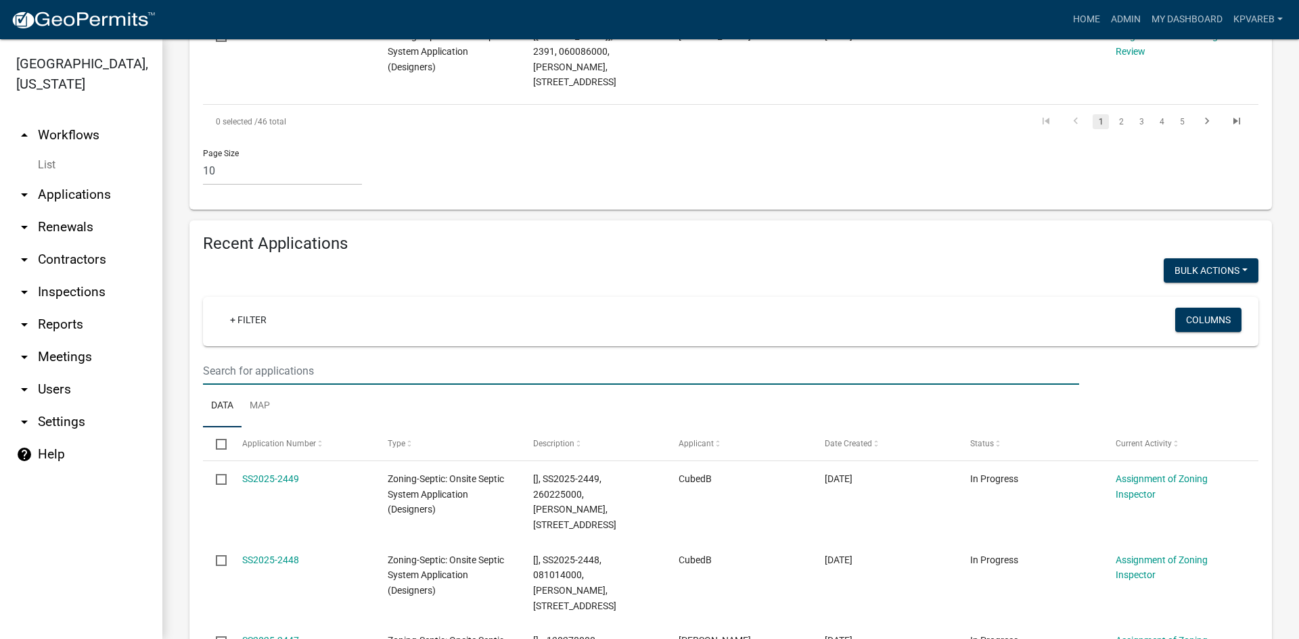
click at [267, 357] on input "text" at bounding box center [641, 371] width 876 height 28
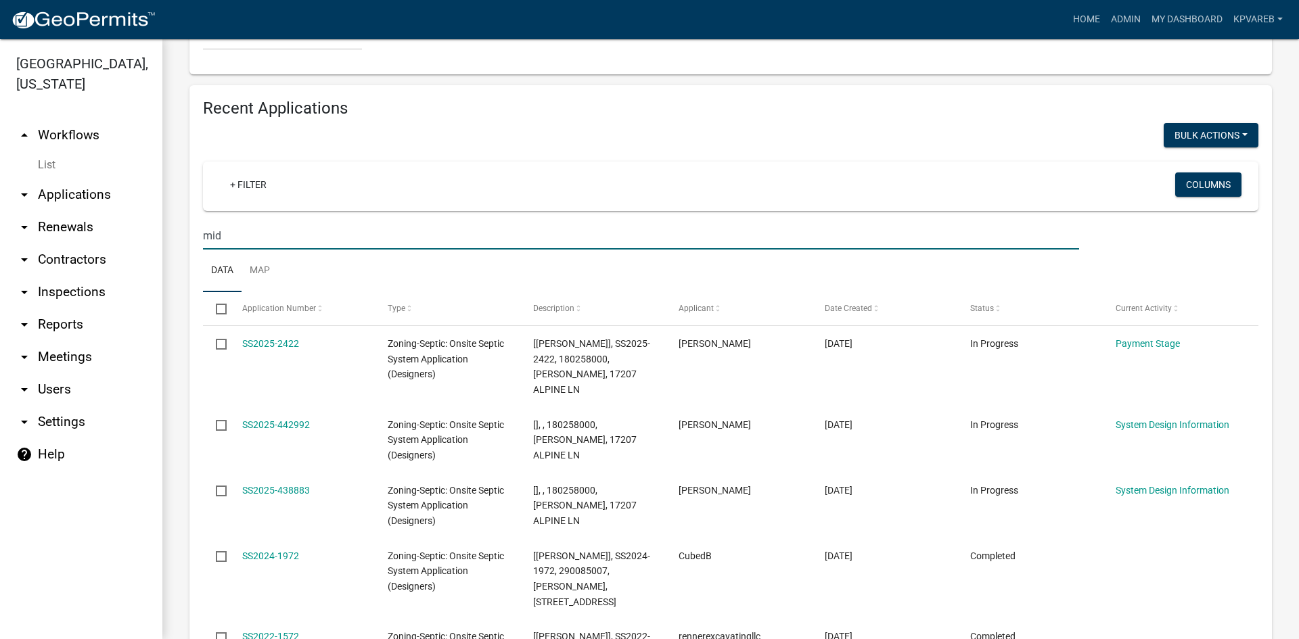
scroll to position [1285, 0]
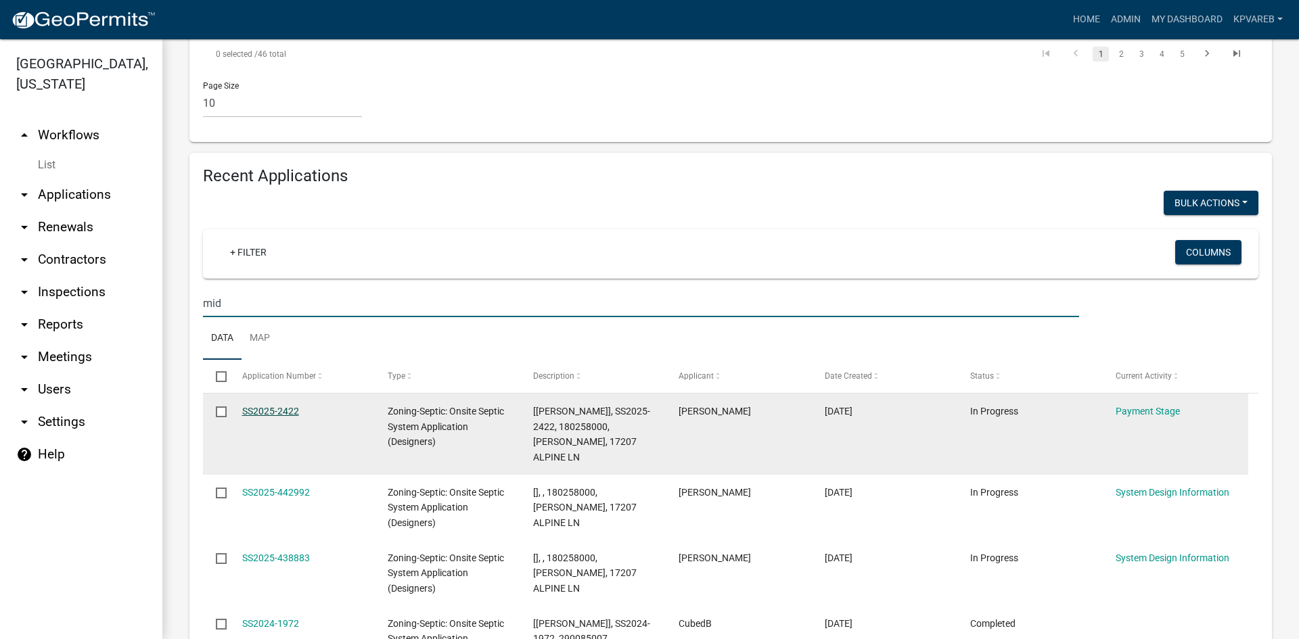
type input "mid"
click at [278, 406] on link "SS2025-2422" at bounding box center [270, 411] width 57 height 11
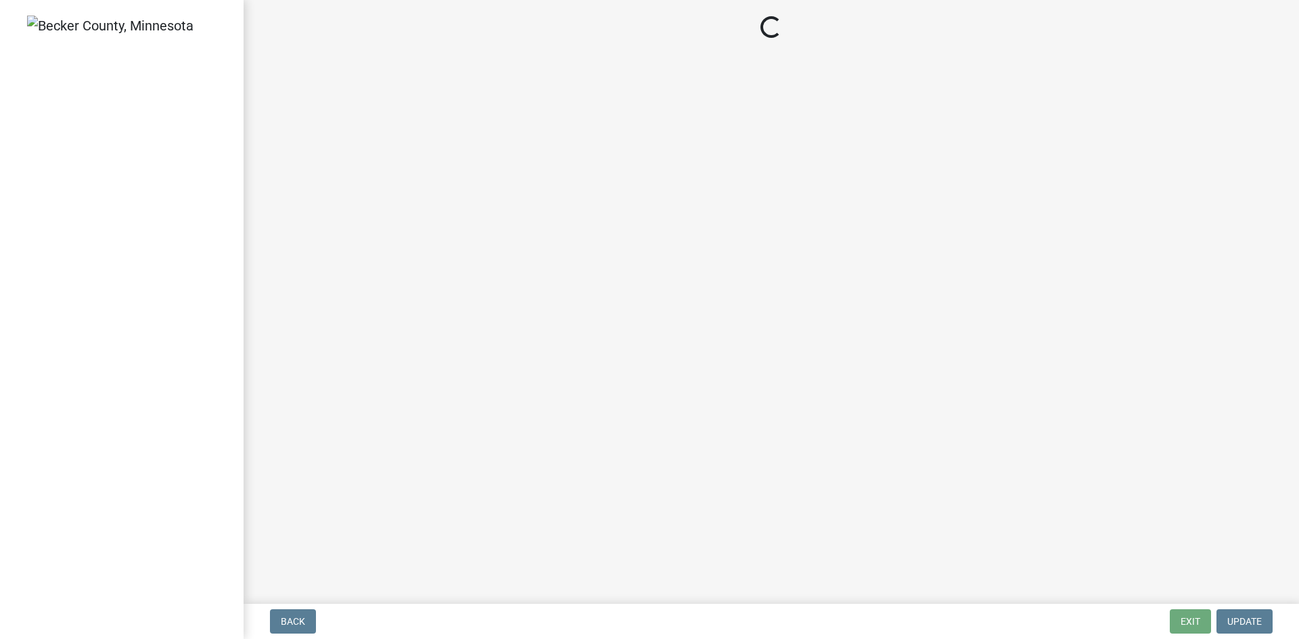
select select "3: 3"
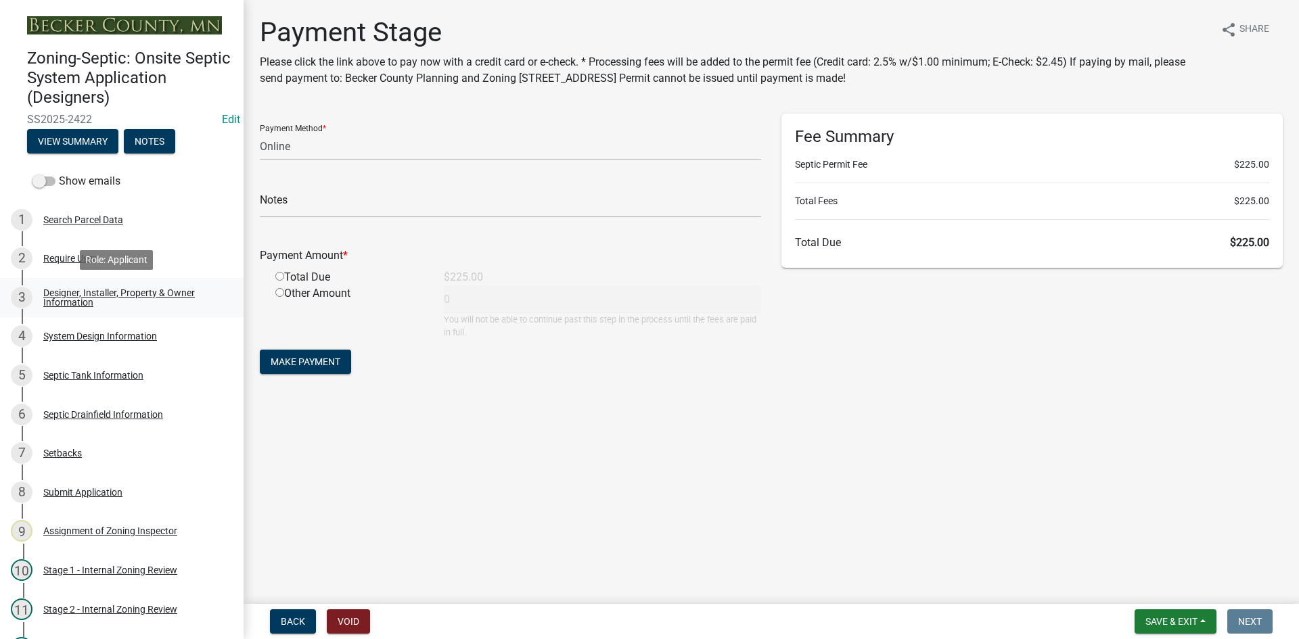
click at [78, 302] on div "Designer, Installer, Property & Owner Information" at bounding box center [132, 297] width 179 height 19
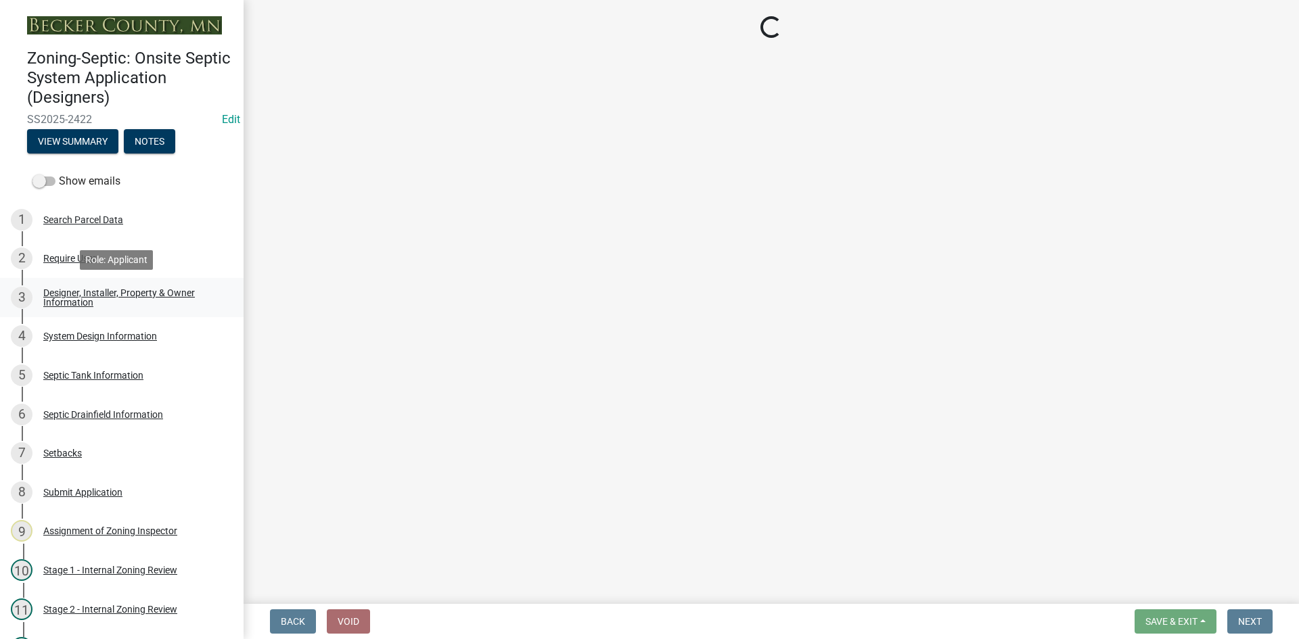
select select "6c135ae6-9430-438b-bfbb-1a71c4544b77"
select select "16cc4f2b-b479-4cde-8a04-1a41b5d0f1b4"
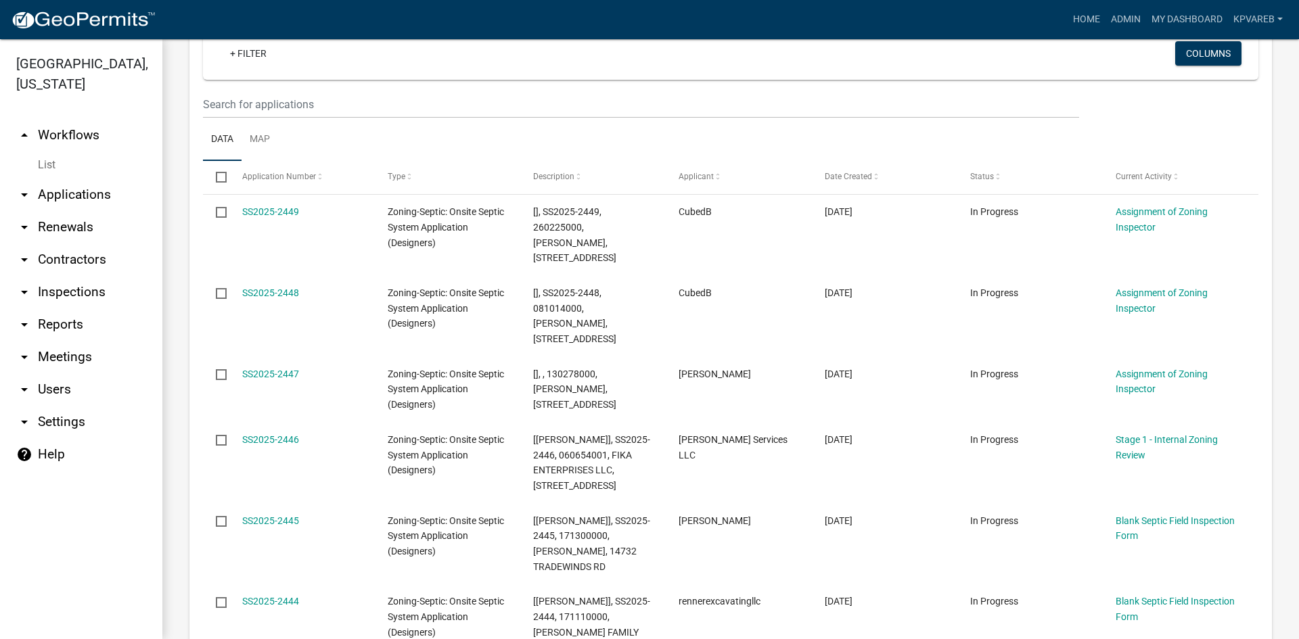
scroll to position [135, 0]
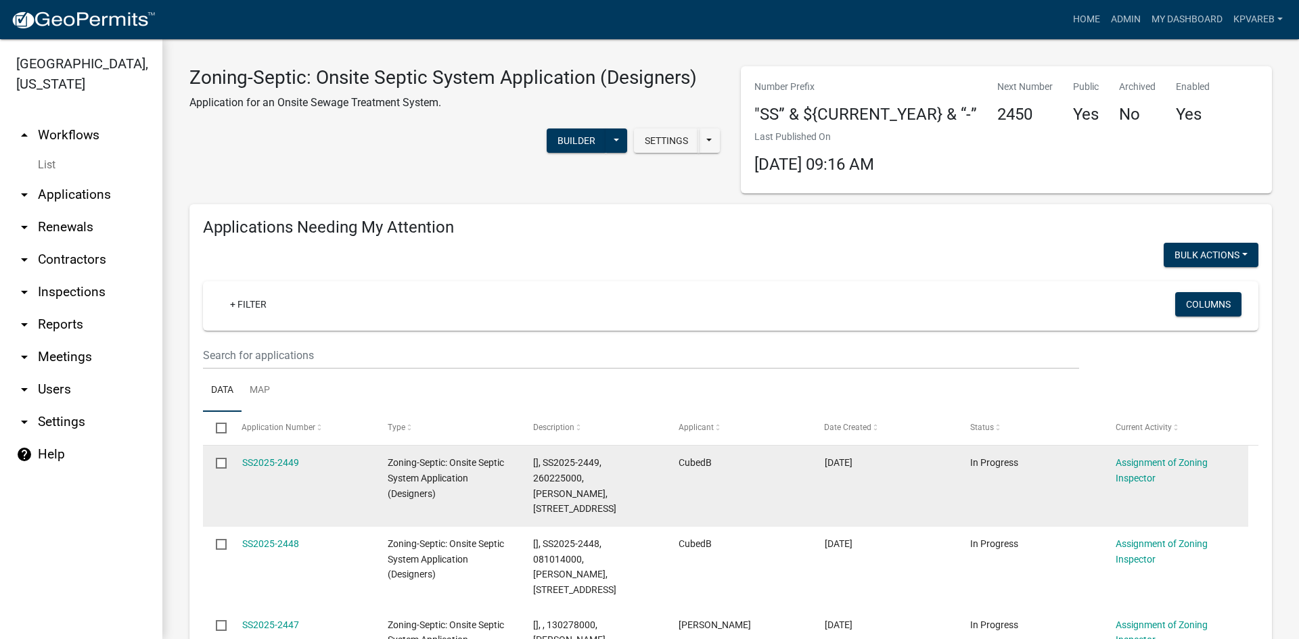
scroll to position [135, 0]
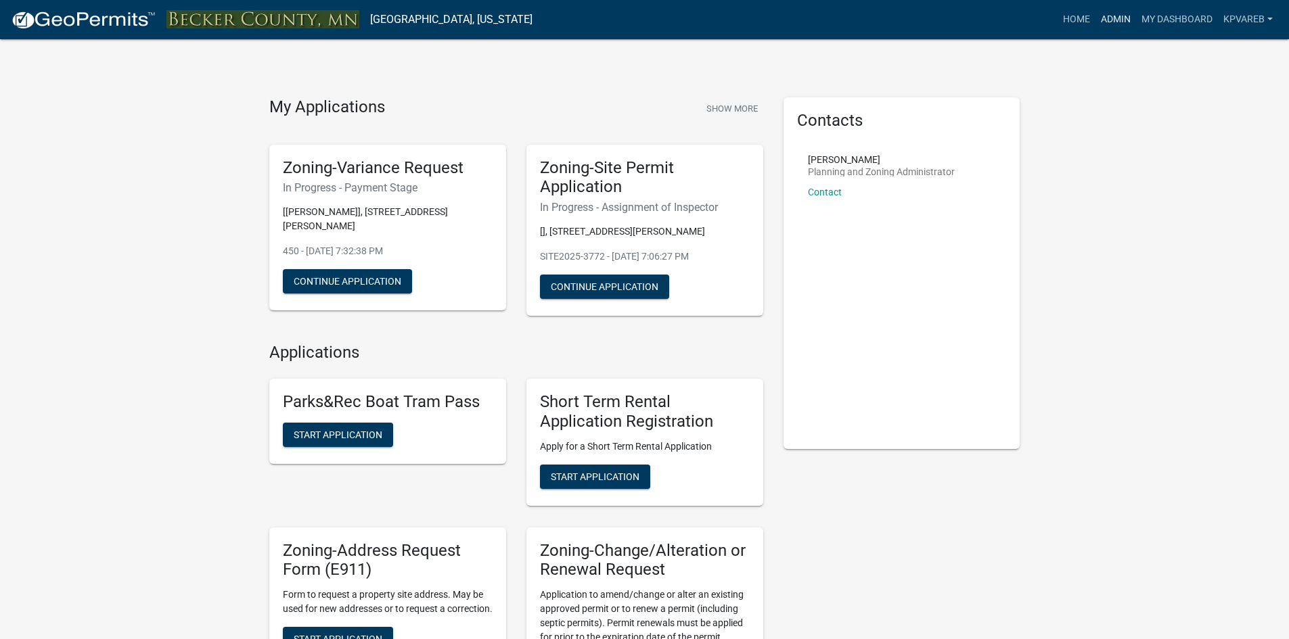
click at [1103, 19] on link "Admin" at bounding box center [1115, 20] width 41 height 26
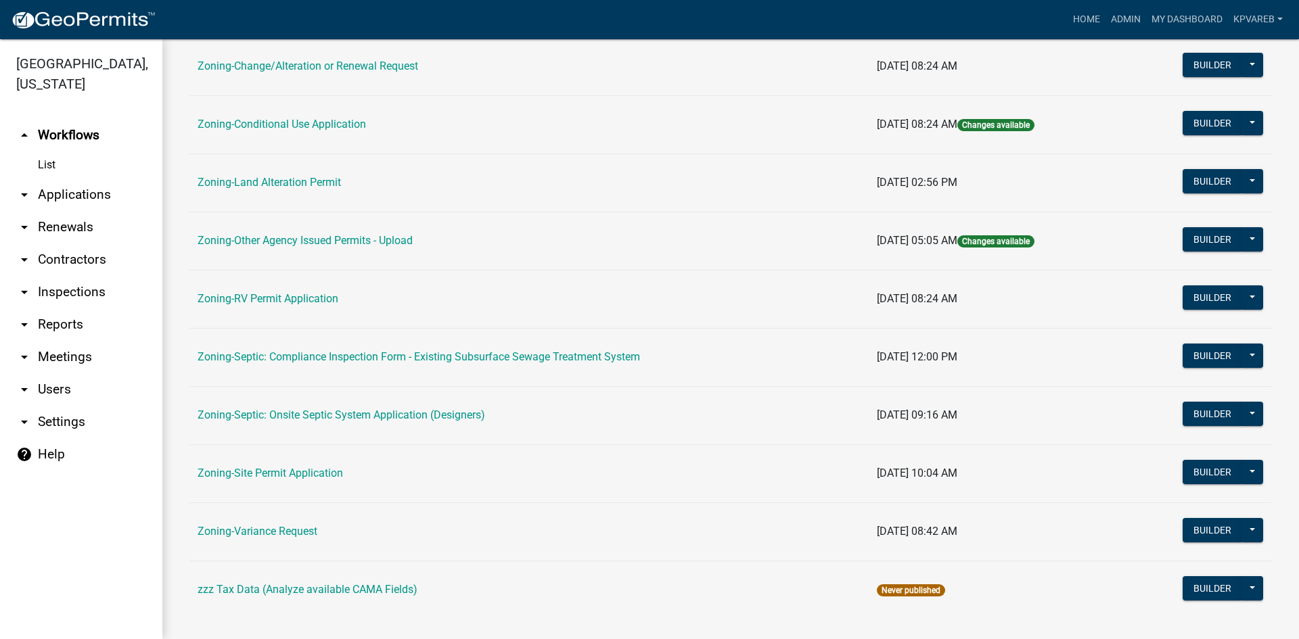
scroll to position [389, 0]
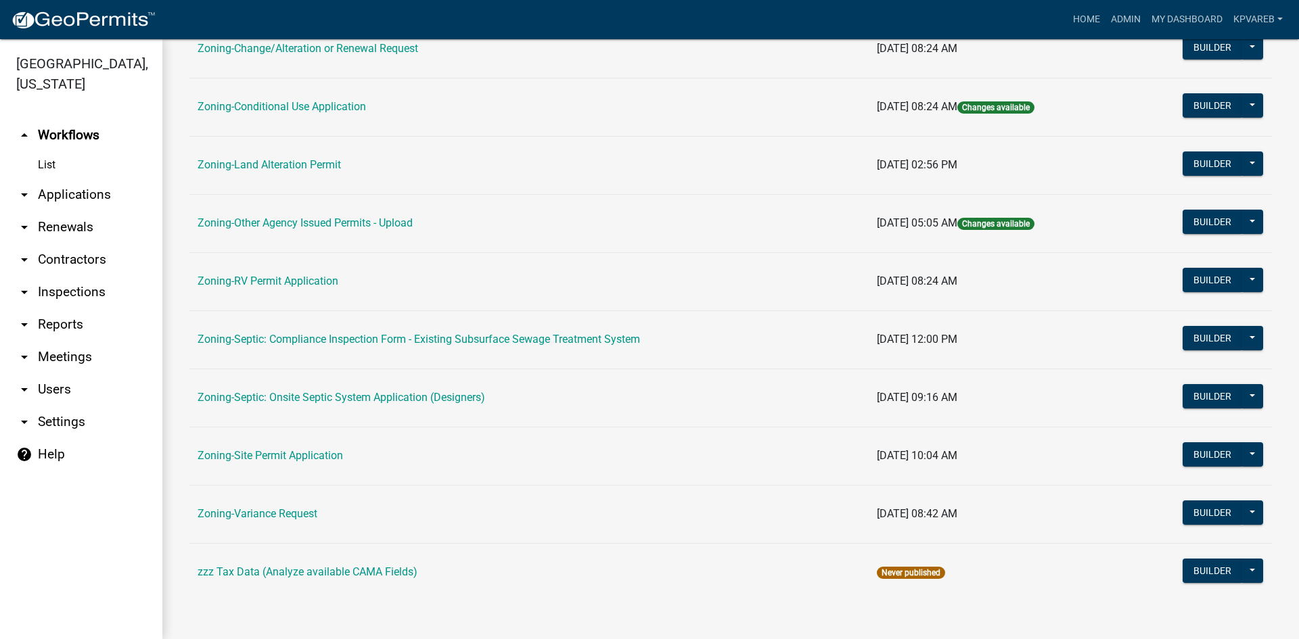
click at [642, 387] on td "Zoning-Septic: Onsite Septic System Application (Designers)" at bounding box center [528, 398] width 679 height 58
click at [406, 399] on link "Zoning-Septic: Onsite Septic System Application (Designers)" at bounding box center [341, 397] width 287 height 13
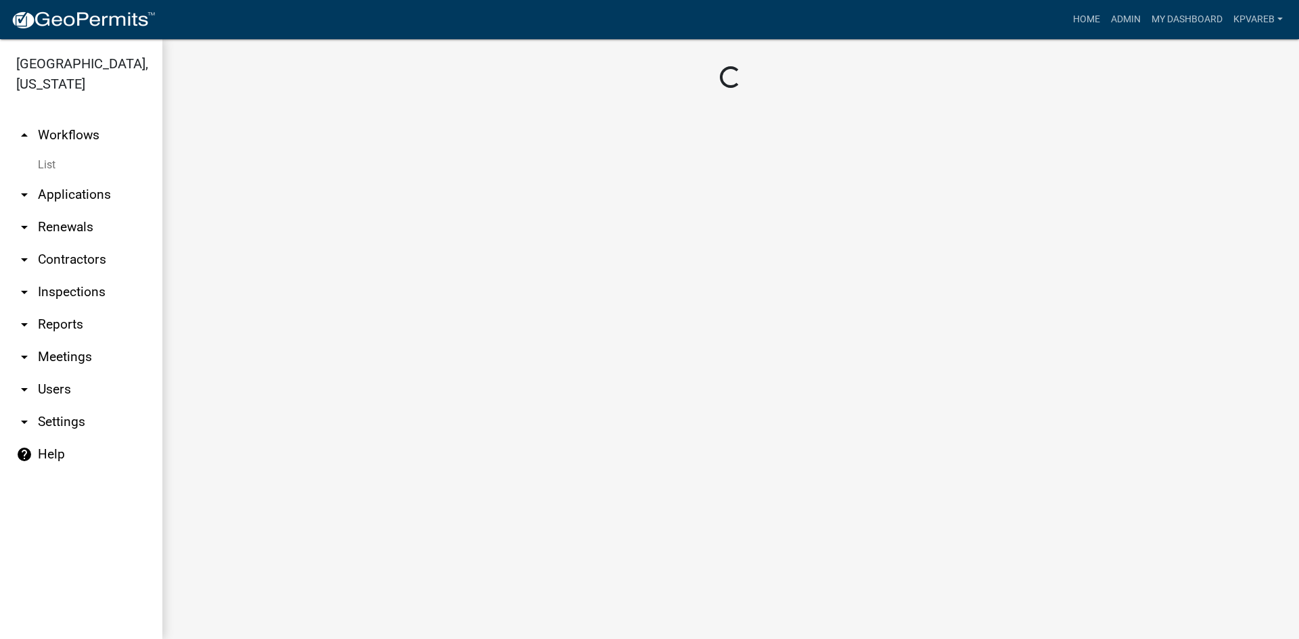
click at [406, 399] on main "Loading..." at bounding box center [730, 339] width 1136 height 600
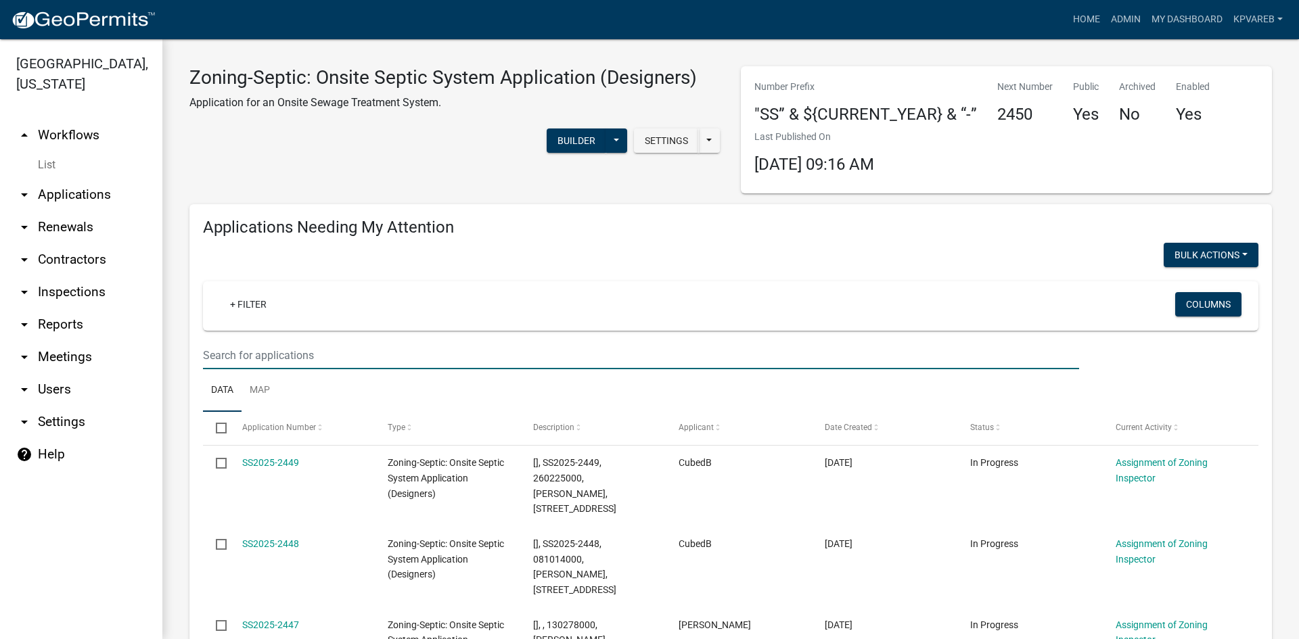
click at [260, 354] on input "text" at bounding box center [641, 356] width 876 height 28
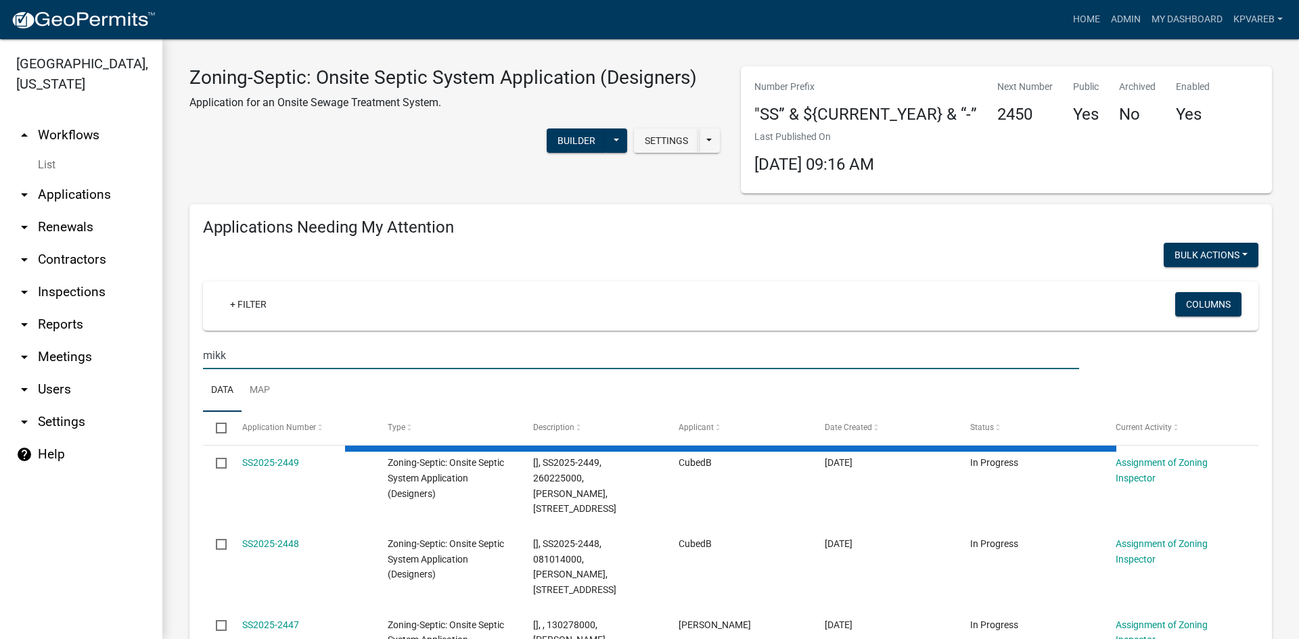
drag, startPoint x: 230, startPoint y: 356, endPoint x: 216, endPoint y: 358, distance: 13.7
click at [216, 358] on input "mikk" at bounding box center [641, 356] width 876 height 28
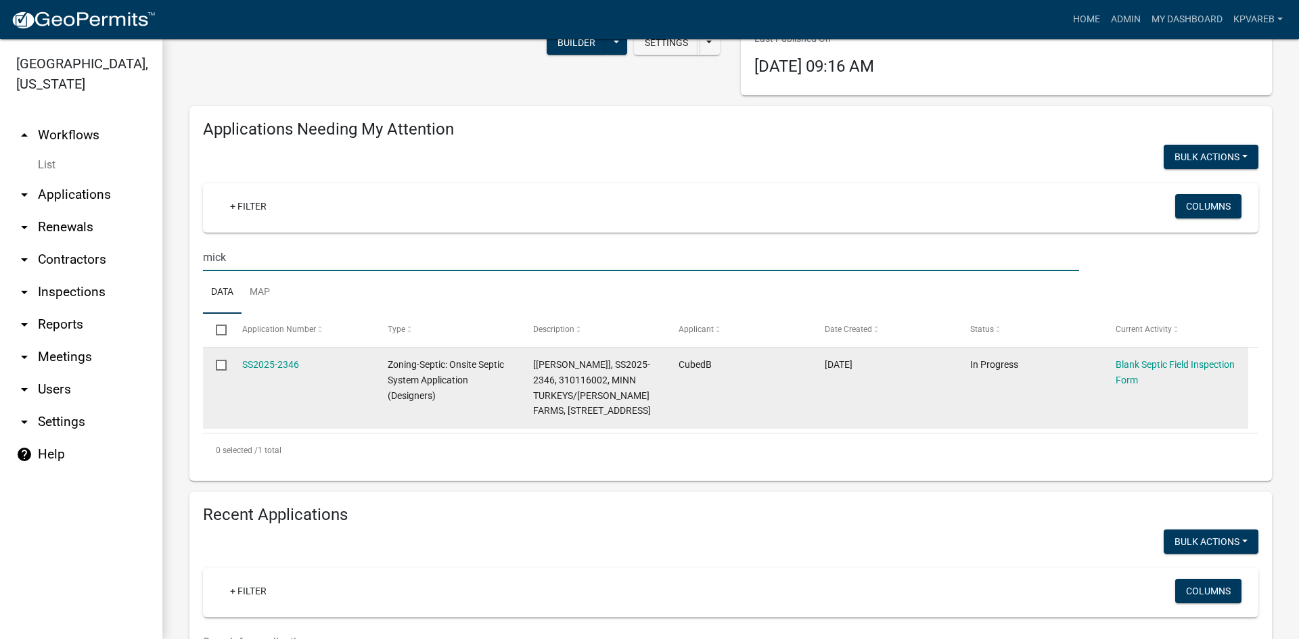
scroll to position [203, 0]
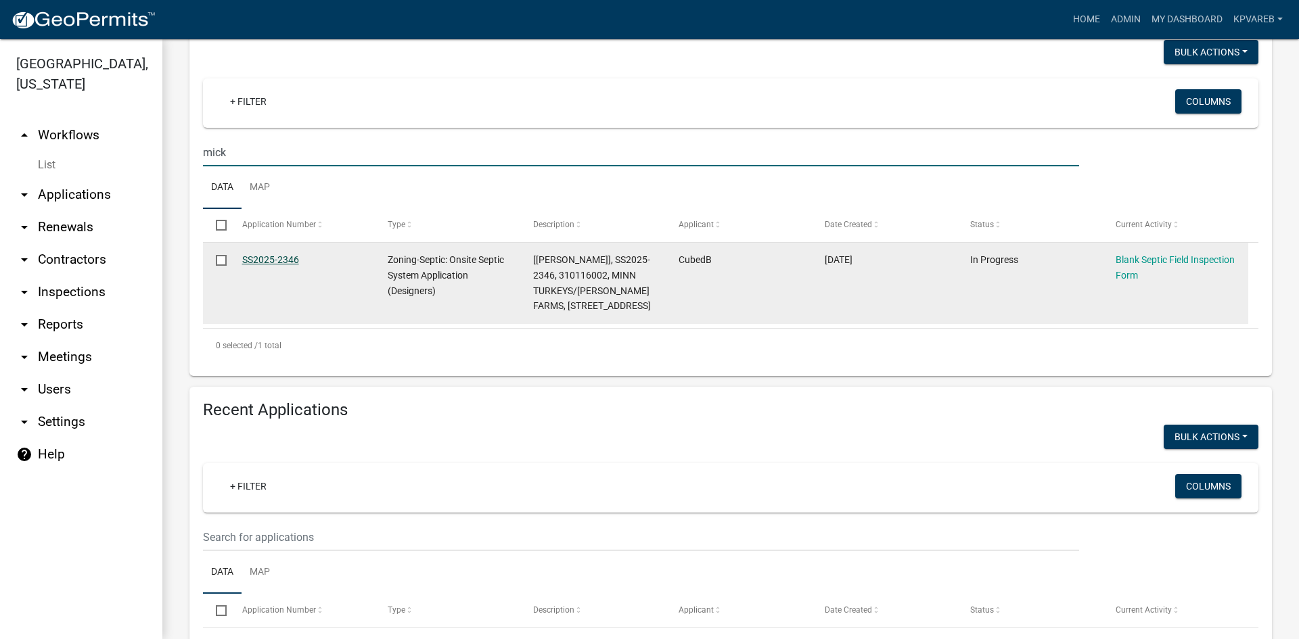
type input "mick"
click at [270, 259] on link "SS2025-2346" at bounding box center [270, 259] width 57 height 11
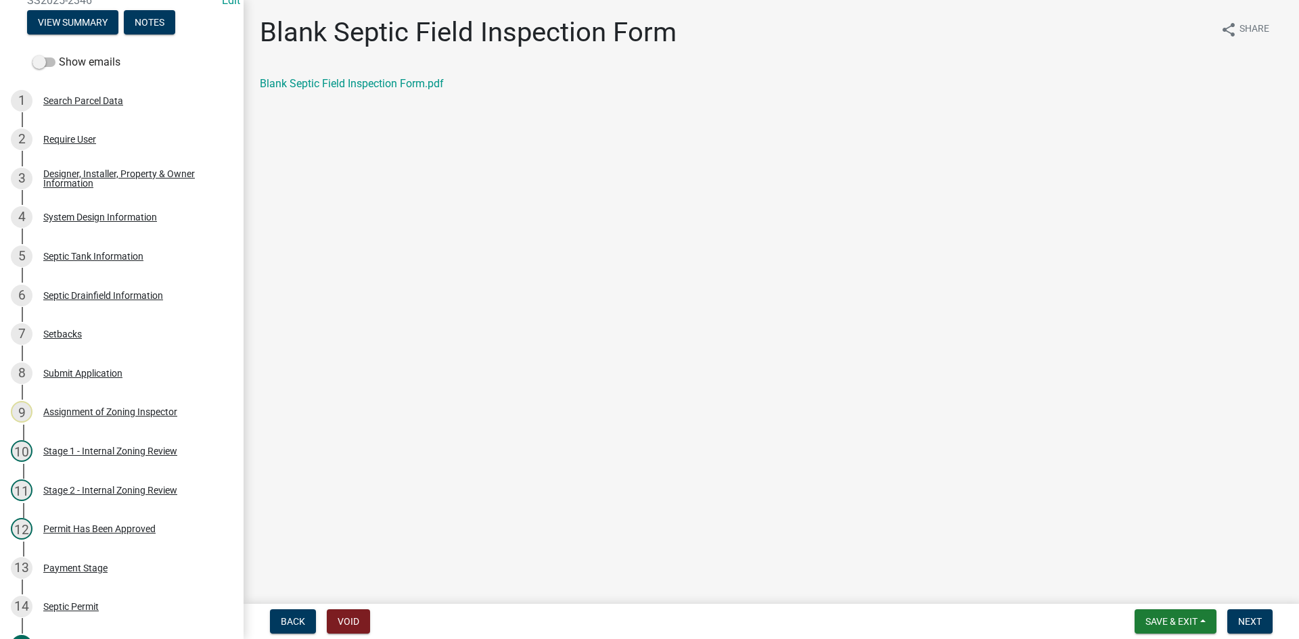
scroll to position [97, 0]
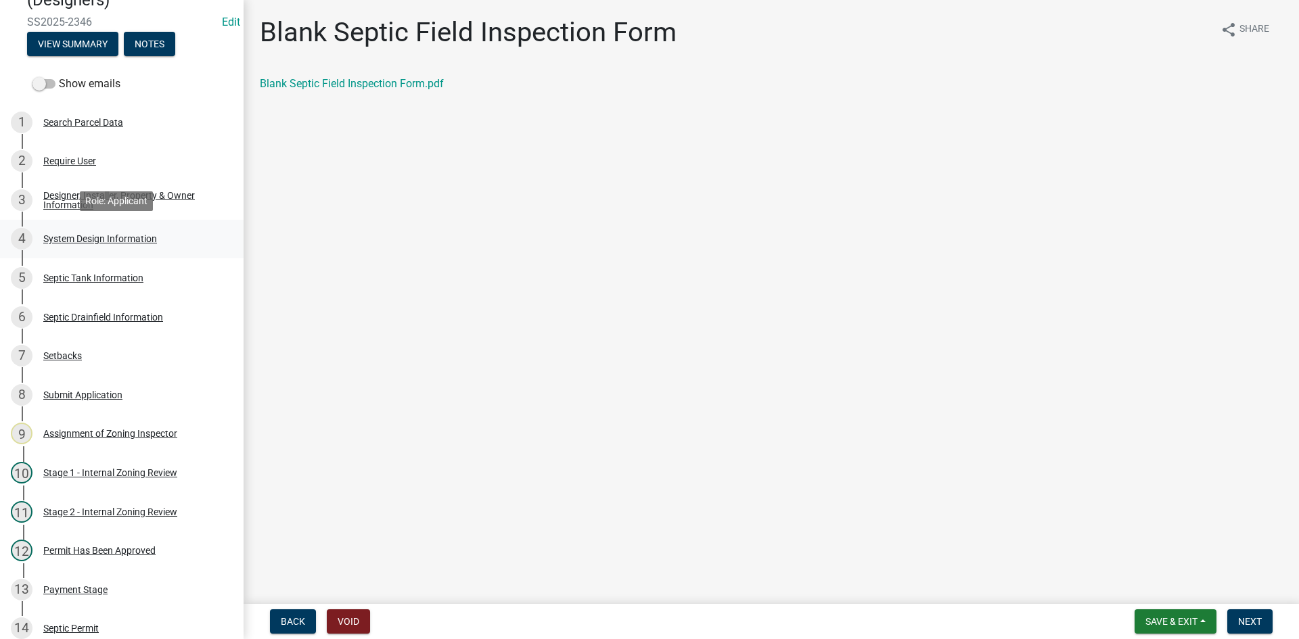
click at [140, 237] on div "System Design Information" at bounding box center [100, 238] width 114 height 9
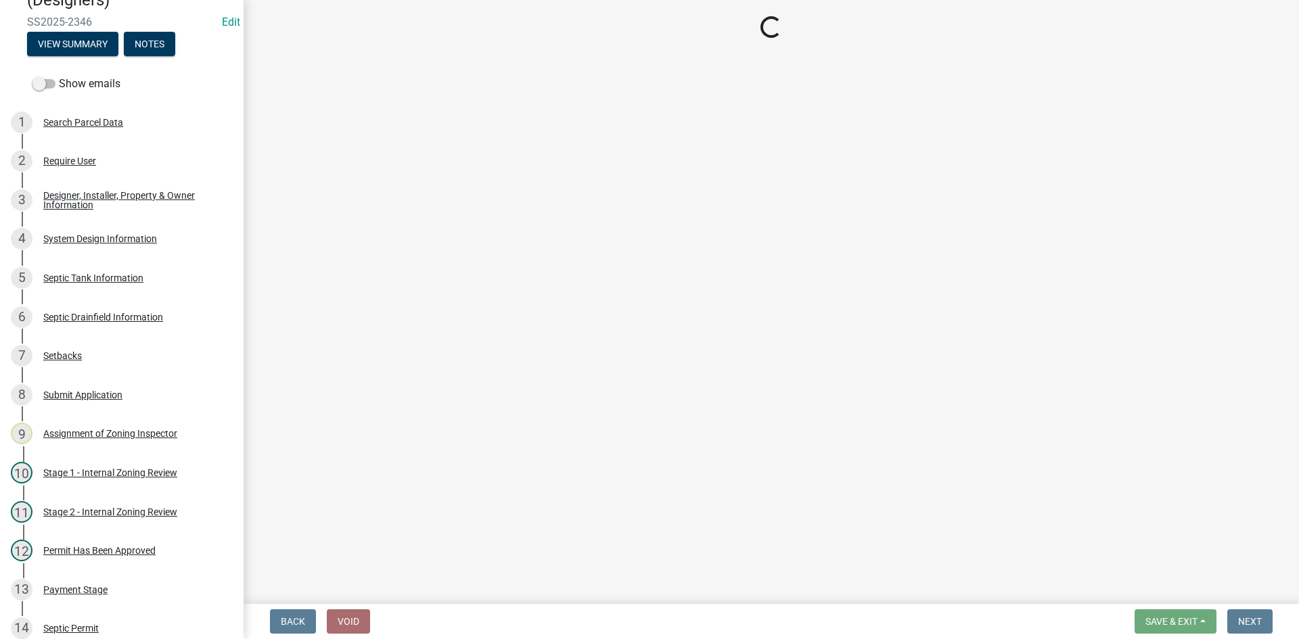
select select "454a198f-2b5b-4bb2-b044-9e5b1e604e9c"
select select "25258e87-3ef9-4f1c-a5f1-75a1d463abfb"
select select "011fbff4-a41d-4a75-9bd8-71c7e6c69e0d"
select select "85fdfef2-2683-4311-b5d5-5505f6411127"
select select "ba735beb-519e-40f0-ae20-62d65fc4c46b"
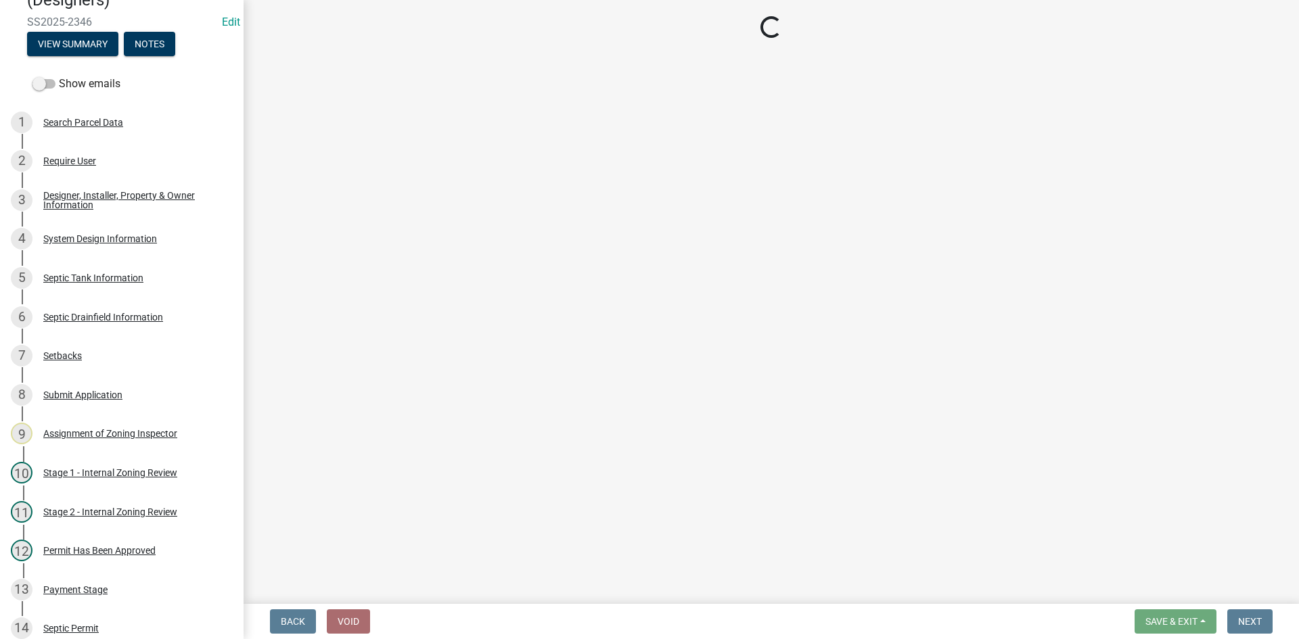
select select "7b30f360-6895-496a-9f34-da1efdcbc234"
select select "a2b5ca25-65b1-425d-82c5-8881ea380237"
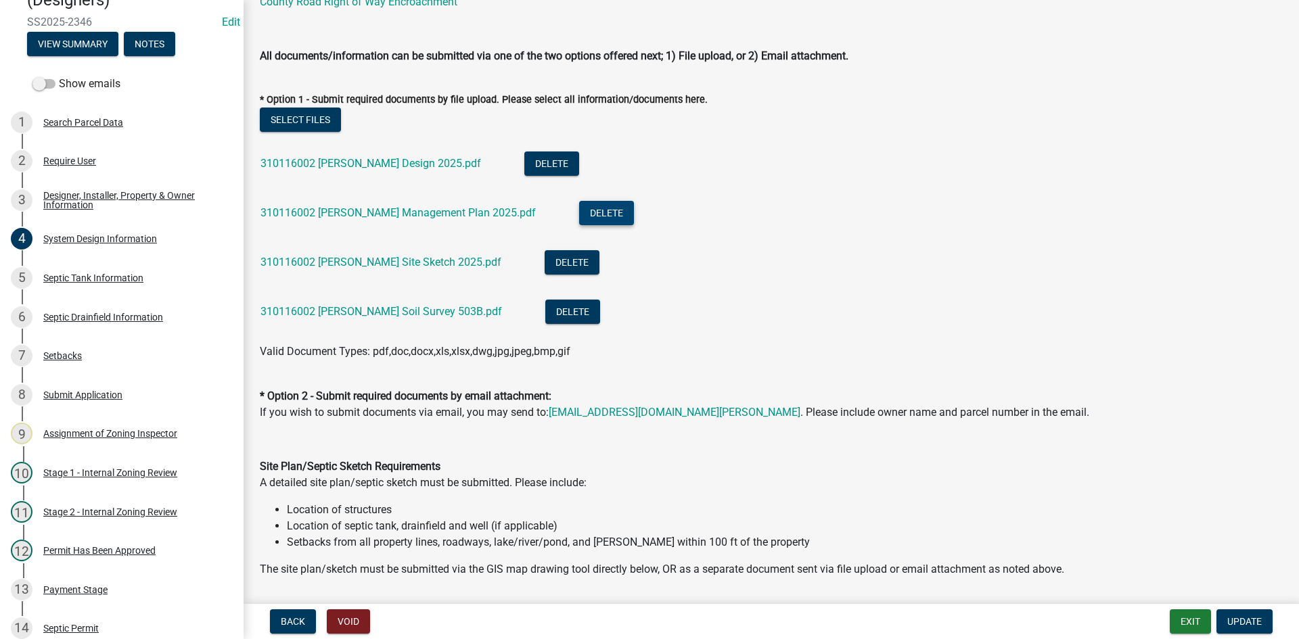
scroll to position [609, 0]
click at [545, 256] on button "Delete" at bounding box center [572, 262] width 55 height 24
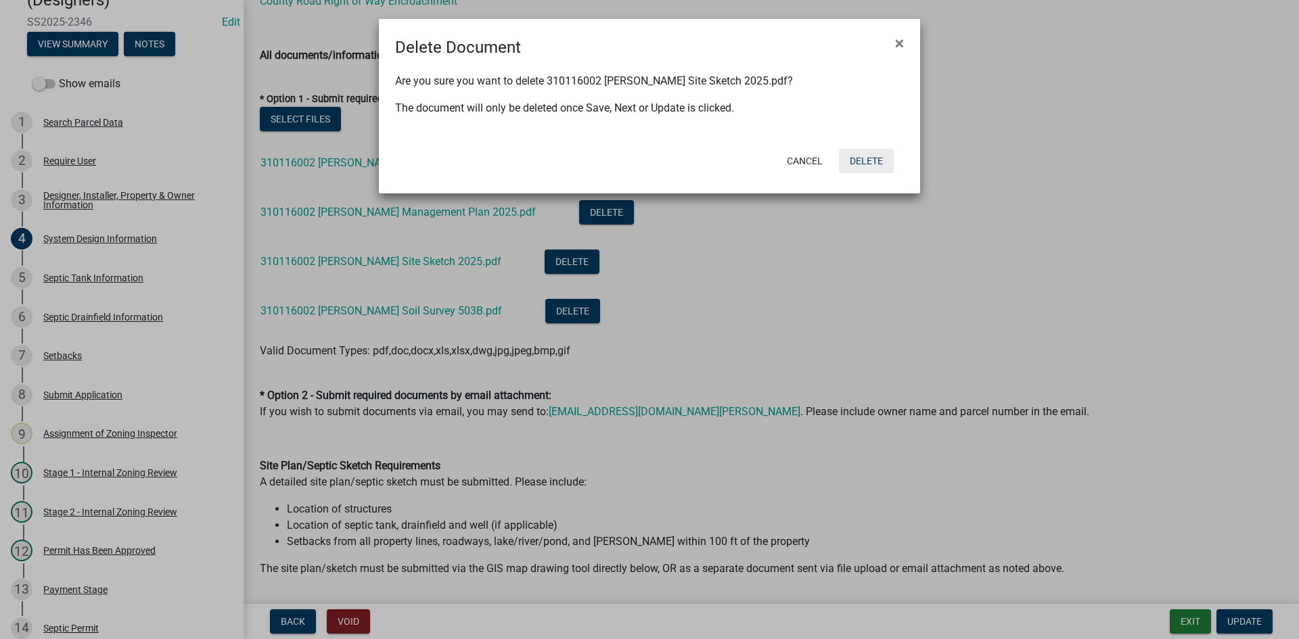
click at [867, 163] on button "Delete" at bounding box center [866, 161] width 55 height 24
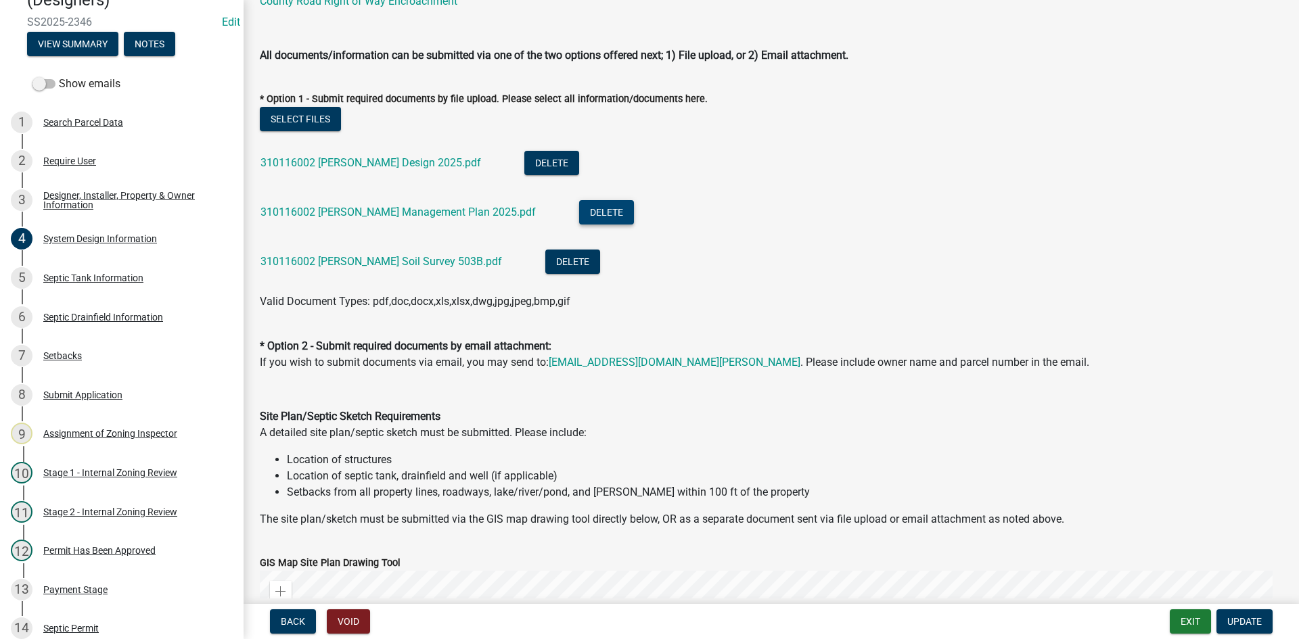
click at [579, 214] on button "Delete" at bounding box center [606, 212] width 55 height 24
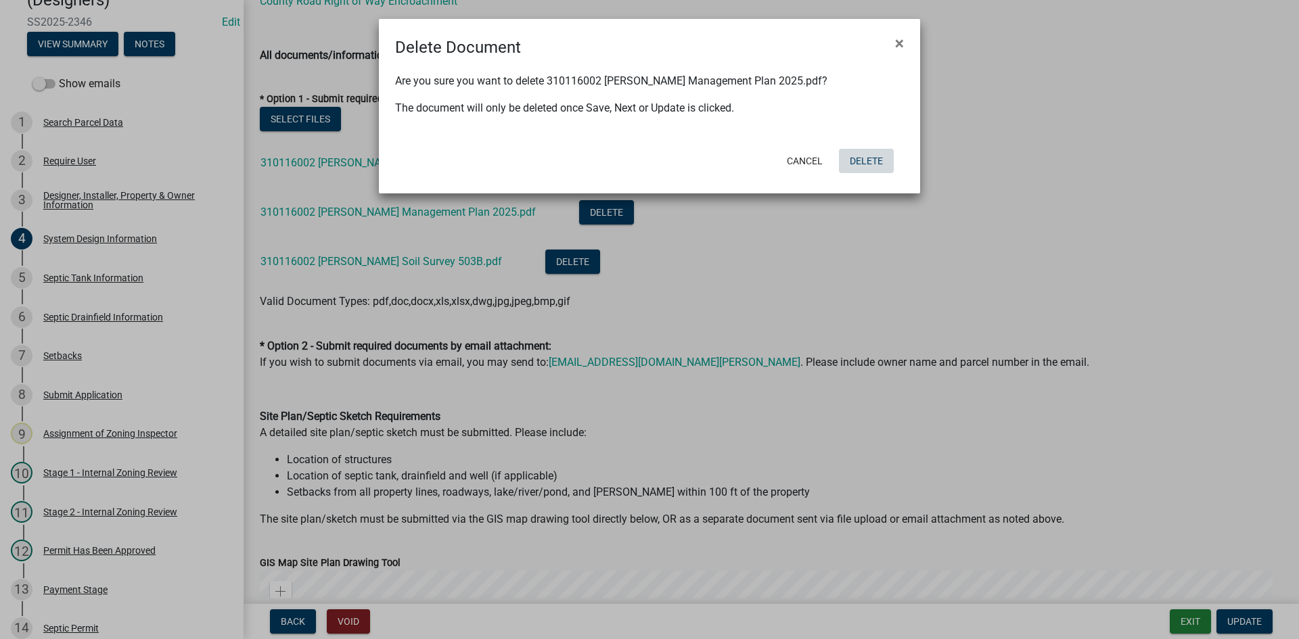
click at [862, 157] on button "Delete" at bounding box center [866, 161] width 55 height 24
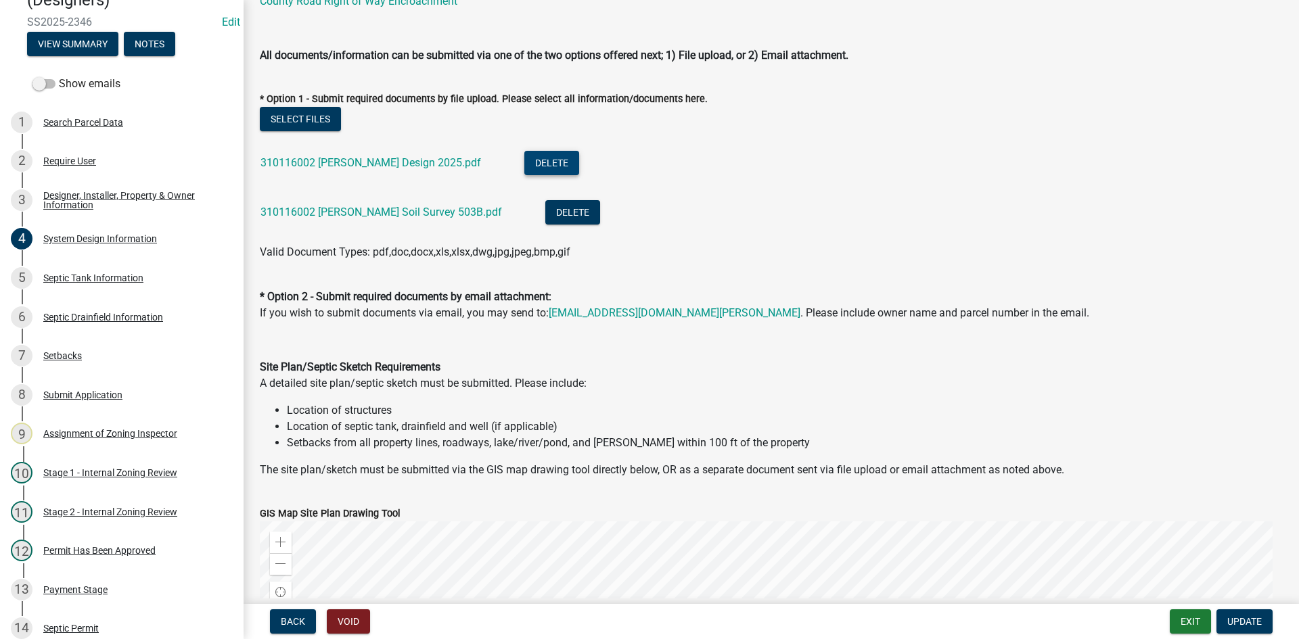
click at [533, 158] on button "Delete" at bounding box center [551, 163] width 55 height 24
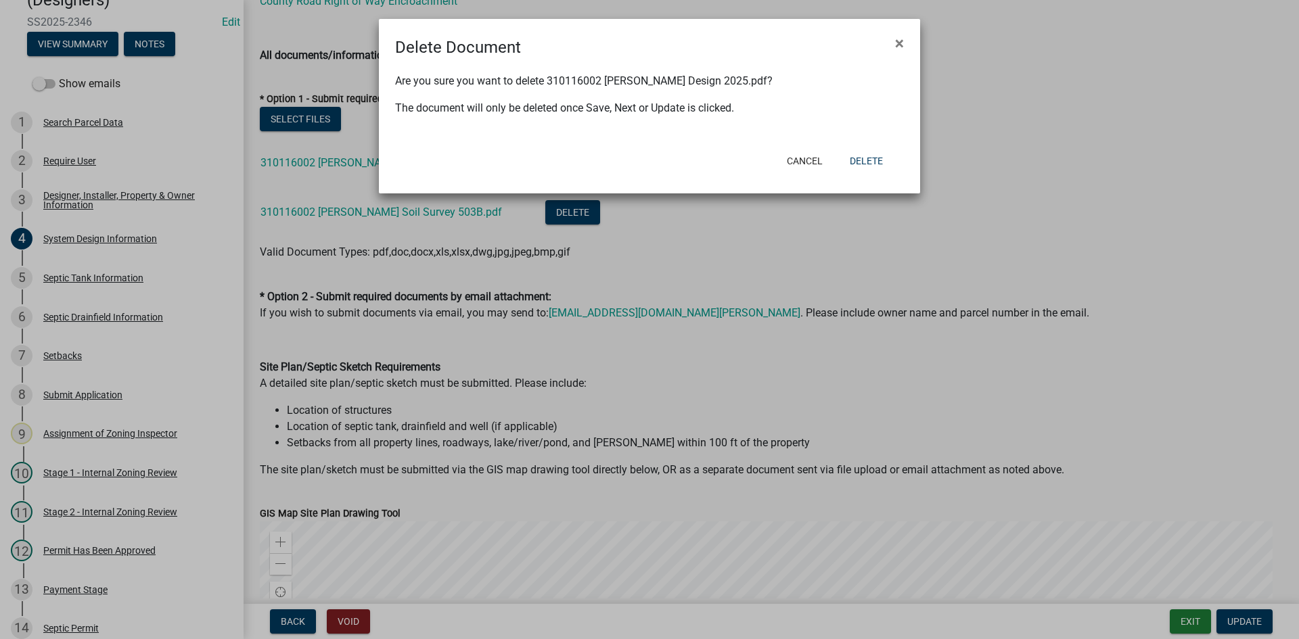
click at [930, 203] on ngb-modal-window "Delete Document × Are you sure you want to delete 310116002 Mickelson Design 20…" at bounding box center [649, 319] width 1299 height 639
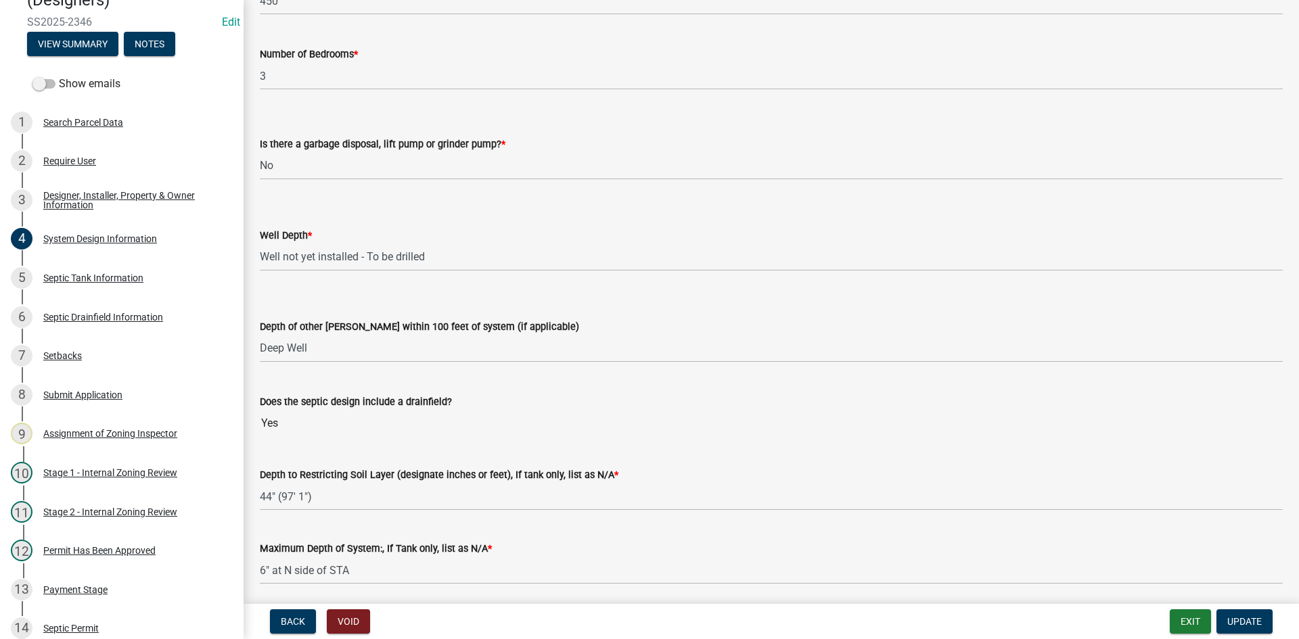
scroll to position [2532, 0]
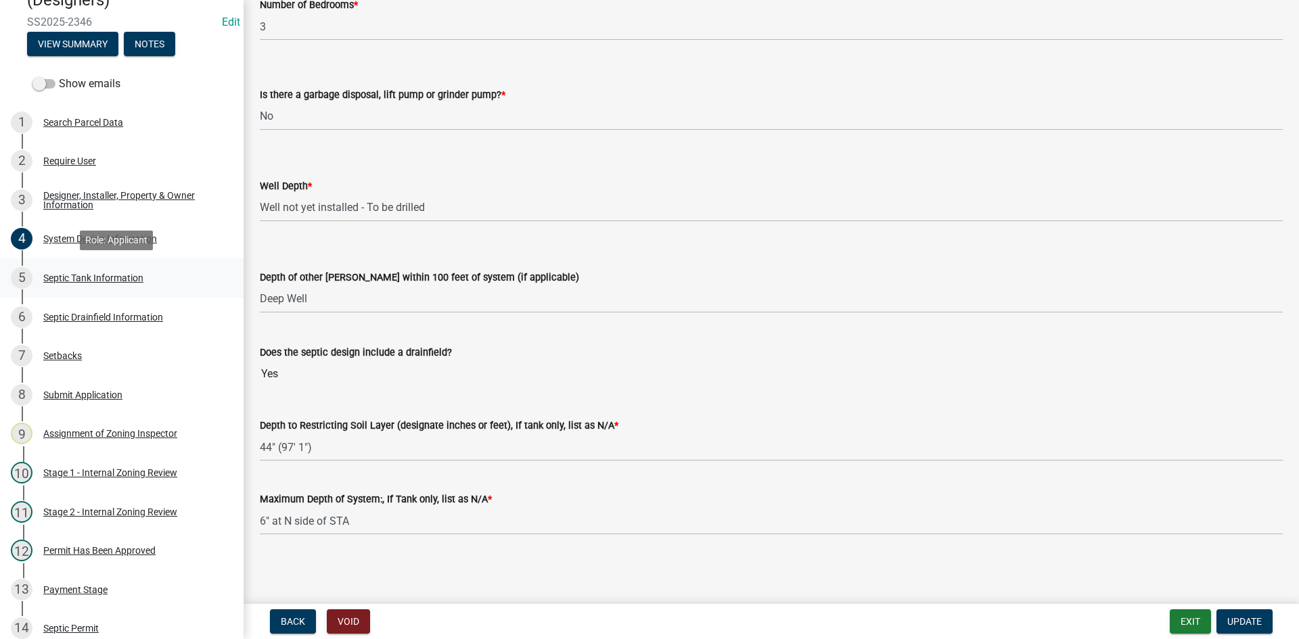
click at [102, 277] on div "Septic Tank Information" at bounding box center [93, 277] width 100 height 9
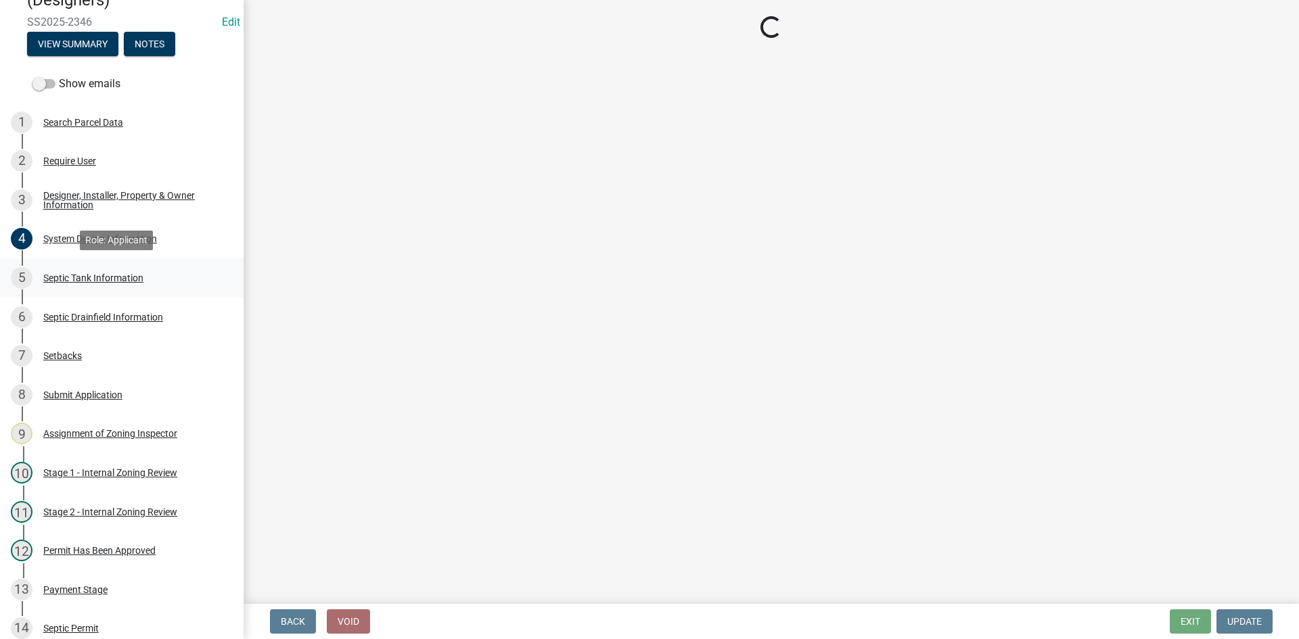
select select "f9fbe67c-c1cf-4a63-8ad4-799ce56b7f21"
select select "c79cdd98-55ab-4f3a-b3b0-b7514a1cd747"
select select "e0ee17af-48b7-4b92-9885-812dbb1428e7"
select select "c84d9e4c-2287-4d2e-9ef7-9874a7456ee3"
select select "1aae01aa-140b-4eb5-b041-885c26cb6aa8"
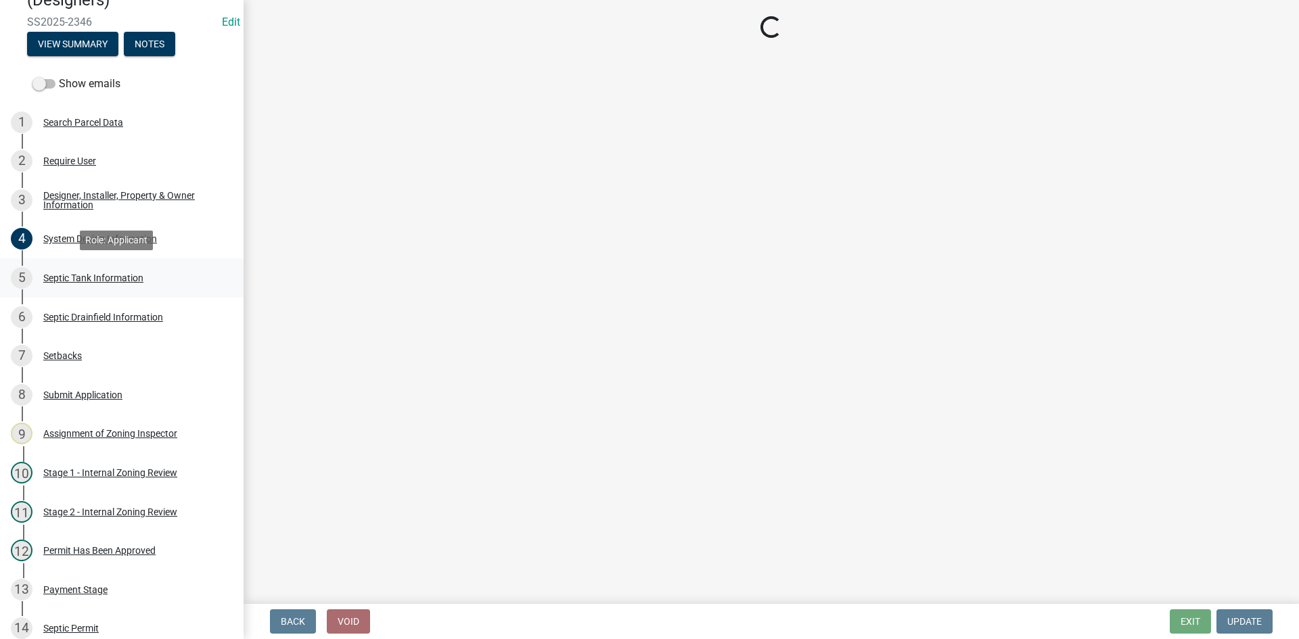
select select "7b57e397-6881-49c8-9b87-e40bdbeb8239"
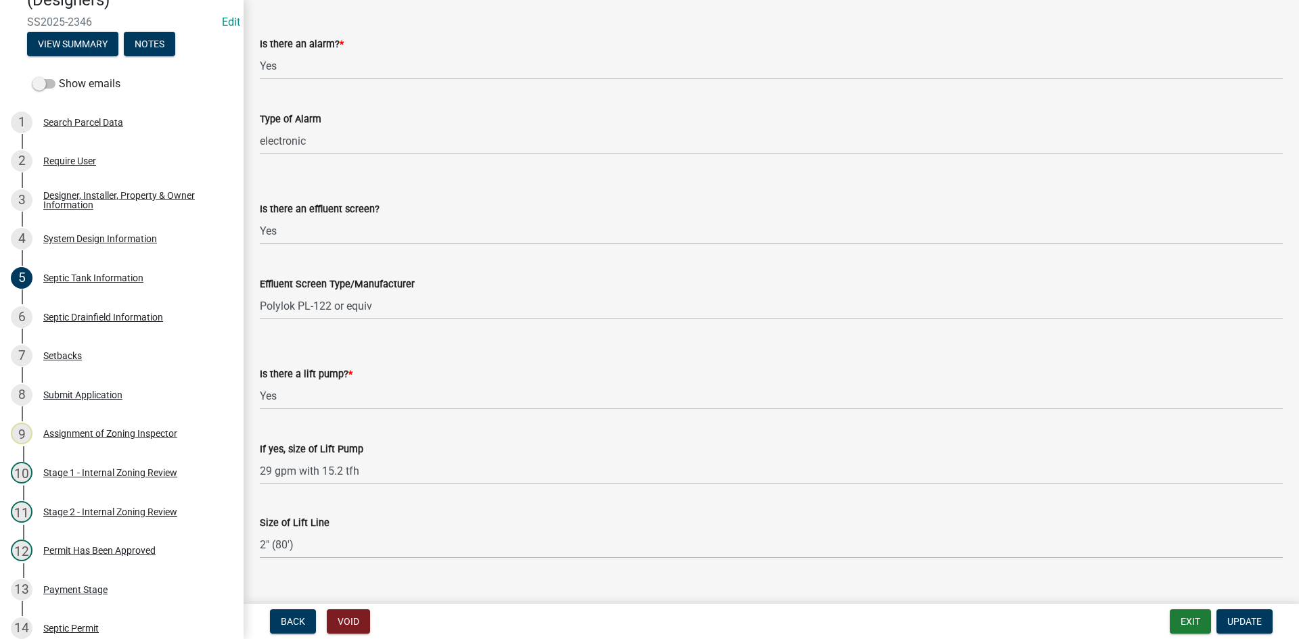
scroll to position [446, 0]
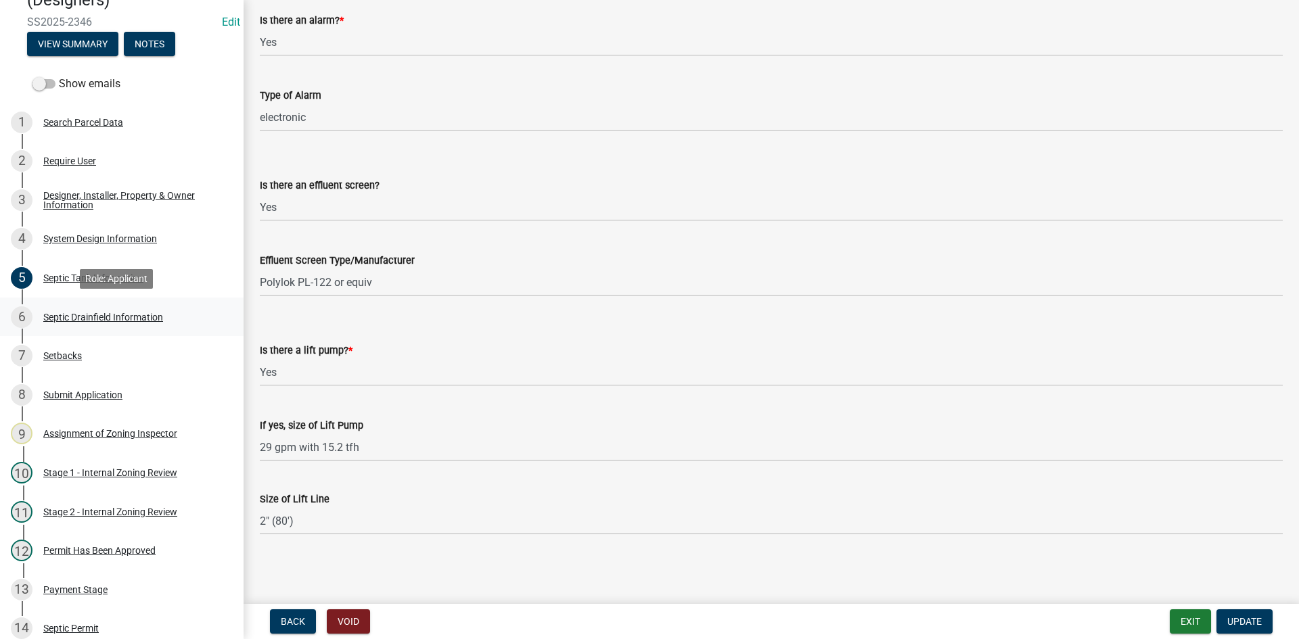
click at [118, 317] on div "Septic Drainfield Information" at bounding box center [103, 317] width 120 height 9
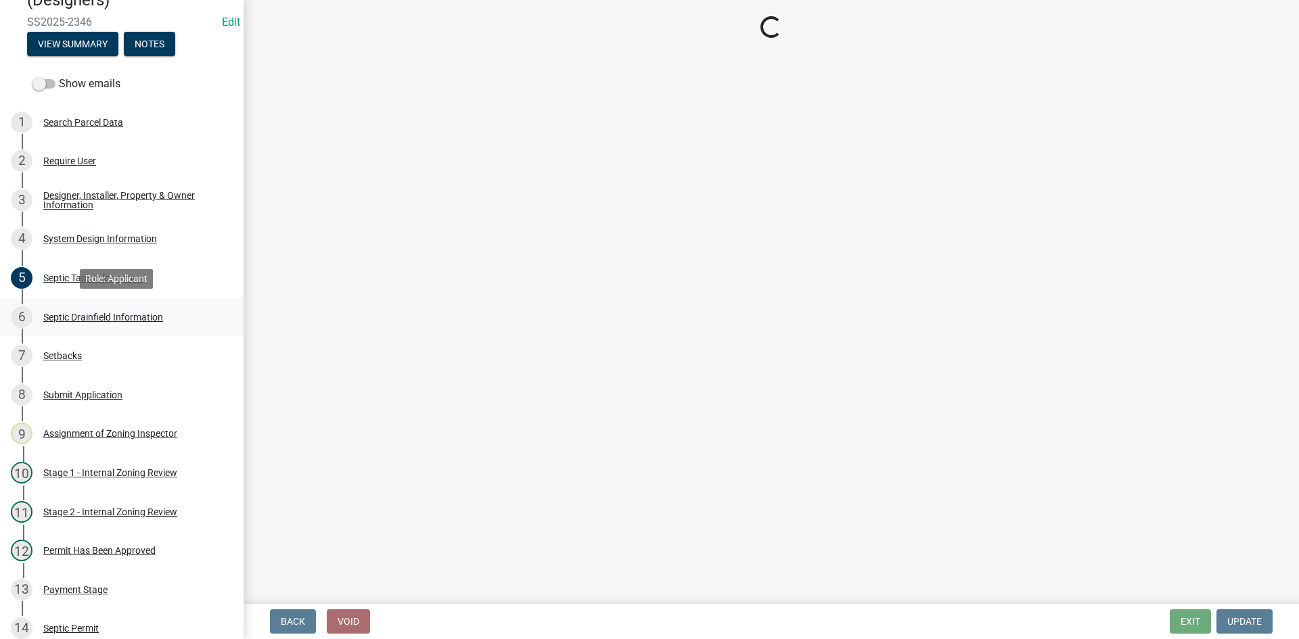
select select "10c93508-1a8b-43eb-9133-240e9762d1b5"
select select "366d546d-8bc3-42fb-bca7-8a9455861f61"
select select "52684610-3c7f-46a6-906a-038873286f5a"
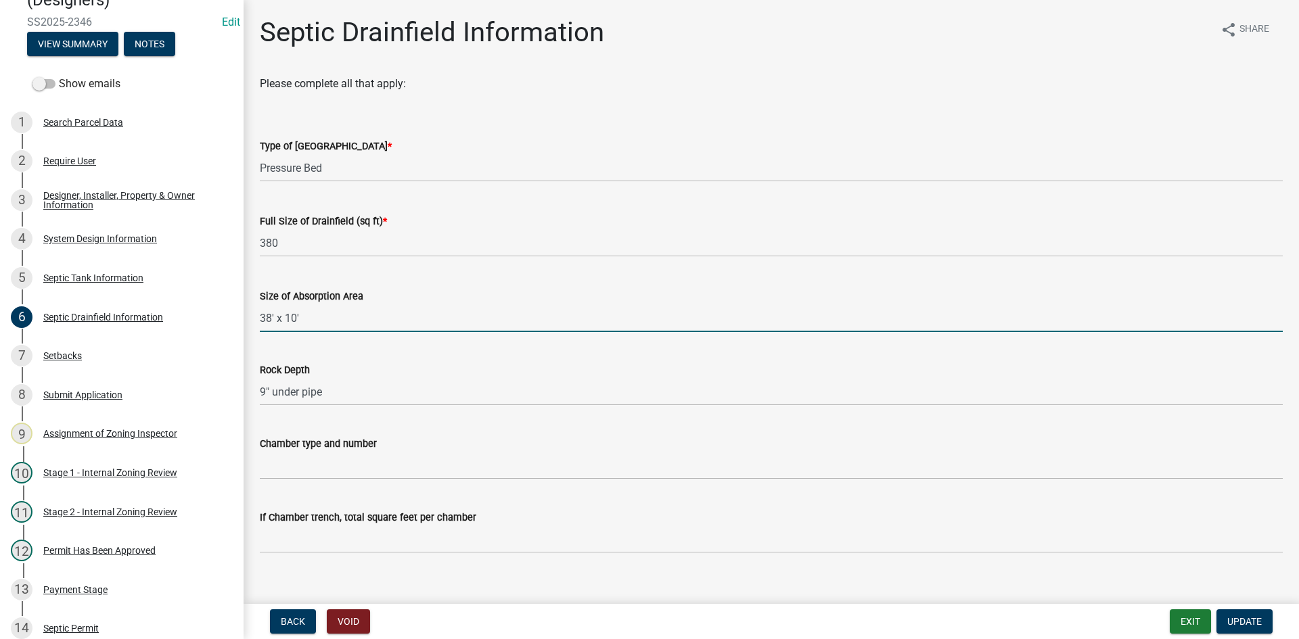
click at [308, 317] on input "38' x 10'" at bounding box center [771, 318] width 1023 height 28
type input "38' x 10' rock bed"
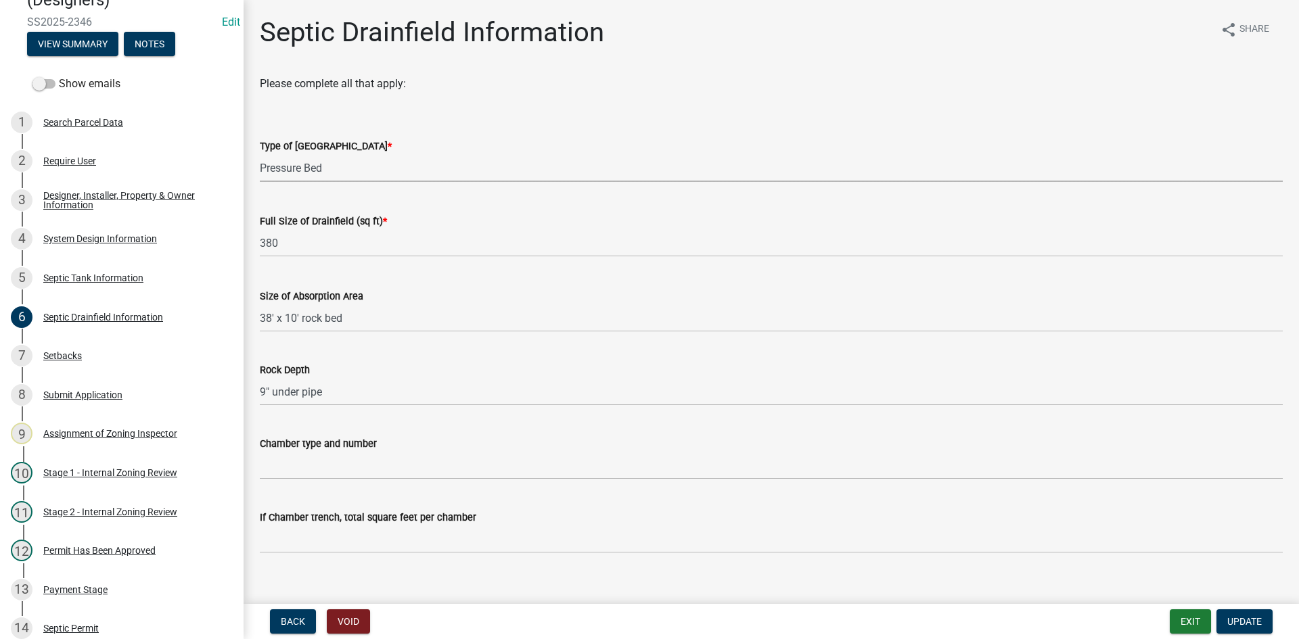
click at [326, 166] on select "Select Item... Chamber Trench Rock Trench Gravelless Mound Pressure Bed Seepage…" at bounding box center [771, 168] width 1023 height 28
click at [260, 154] on select "Select Item... Chamber Trench Rock Trench Gravelless Mound Pressure Bed Seepage…" at bounding box center [771, 168] width 1023 height 28
select select "757b77d3-357c-421c-8450-4fc78db4eecb"
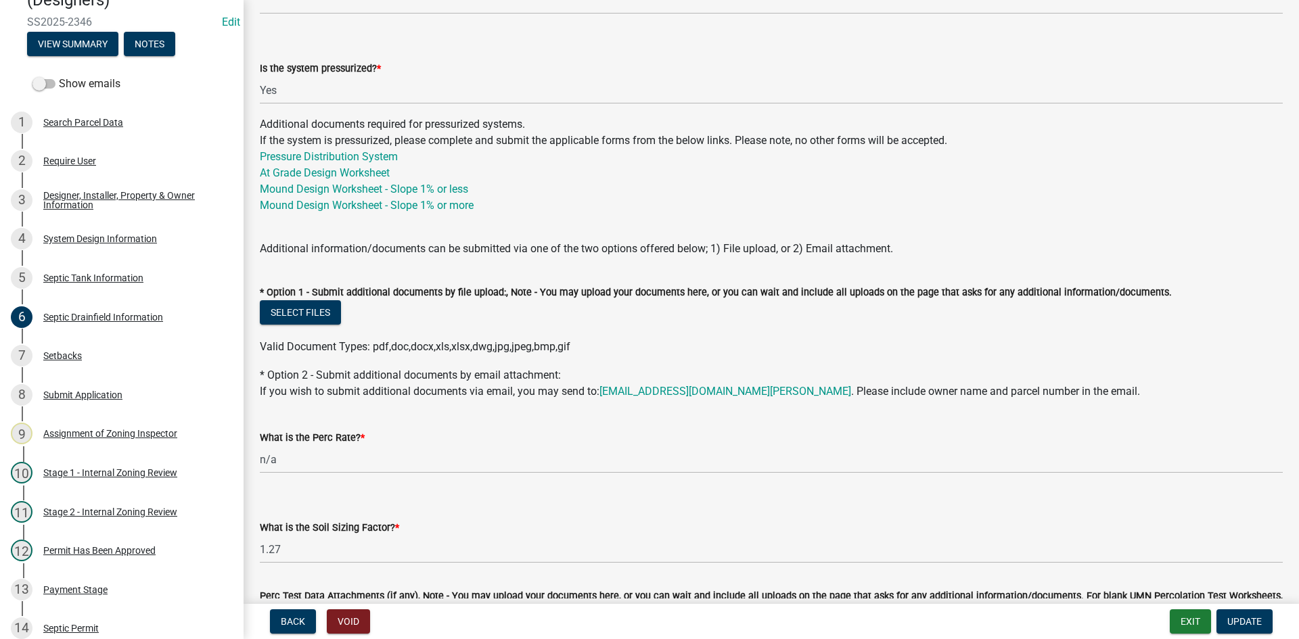
scroll to position [674, 0]
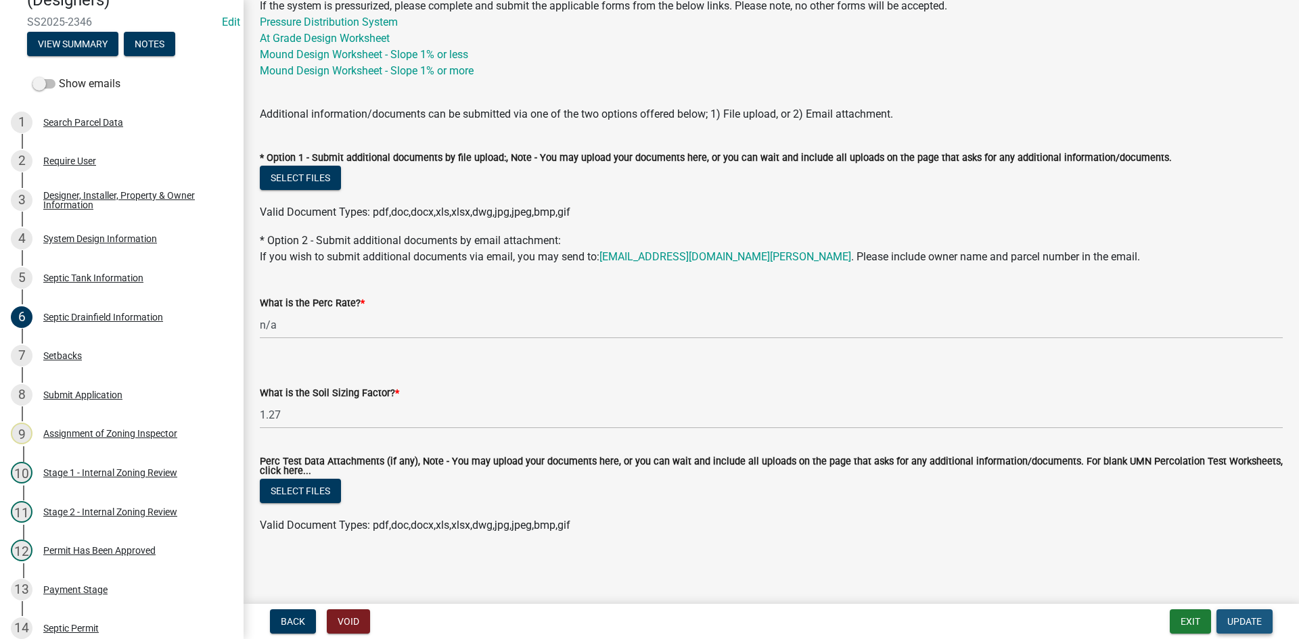
click at [1239, 618] on span "Update" at bounding box center [1244, 621] width 34 height 11
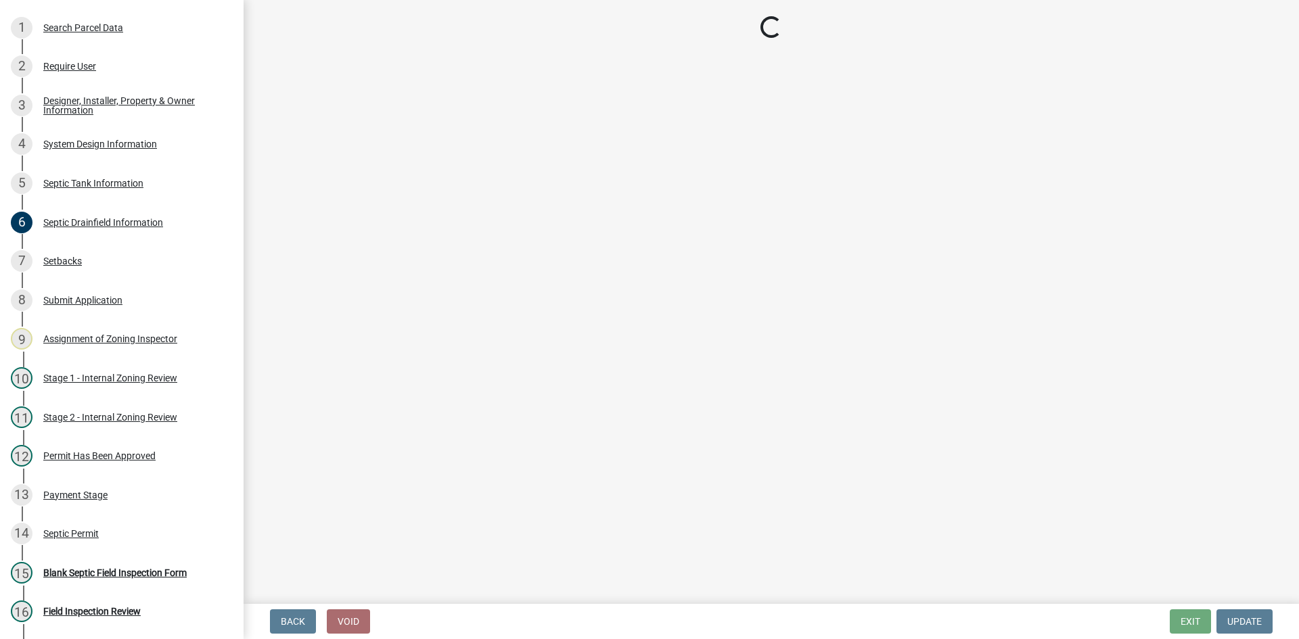
scroll to position [227, 0]
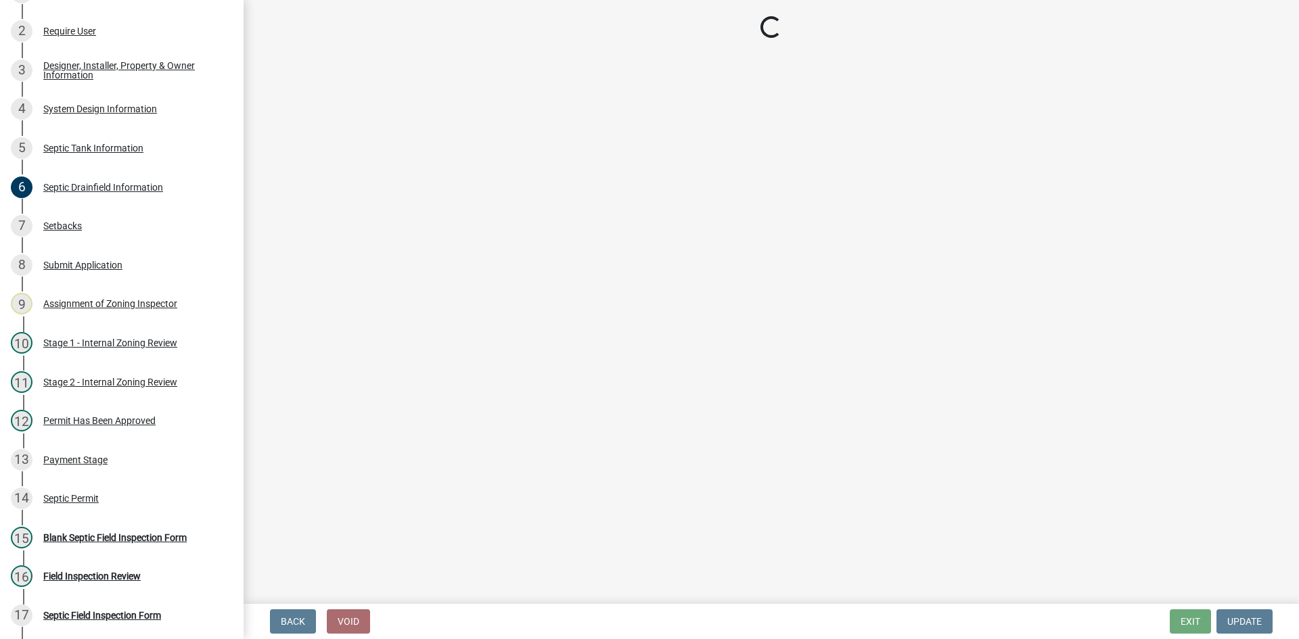
select select "49e49f1e-3b32-4342-8c2e-9cbd4919fe4d"
select select "ca07ae0a-7638-46ff-ada2-c67ca3524324"
select select "ec75a761-93b4-47c5-8535-fea253c32937"
select select "bcbb982e-a48c-4b4a-a83b-ed1363446a86"
select select "47a2a5dd-5977-4941-8e6f-09ff03cdfb75"
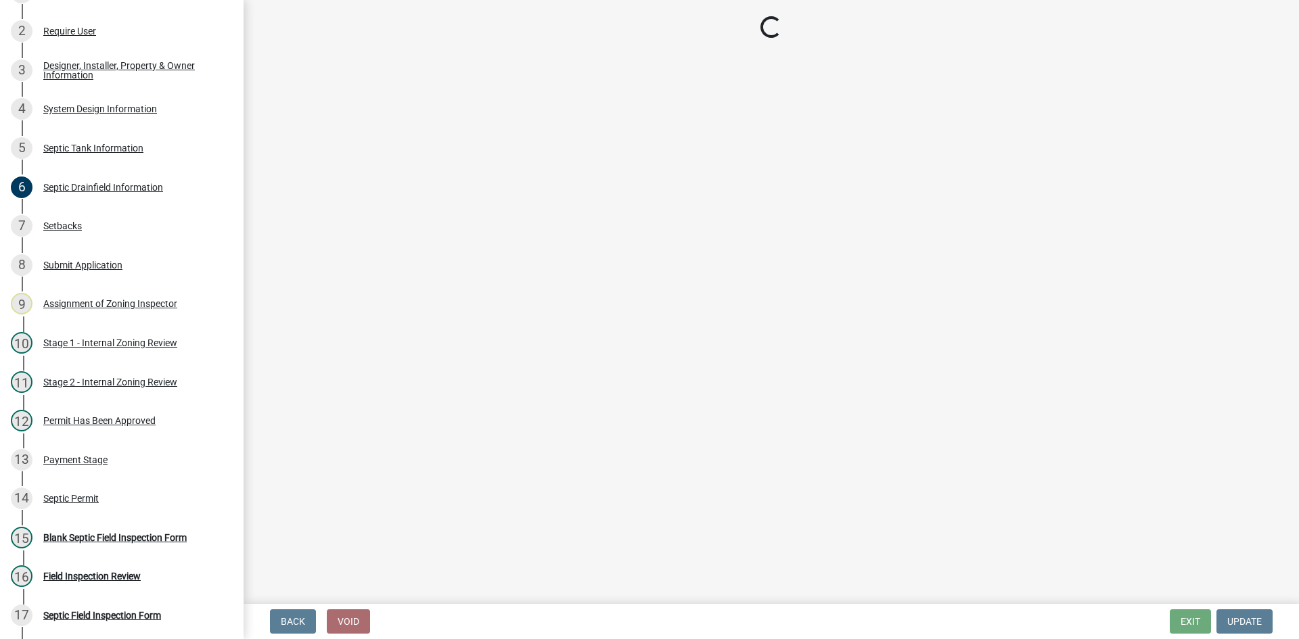
select select "3f5b086d-5a4c-4236-93bc-fa7bf4d11838"
select select "888a8260-2be6-47f2-a4de-b9f453a4d3bc"
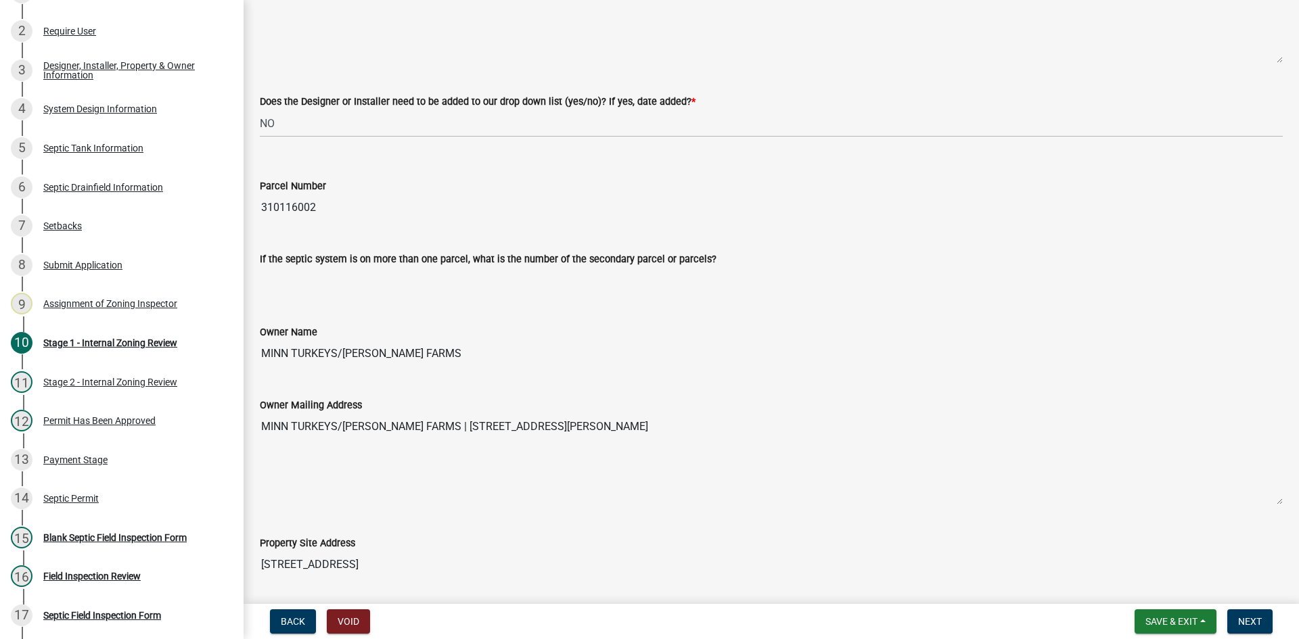
scroll to position [0, 0]
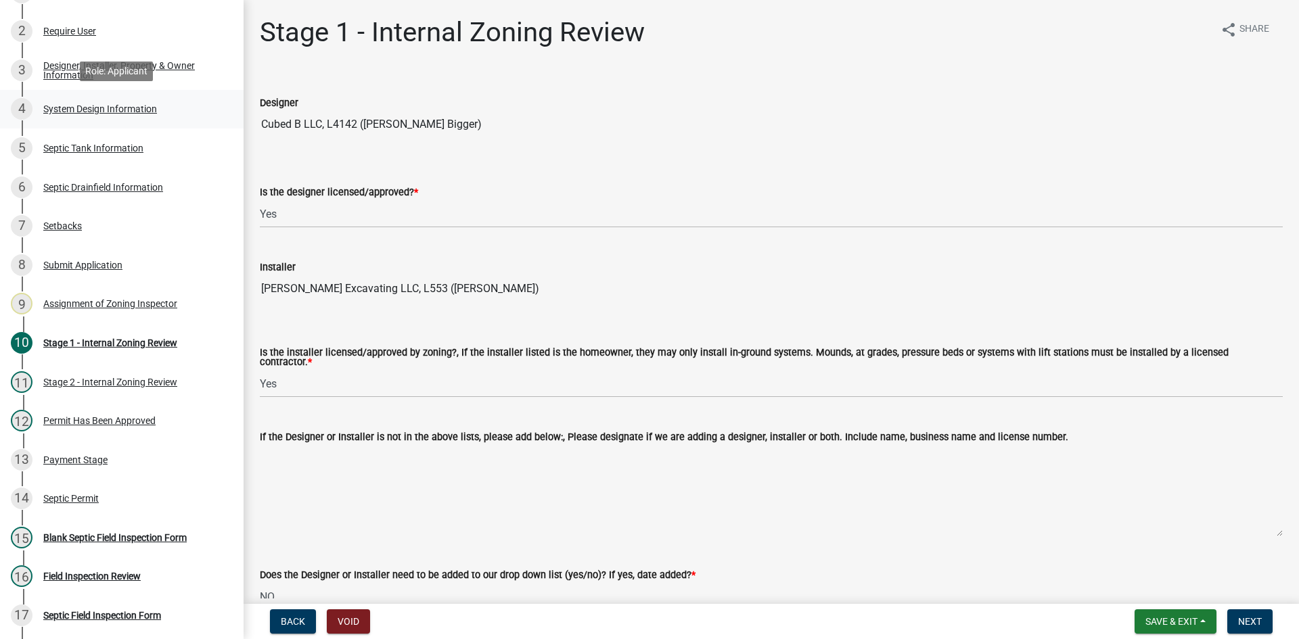
click at [151, 106] on div "System Design Information" at bounding box center [100, 108] width 114 height 9
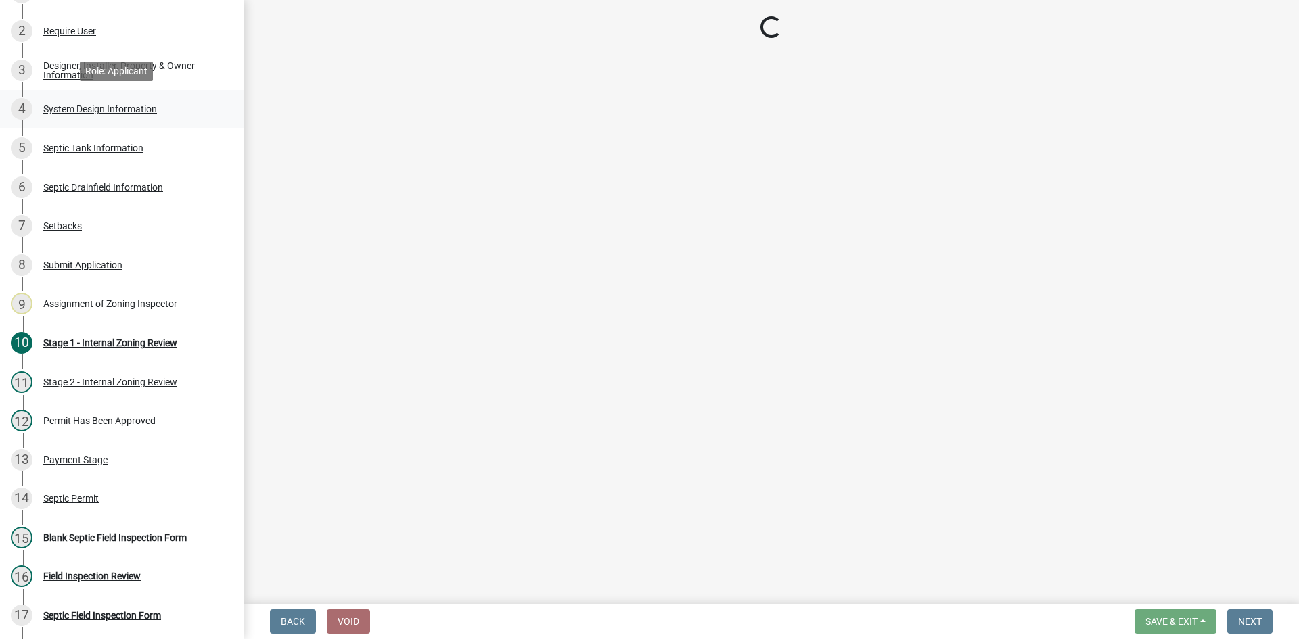
select select "454a198f-2b5b-4bb2-b044-9e5b1e604e9c"
select select "25258e87-3ef9-4f1c-a5f1-75a1d463abfb"
select select "011fbff4-a41d-4a75-9bd8-71c7e6c69e0d"
select select "85fdfef2-2683-4311-b5d5-5505f6411127"
select select "ba735beb-519e-40f0-ae20-62d65fc4c46b"
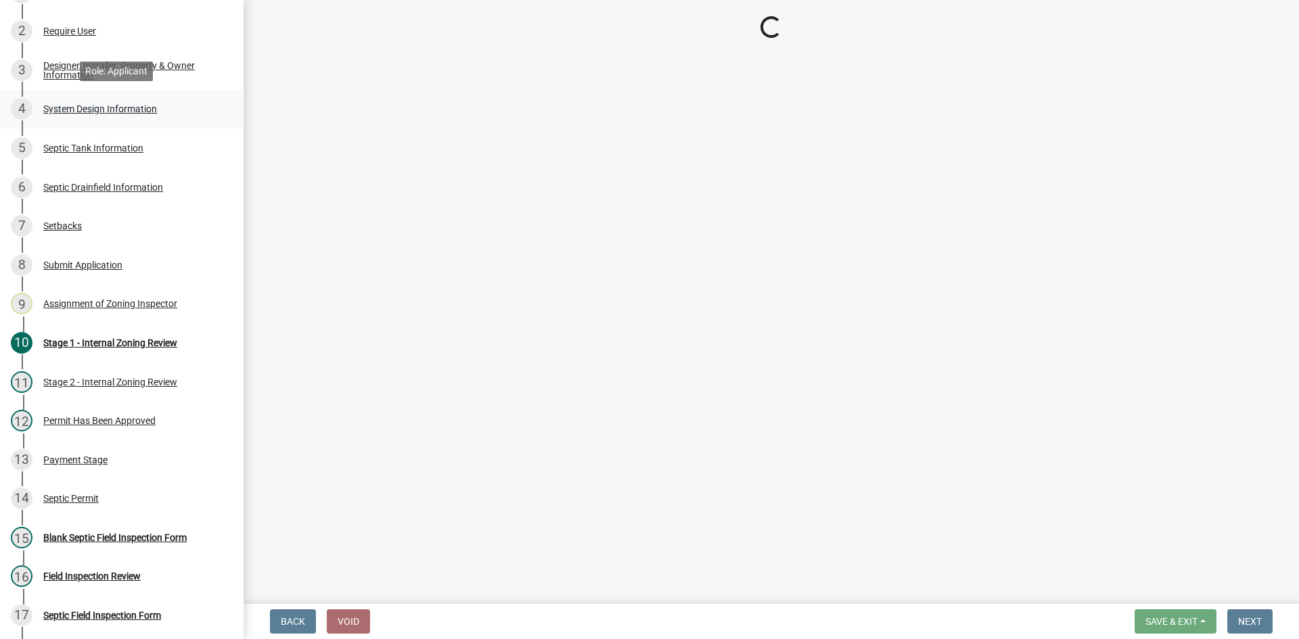
select select "7b30f360-6895-496a-9f34-da1efdcbc234"
select select "a2b5ca25-65b1-425d-82c5-8881ea380237"
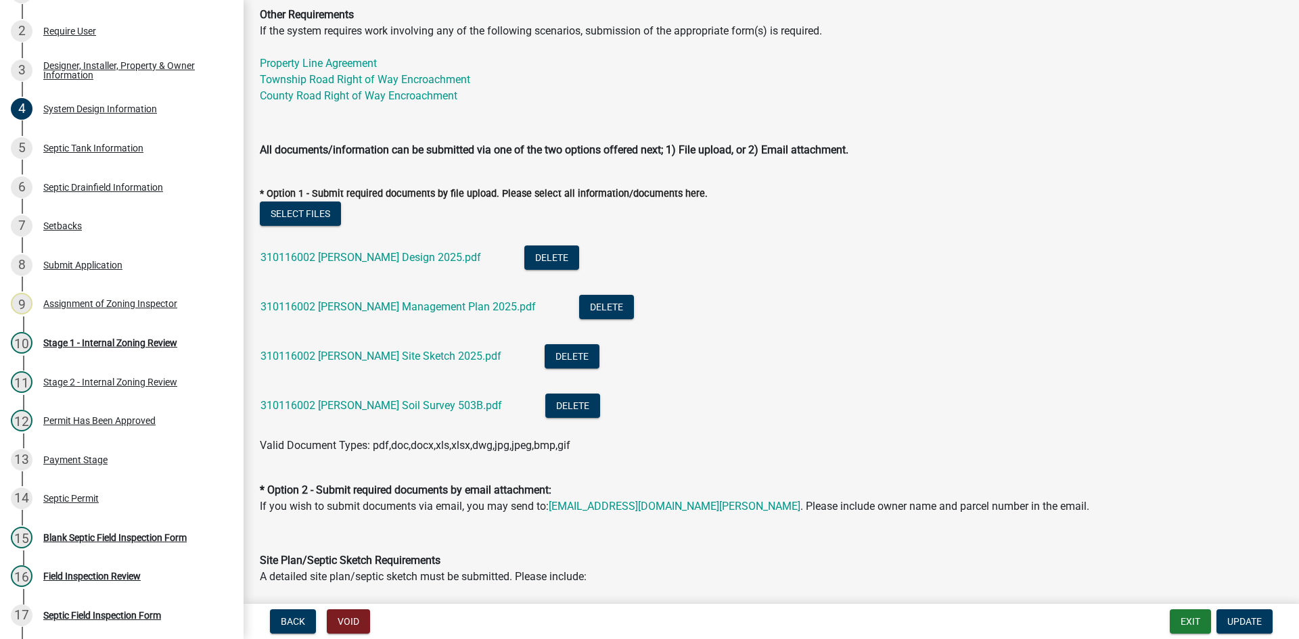
scroll to position [609, 0]
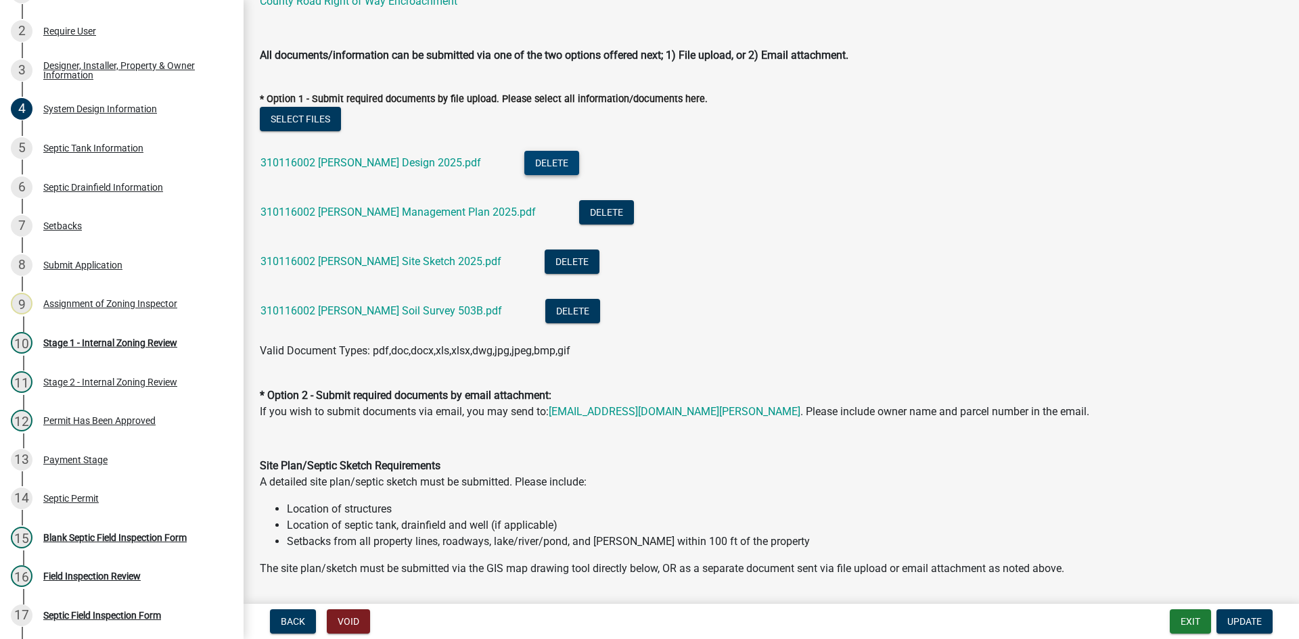
click at [528, 162] on button "Delete" at bounding box center [551, 163] width 55 height 24
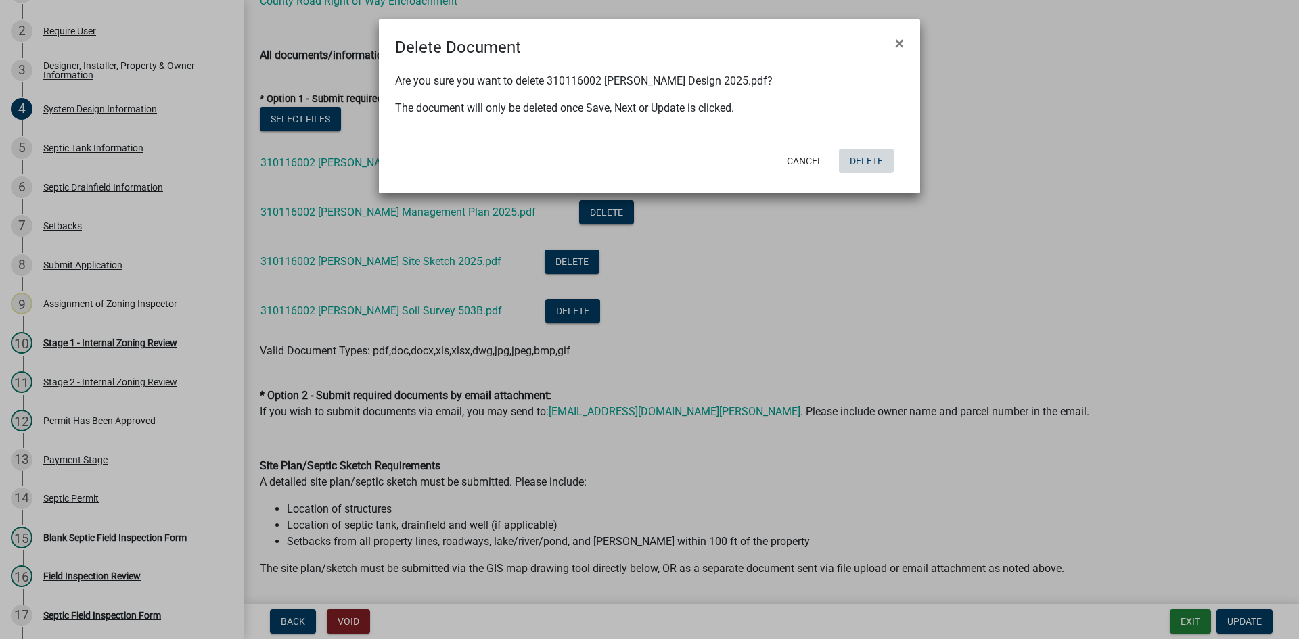
click at [884, 165] on button "Delete" at bounding box center [866, 161] width 55 height 24
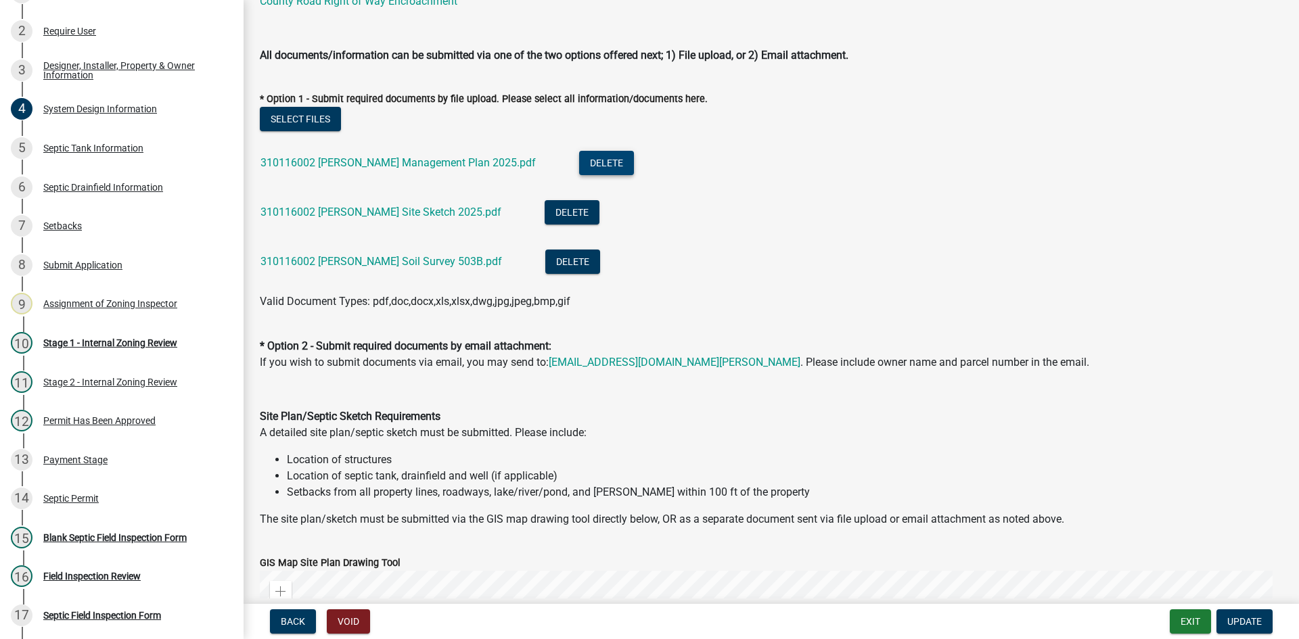
click at [580, 167] on button "Delete" at bounding box center [606, 163] width 55 height 24
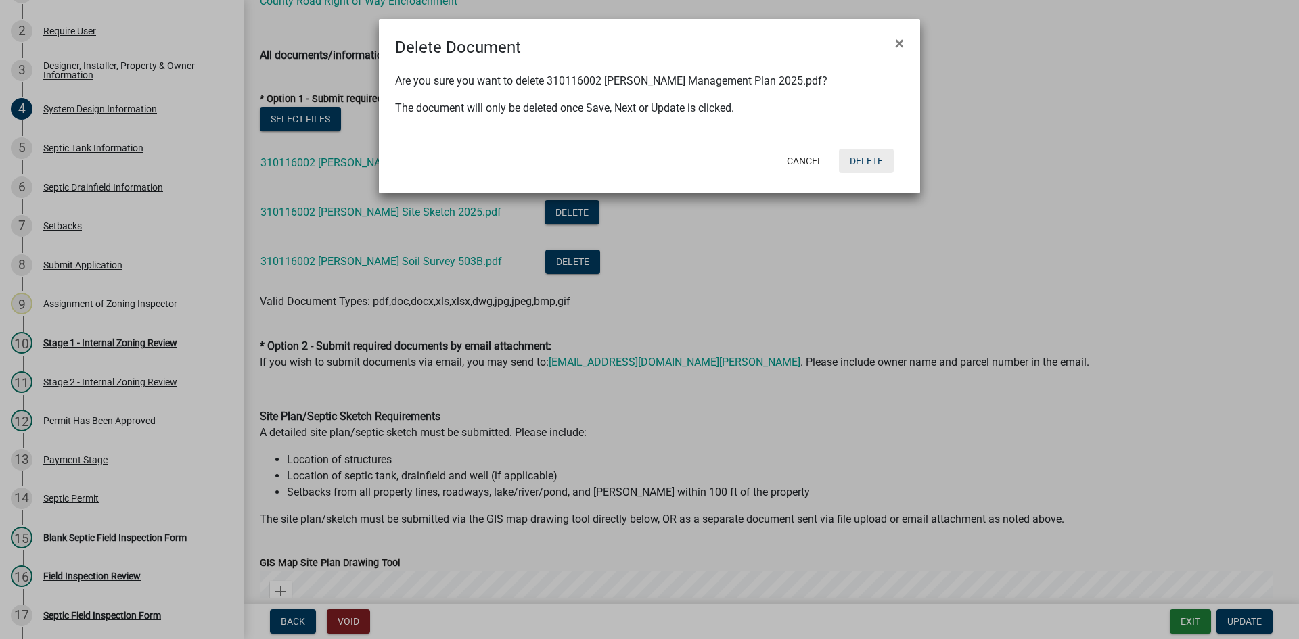
click at [866, 157] on button "Delete" at bounding box center [866, 161] width 55 height 24
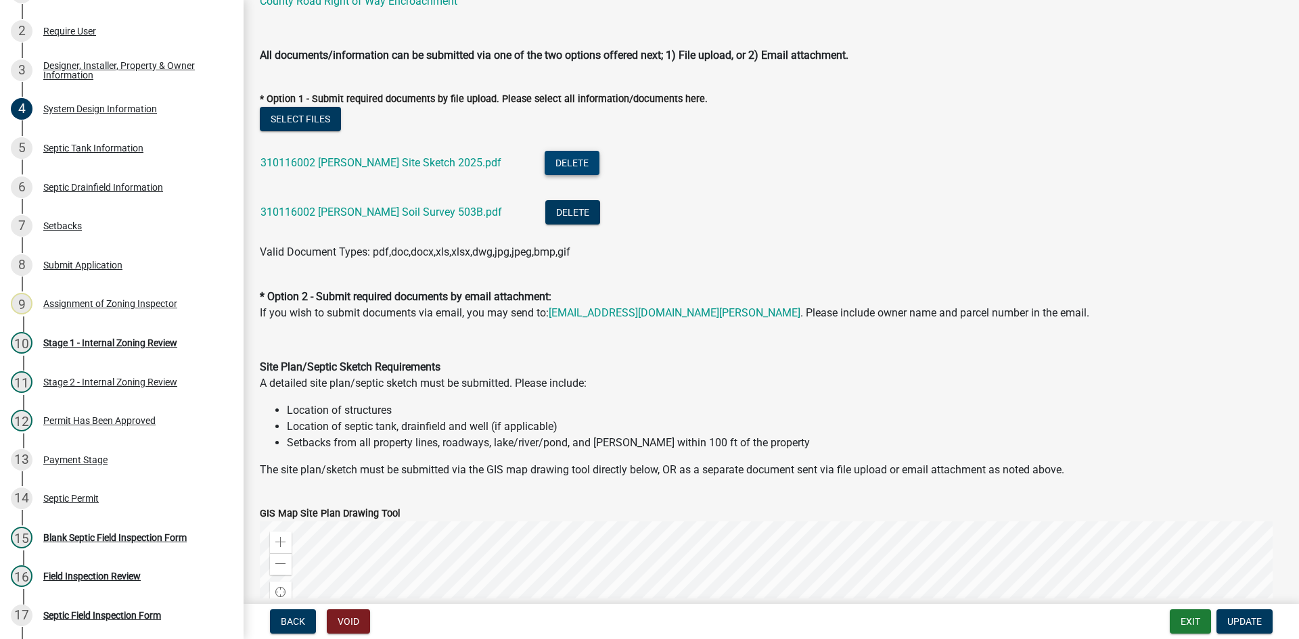
click at [549, 162] on button "Delete" at bounding box center [572, 163] width 55 height 24
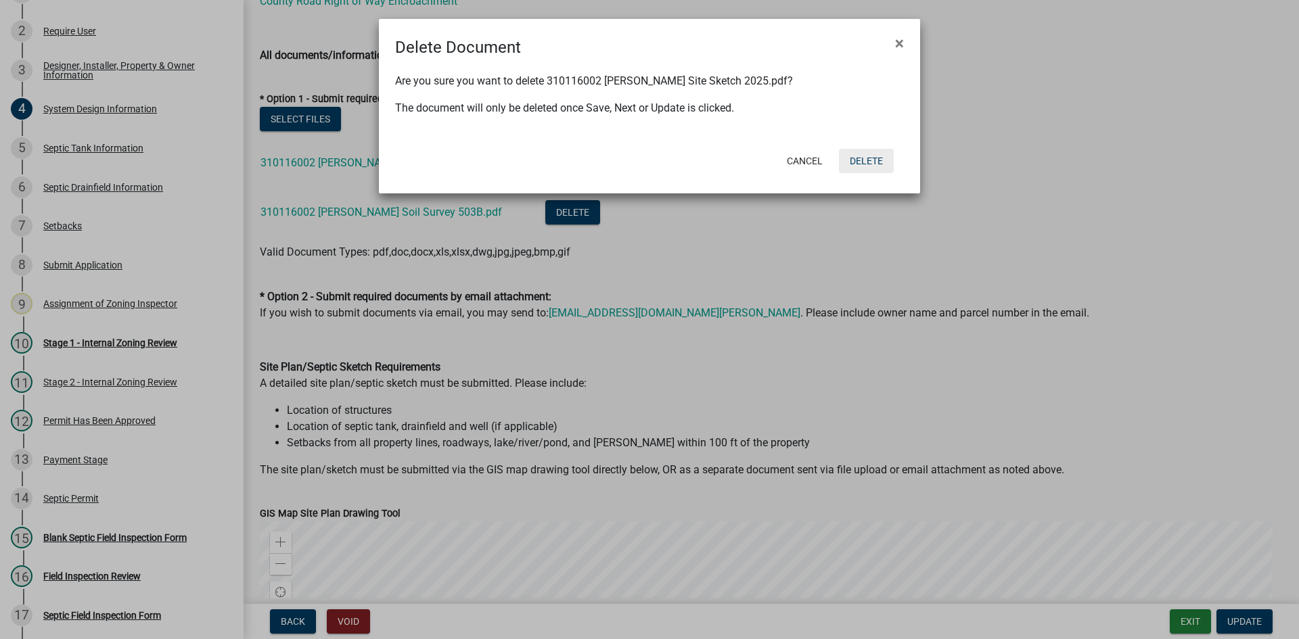
click at [857, 158] on button "Delete" at bounding box center [866, 161] width 55 height 24
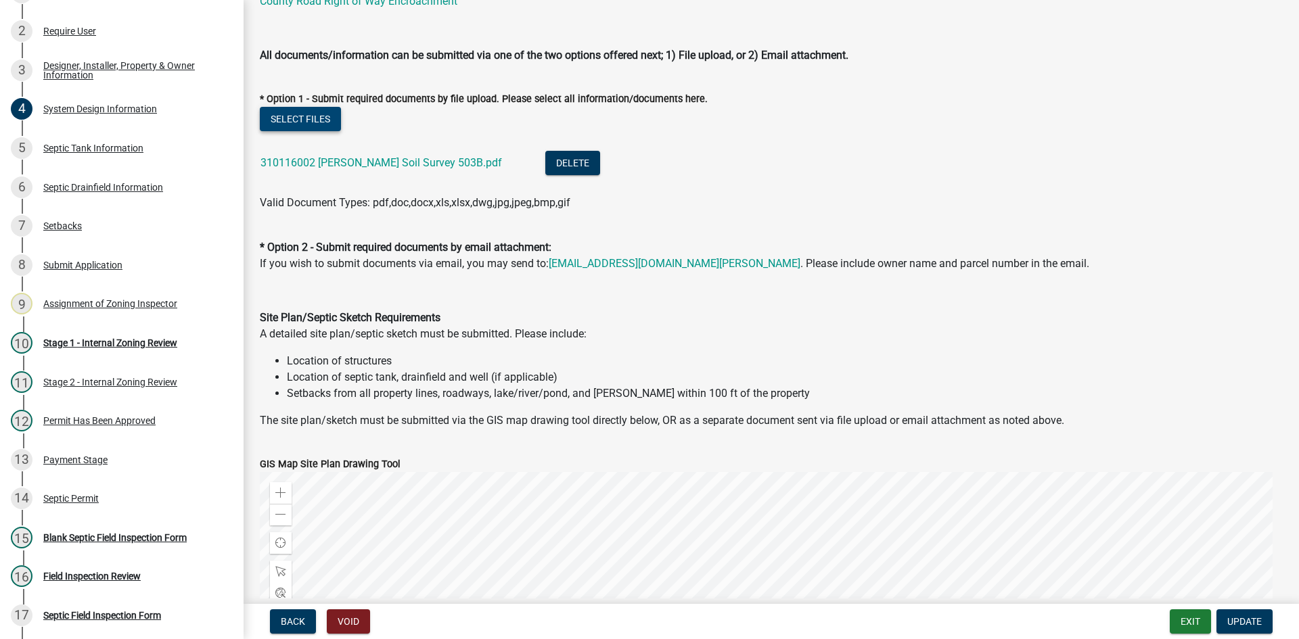
click at [313, 123] on button "Select files" at bounding box center [300, 119] width 81 height 24
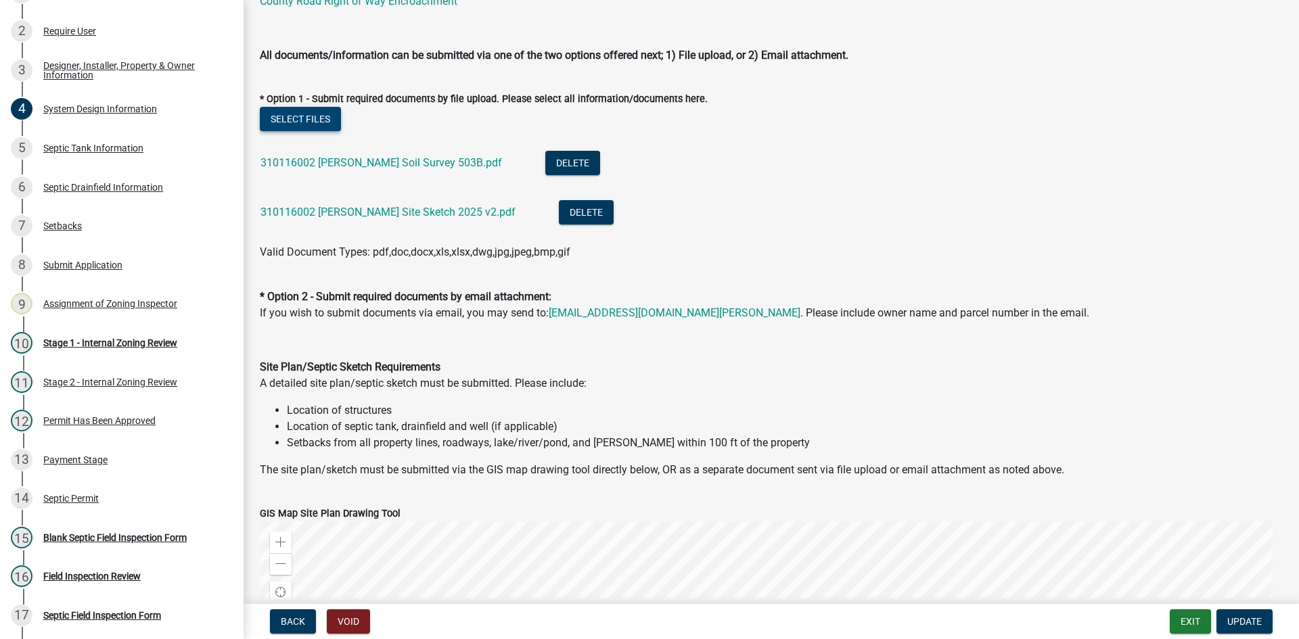
click at [307, 116] on button "Select files" at bounding box center [300, 119] width 81 height 24
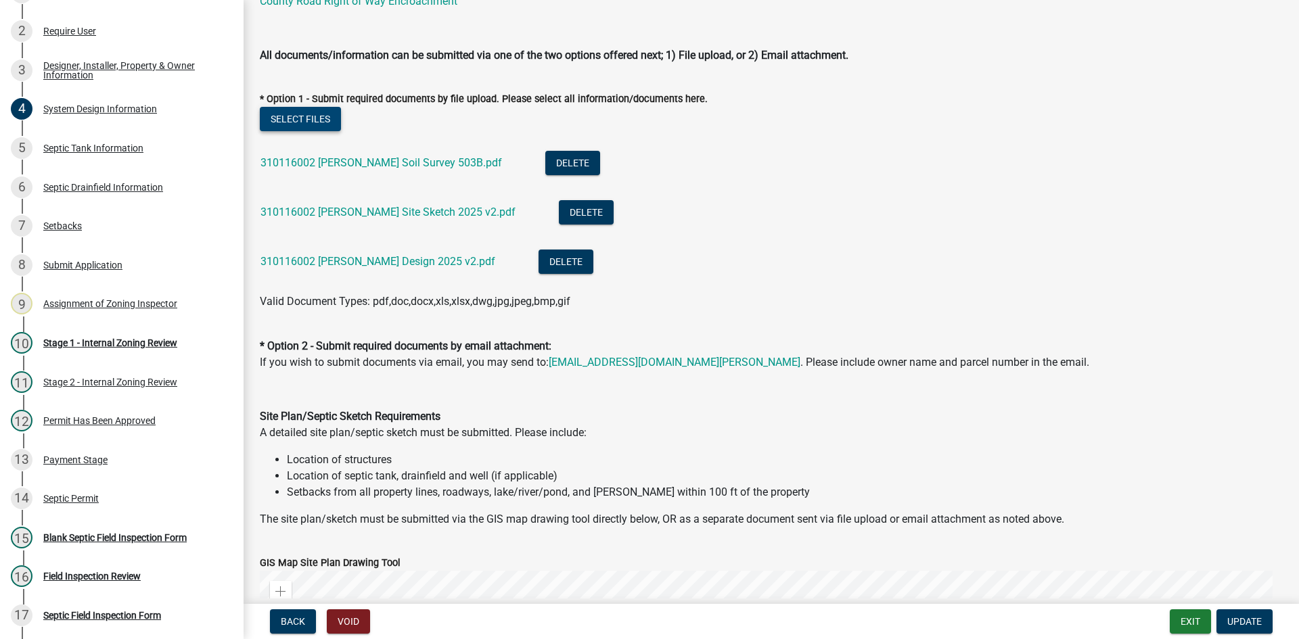
click at [292, 120] on button "Select files" at bounding box center [300, 119] width 81 height 24
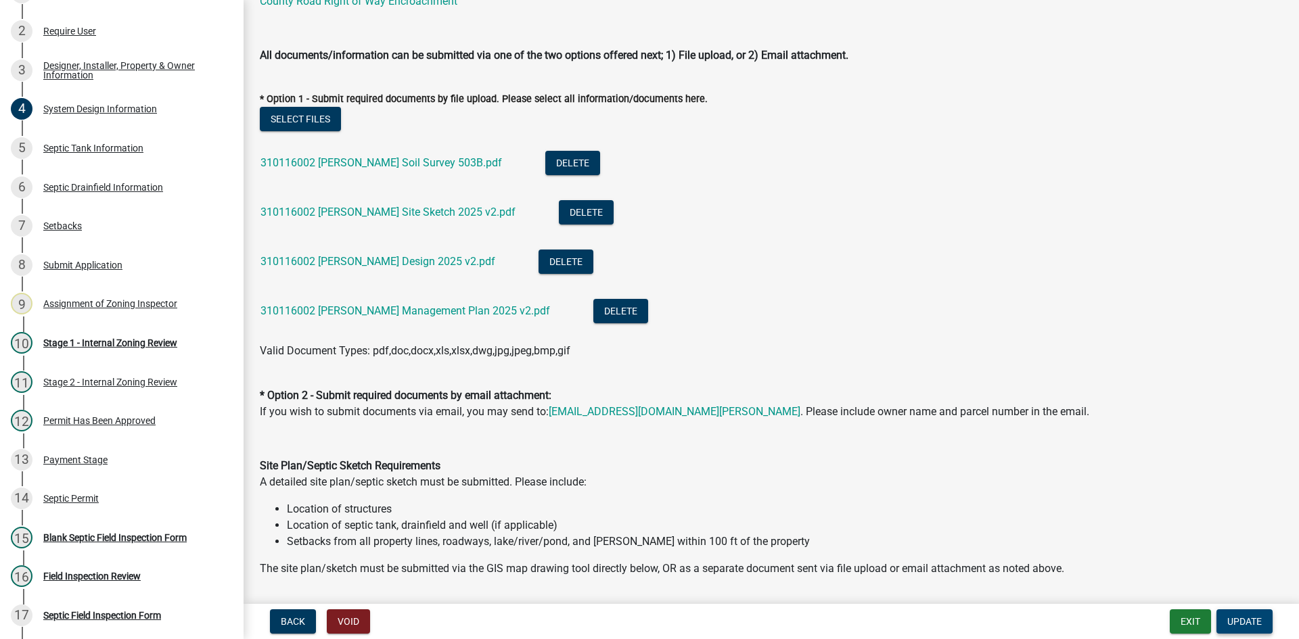
click at [1248, 624] on span "Update" at bounding box center [1244, 621] width 34 height 11
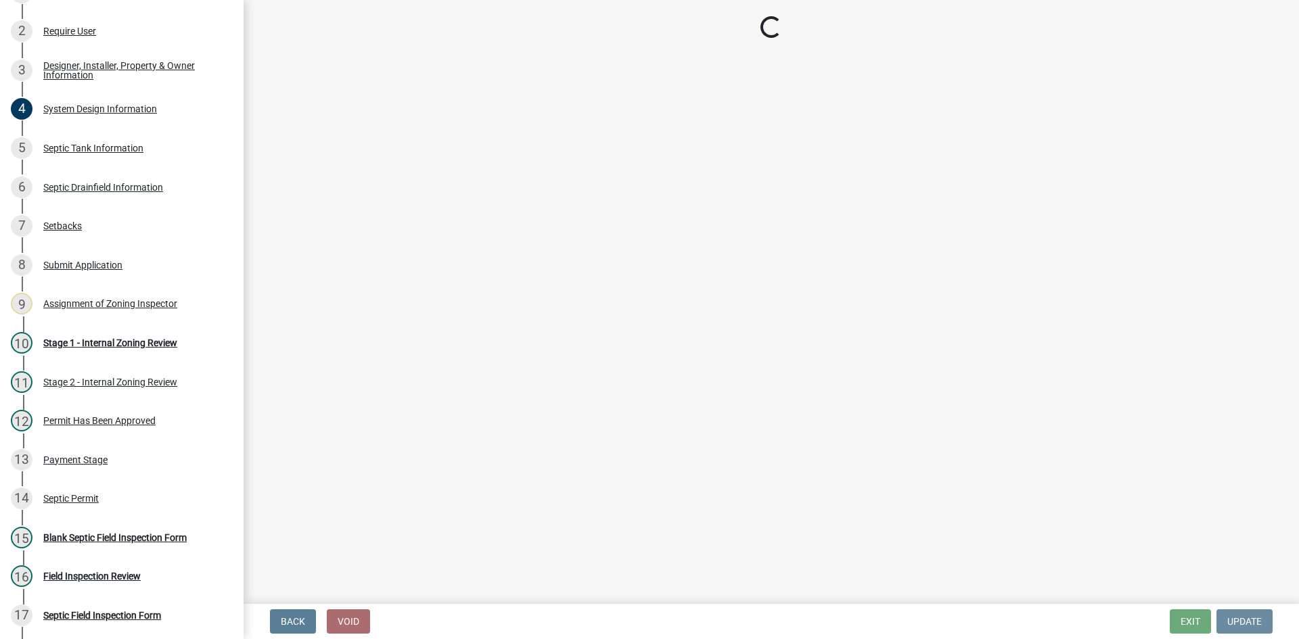
scroll to position [0, 0]
select select "49e49f1e-3b32-4342-8c2e-9cbd4919fe4d"
select select "ca07ae0a-7638-46ff-ada2-c67ca3524324"
select select "ec75a761-93b4-47c5-8535-fea253c32937"
select select "bcbb982e-a48c-4b4a-a83b-ed1363446a86"
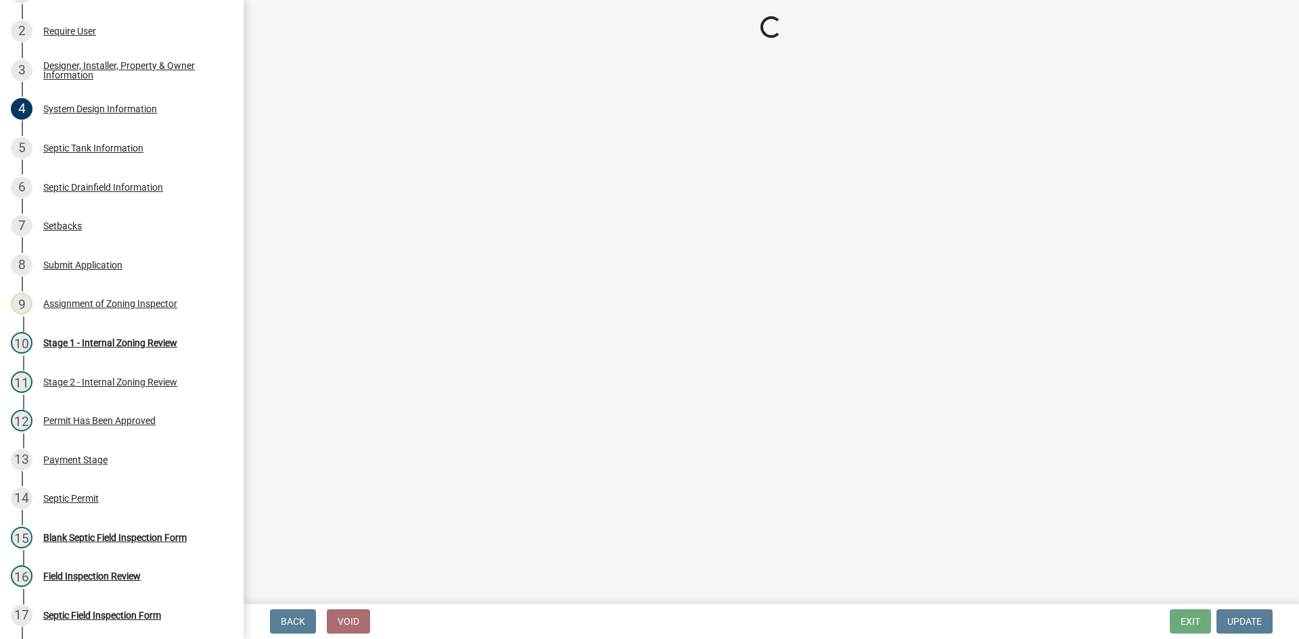
select select "47a2a5dd-5977-4941-8e6f-09ff03cdfb75"
select select "3f5b086d-5a4c-4236-93bc-fa7bf4d11838"
select select "888a8260-2be6-47f2-a4de-b9f453a4d3bc"
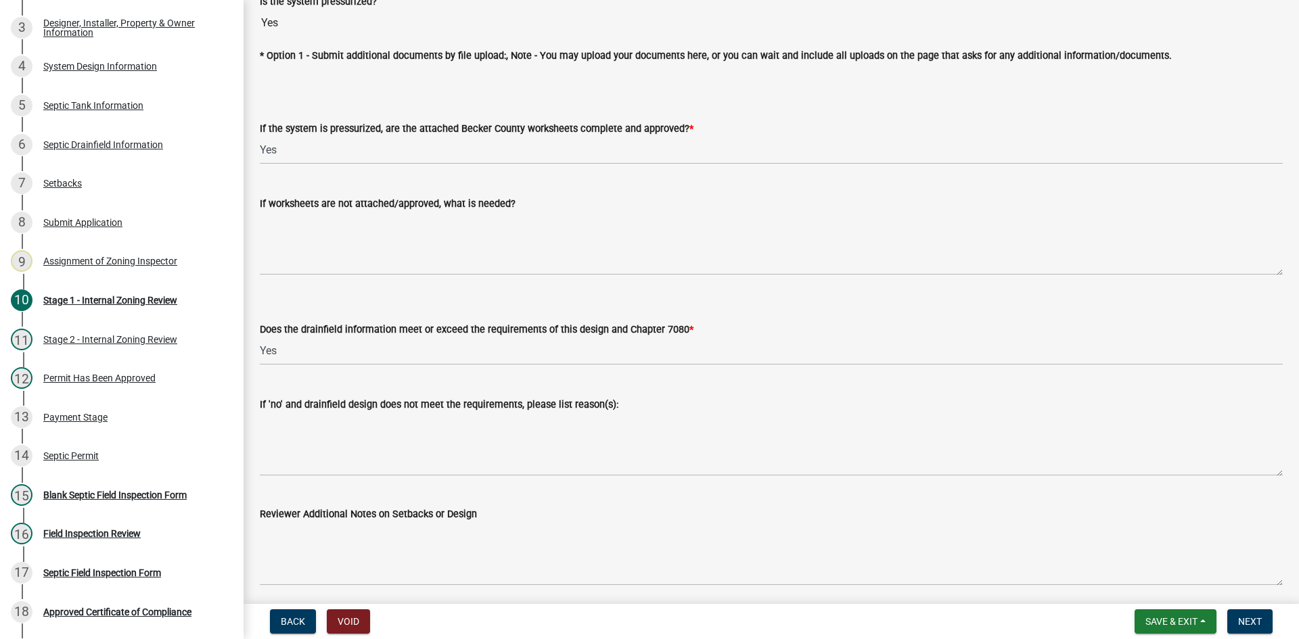
scroll to position [5059, 0]
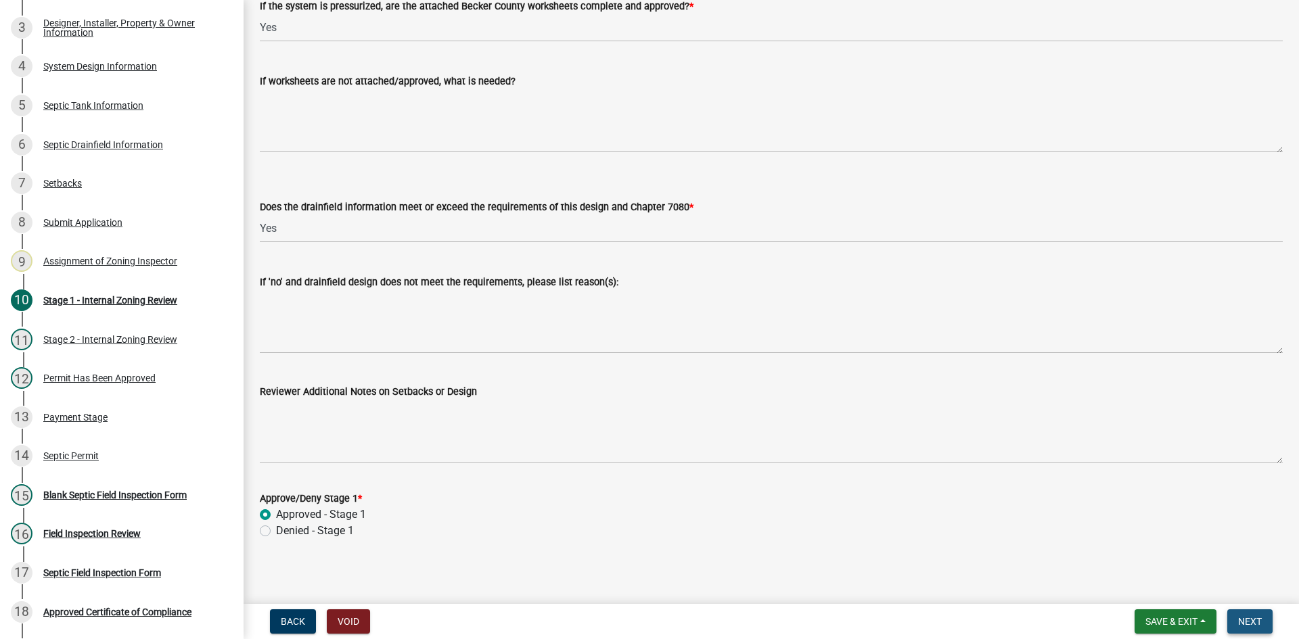
click at [1254, 620] on span "Next" at bounding box center [1250, 621] width 24 height 11
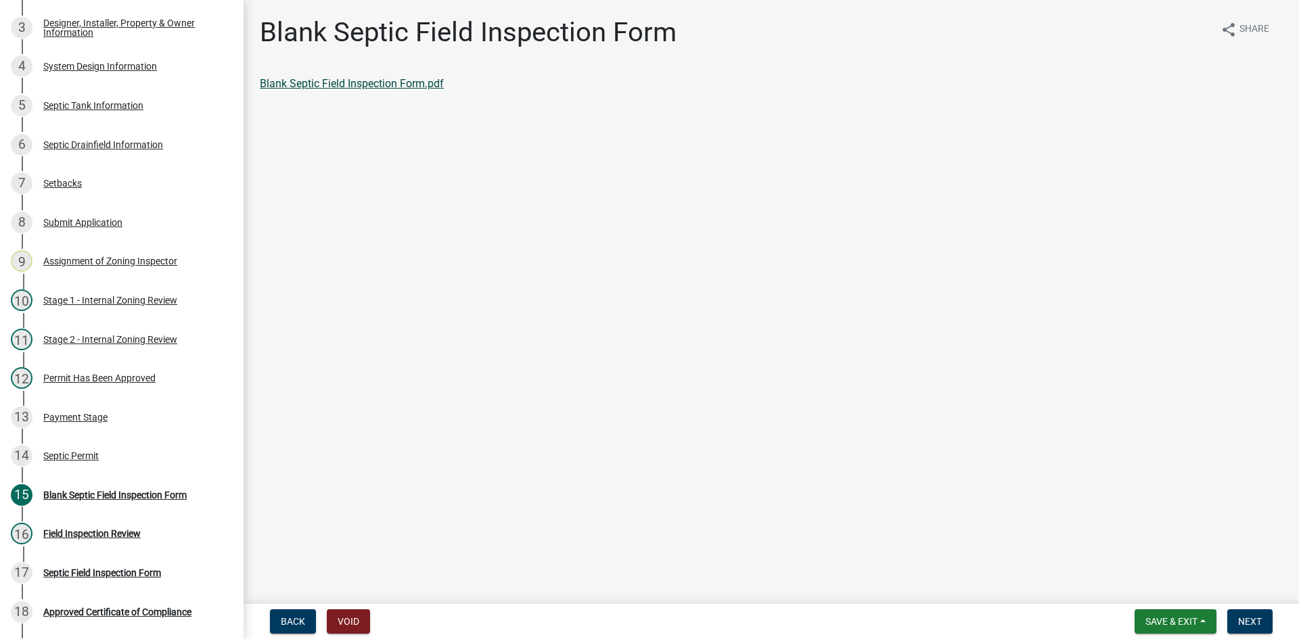
click at [400, 85] on link "Blank Septic Field Inspection Form.pdf" at bounding box center [352, 83] width 184 height 13
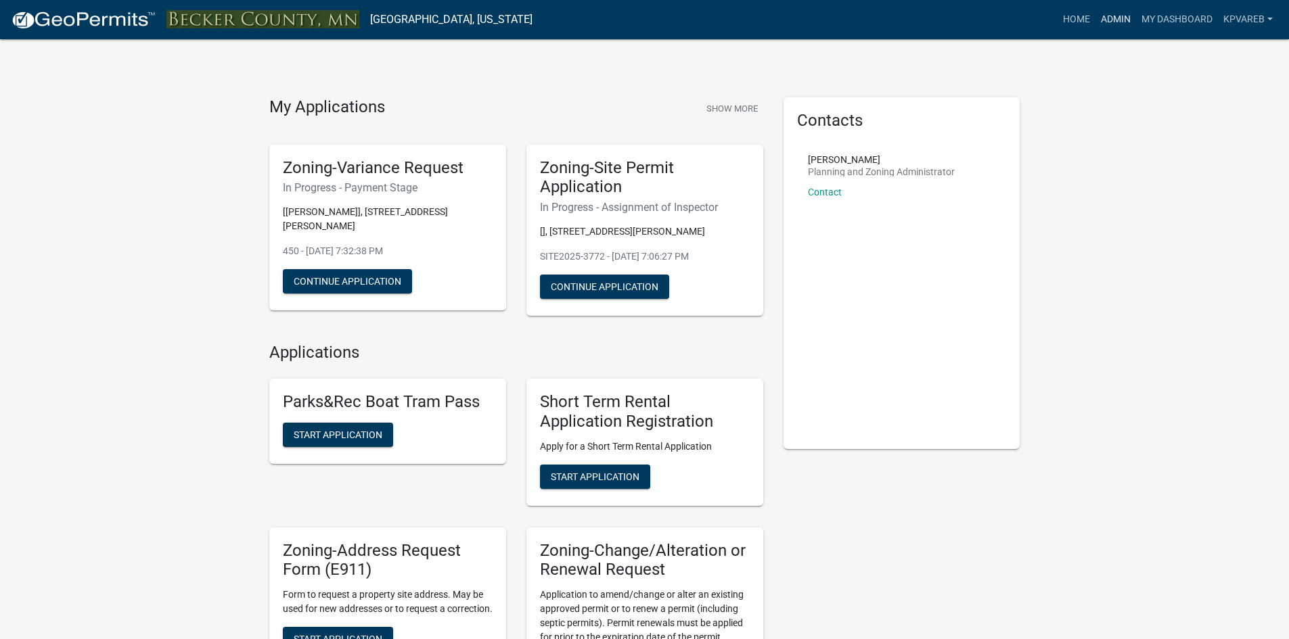
click at [1105, 20] on link "Admin" at bounding box center [1115, 20] width 41 height 26
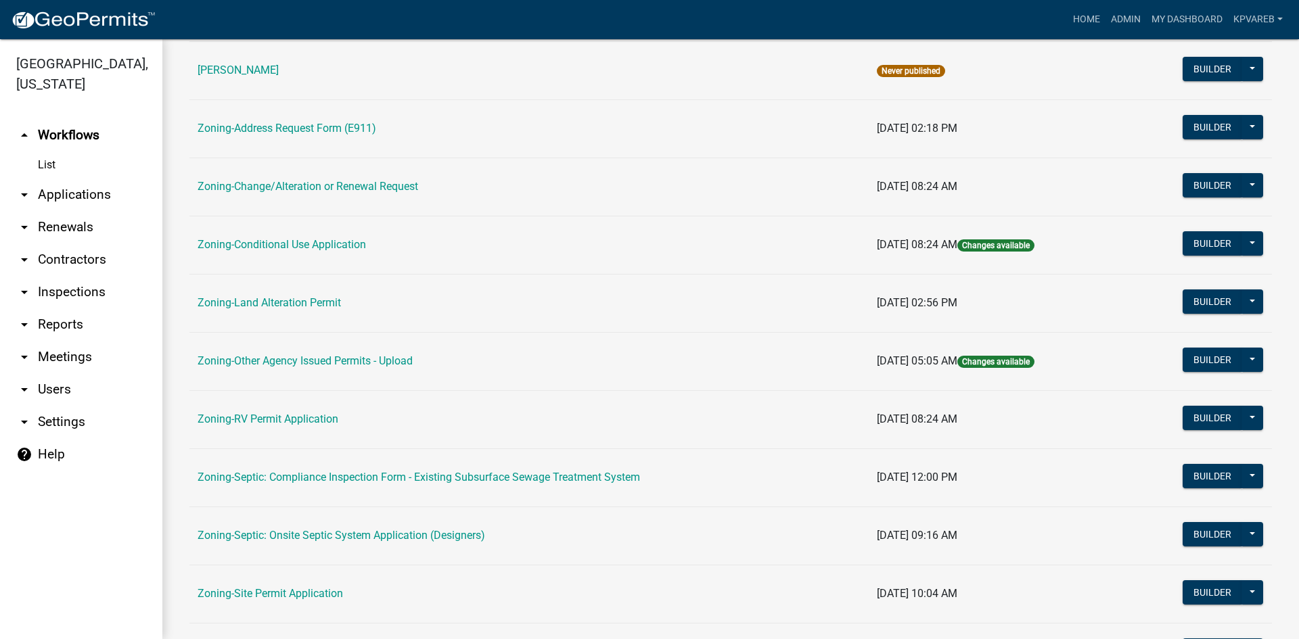
scroll to position [389, 0]
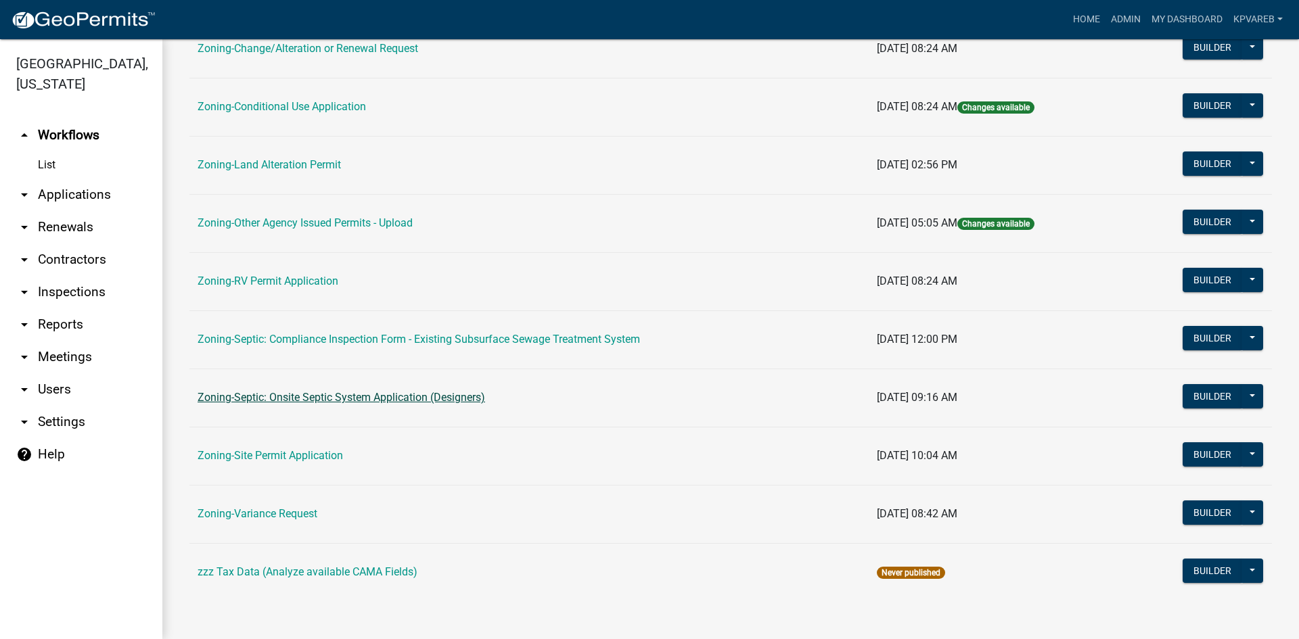
click at [362, 397] on link "Zoning-Septic: Onsite Septic System Application (Designers)" at bounding box center [341, 397] width 287 height 13
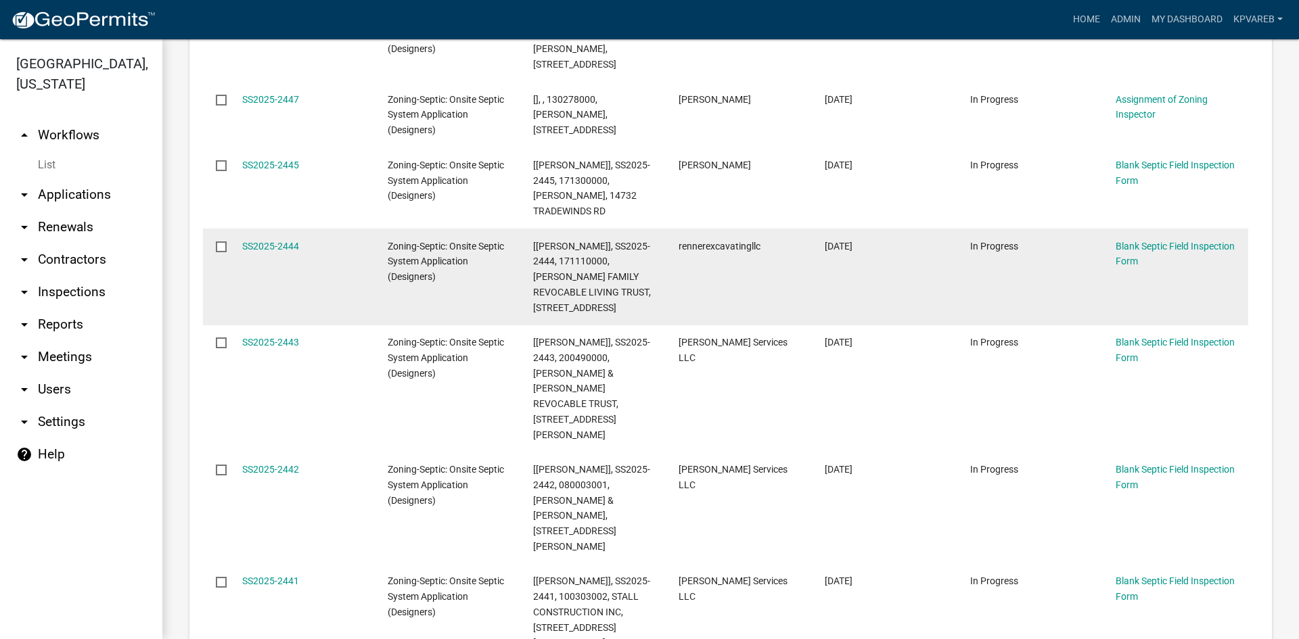
scroll to position [406, 0]
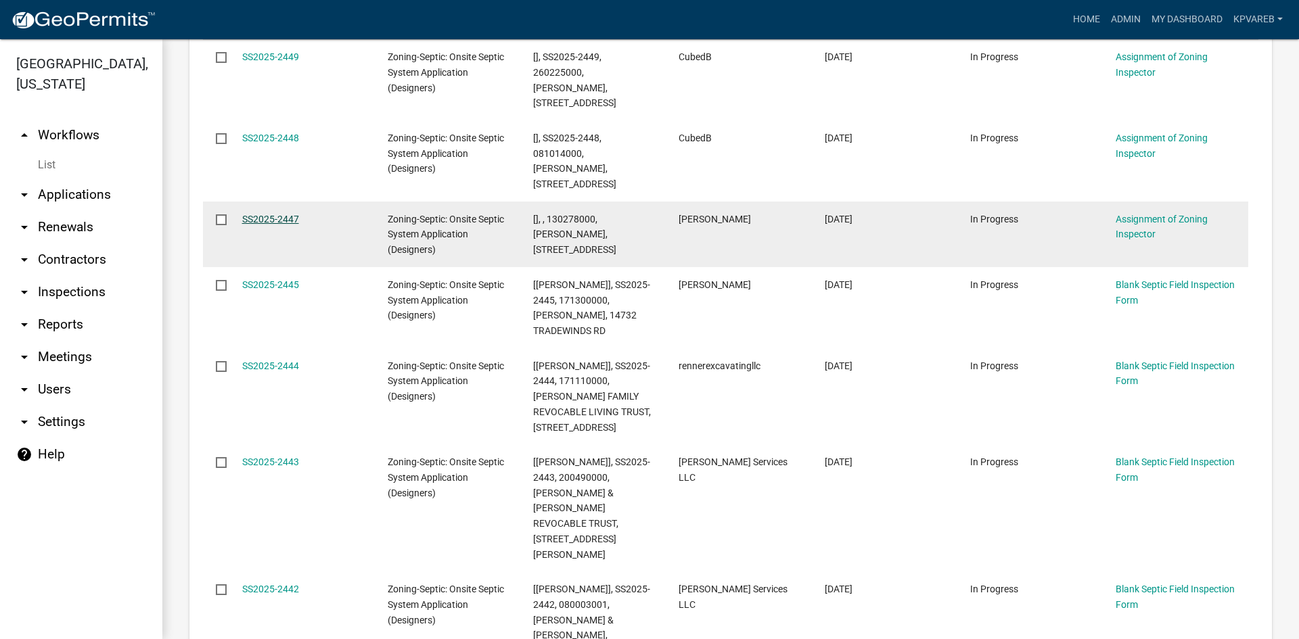
click at [277, 214] on link "SS2025-2447" at bounding box center [270, 219] width 57 height 11
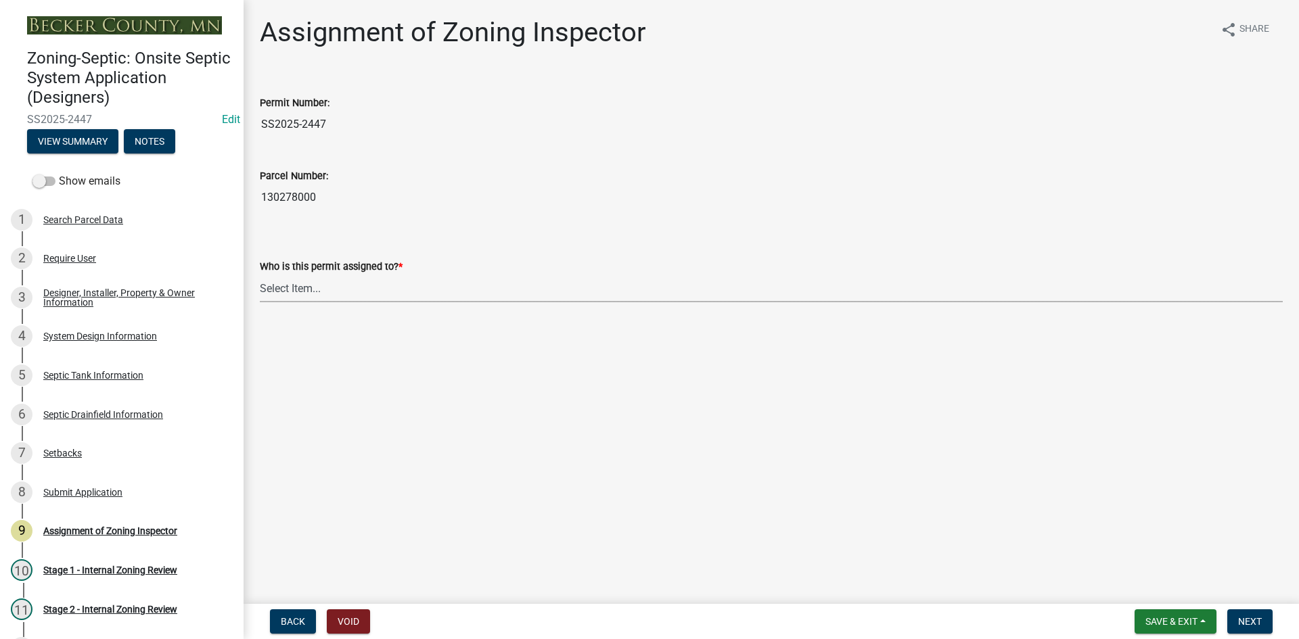
click at [291, 292] on select "Select Item... [PERSON_NAME] [PERSON_NAME] [PERSON_NAME] [PERSON_NAME] [PERSON_…" at bounding box center [771, 289] width 1023 height 28
click at [260, 275] on select "Select Item... [PERSON_NAME] [PERSON_NAME] [PERSON_NAME] [PERSON_NAME] [PERSON_…" at bounding box center [771, 289] width 1023 height 28
select select "7bfe52ba-73b7-4ac1-9bde-d3bb601555ca"
click at [1251, 622] on span "Next" at bounding box center [1250, 621] width 24 height 11
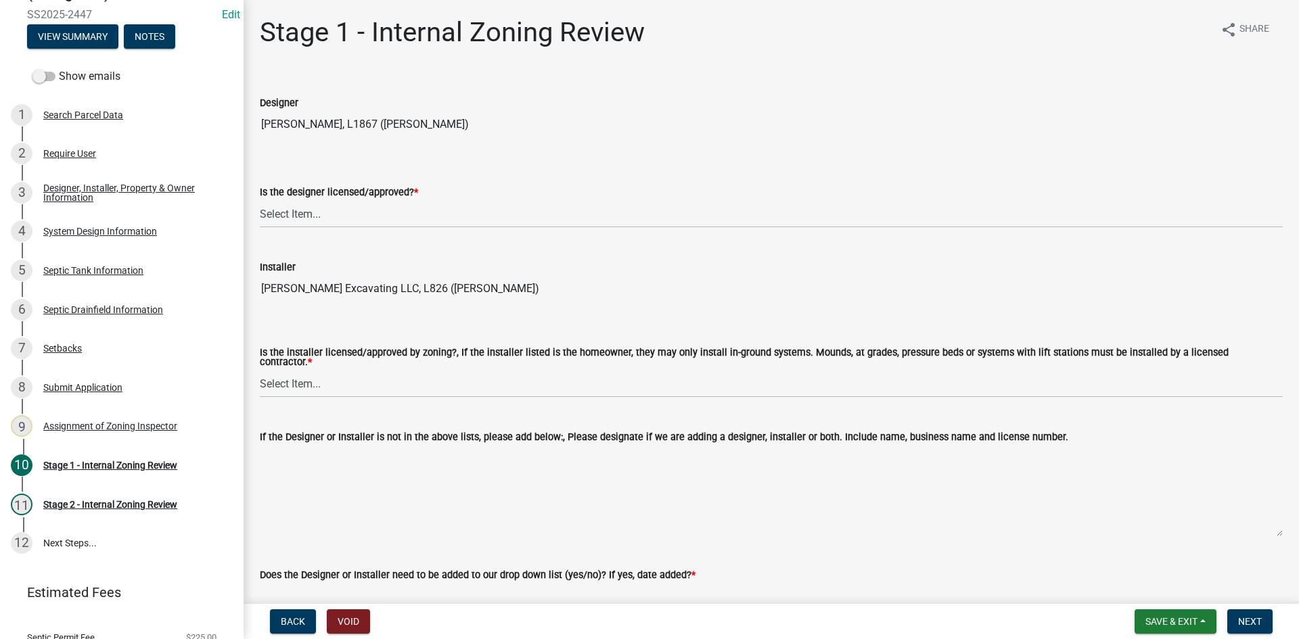
scroll to position [106, 0]
click at [295, 213] on select "Select Item... Yes No" at bounding box center [771, 214] width 1023 height 28
click at [260, 200] on select "Select Item... Yes No" at bounding box center [771, 214] width 1023 height 28
select select "49e49f1e-3b32-4342-8c2e-9cbd4919fe4d"
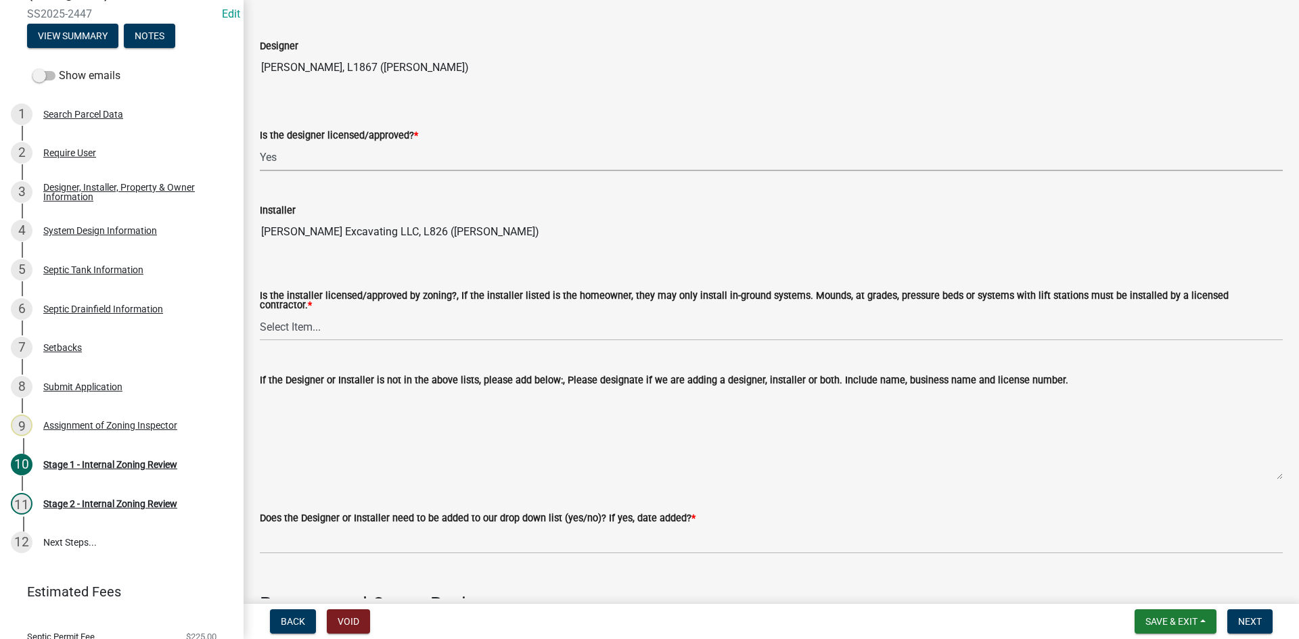
scroll to position [135, 0]
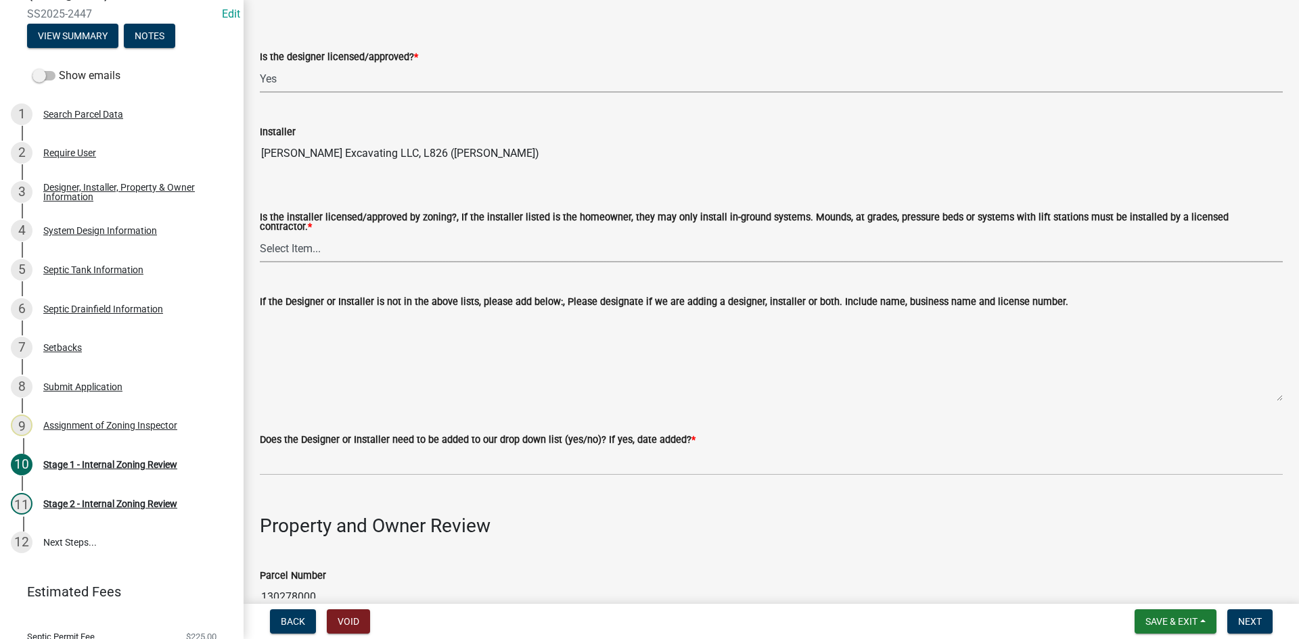
click at [310, 249] on select "Select Item... Yes No" at bounding box center [771, 249] width 1023 height 28
click at [260, 235] on select "Select Item... Yes No" at bounding box center [771, 249] width 1023 height 28
select select "ca07ae0a-7638-46ff-ada2-c67ca3524324"
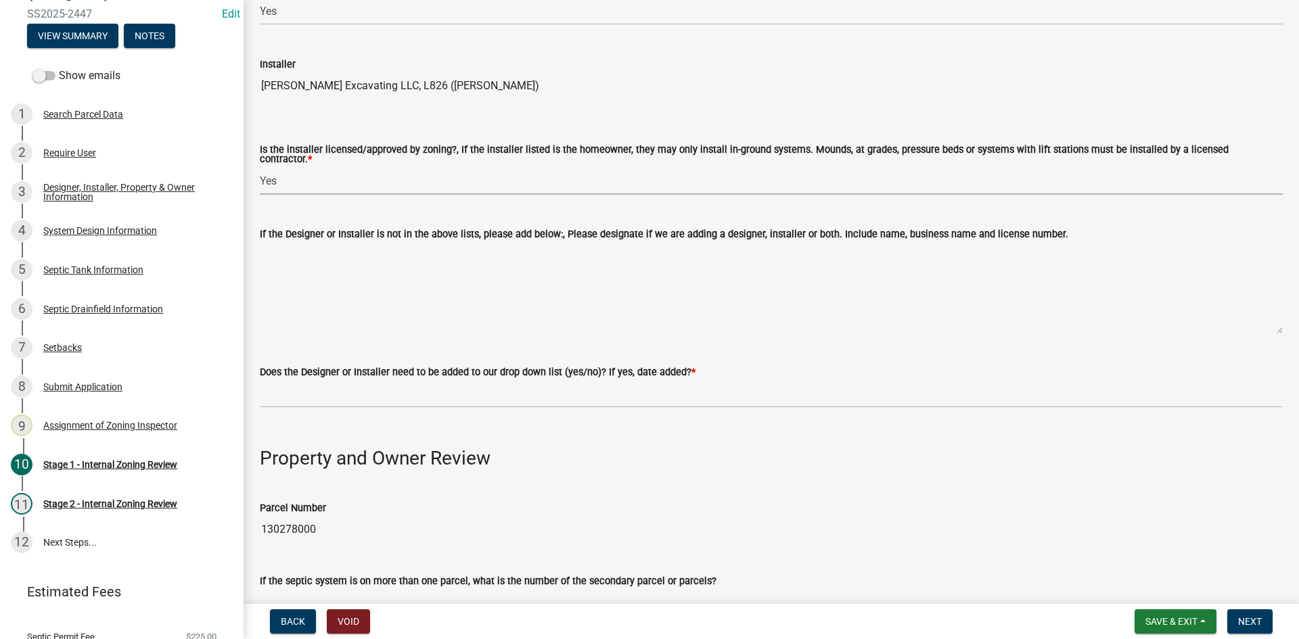
scroll to position [271, 0]
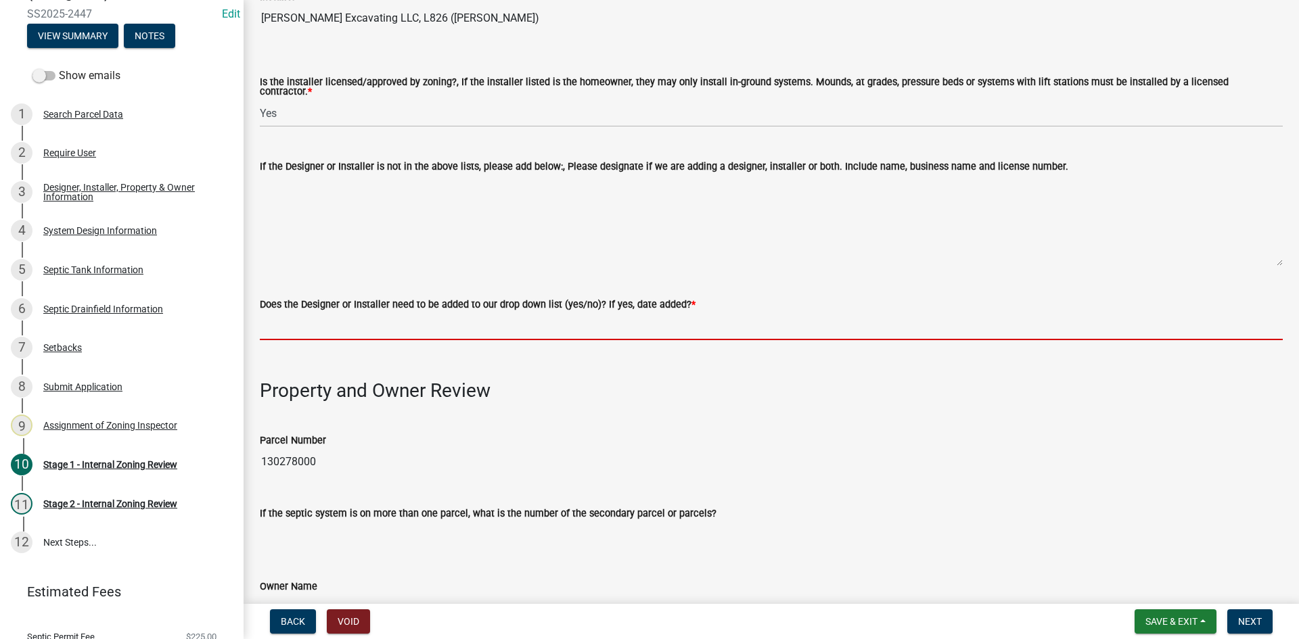
click at [310, 322] on input "Does the Designer or Installer need to be added to our drop down list (yes/no)?…" at bounding box center [771, 327] width 1023 height 28
type input "NO"
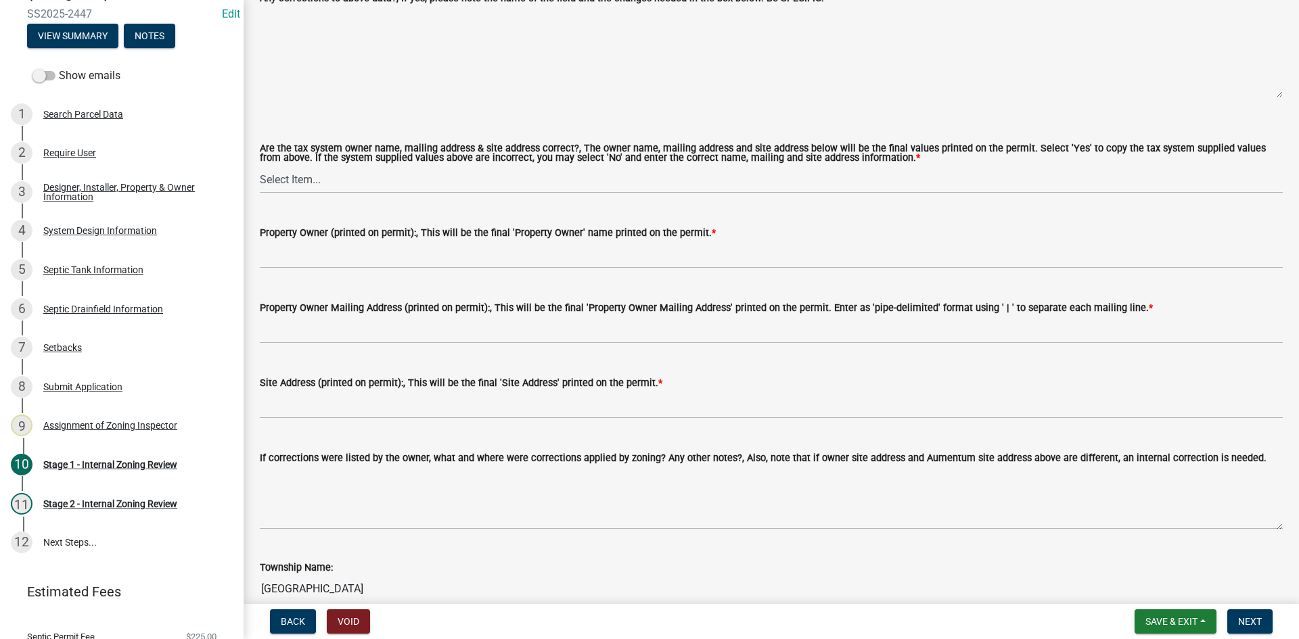
scroll to position [1150, 0]
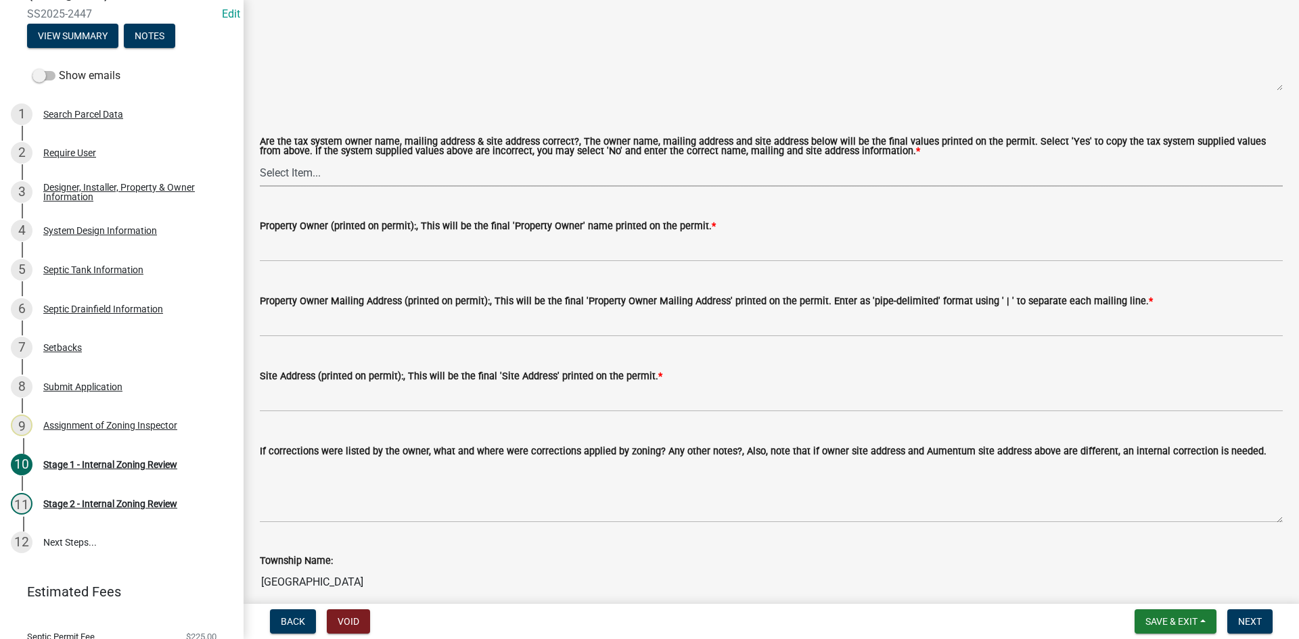
drag, startPoint x: 282, startPoint y: 176, endPoint x: 292, endPoint y: 180, distance: 10.3
click at [283, 176] on select "Select Item... Yes No" at bounding box center [771, 173] width 1023 height 28
click at [260, 159] on select "Select Item... Yes No" at bounding box center [771, 173] width 1023 height 28
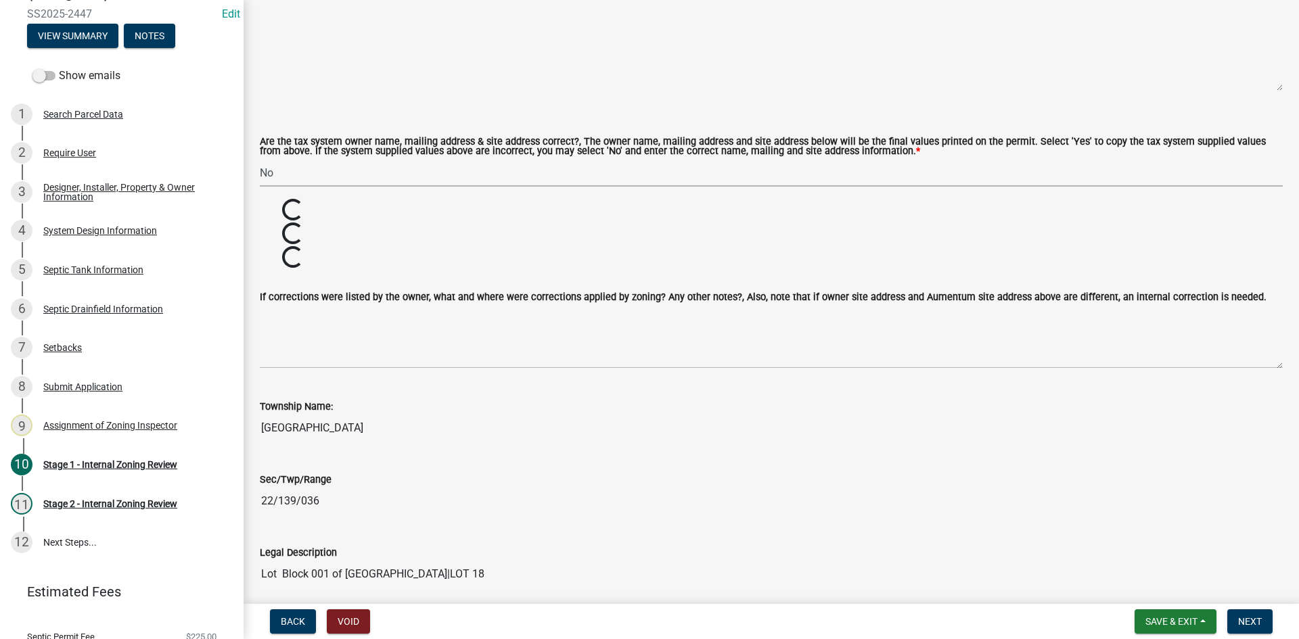
drag, startPoint x: 320, startPoint y: 156, endPoint x: 325, endPoint y: 163, distance: 8.3
click at [321, 159] on select "Select Item... Yes No" at bounding box center [771, 173] width 1023 height 28
click at [260, 159] on select "Select Item... Yes No" at bounding box center [771, 173] width 1023 height 28
select select "ec75a761-93b4-47c5-8535-fea253c32937"
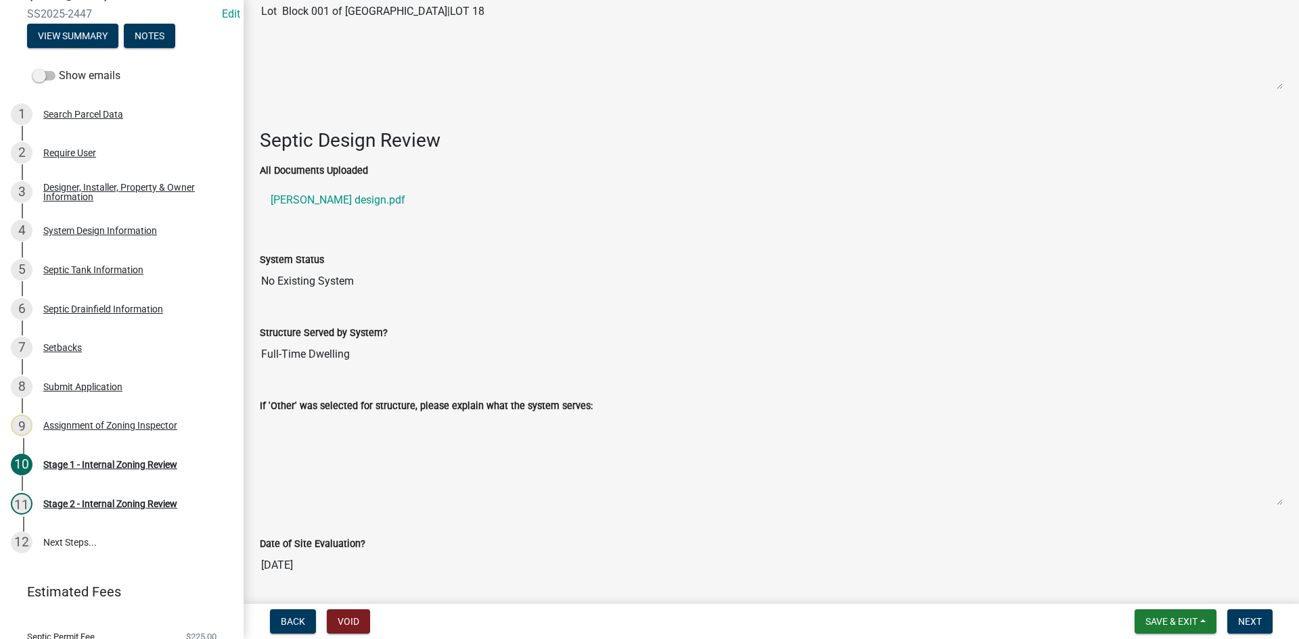
scroll to position [1894, 0]
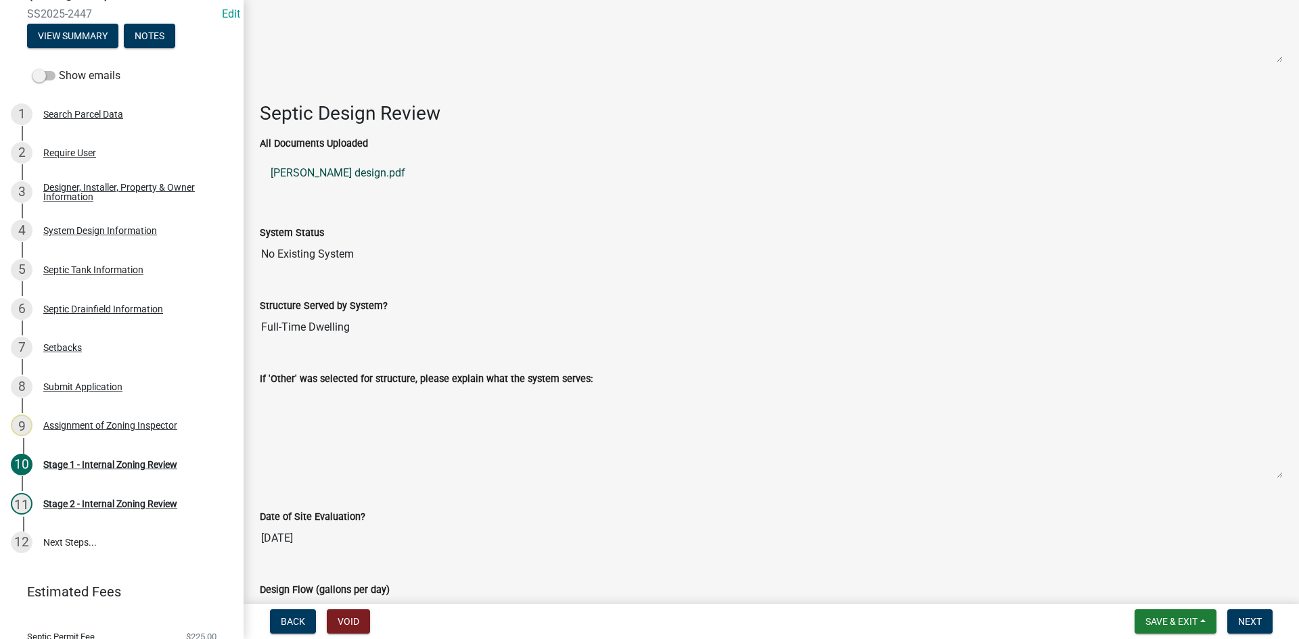
click at [334, 168] on link "[PERSON_NAME] design.pdf" at bounding box center [771, 173] width 1023 height 32
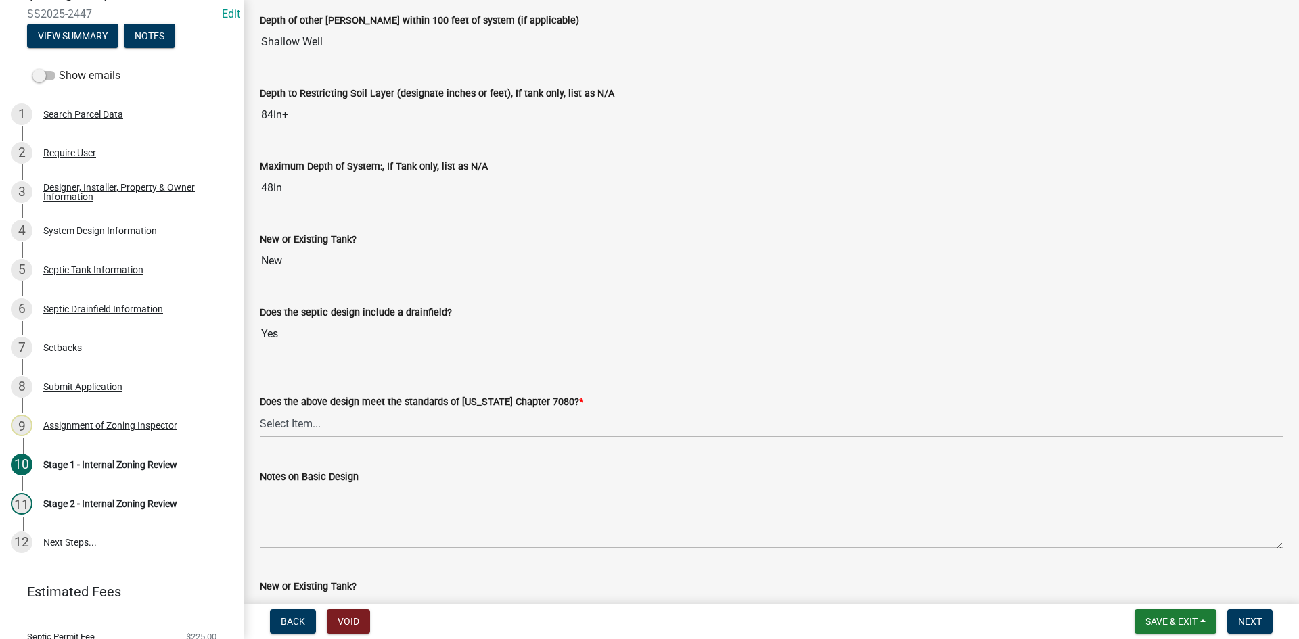
scroll to position [2841, 0]
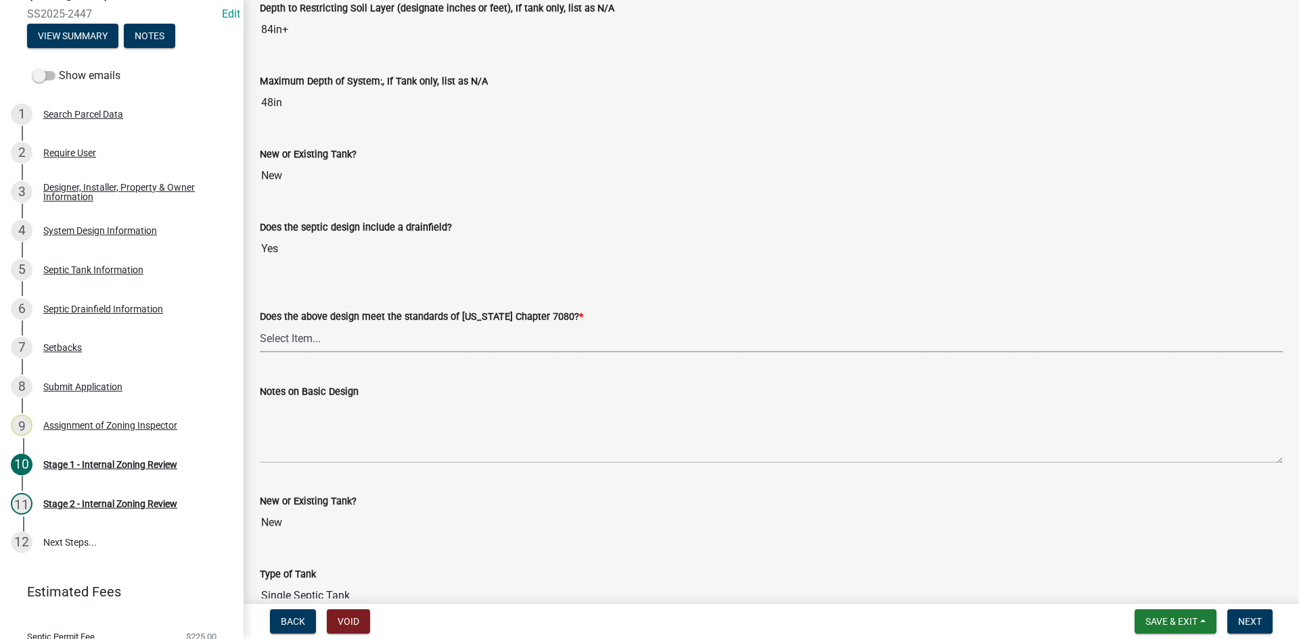
click at [317, 329] on select "Select Item... Yes No" at bounding box center [771, 339] width 1023 height 28
click at [260, 325] on select "Select Item... Yes No" at bounding box center [771, 339] width 1023 height 28
select select "bcbb982e-a48c-4b4a-a83b-ed1363446a86"
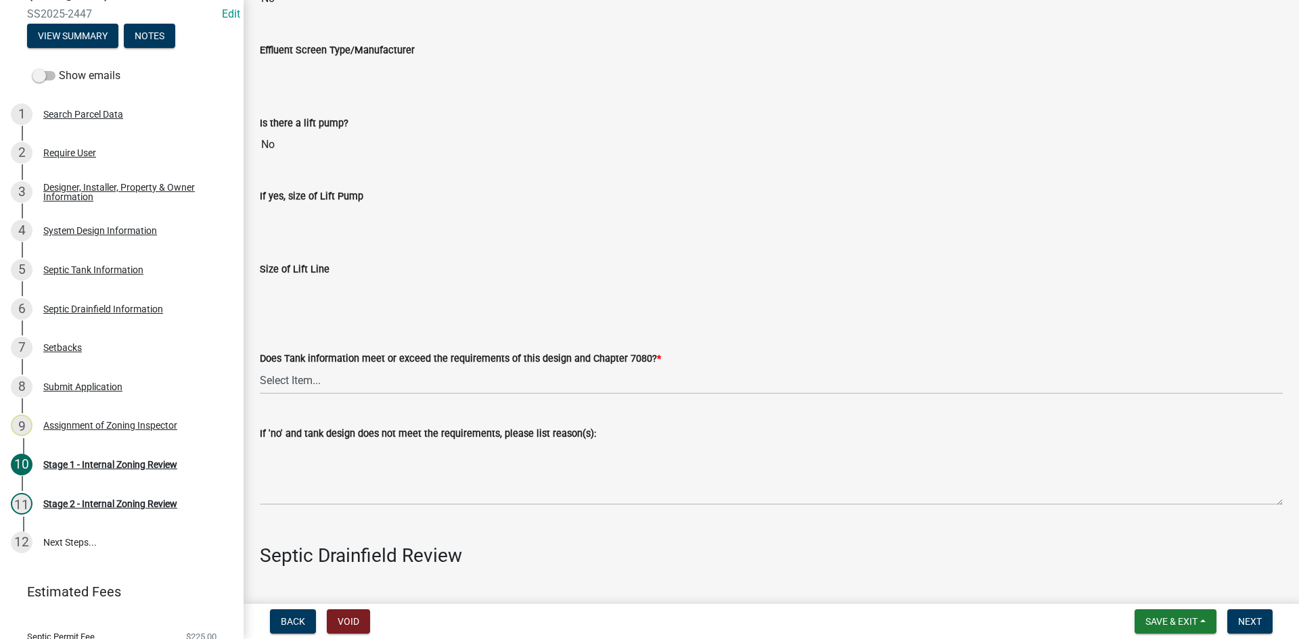
scroll to position [3991, 0]
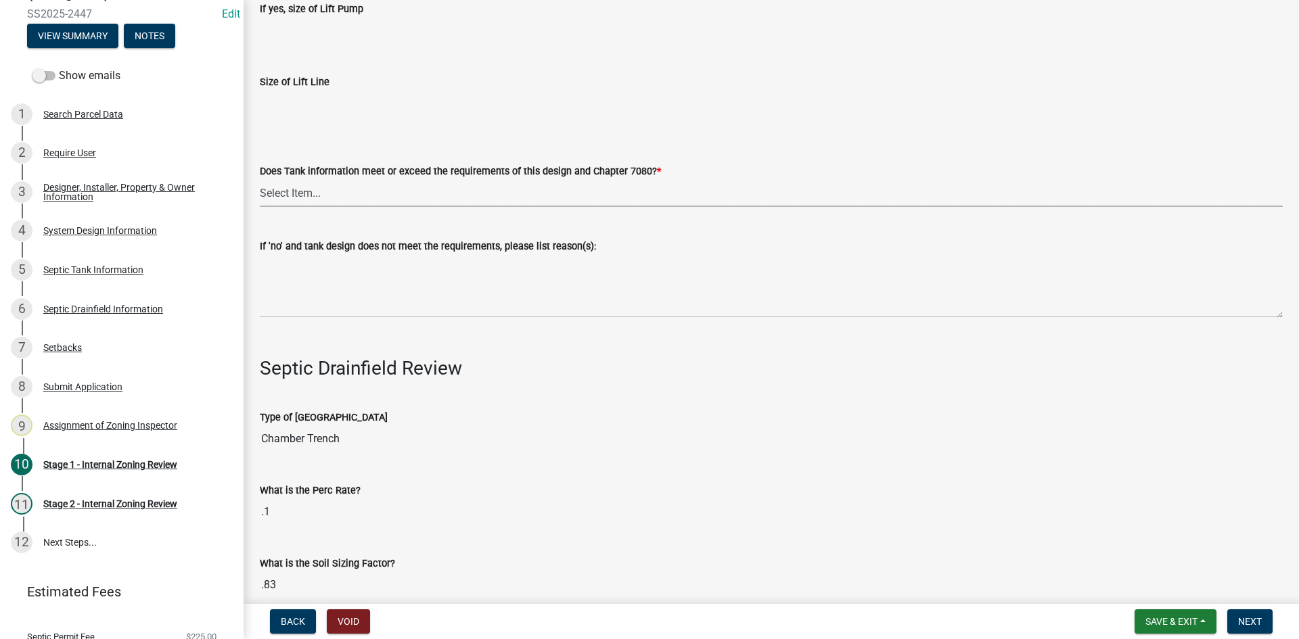
drag, startPoint x: 288, startPoint y: 177, endPoint x: 292, endPoint y: 183, distance: 7.6
click at [288, 179] on select "Select Item... Yes No" at bounding box center [771, 193] width 1023 height 28
click at [260, 179] on select "Select Item... Yes No" at bounding box center [771, 193] width 1023 height 28
select select "47a2a5dd-5977-4941-8e6f-09ff03cdfb75"
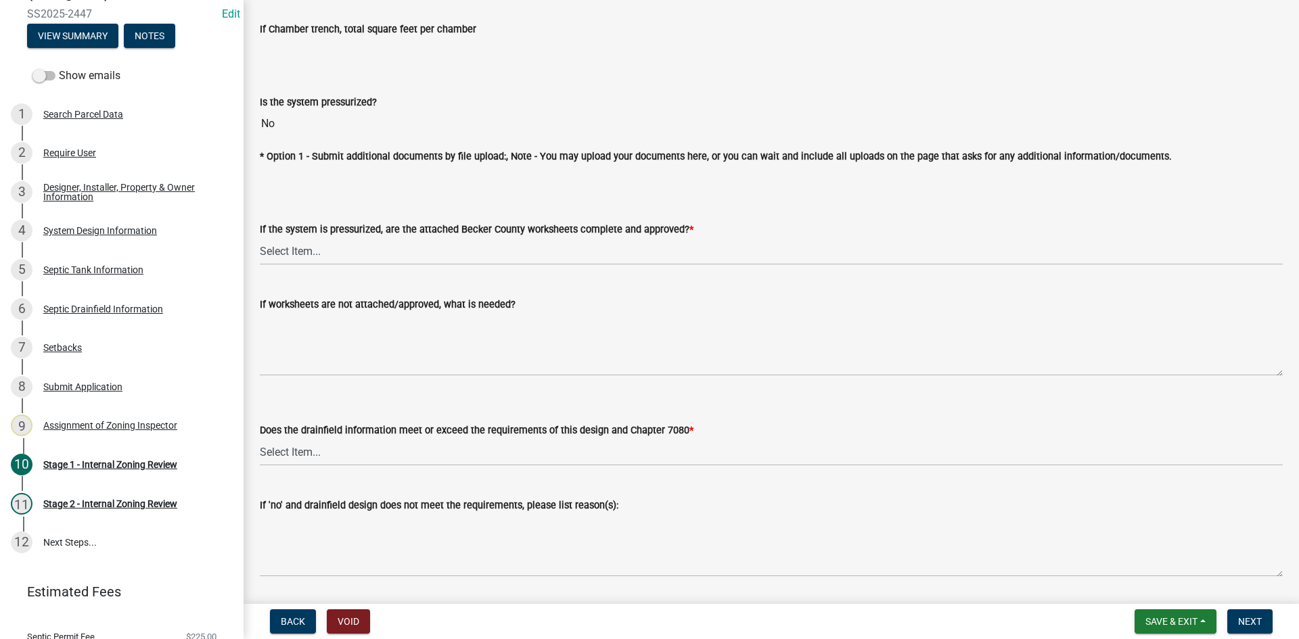
scroll to position [5006, 0]
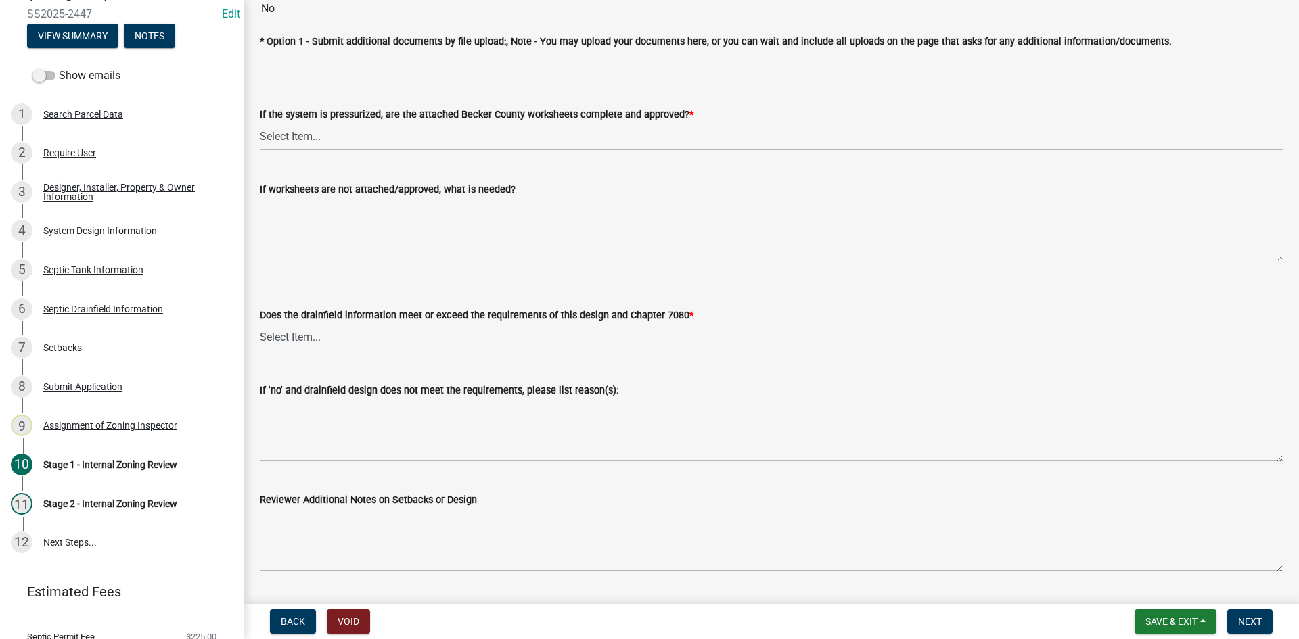
click at [285, 129] on select "Select Item... Yes No NA" at bounding box center [771, 136] width 1023 height 28
click at [260, 122] on select "Select Item... Yes No NA" at bounding box center [771, 136] width 1023 height 28
select select "3f07d53b-f129-45c8-90f2-315300c75b14"
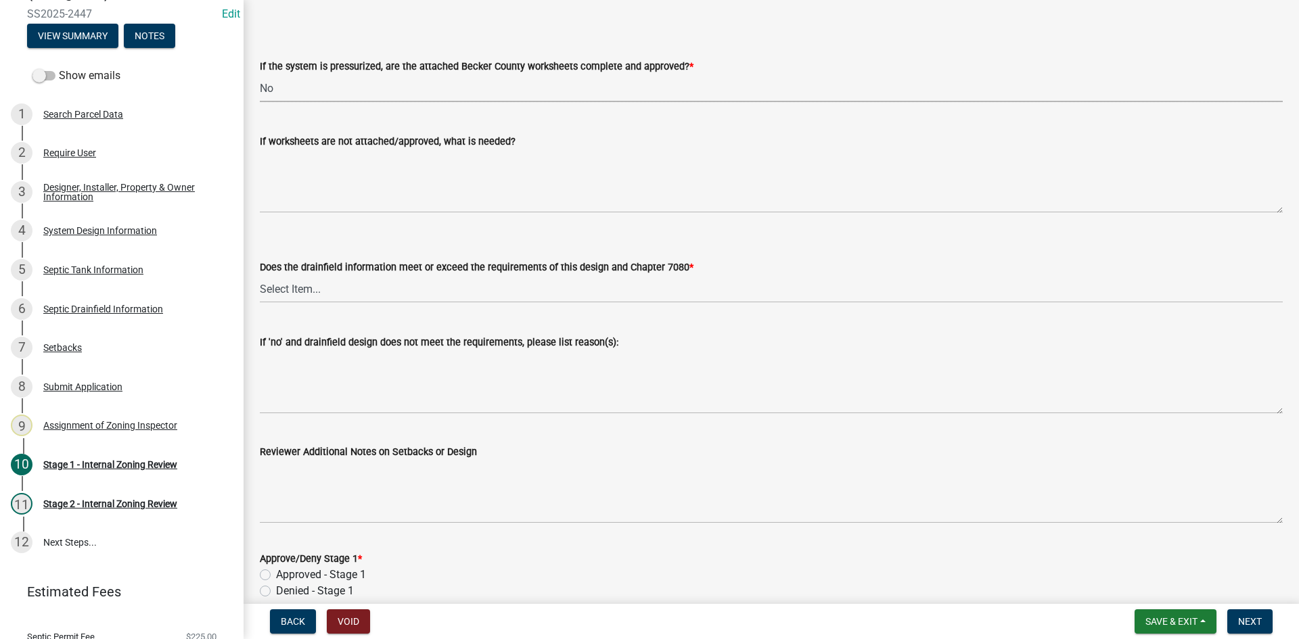
scroll to position [5114, 0]
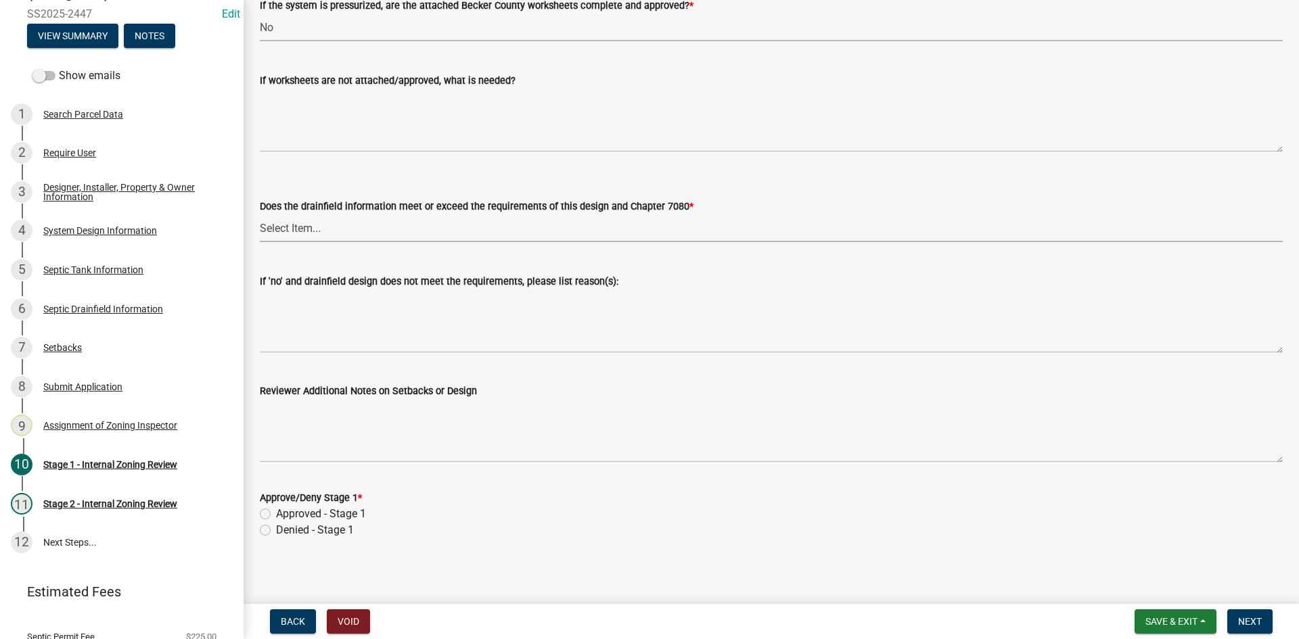
drag, startPoint x: 292, startPoint y: 227, endPoint x: 304, endPoint y: 235, distance: 14.6
click at [292, 227] on select "Select Item... Yes No" at bounding box center [771, 228] width 1023 height 28
click at [260, 214] on select "Select Item... Yes No" at bounding box center [771, 228] width 1023 height 28
select select "16f67b85-ee8d-44ae-bc4a-b6dc5f12ab64"
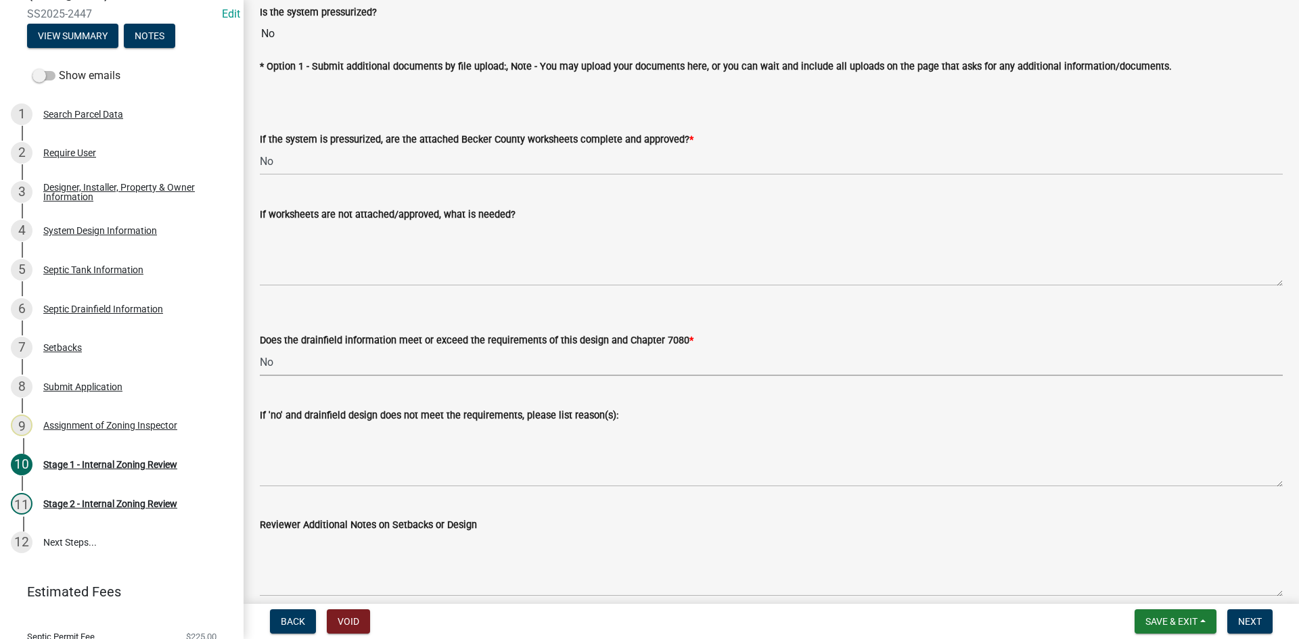
scroll to position [4911, 0]
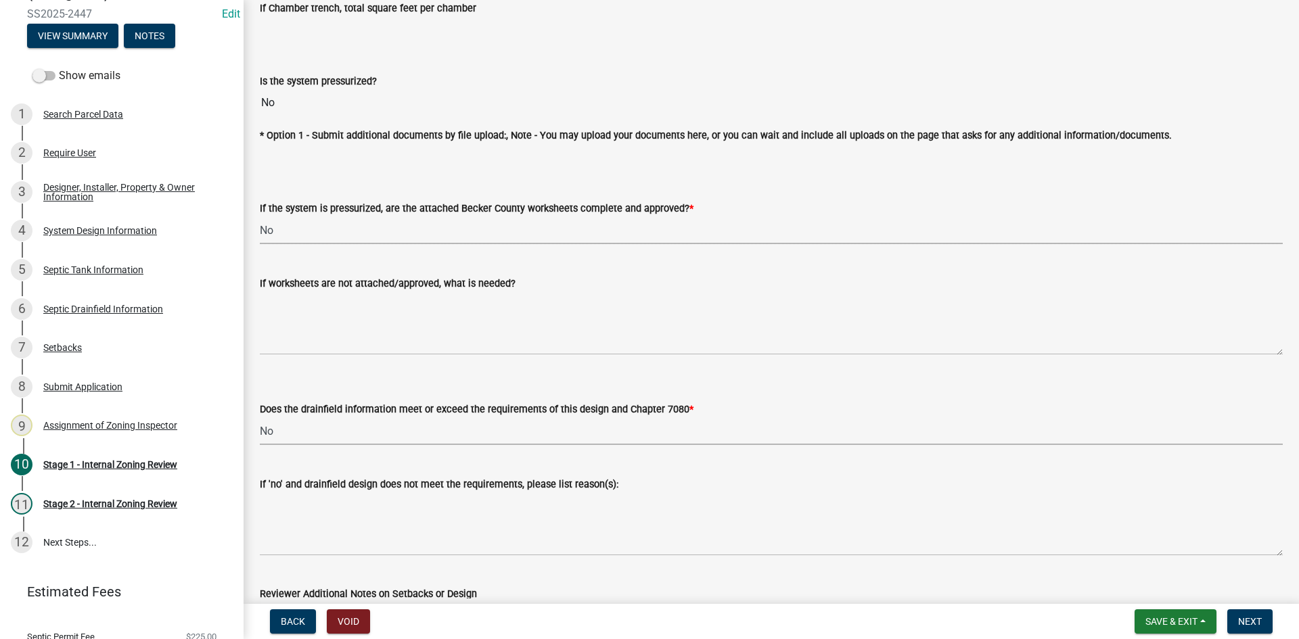
click at [313, 229] on select "Select Item... Yes No NA" at bounding box center [771, 230] width 1023 height 28
click at [260, 216] on select "Select Item... Yes No NA" at bounding box center [771, 230] width 1023 height 28
select select "bb79d4d7-231b-4b1d-b193-590fb78434b4"
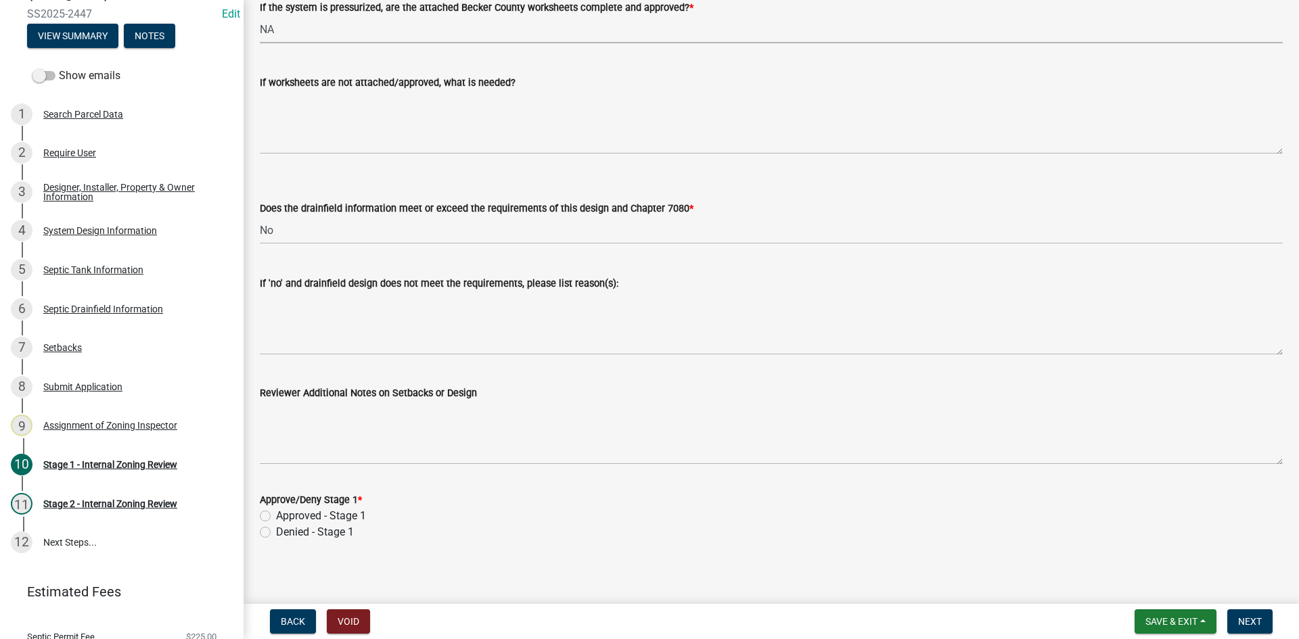
scroll to position [5114, 0]
click at [298, 231] on select "Select Item... Yes No" at bounding box center [771, 228] width 1023 height 28
click at [260, 214] on select "Select Item... Yes No" at bounding box center [771, 228] width 1023 height 28
select select "888a8260-2be6-47f2-a4de-b9f453a4d3bc"
drag, startPoint x: 264, startPoint y: 509, endPoint x: 279, endPoint y: 509, distance: 14.2
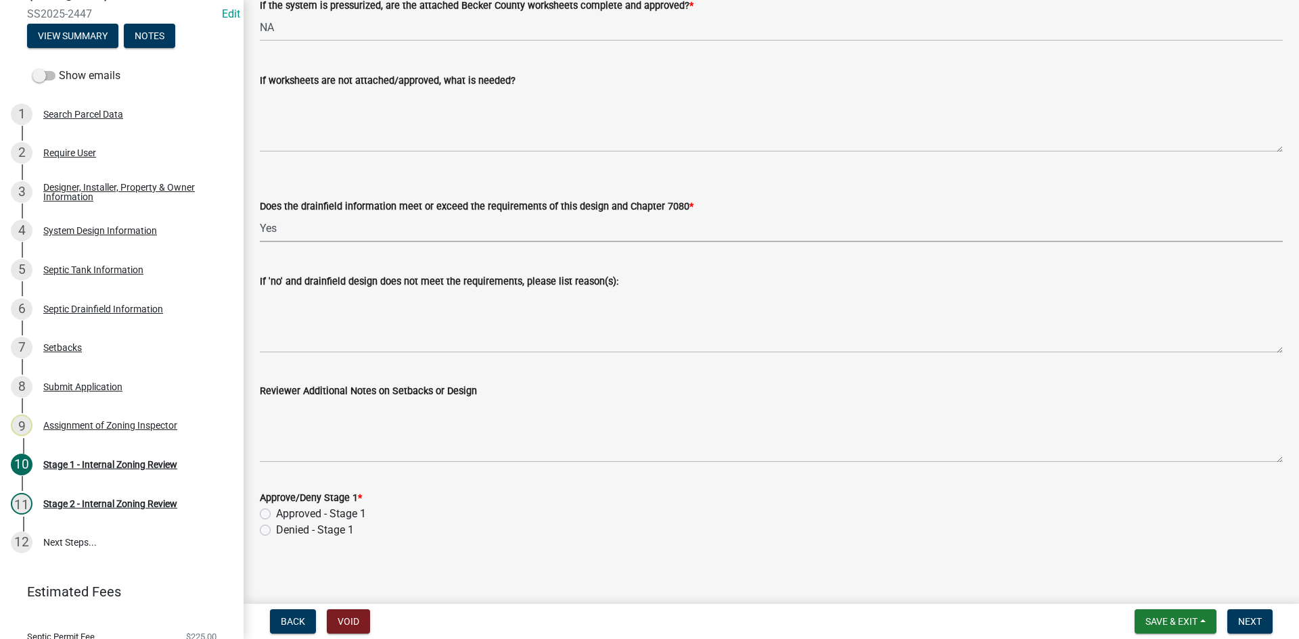
click at [276, 509] on label "Approved - Stage 1" at bounding box center [321, 514] width 90 height 16
click at [276, 509] on input "Approved - Stage 1" at bounding box center [280, 510] width 9 height 9
radio input "true"
click at [1257, 625] on span "Next" at bounding box center [1250, 621] width 24 height 11
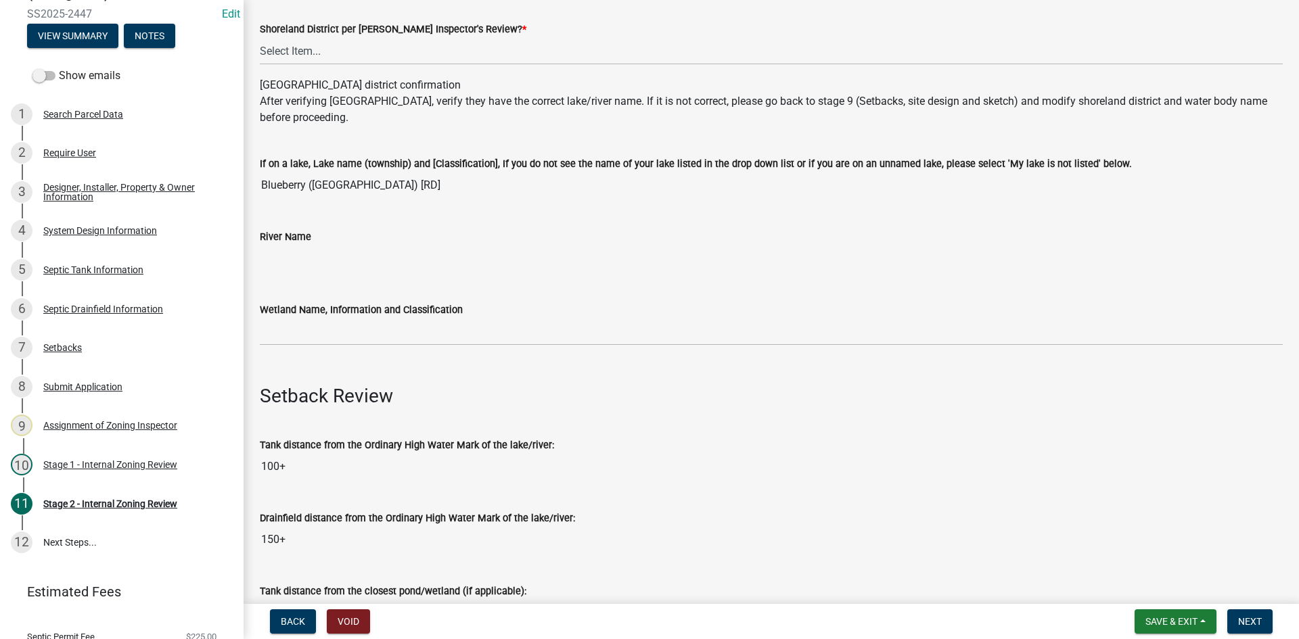
scroll to position [271, 0]
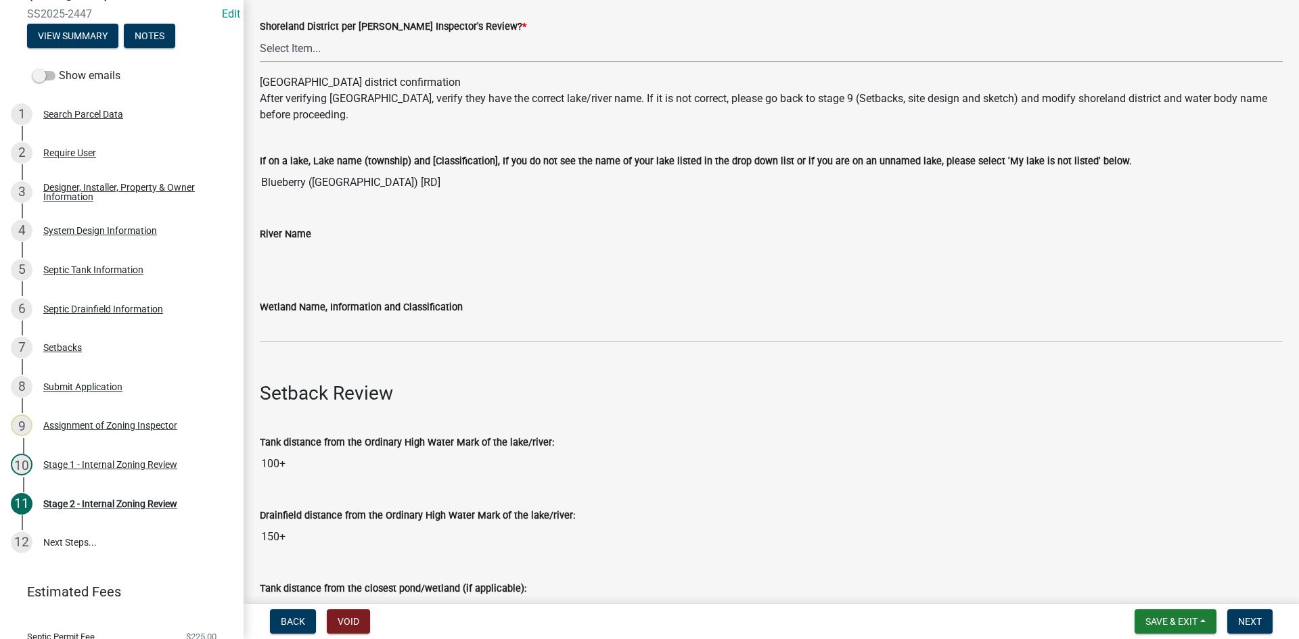
click at [296, 61] on select "Select Item... Yes No" at bounding box center [771, 48] width 1023 height 28
click at [260, 34] on select "Select Item... Yes No" at bounding box center [771, 48] width 1023 height 28
select select "69d592bb-9906-4277-a6fb-df8686255161"
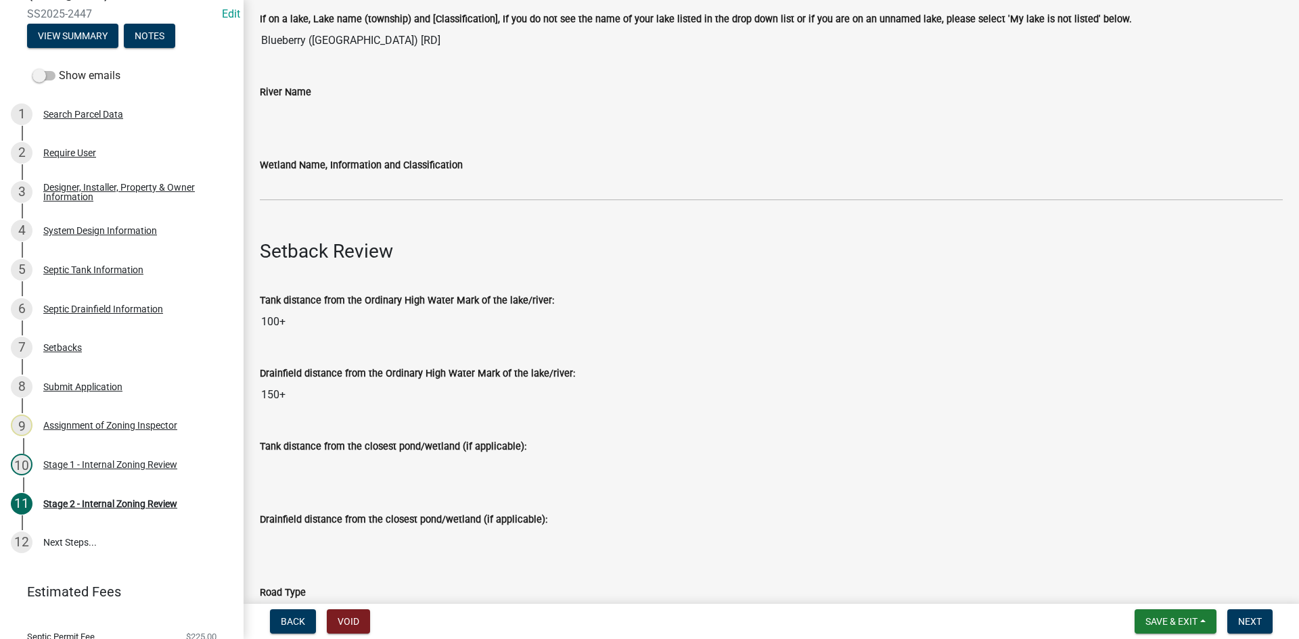
scroll to position [473, 0]
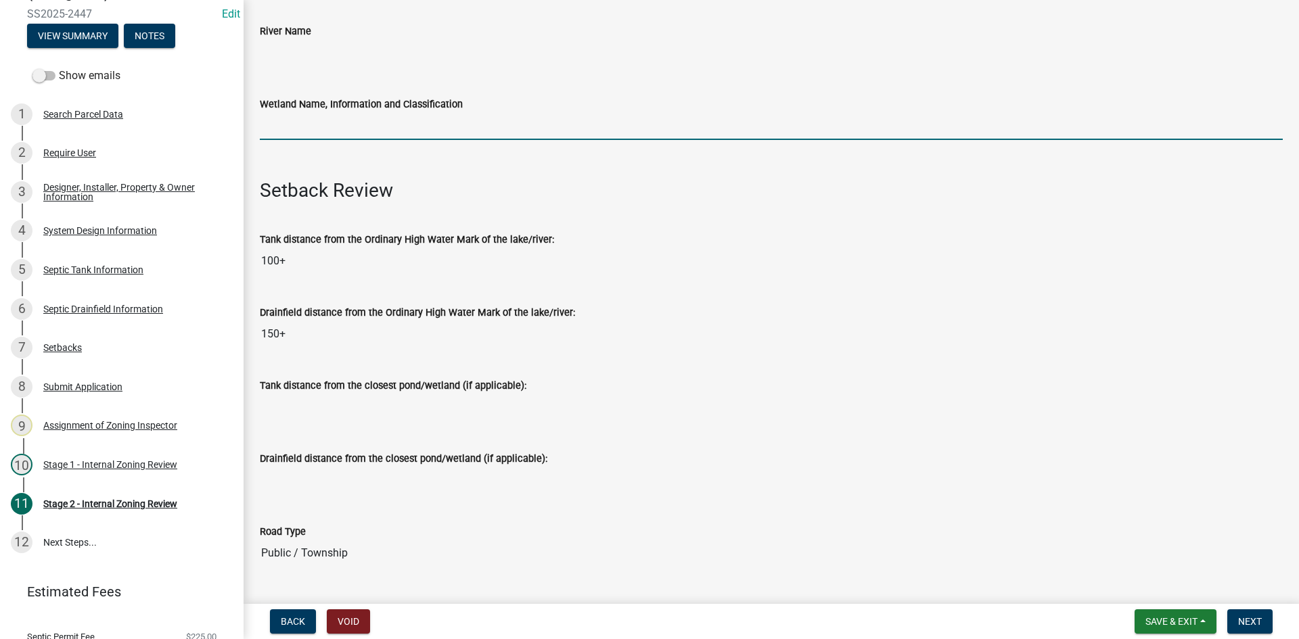
click at [295, 120] on input "Wetland Name, Information and Classification" at bounding box center [771, 126] width 1023 height 28
type input "rd100"
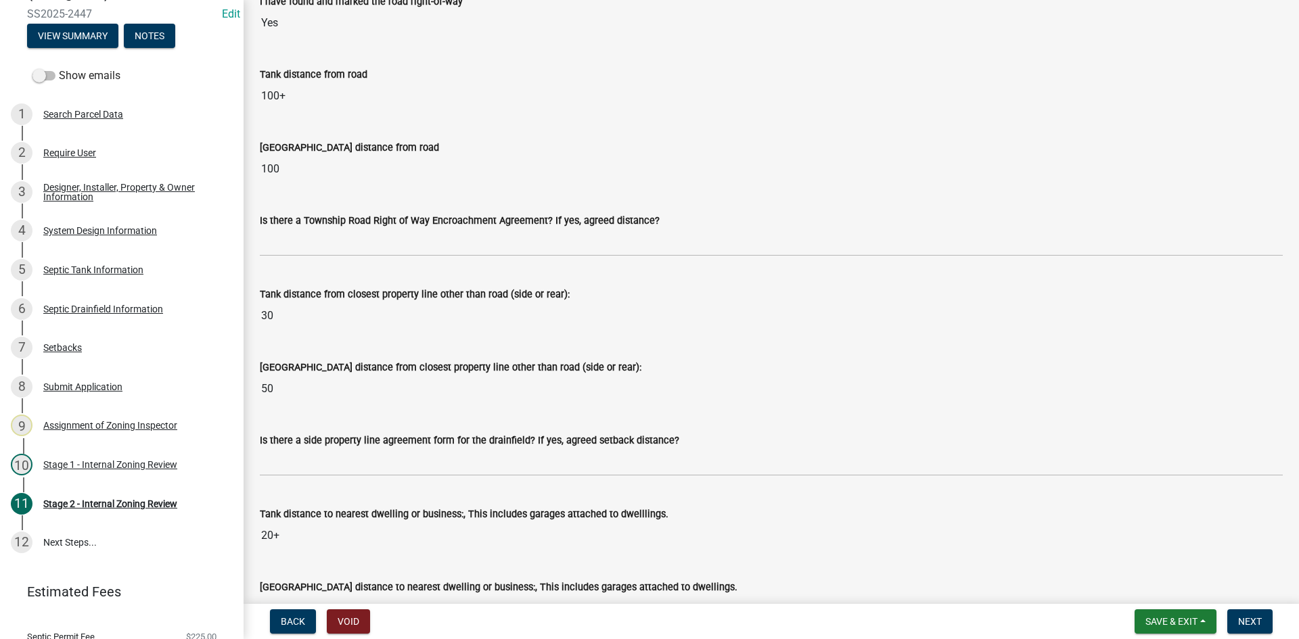
scroll to position [1082, 0]
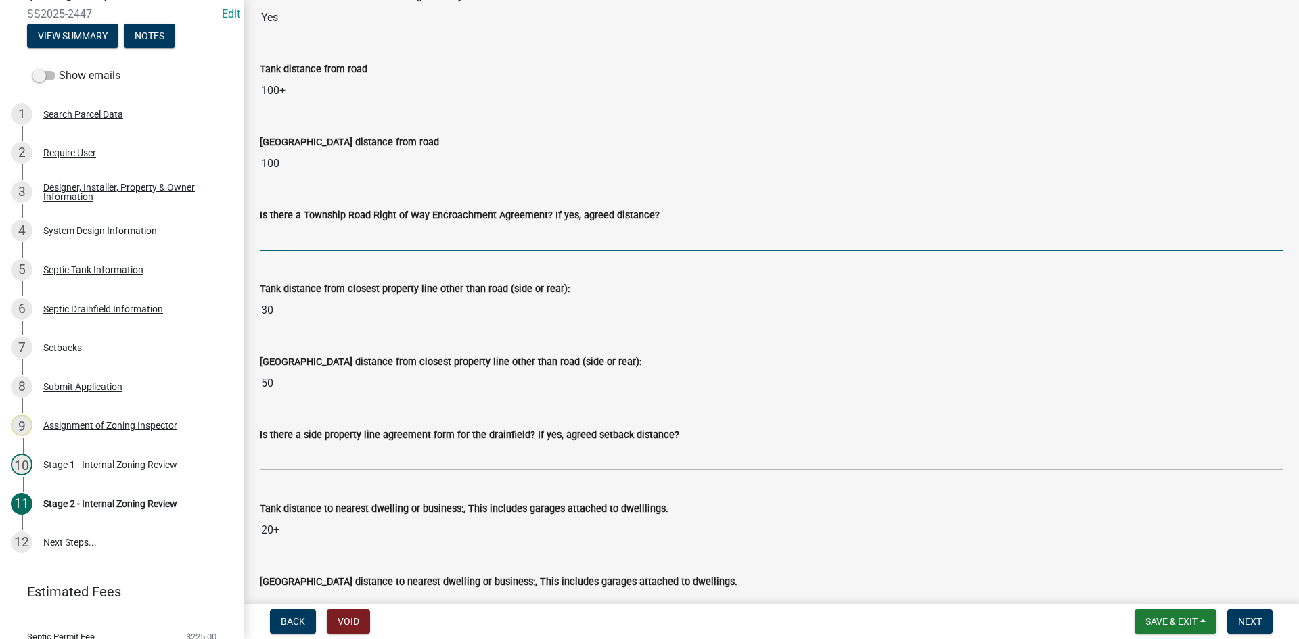
drag, startPoint x: 300, startPoint y: 230, endPoint x: 307, endPoint y: 240, distance: 12.2
click at [301, 230] on input "Is there a Township Road Right of Way Encroachment Agreement? If yes, agreed di…" at bounding box center [771, 237] width 1023 height 28
type input "na"
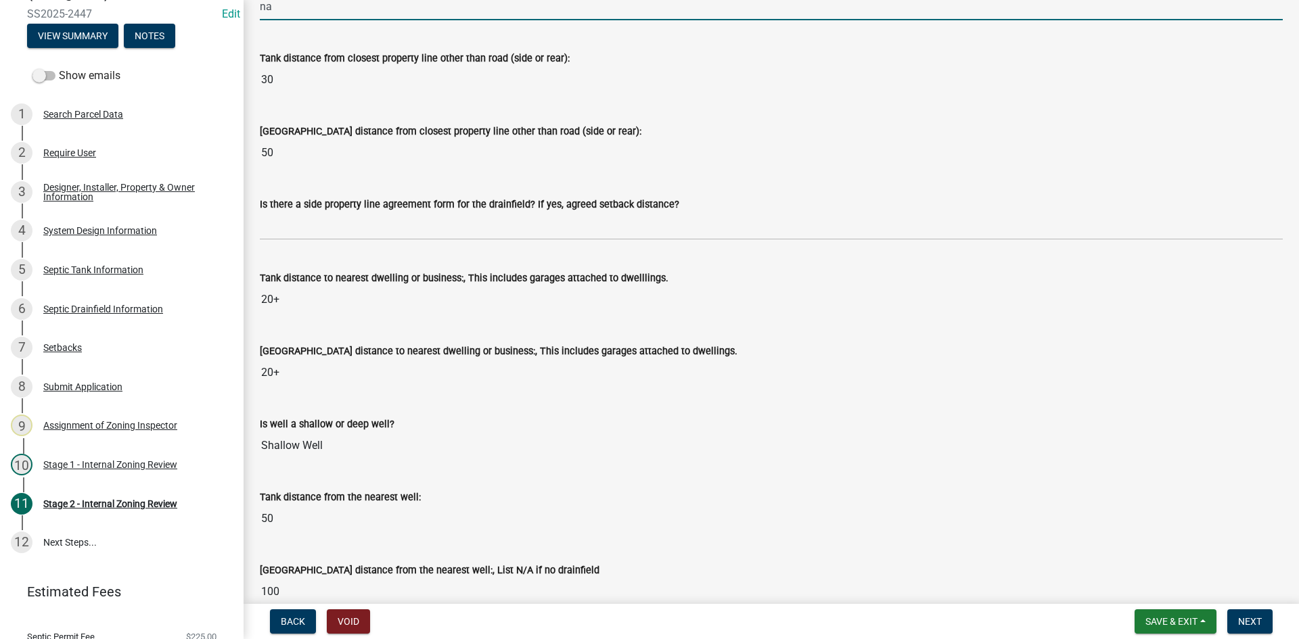
scroll to position [1353, 0]
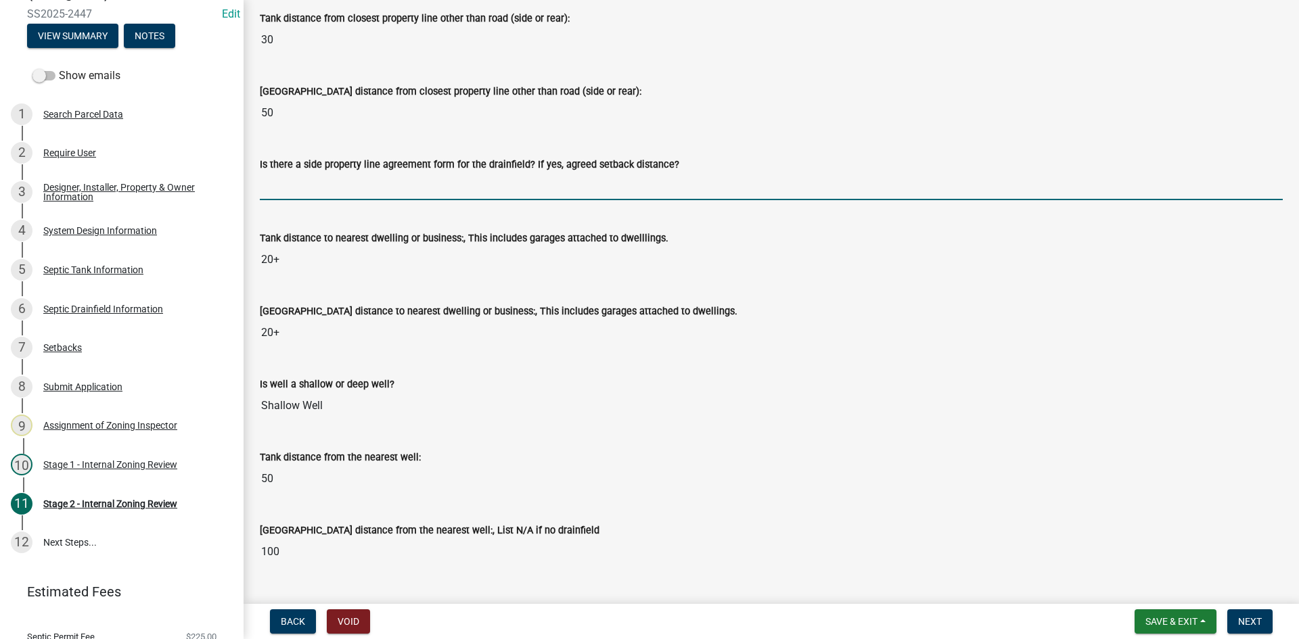
drag, startPoint x: 365, startPoint y: 196, endPoint x: 375, endPoint y: 201, distance: 11.2
click at [365, 196] on input "Is there a side property line agreement form for the drainfield? If yes, agreed…" at bounding box center [771, 186] width 1023 height 28
type input "na"
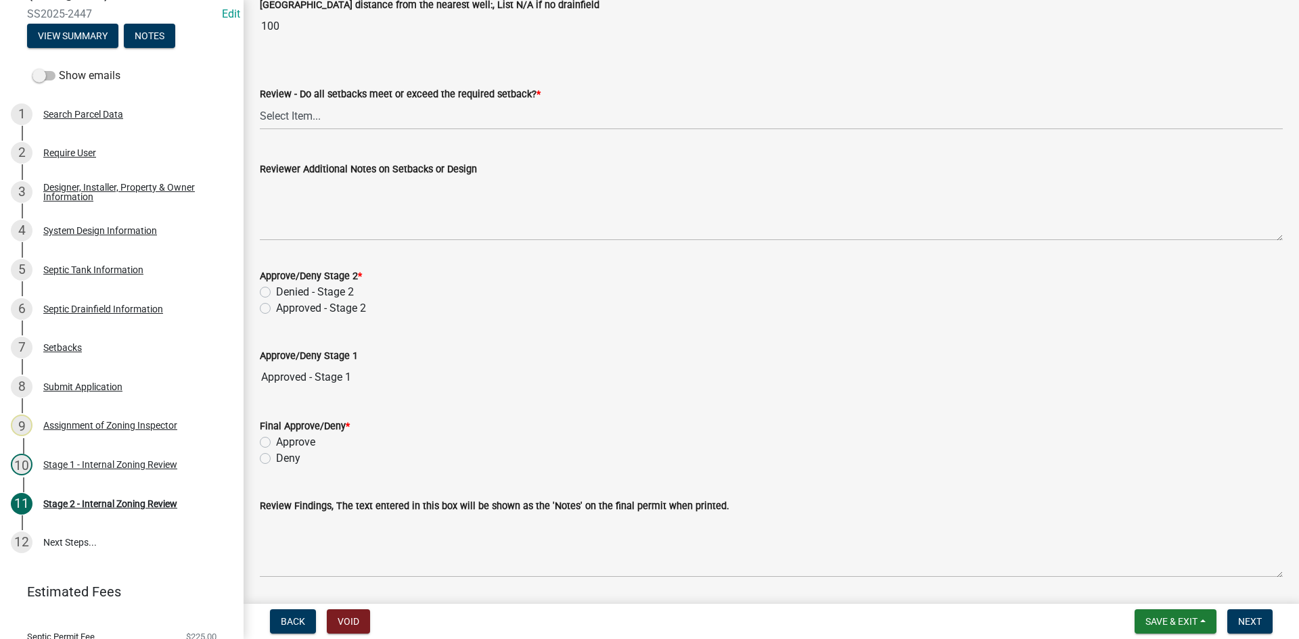
scroll to position [1894, 0]
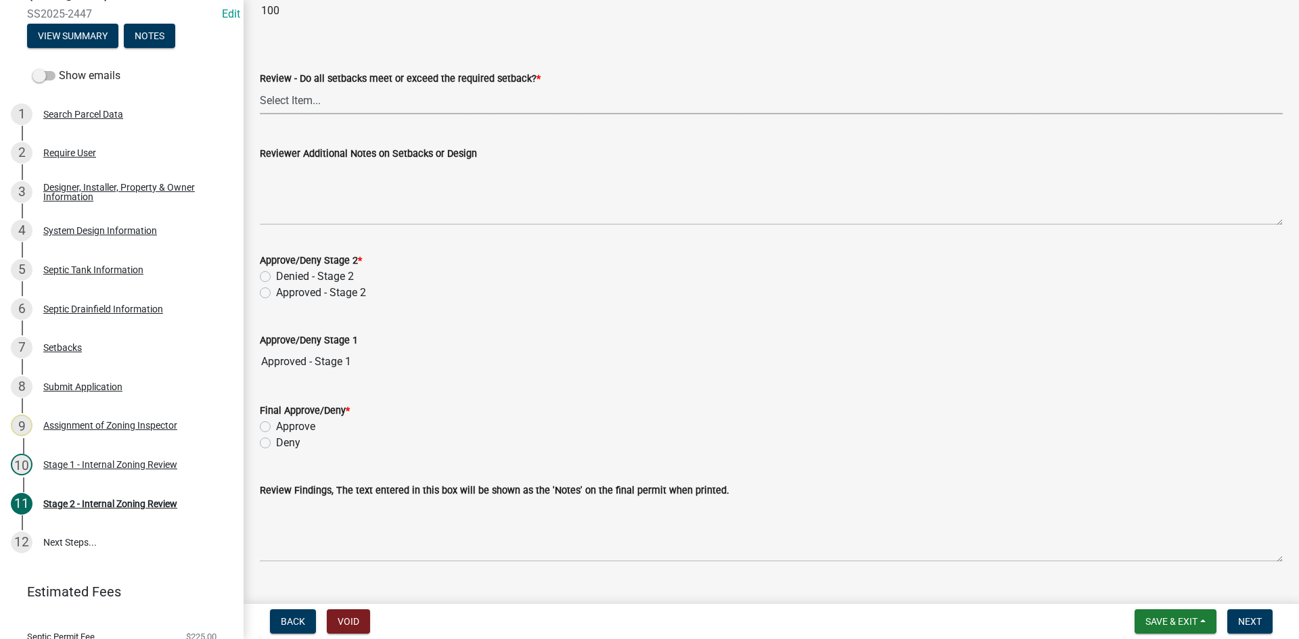
click at [309, 100] on select "Select Item... Yes No N/A" at bounding box center [771, 101] width 1023 height 28
click at [260, 87] on select "Select Item... Yes No N/A" at bounding box center [771, 101] width 1023 height 28
select select "1ad81be4-5d59-46bf-8b7b-d7c0f20ad891"
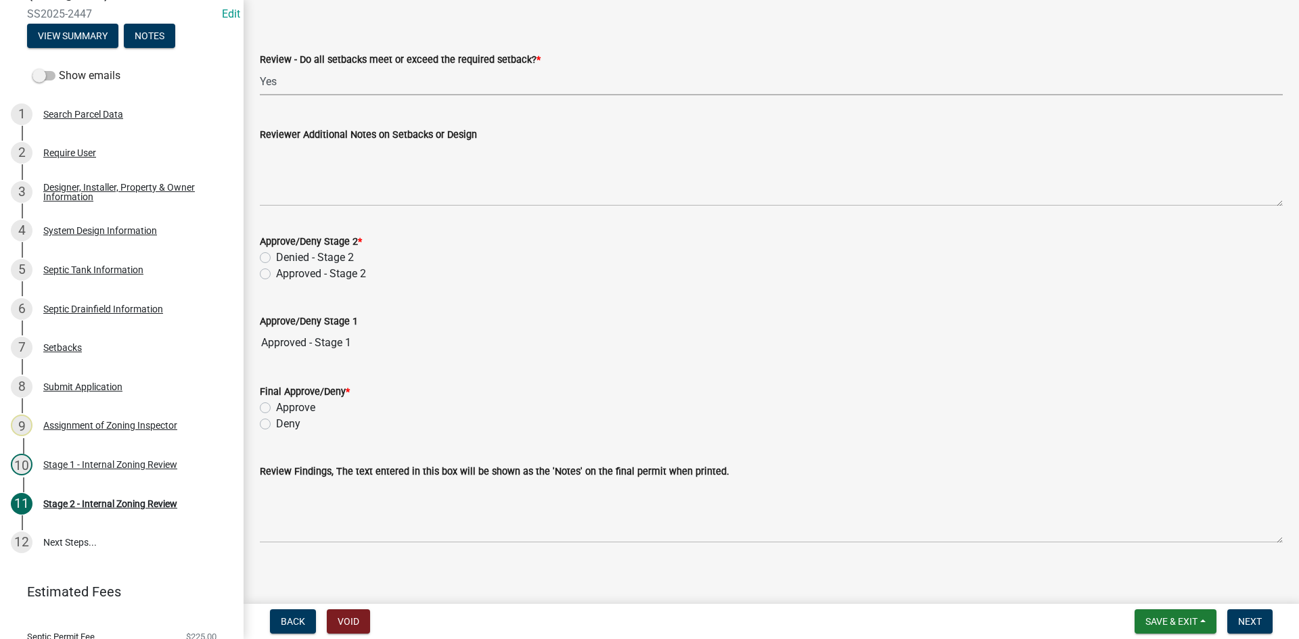
scroll to position [1921, 0]
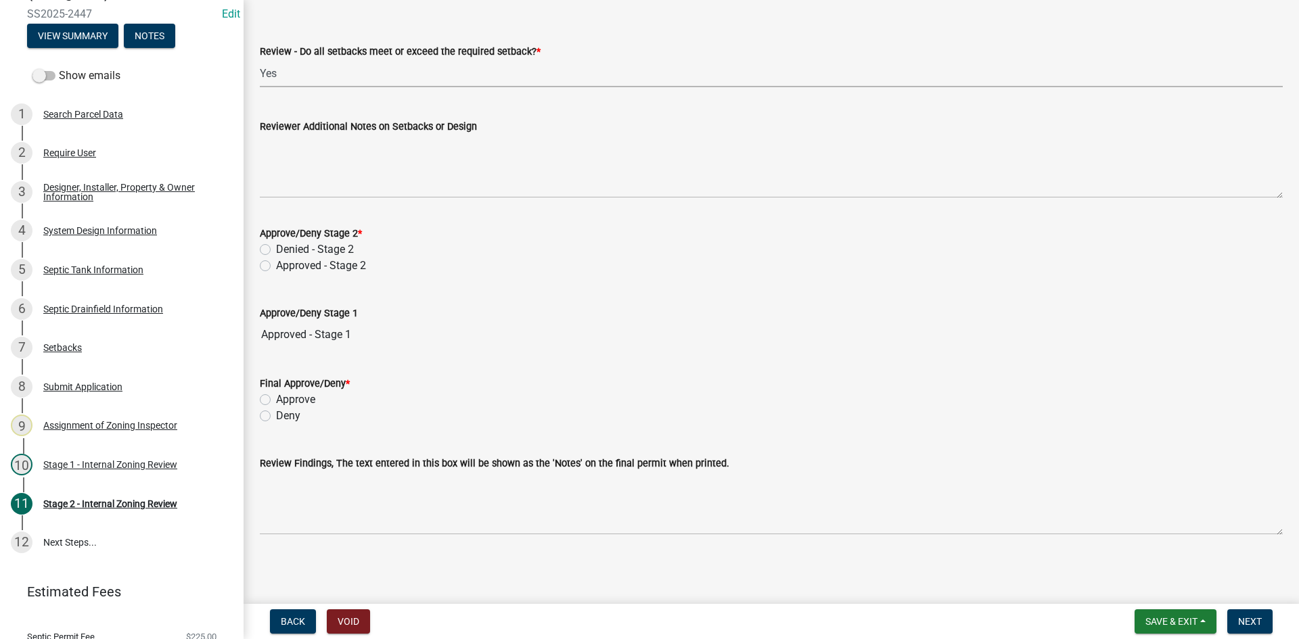
click at [276, 260] on label "Approved - Stage 2" at bounding box center [321, 266] width 90 height 16
click at [276, 260] on input "Approved - Stage 2" at bounding box center [280, 262] width 9 height 9
radio input "true"
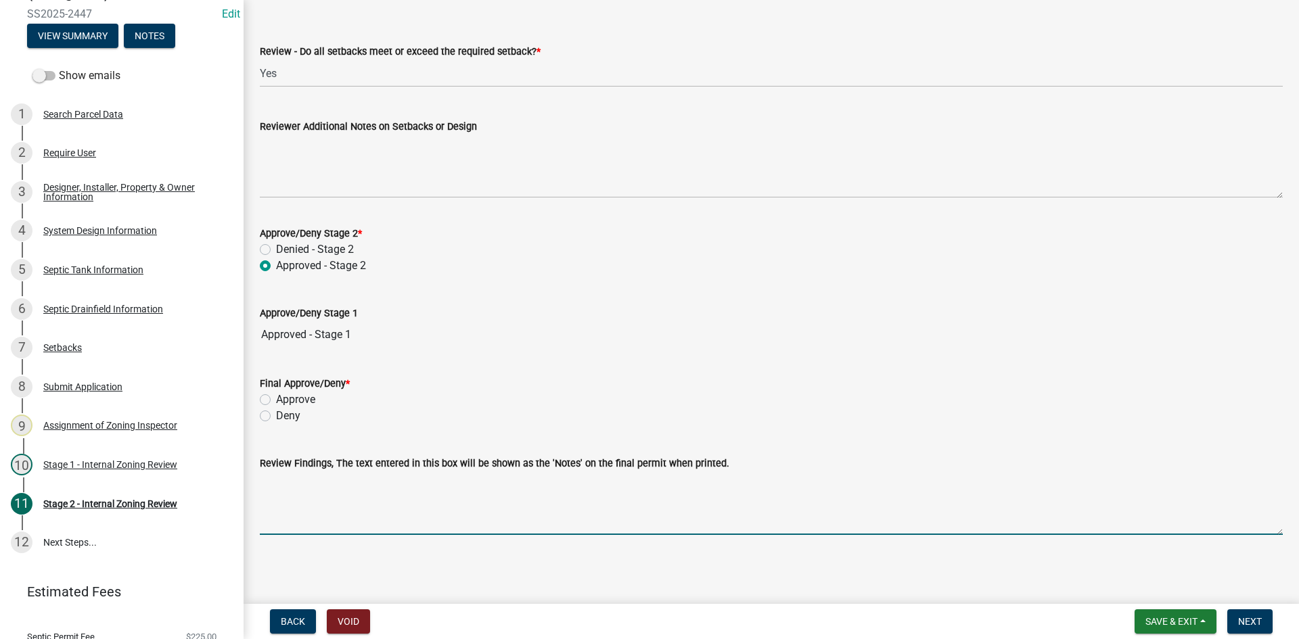
click at [300, 523] on textarea "Review Findings, The text entered in this box will be shown as the 'Notes' on t…" at bounding box center [771, 503] width 1023 height 64
click at [337, 479] on textarea "Review Findings, The text entered in this box will be shown as the 'Notes' on t…" at bounding box center [771, 503] width 1023 height 64
click at [370, 467] on label "Review Findings, The text entered in this box will be shown as the 'Notes' on t…" at bounding box center [494, 463] width 469 height 9
click at [370, 471] on textarea "Review Findings, The text entered in this box will be shown as the 'Notes' on t…" at bounding box center [771, 503] width 1023 height 64
click at [319, 486] on textarea "Review Findings, The text entered in this box will be shown as the 'Notes' on t…" at bounding box center [771, 503] width 1023 height 64
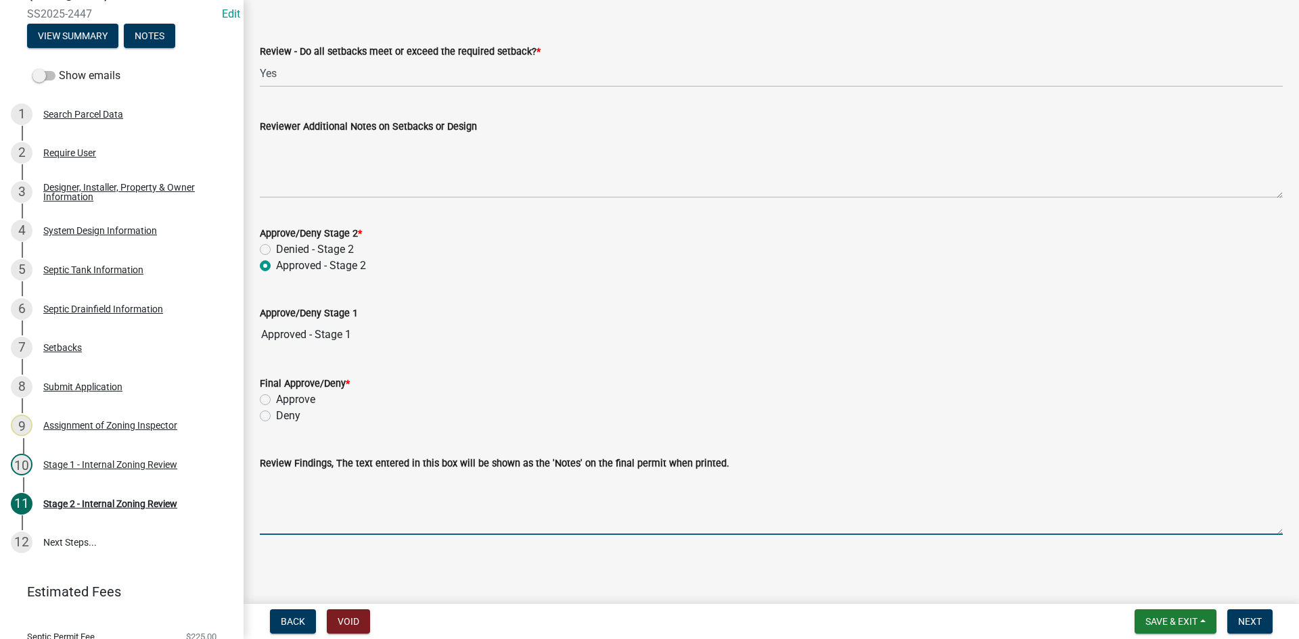
click at [276, 403] on label "Approve" at bounding box center [295, 400] width 39 height 16
click at [276, 400] on input "Approve" at bounding box center [280, 396] width 9 height 9
radio input "true"
click at [340, 499] on textarea "Review Findings, The text entered in this box will be shown as the 'Notes' on t…" at bounding box center [771, 503] width 1023 height 64
click at [580, 394] on div "Approve" at bounding box center [771, 400] width 1023 height 16
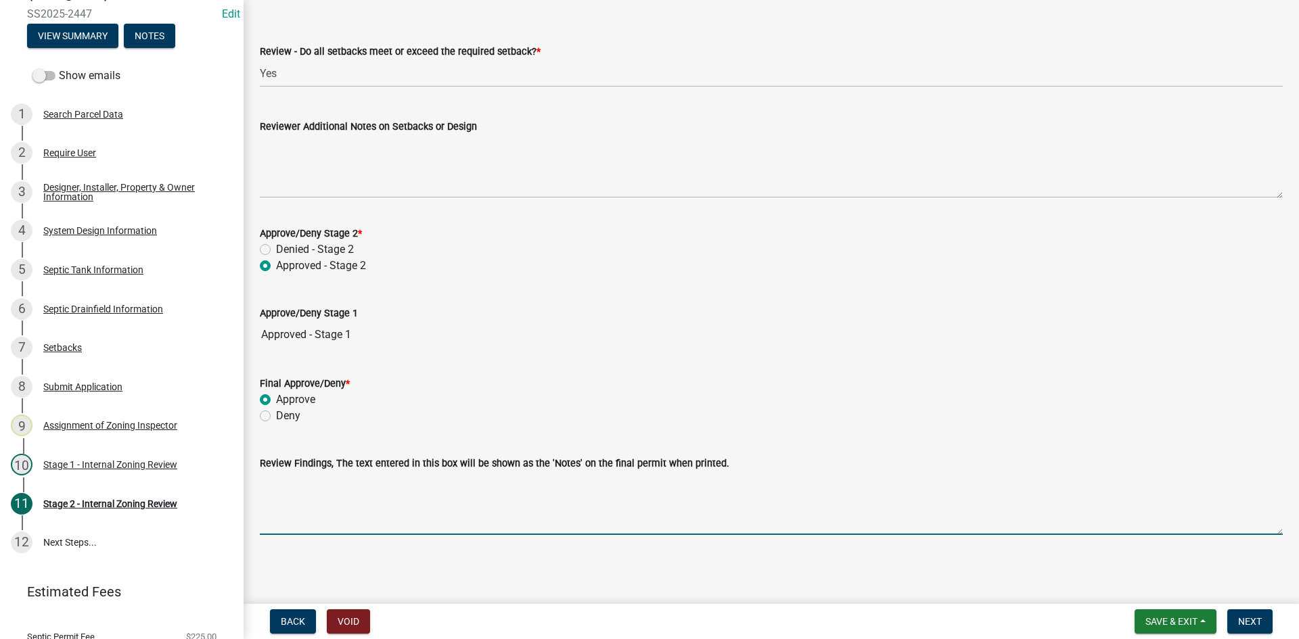
click at [340, 478] on textarea "Review Findings, The text entered in this box will be shown as the 'Notes' on t…" at bounding box center [771, 503] width 1023 height 64
click at [305, 501] on textarea "Review Findings, The text entered in this box will be shown as the 'Notes' on t…" at bounding box center [771, 503] width 1023 height 64
click at [288, 491] on textarea "Review Findings, The text entered in this box will be shown as the 'Notes' on t…" at bounding box center [771, 503] width 1023 height 64
click at [323, 488] on textarea "Review Findings, The text entered in this box will be shown as the 'Notes' on t…" at bounding box center [771, 503] width 1023 height 64
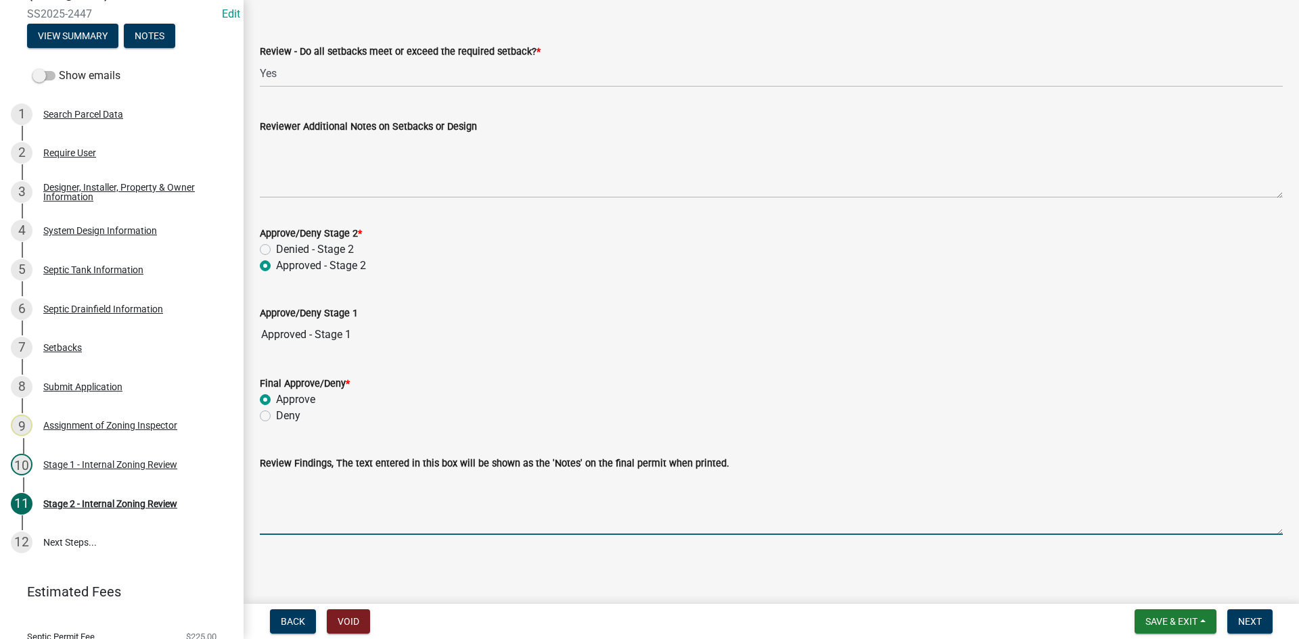
click at [315, 496] on textarea "Review Findings, The text entered in this box will be shown as the 'Notes' on t…" at bounding box center [771, 503] width 1023 height 64
click at [299, 493] on textarea "Review Findings, The text entered in this box will be shown as the 'Notes' on t…" at bounding box center [771, 503] width 1023 height 64
type textarea "s"
type textarea "1000 gal tank /28 hi cap infiltrator"
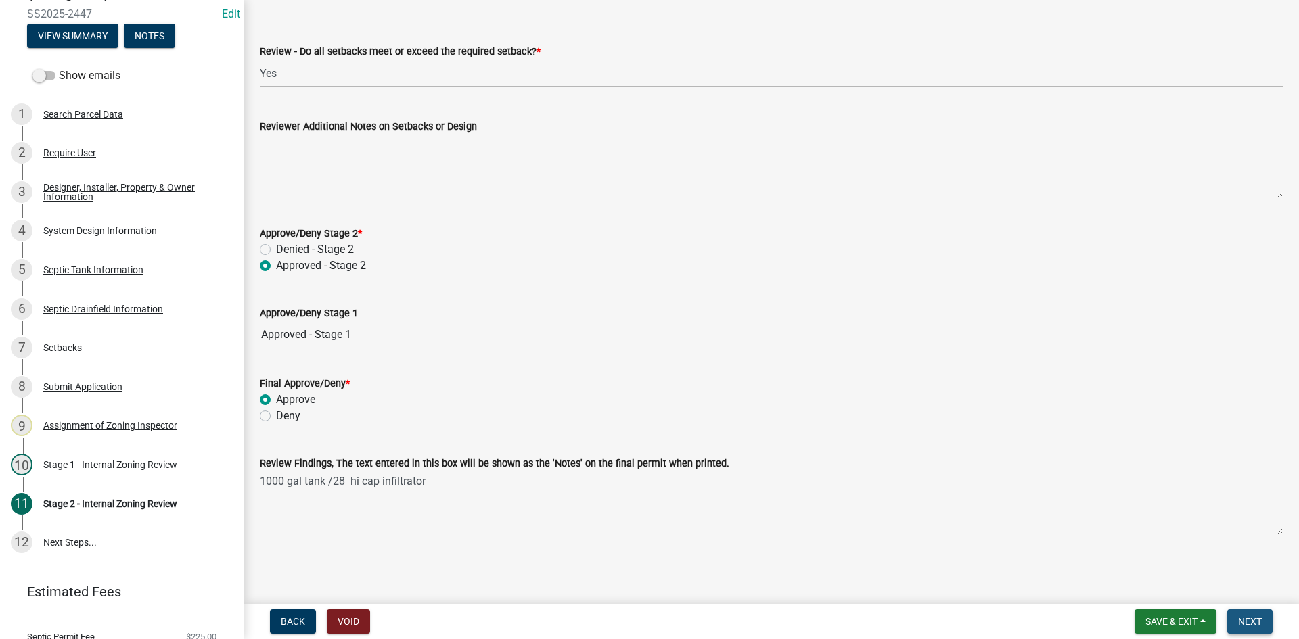
click at [1255, 627] on span "Next" at bounding box center [1250, 621] width 24 height 11
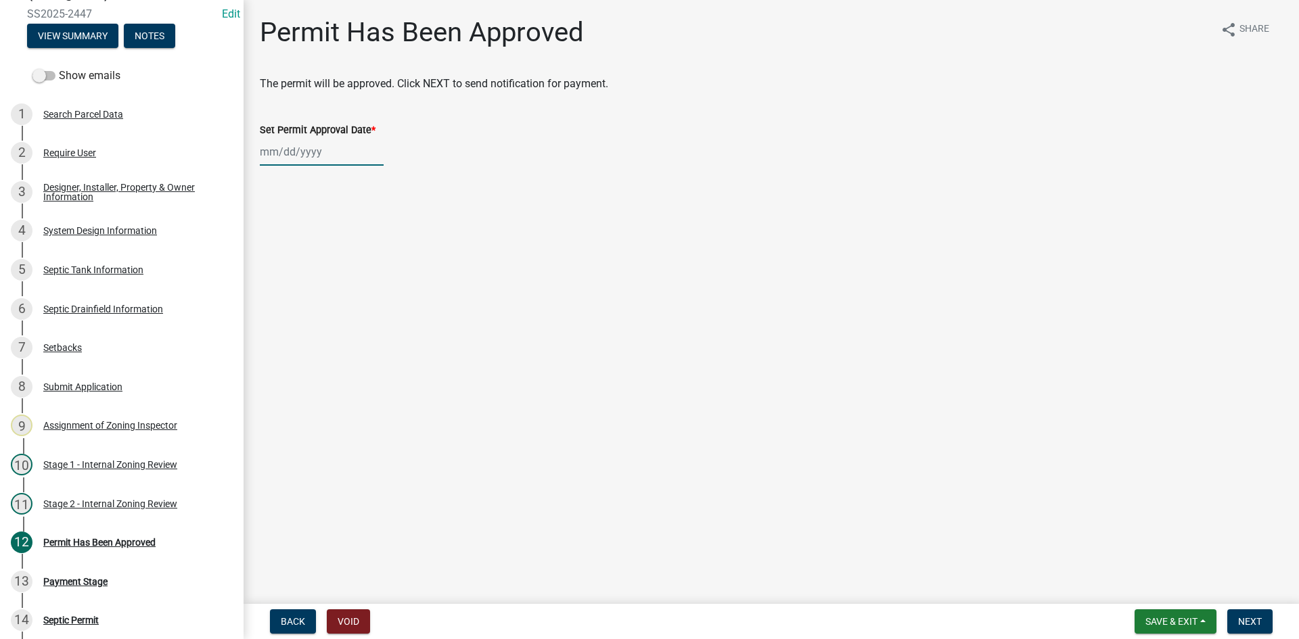
click at [317, 145] on div at bounding box center [322, 152] width 124 height 28
select select "8"
select select "2025"
click at [282, 269] on div "11" at bounding box center [273, 267] width 22 height 22
type input "[DATE]"
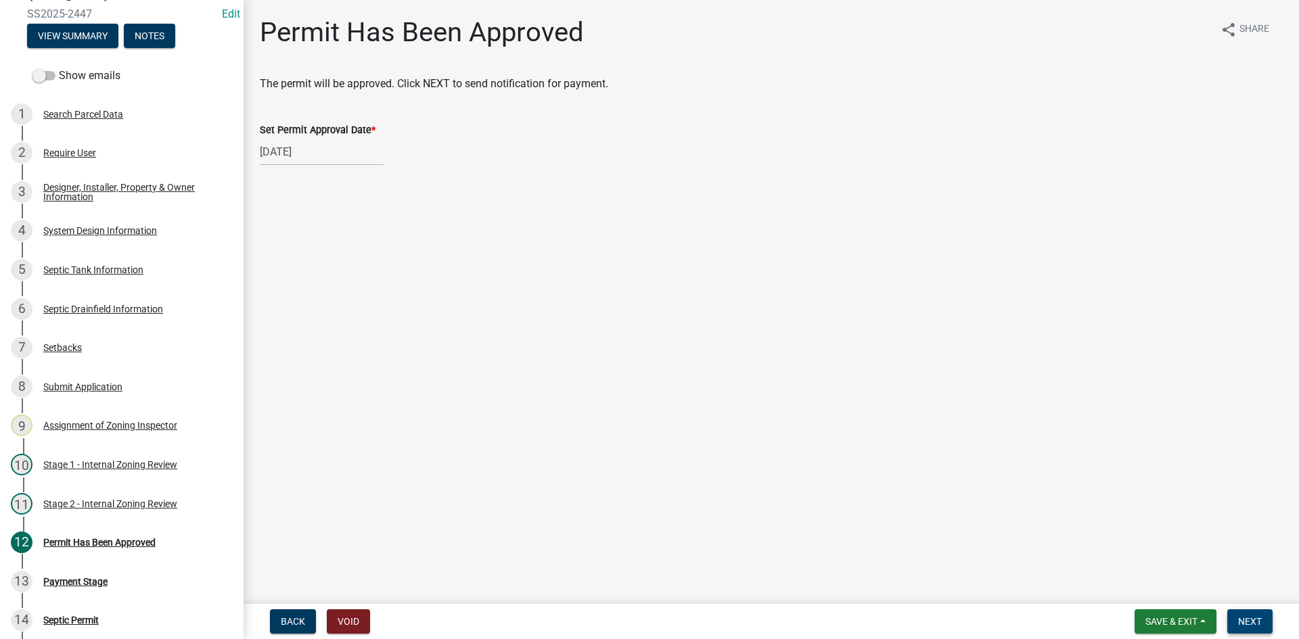
click at [1259, 622] on span "Next" at bounding box center [1250, 621] width 24 height 11
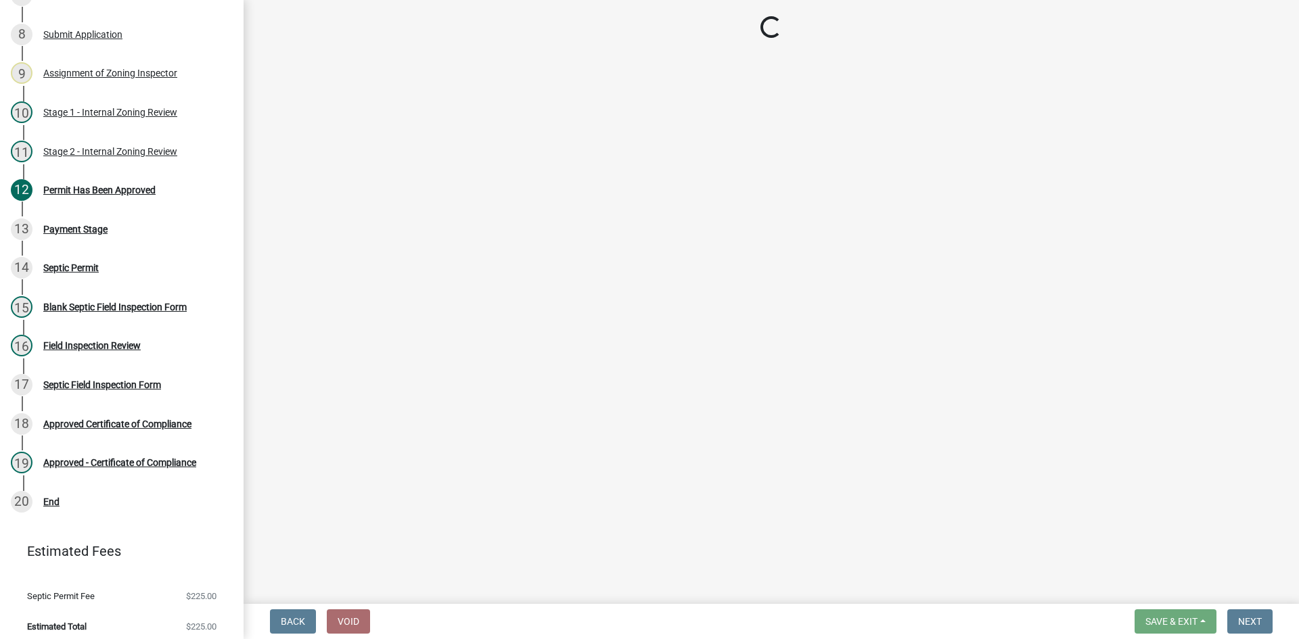
scroll to position [465, 0]
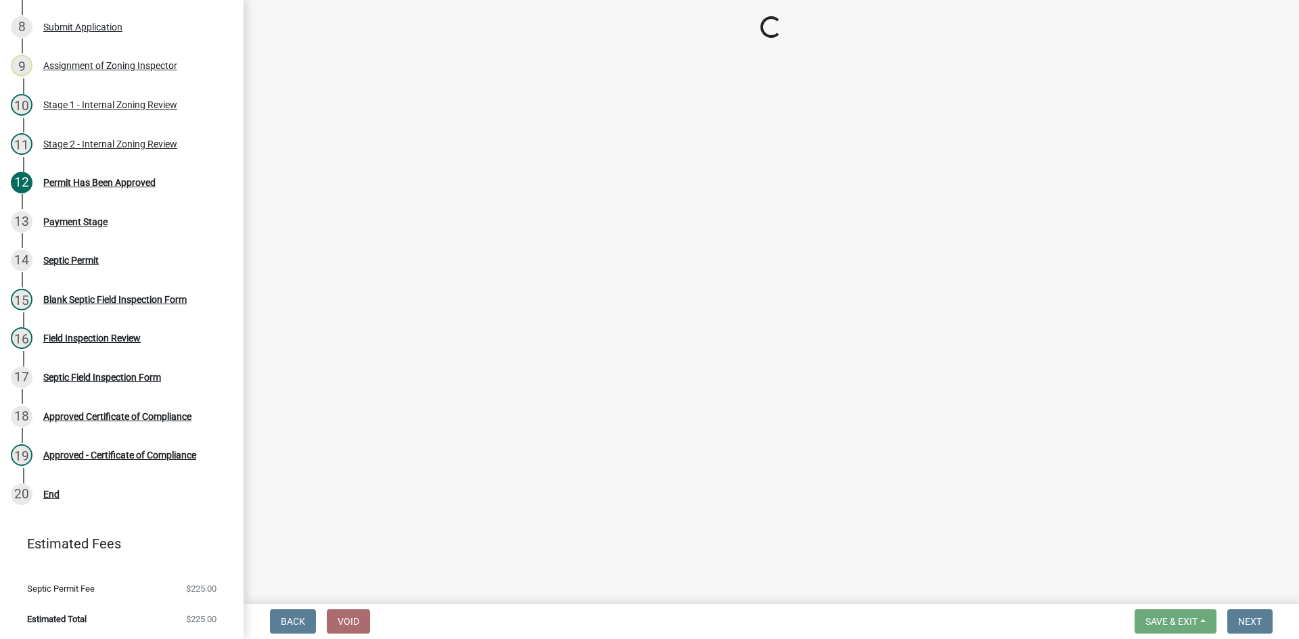
select select "3: 3"
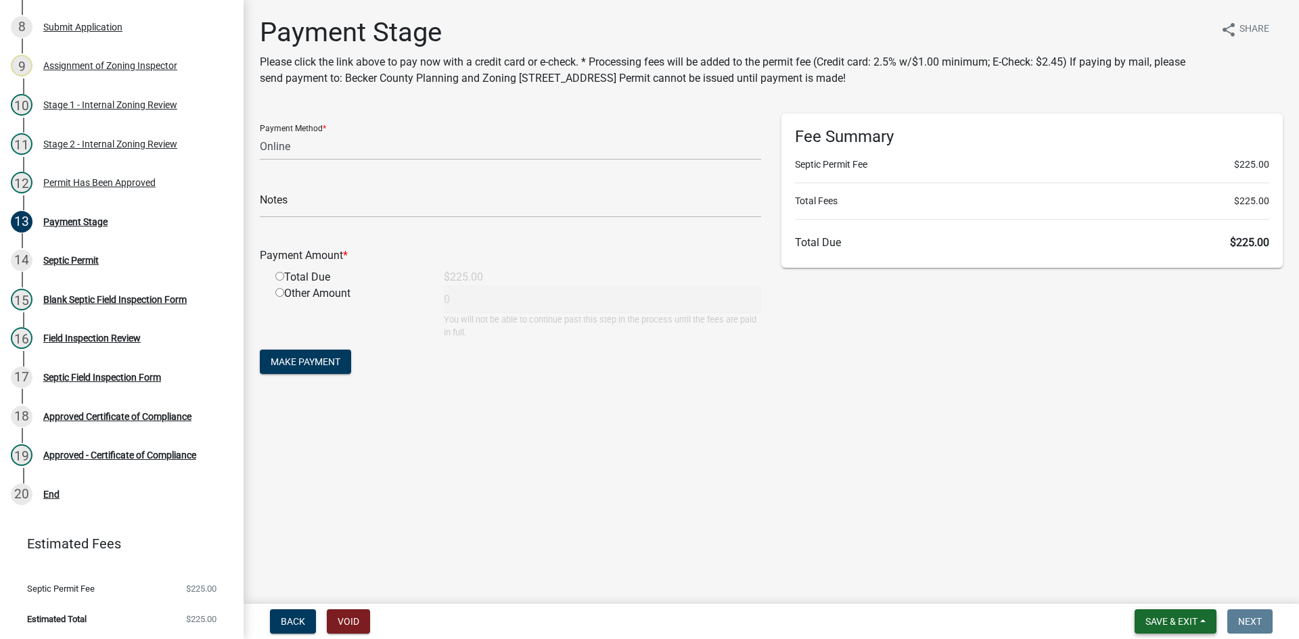
click at [1152, 620] on span "Save & Exit" at bounding box center [1171, 621] width 52 height 11
click at [1159, 591] on button "Save & Exit" at bounding box center [1162, 586] width 108 height 32
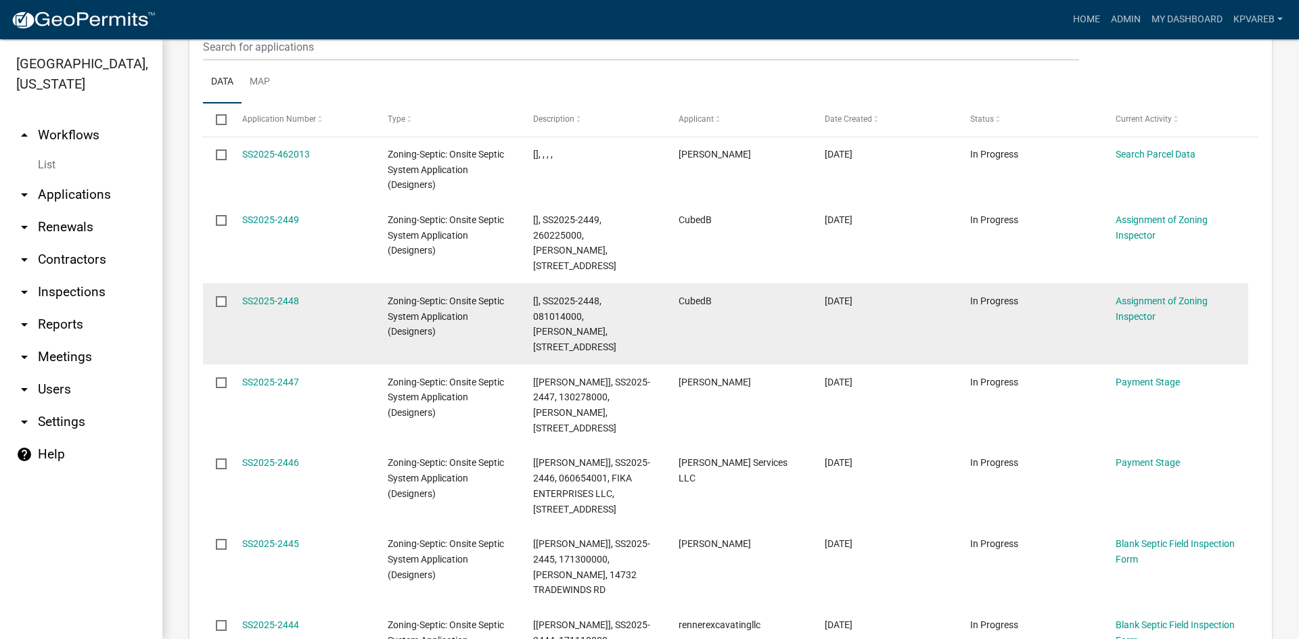
scroll to position [1481, 0]
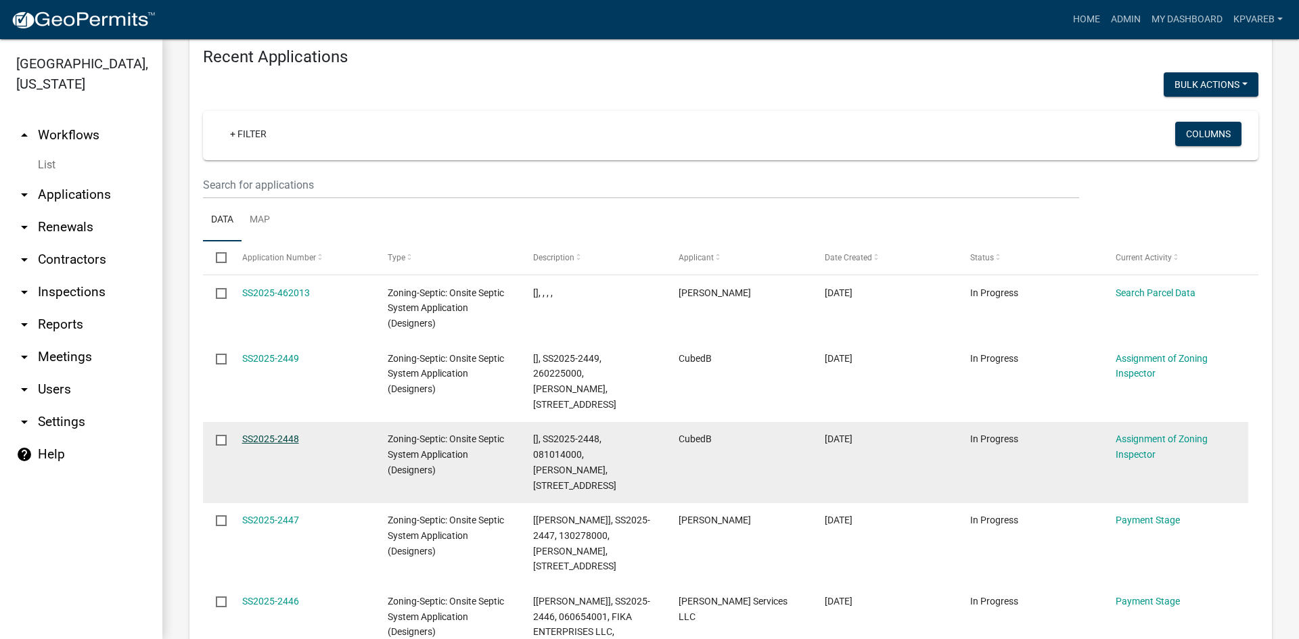
click at [286, 434] on link "SS2025-2448" at bounding box center [270, 439] width 57 height 11
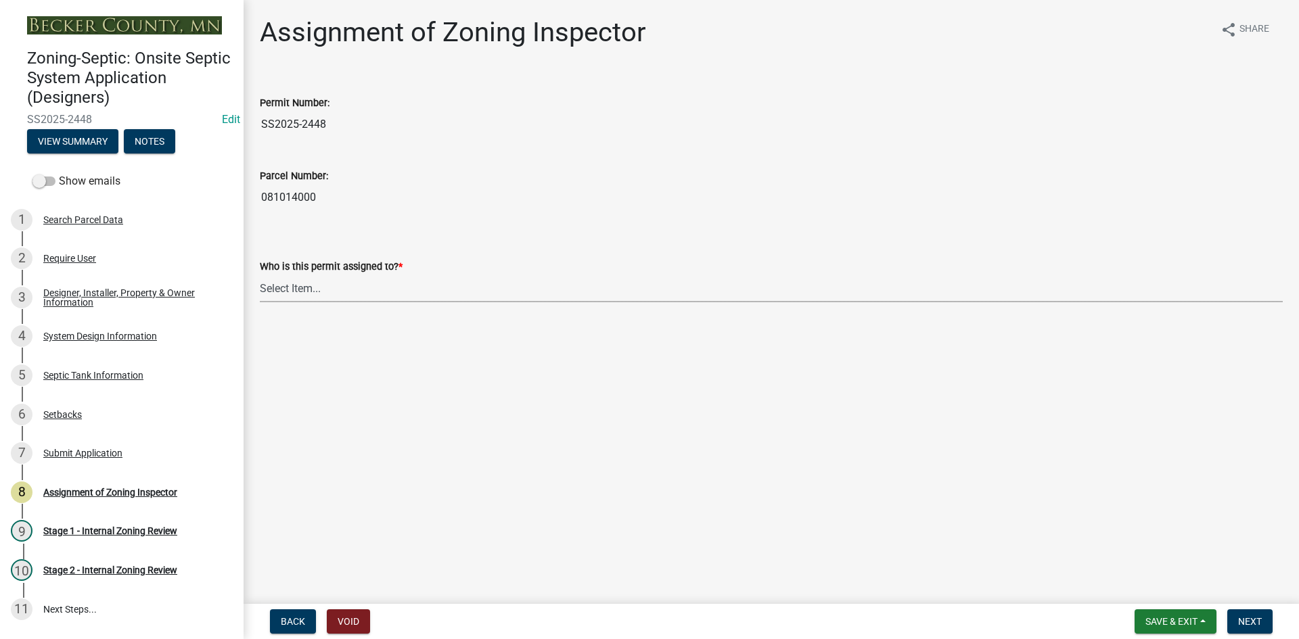
click at [313, 294] on select "Select Item... [PERSON_NAME] [PERSON_NAME] [PERSON_NAME] [PERSON_NAME] [PERSON_…" at bounding box center [771, 289] width 1023 height 28
click at [260, 275] on select "Select Item... [PERSON_NAME] [PERSON_NAME] [PERSON_NAME] [PERSON_NAME] [PERSON_…" at bounding box center [771, 289] width 1023 height 28
select select "7bfe52ba-73b7-4ac1-9bde-d3bb601555ca"
click at [1251, 621] on span "Next" at bounding box center [1250, 621] width 24 height 11
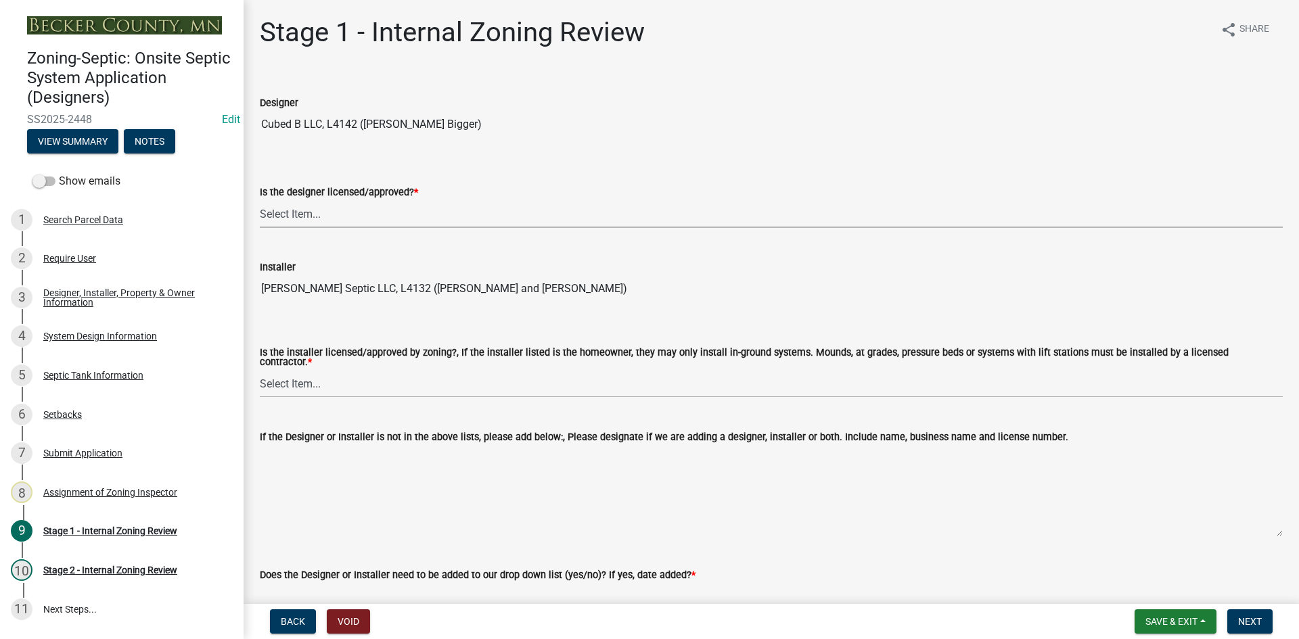
click at [306, 213] on select "Select Item... Yes No" at bounding box center [771, 214] width 1023 height 28
click at [260, 200] on select "Select Item... Yes No" at bounding box center [771, 214] width 1023 height 28
select select "49e49f1e-3b32-4342-8c2e-9cbd4919fe4d"
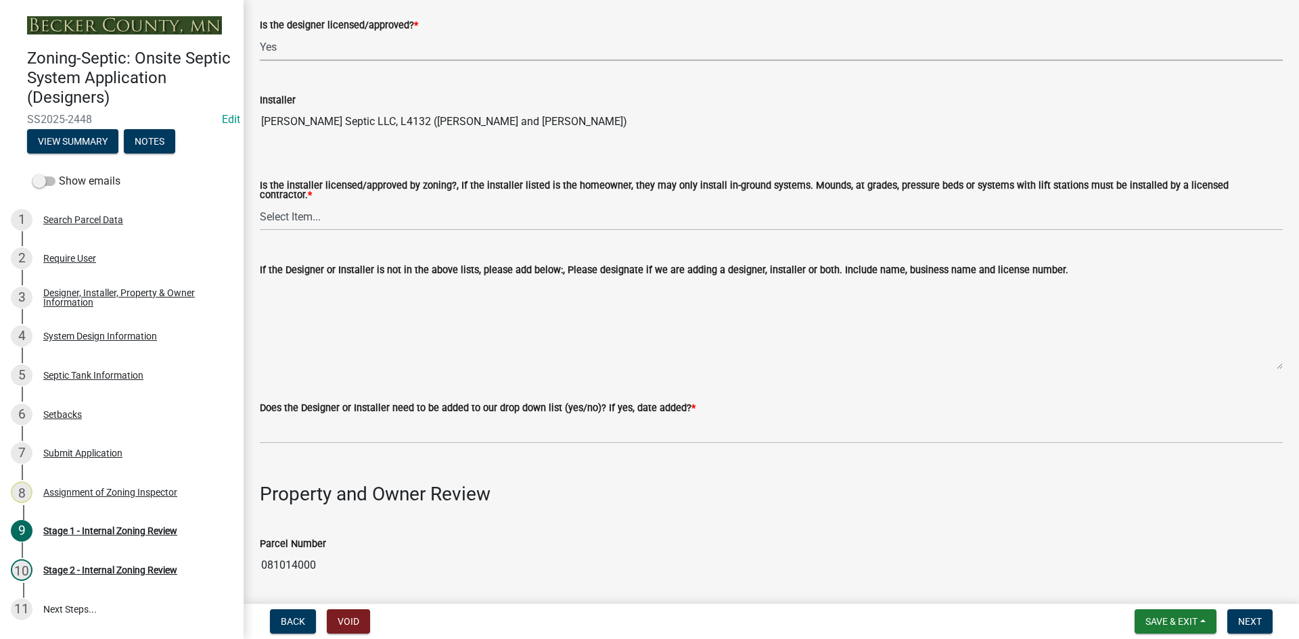
scroll to position [203, 0]
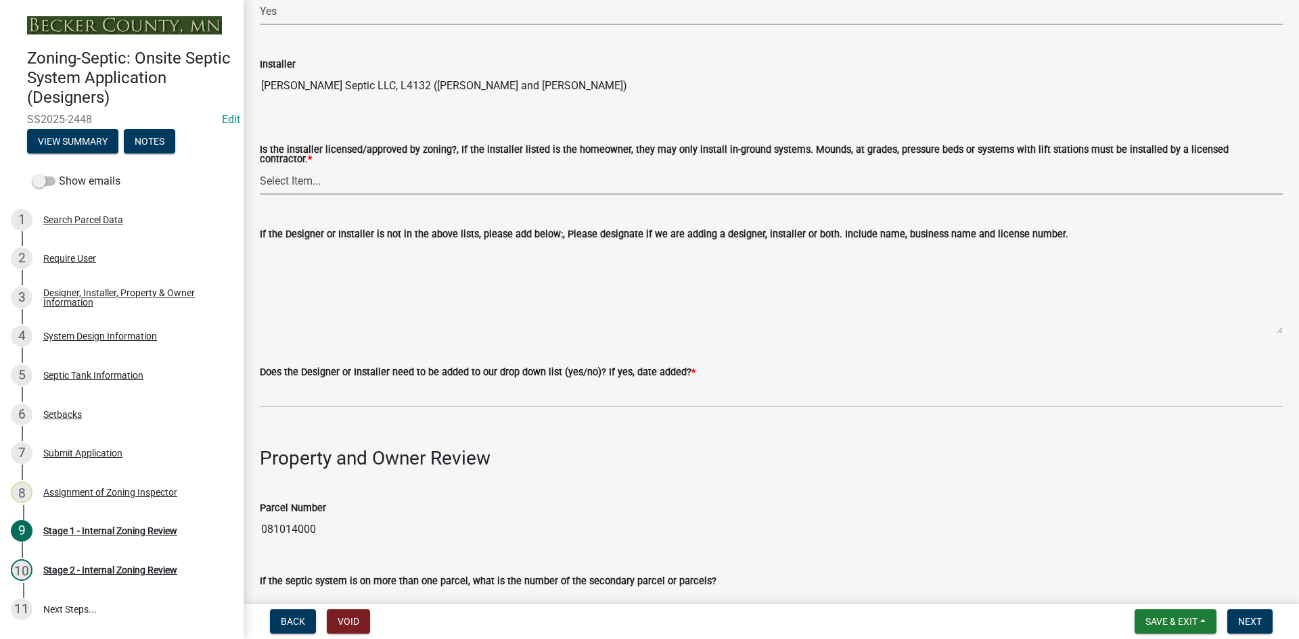
drag, startPoint x: 294, startPoint y: 172, endPoint x: 320, endPoint y: 185, distance: 29.0
click at [296, 172] on select "Select Item... Yes No" at bounding box center [771, 181] width 1023 height 28
click at [260, 167] on select "Select Item... Yes No" at bounding box center [771, 181] width 1023 height 28
select select "ca07ae0a-7638-46ff-ada2-c67ca3524324"
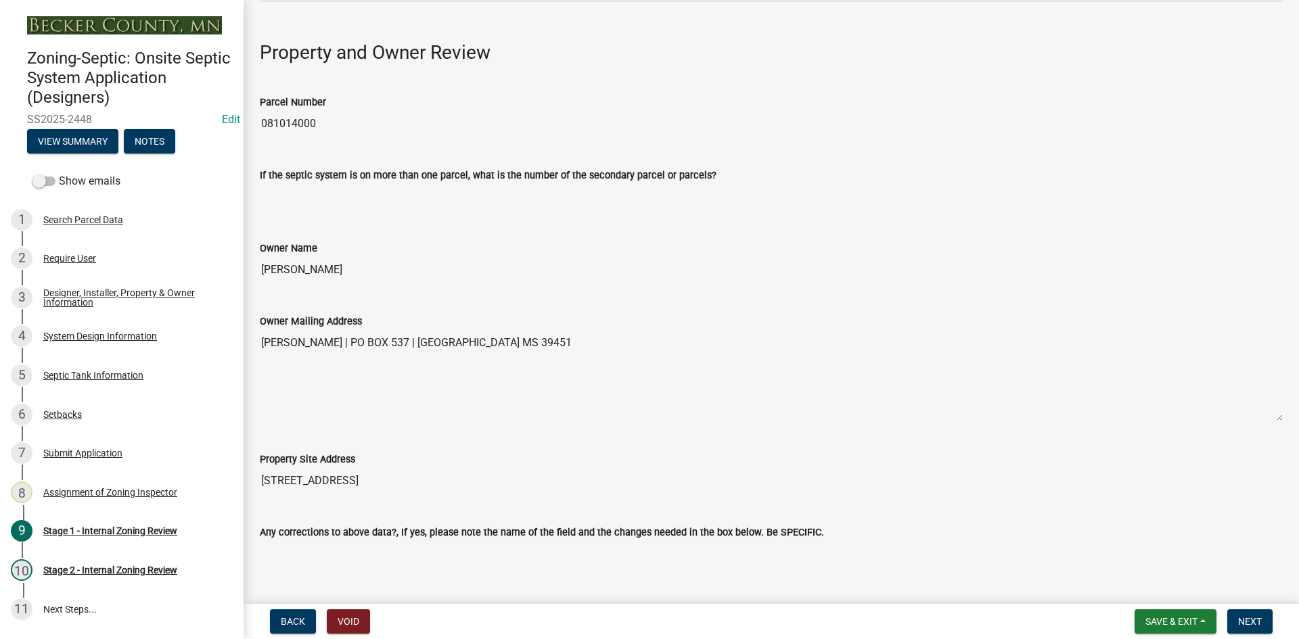
scroll to position [338, 0]
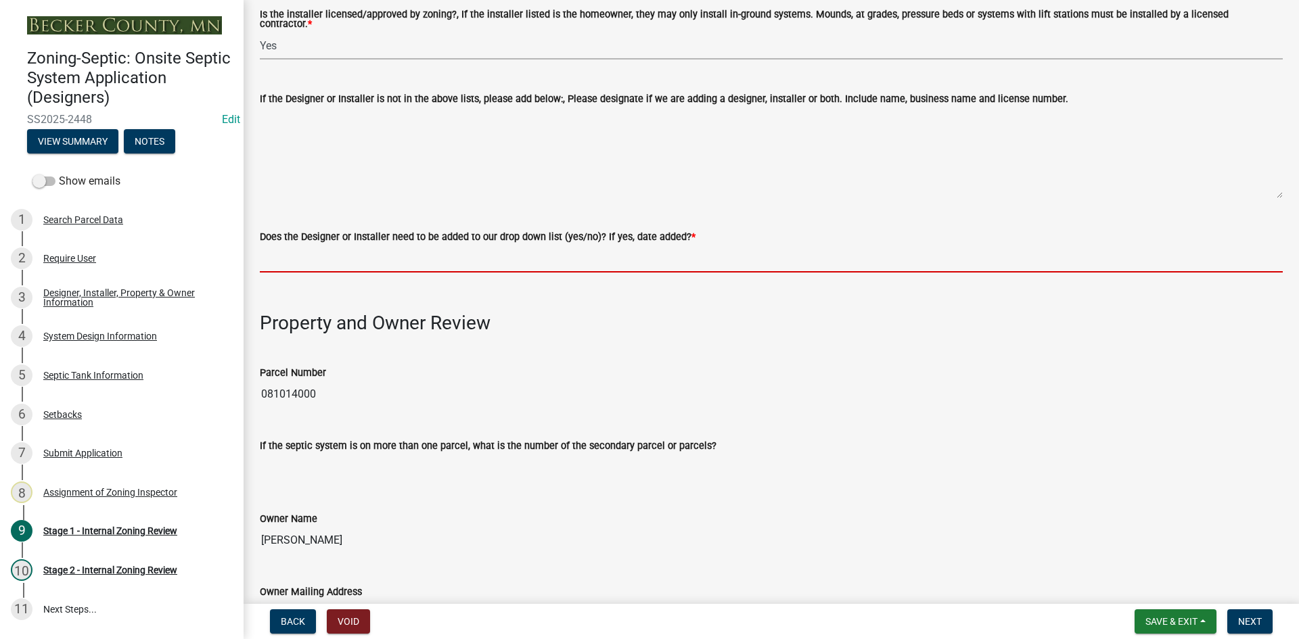
click at [278, 260] on input "Does the Designer or Installer need to be added to our drop down list (yes/no)?…" at bounding box center [771, 259] width 1023 height 28
type input "NO"
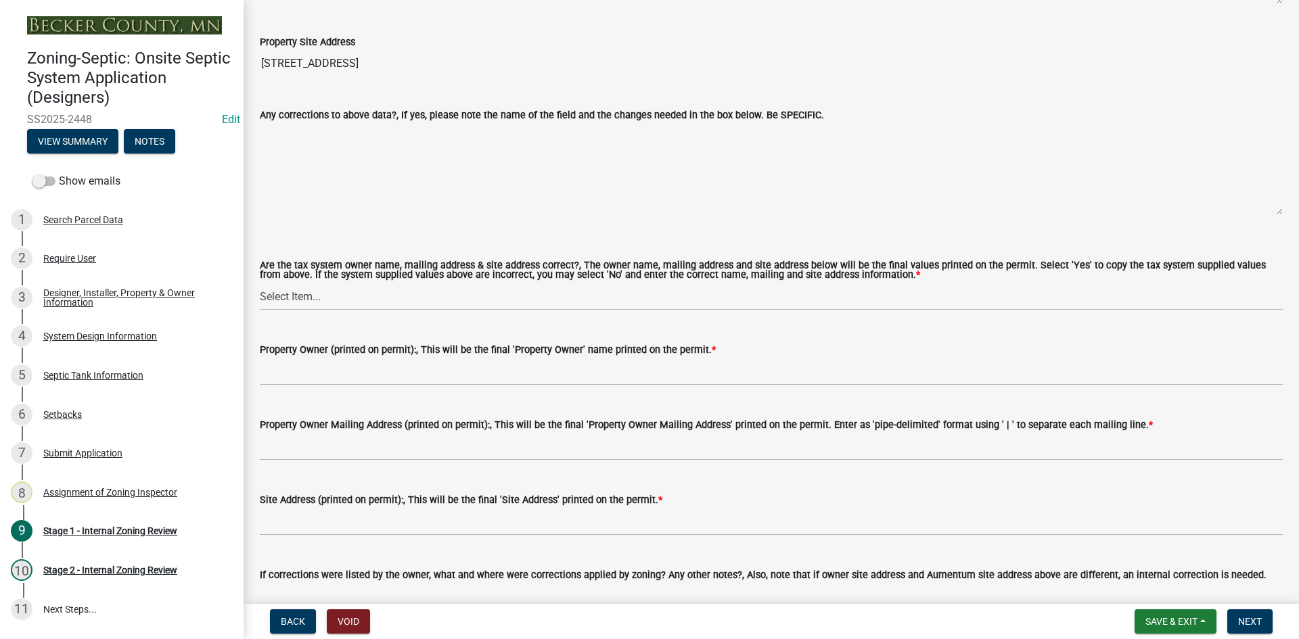
scroll to position [1150, 0]
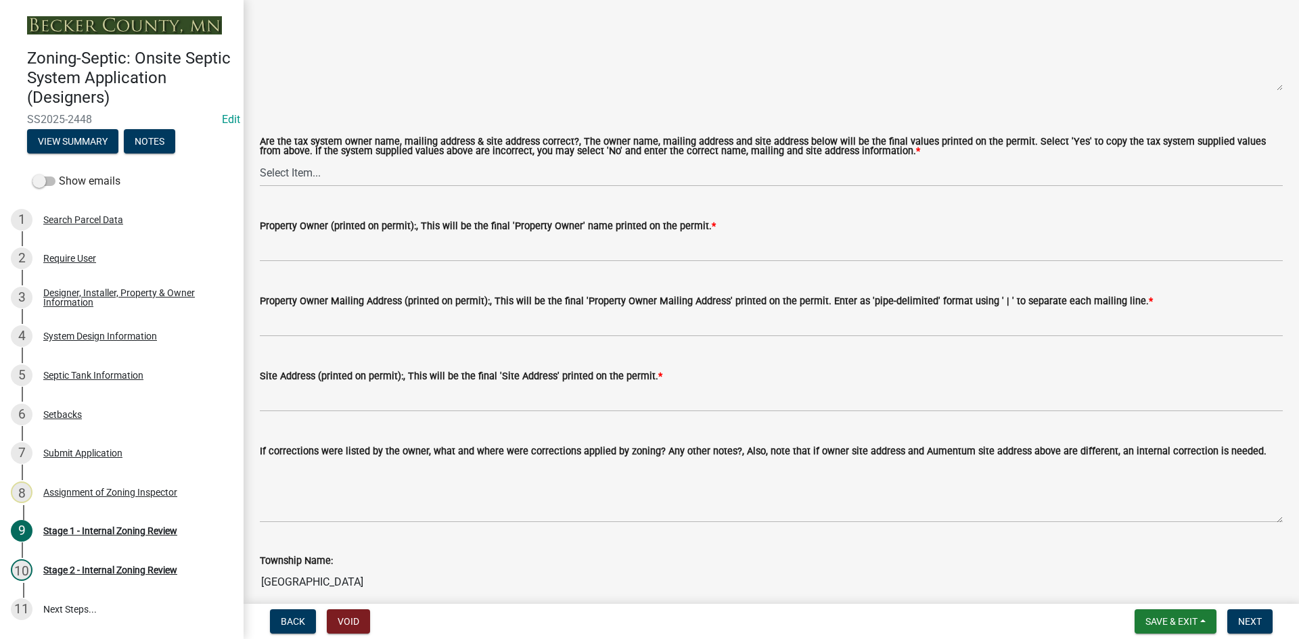
click at [281, 150] on label "Are the tax system owner name, mailing address & site address correct?, The own…" at bounding box center [771, 147] width 1023 height 20
click at [281, 159] on select "Select Item... Yes No" at bounding box center [771, 173] width 1023 height 28
drag, startPoint x: 287, startPoint y: 163, endPoint x: 317, endPoint y: 177, distance: 32.4
click at [288, 163] on select "Select Item... Yes No" at bounding box center [771, 173] width 1023 height 28
click at [260, 159] on select "Select Item... Yes No" at bounding box center [771, 173] width 1023 height 28
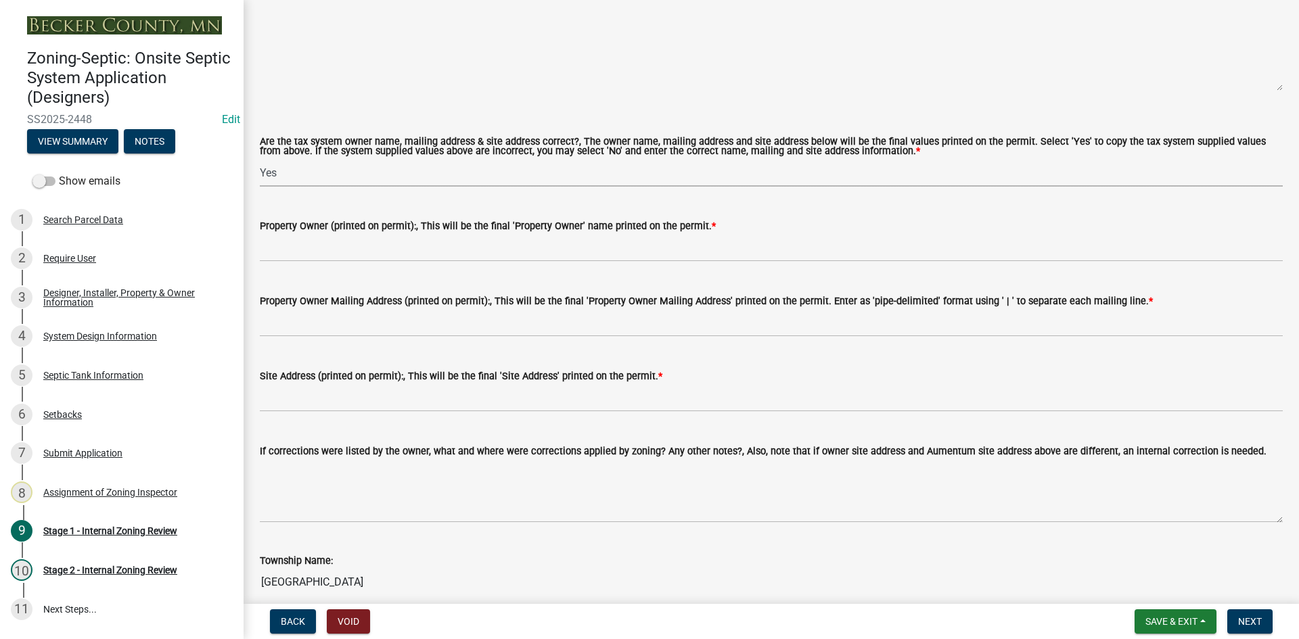
select select "ec75a761-93b4-47c5-8535-fea253c32937"
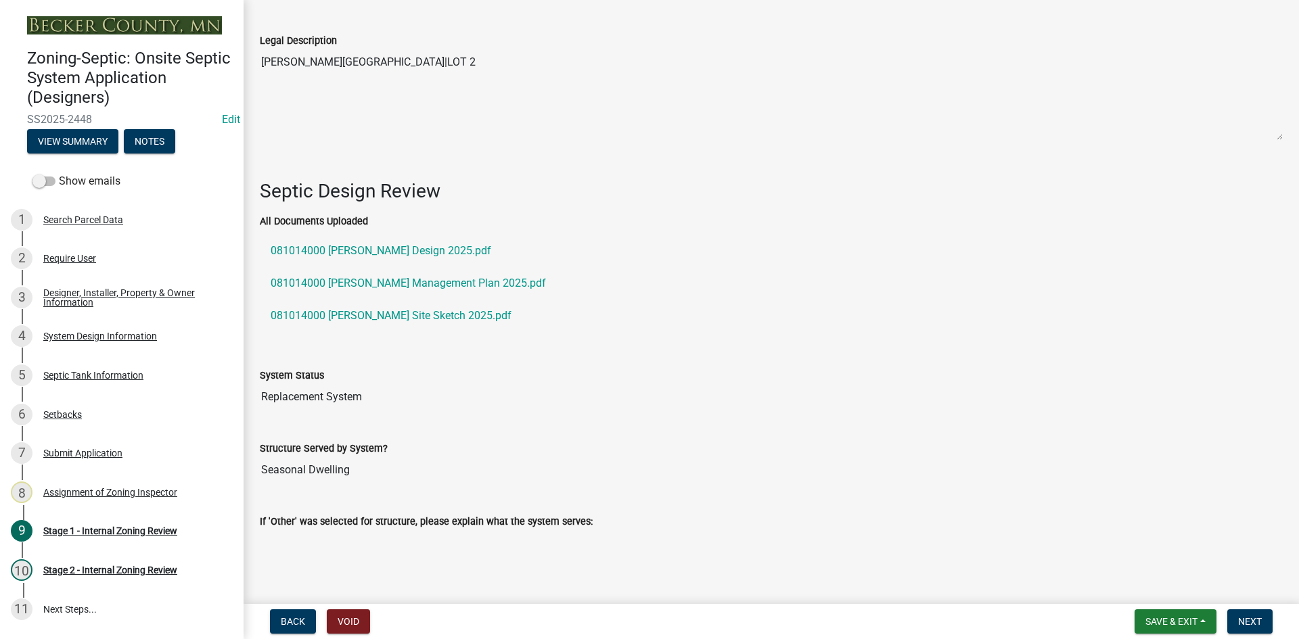
scroll to position [1759, 0]
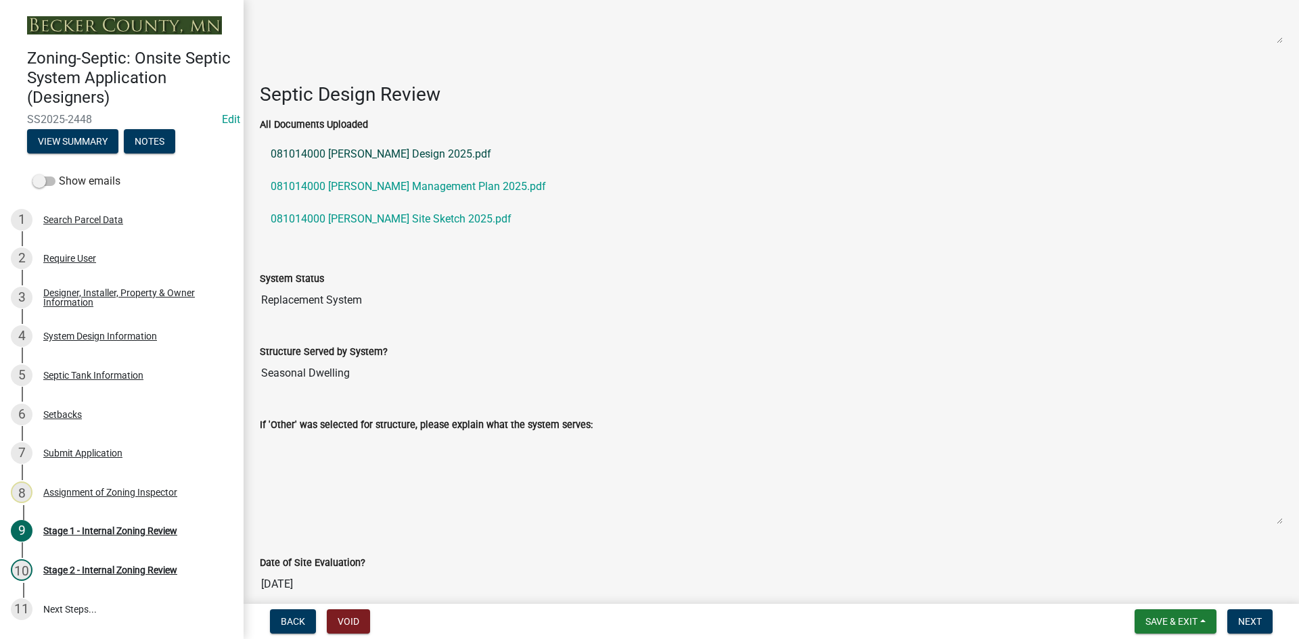
click at [388, 149] on link "081014000 [PERSON_NAME] Design 2025.pdf" at bounding box center [771, 154] width 1023 height 32
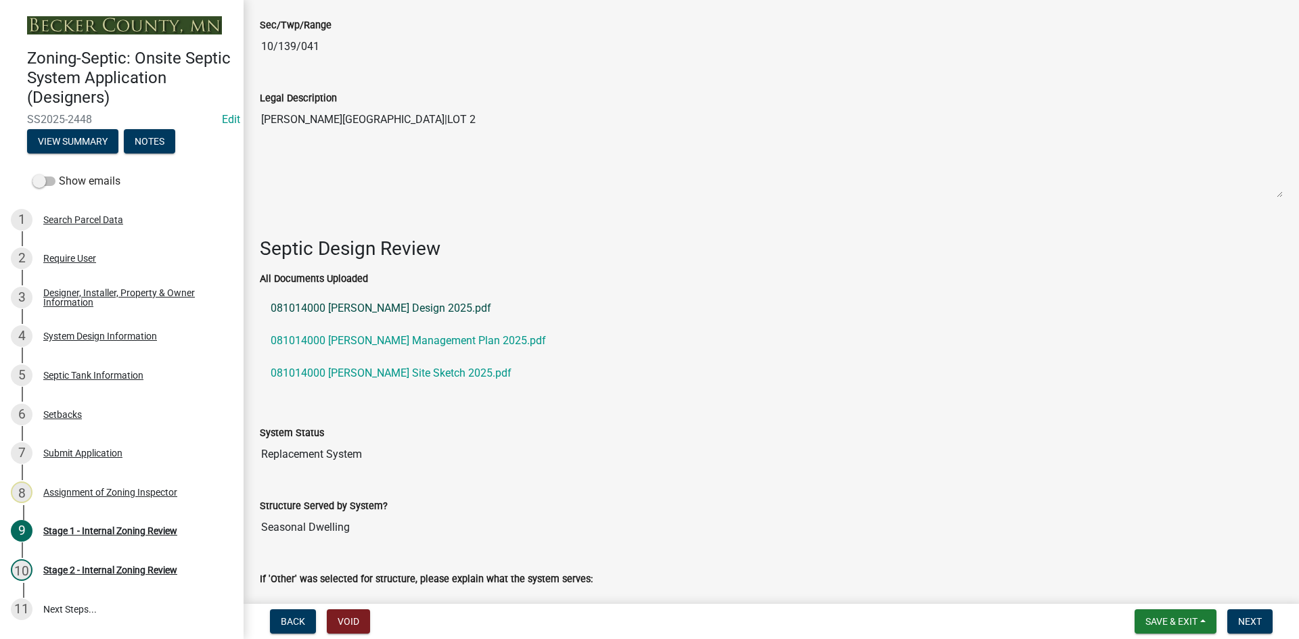
scroll to position [1913, 0]
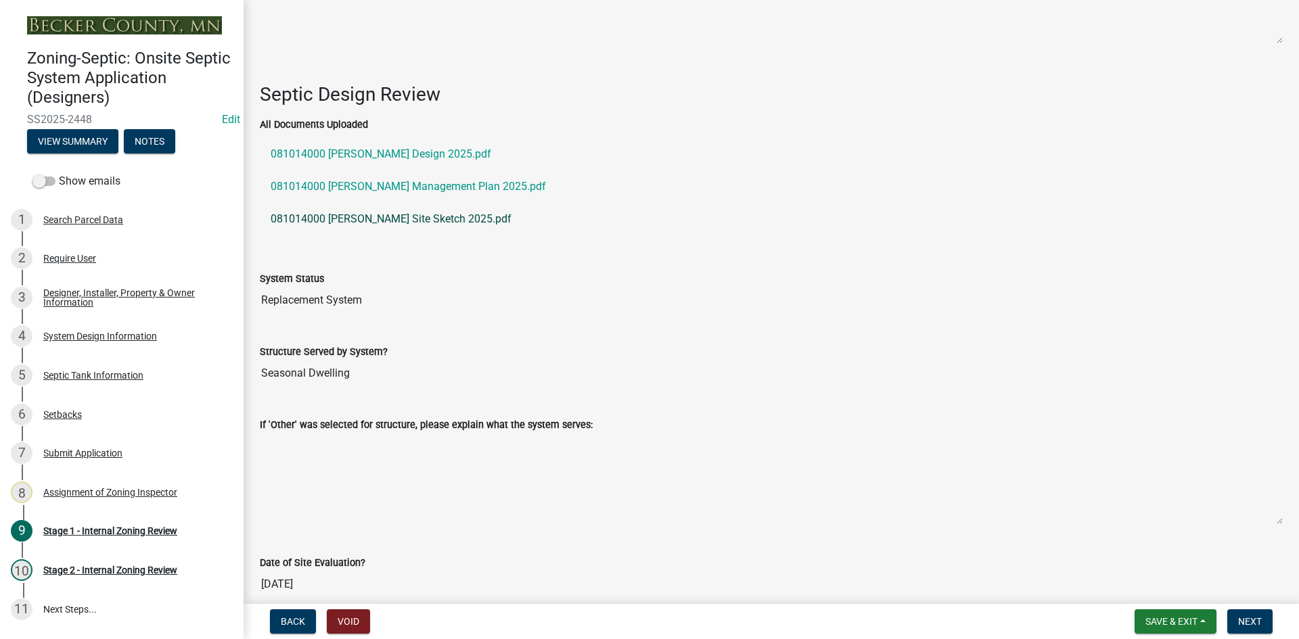
click at [359, 209] on link "081014000 [PERSON_NAME] Site Sketch 2025.pdf" at bounding box center [771, 219] width 1023 height 32
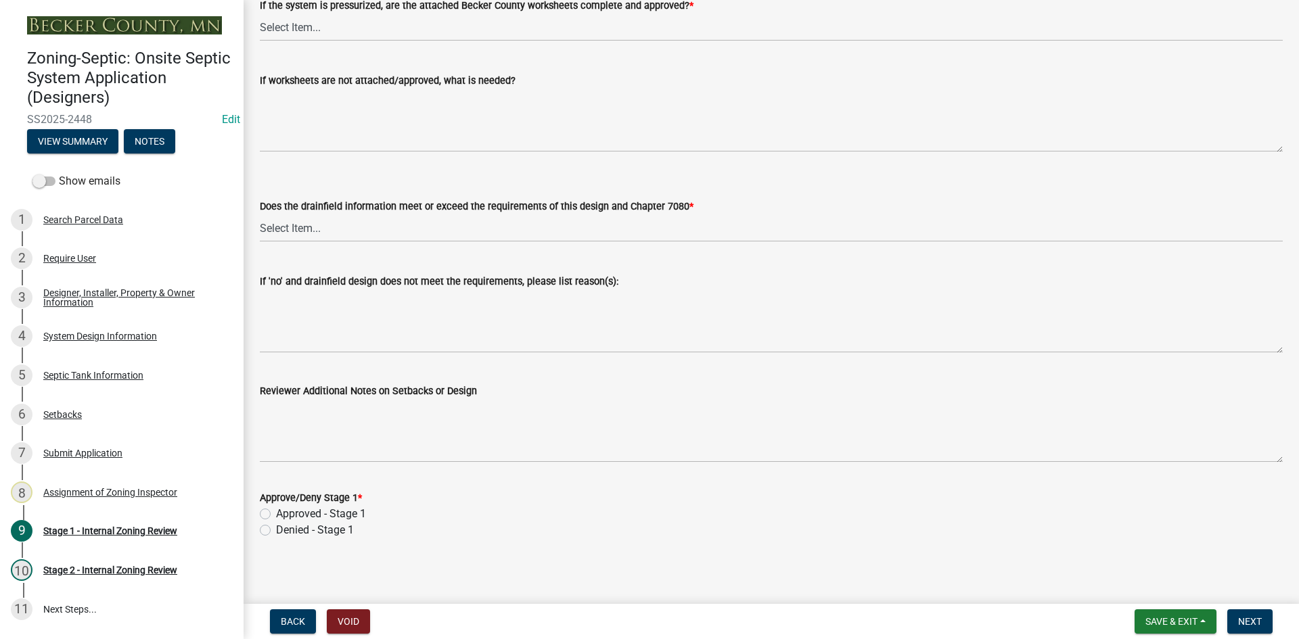
scroll to position [4703, 0]
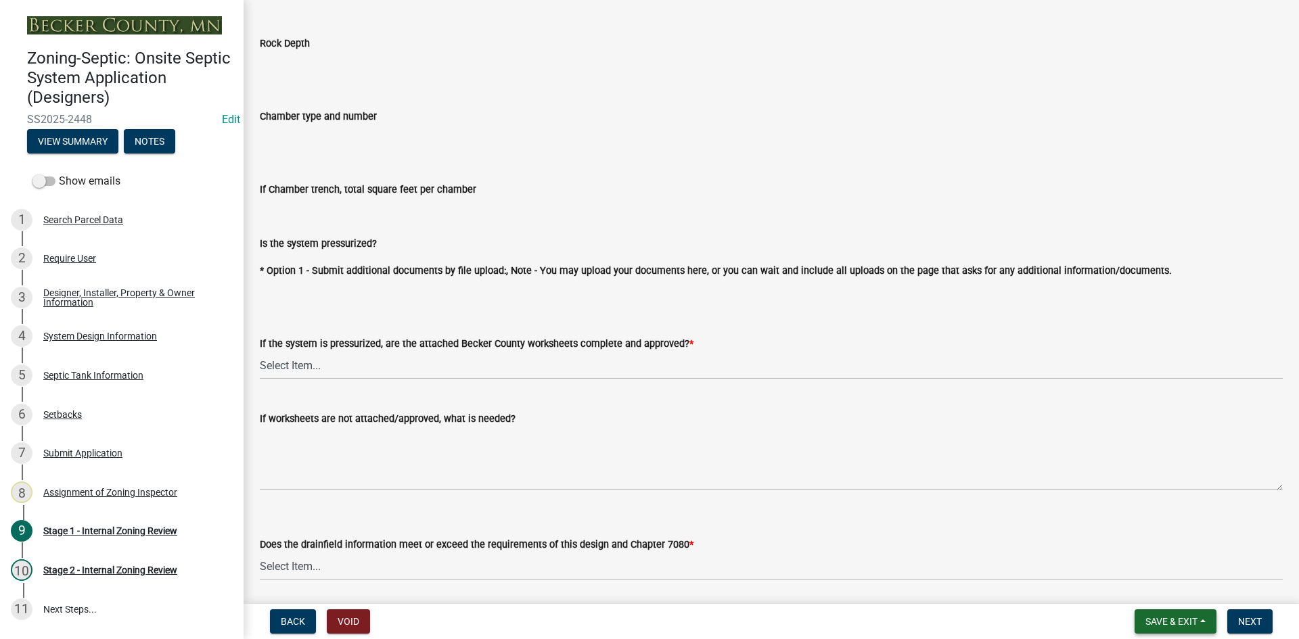
click at [1149, 618] on span "Save & Exit" at bounding box center [1171, 621] width 52 height 11
click at [1144, 551] on button "Save" at bounding box center [1162, 554] width 108 height 32
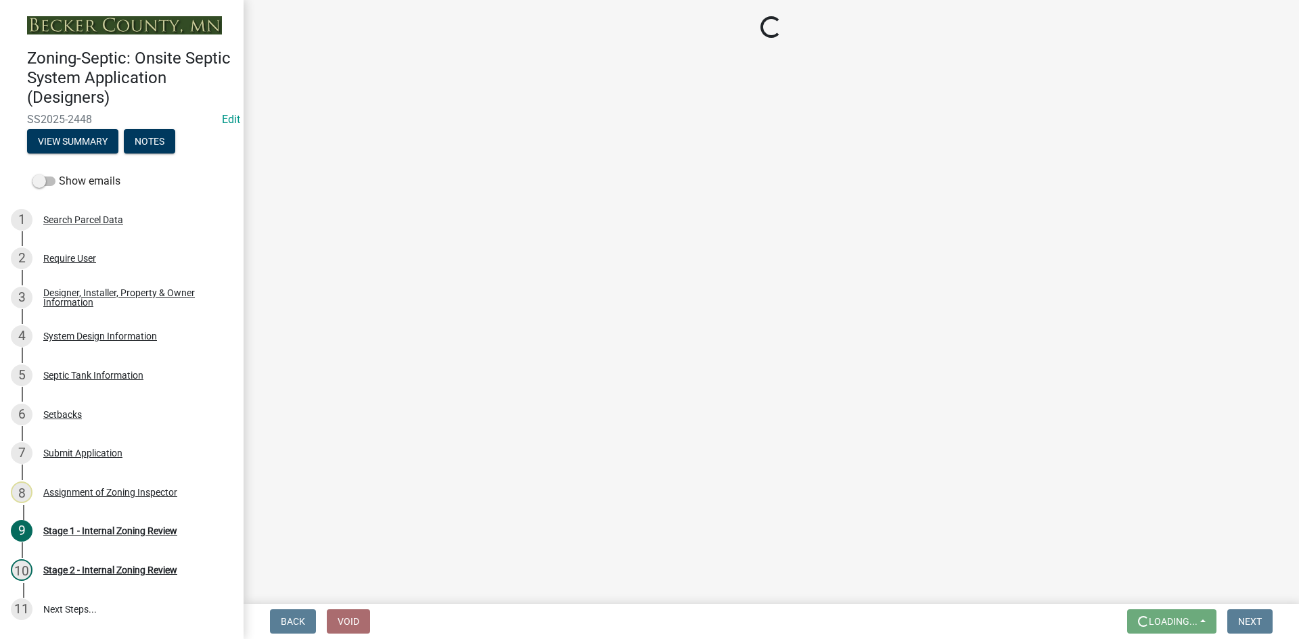
scroll to position [115, 0]
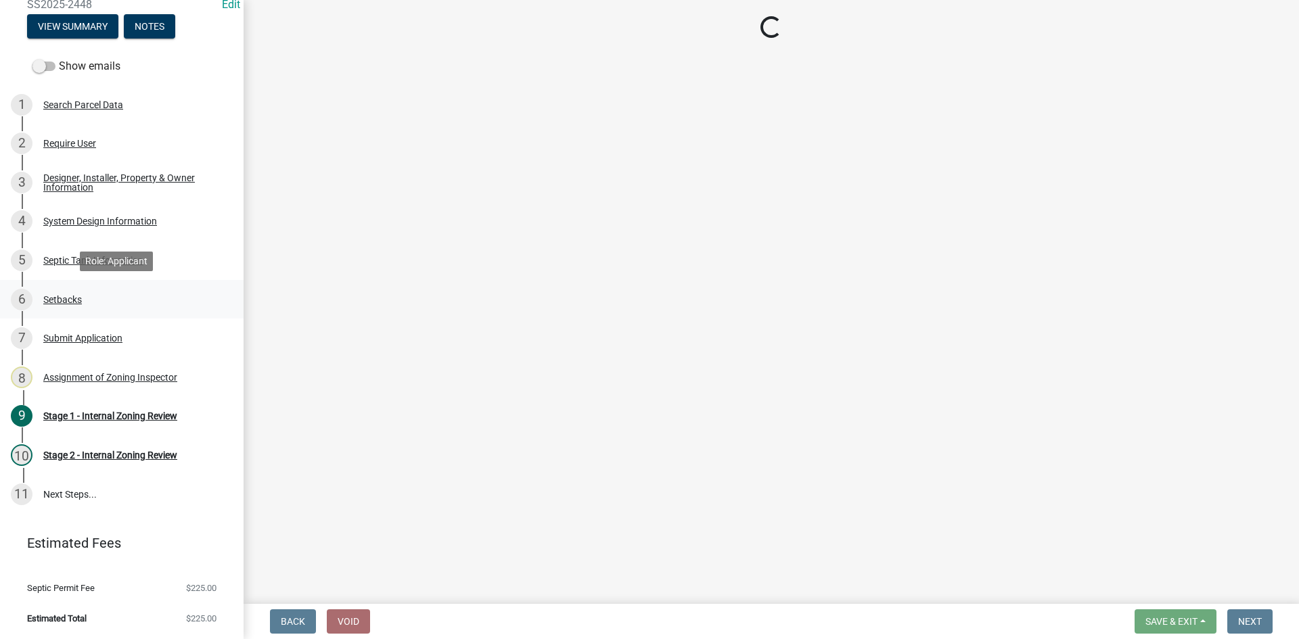
select select "49e49f1e-3b32-4342-8c2e-9cbd4919fe4d"
select select "ca07ae0a-7638-46ff-ada2-c67ca3524324"
select select "ec75a761-93b4-47c5-8535-fea253c32937"
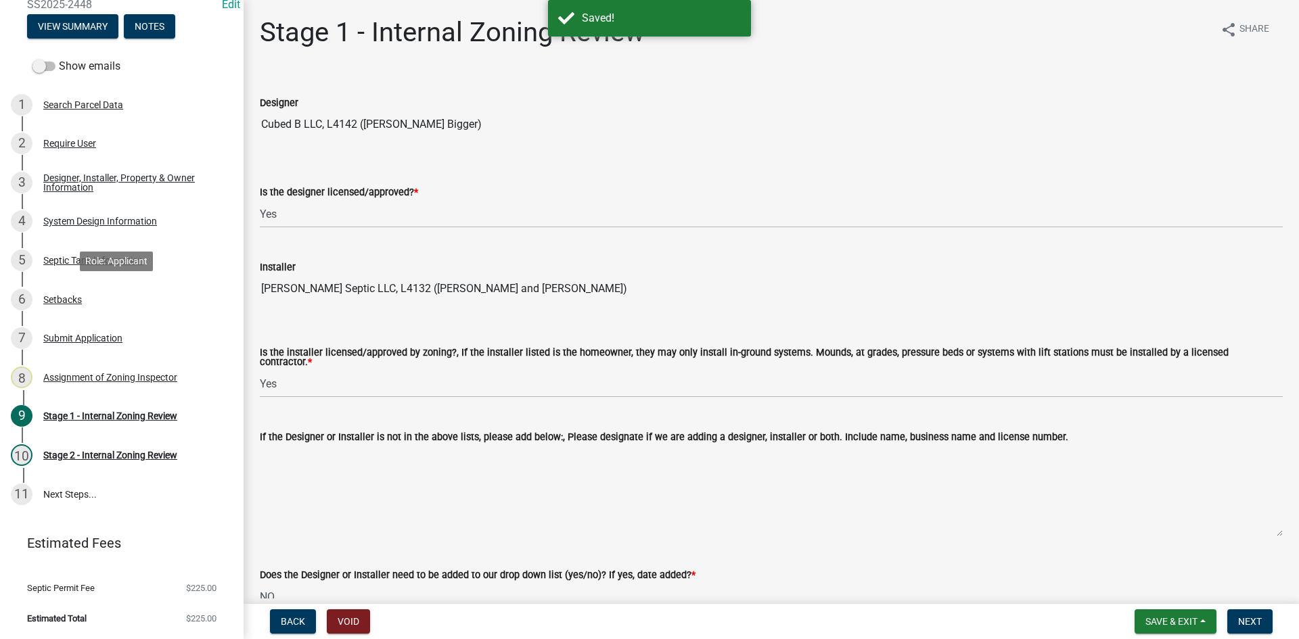
click at [72, 300] on div "Setbacks" at bounding box center [62, 299] width 39 height 9
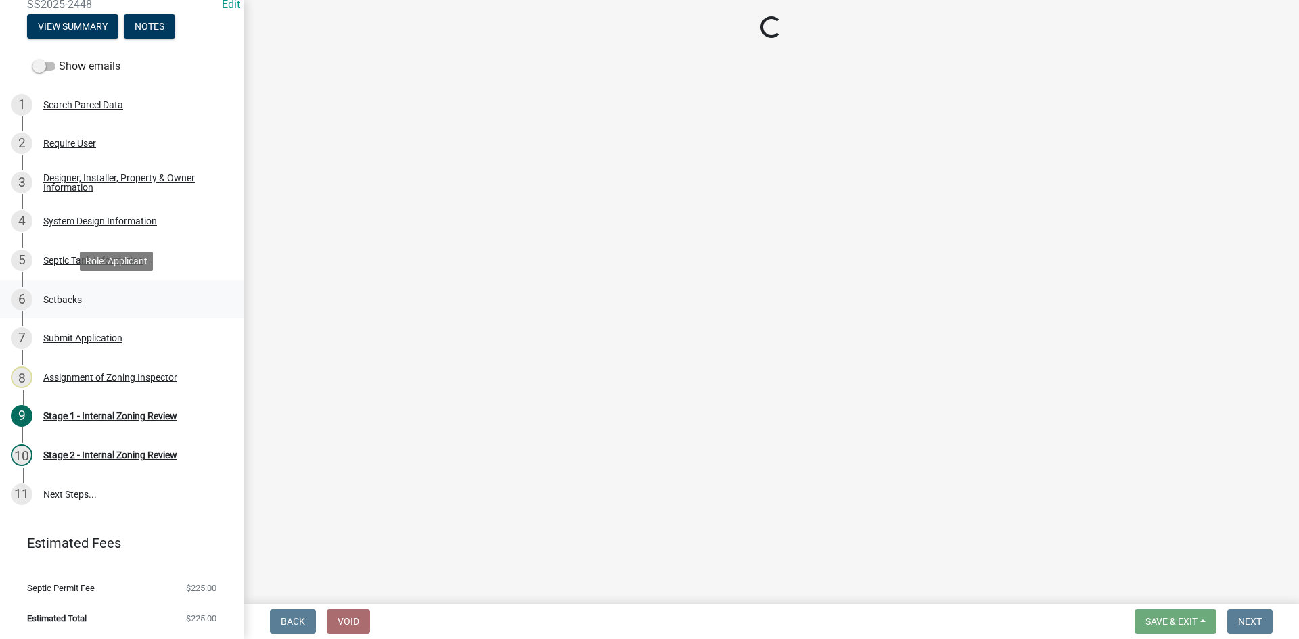
select select "c245ec0d-8d6f-4710-ab2b-b3aa70611708"
select select "a0f116ad-0e64-4f9f-8034-1e31f818c2c9"
select select "23044af5-43bb-4cf5-8aef-2716db2ce5fc"
select select "341aaaa4-06c5-40e5-817d-62b65c9e97ec"
select select "a3ce498e-f8b1-44e2-889e-c4968ac74b5a"
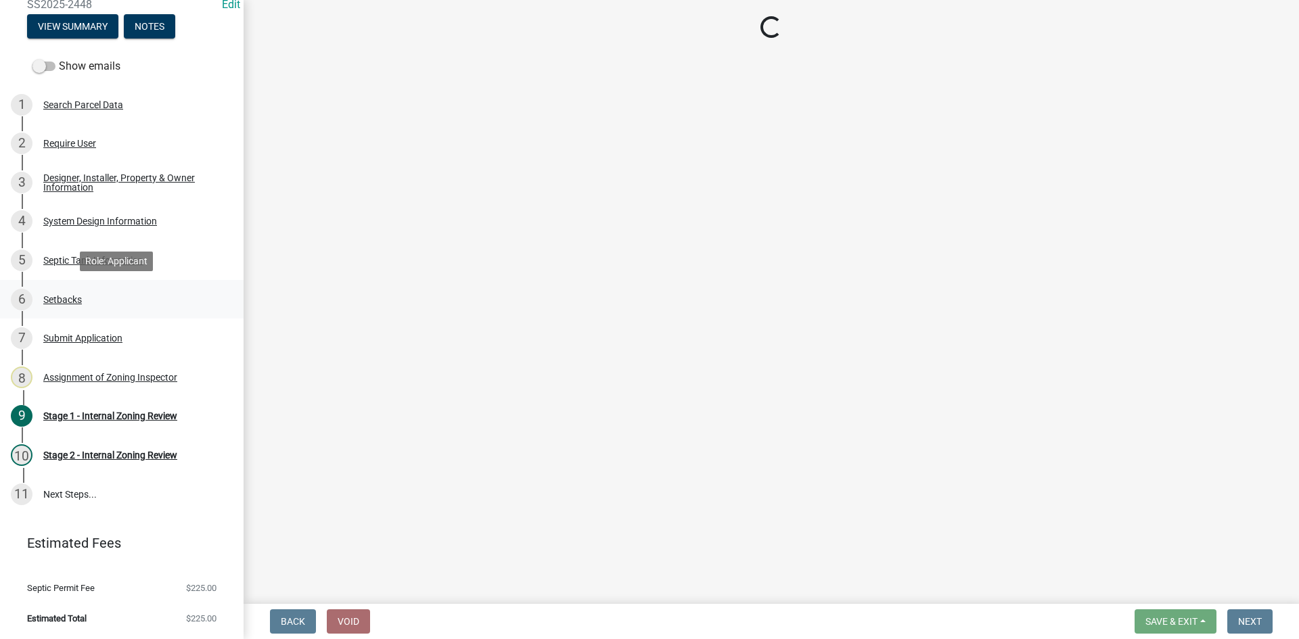
select select "8966ff84-7900-44dd-b964-2f68cb12997f"
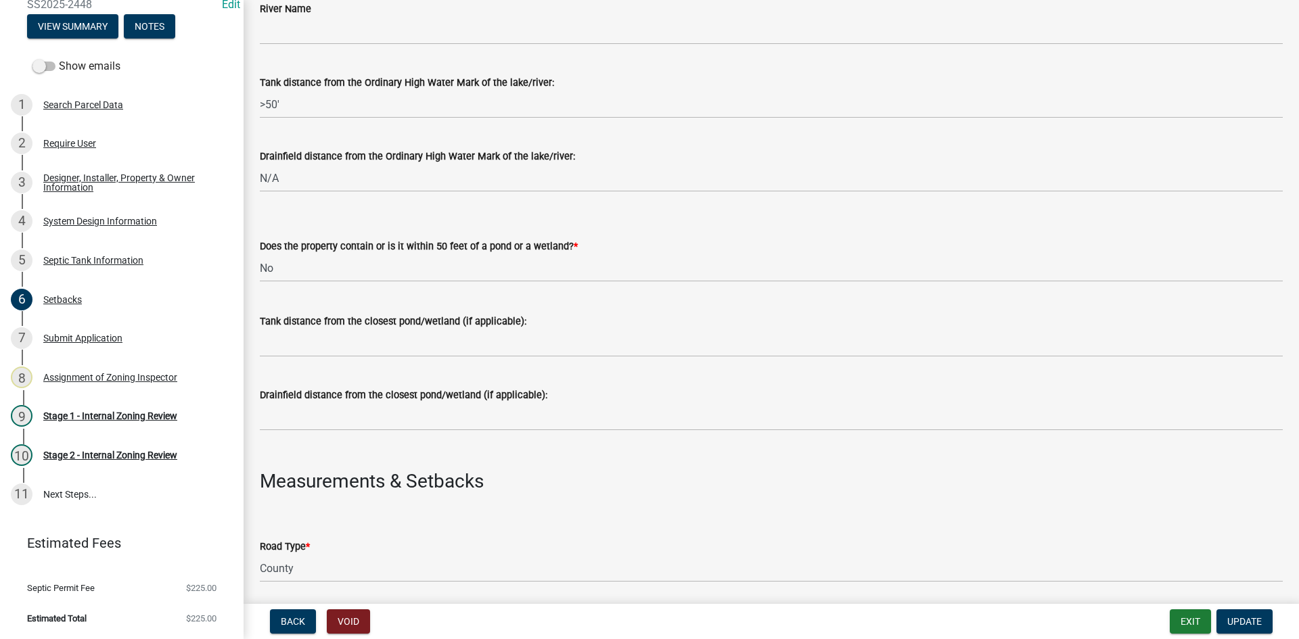
scroll to position [0, 0]
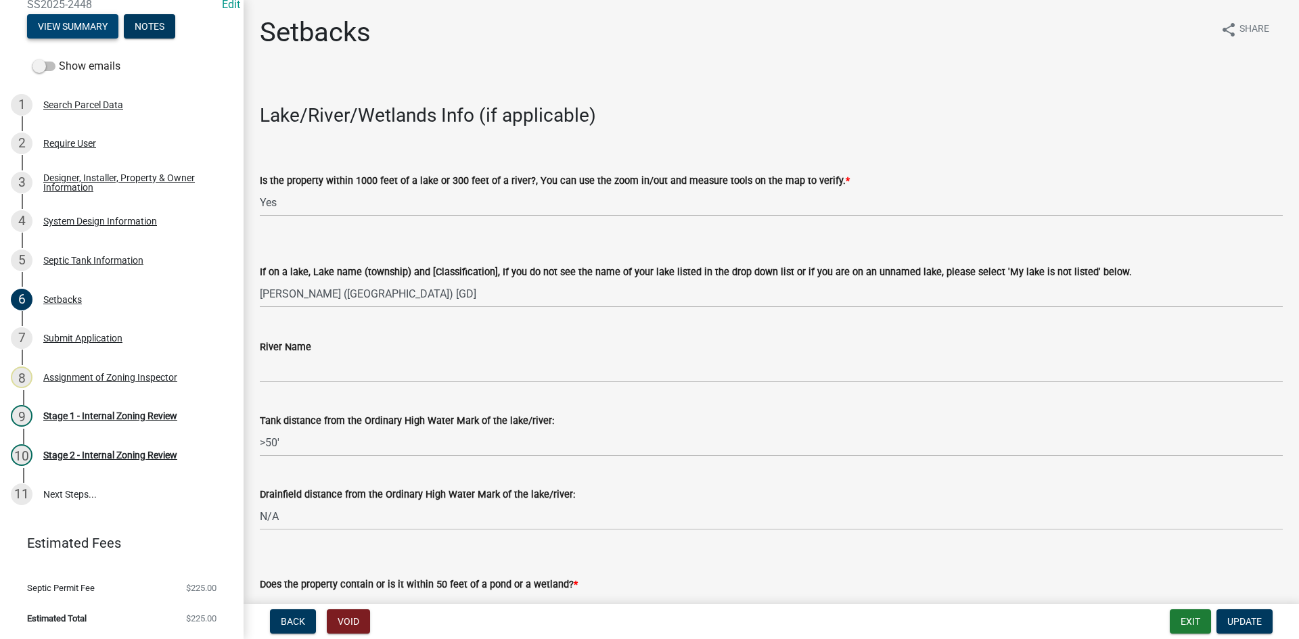
click at [83, 29] on button "View Summary" at bounding box center [72, 26] width 91 height 24
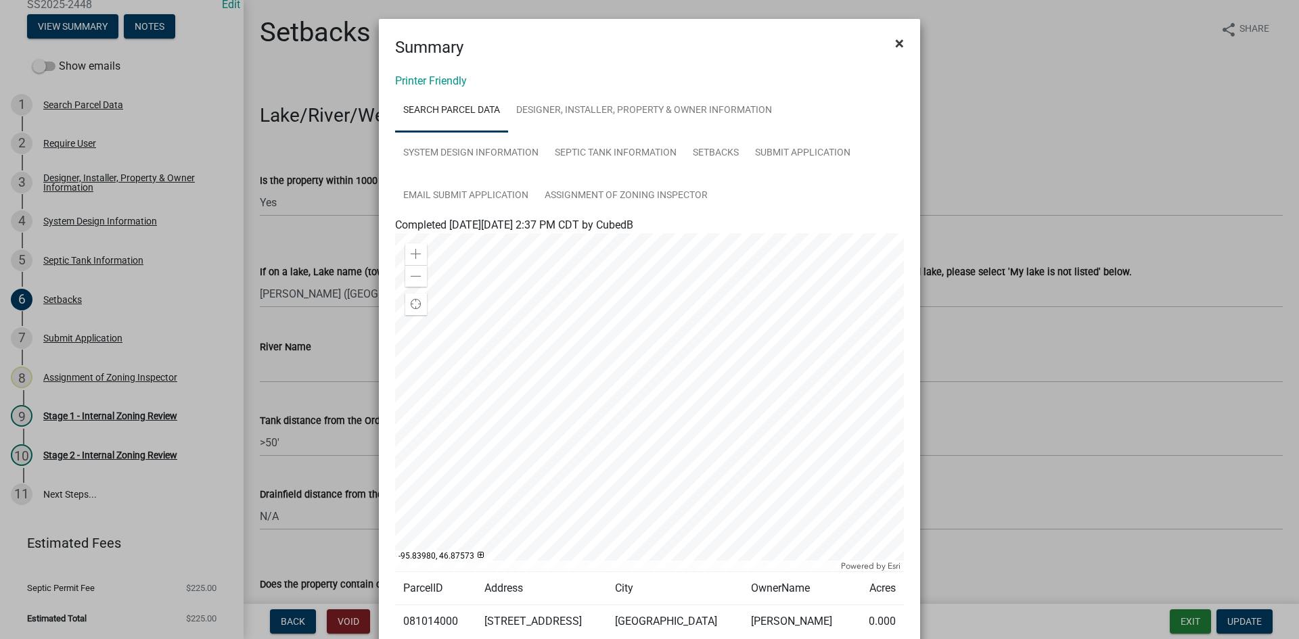
click at [889, 47] on button "×" at bounding box center [899, 43] width 30 height 38
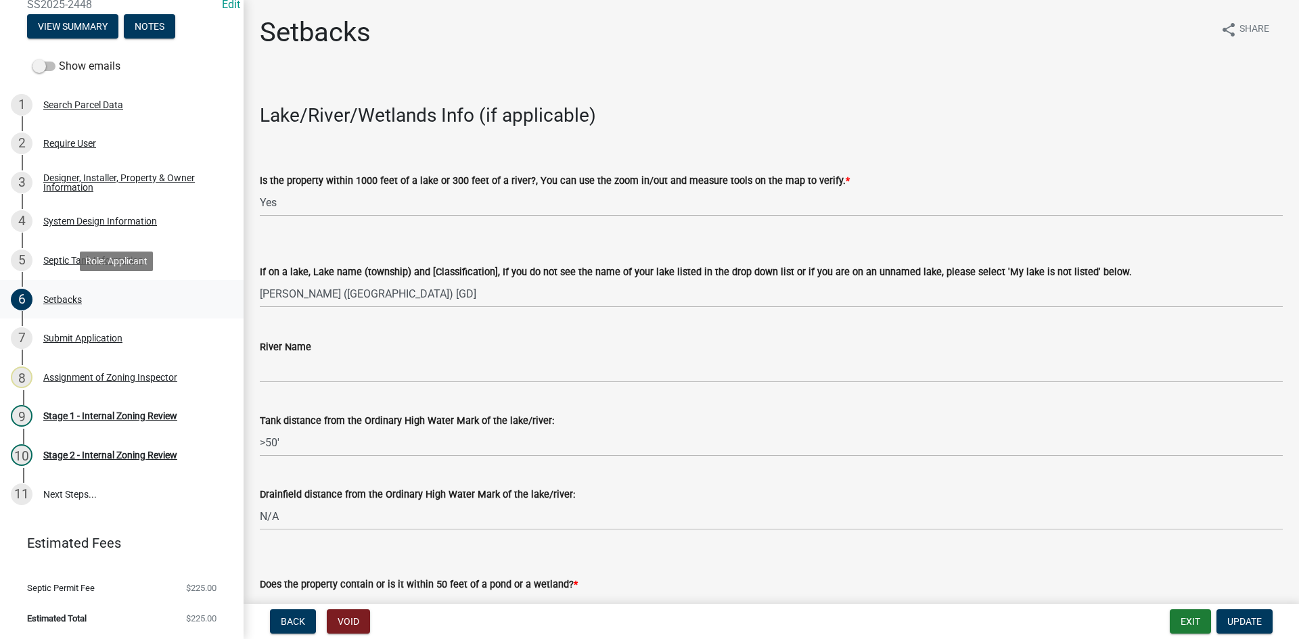
drag, startPoint x: 68, startPoint y: 300, endPoint x: 74, endPoint y: 299, distance: 6.9
click at [68, 300] on div "Setbacks" at bounding box center [62, 299] width 39 height 9
click at [79, 296] on div "Setbacks" at bounding box center [62, 299] width 39 height 9
click at [85, 338] on div "Submit Application" at bounding box center [82, 337] width 79 height 9
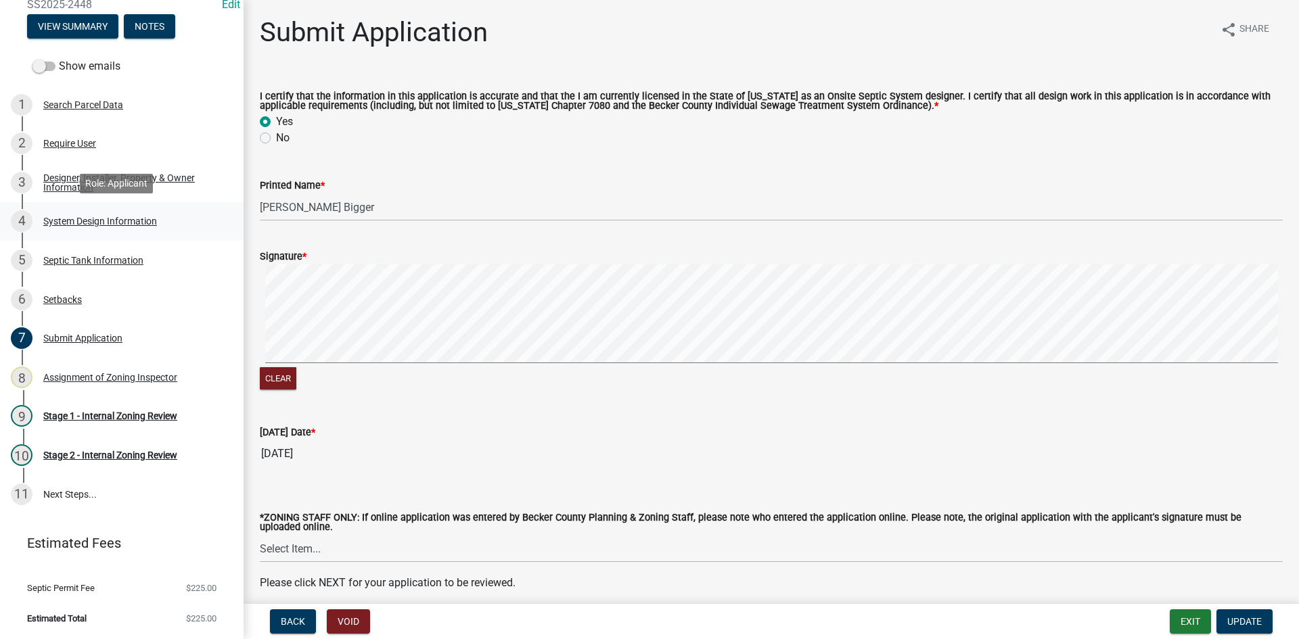
click at [114, 221] on div "System Design Information" at bounding box center [100, 220] width 114 height 9
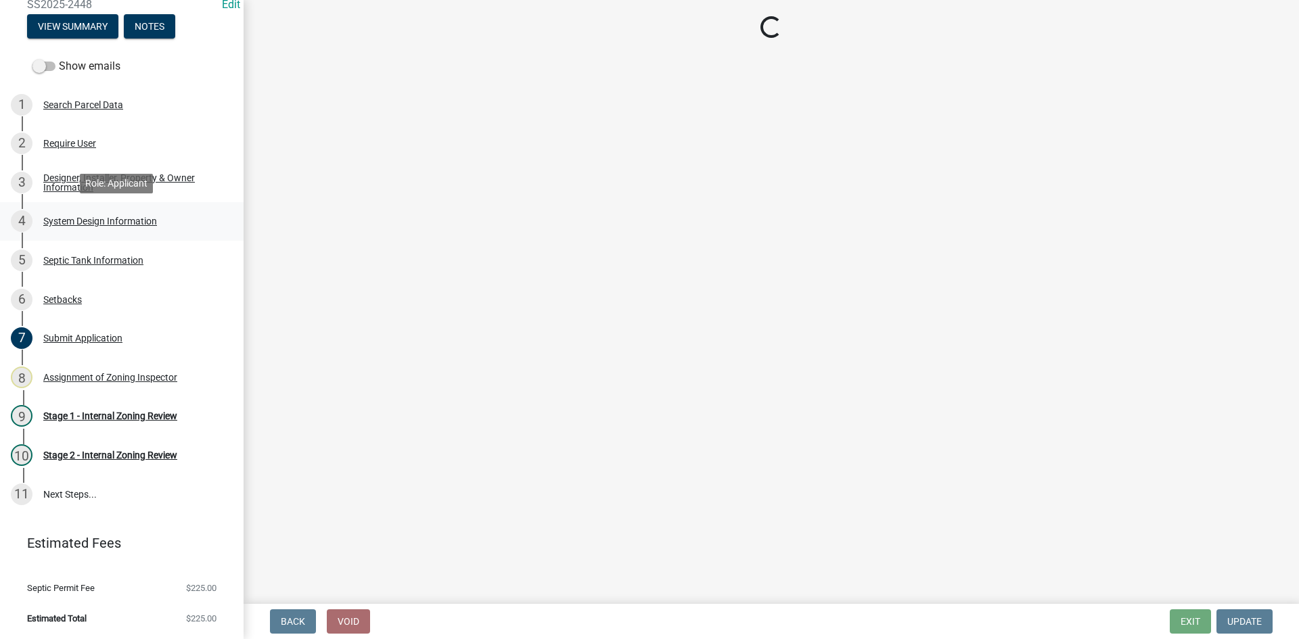
select select "8ba21533-2acf-4cc6-95e5-280e4aabd5a3"
select select "d11049ea-91d0-42ef-8f23-5bc08afa6acf"
select select "011fbff4-a41d-4a75-9bd8-71c7e6c69e0d"
select select "85fdfef2-2683-4311-b5d5-5505f6411127"
select select "bbba294c-e7e6-4483-b1a0-88fbc7e04017"
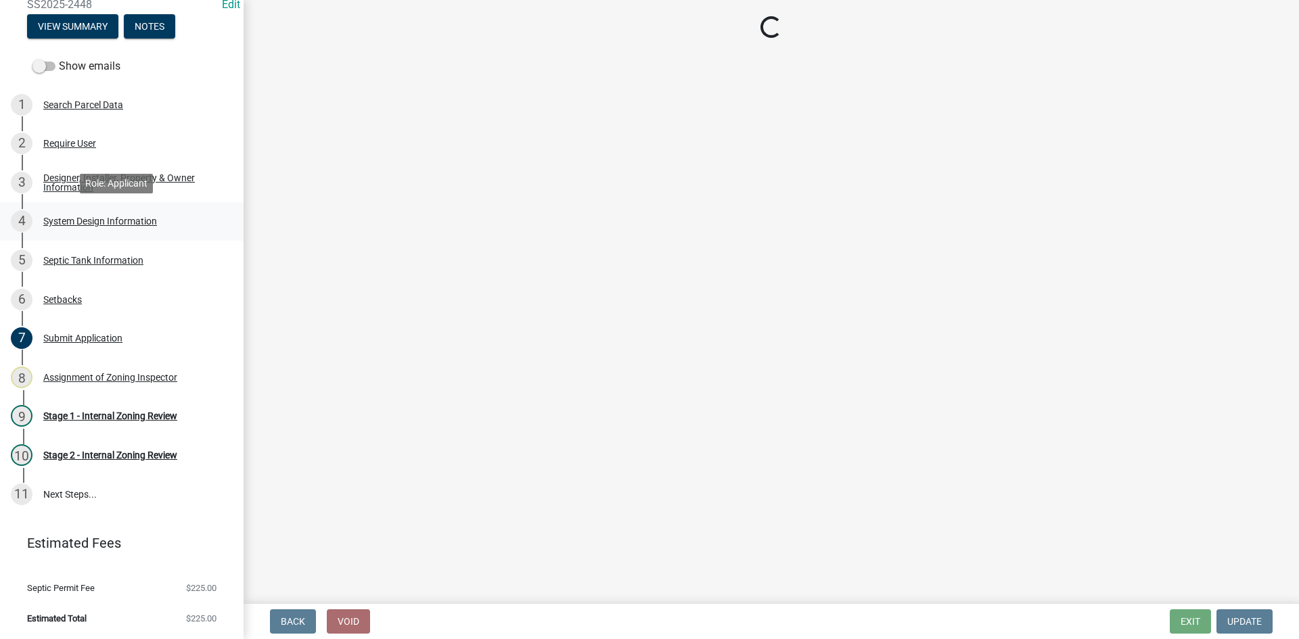
select select "ba735beb-519e-40f0-ae20-62d65fc4c46b"
select select "22f42ee4-8f54-4ffd-840f-b13e29e3d3ac"
select select "f869305d-2cb1-4dd4-8e19-f65af66fecb7"
select select "1beac6bb-92f1-48fc-a43d-dd4fbc824110"
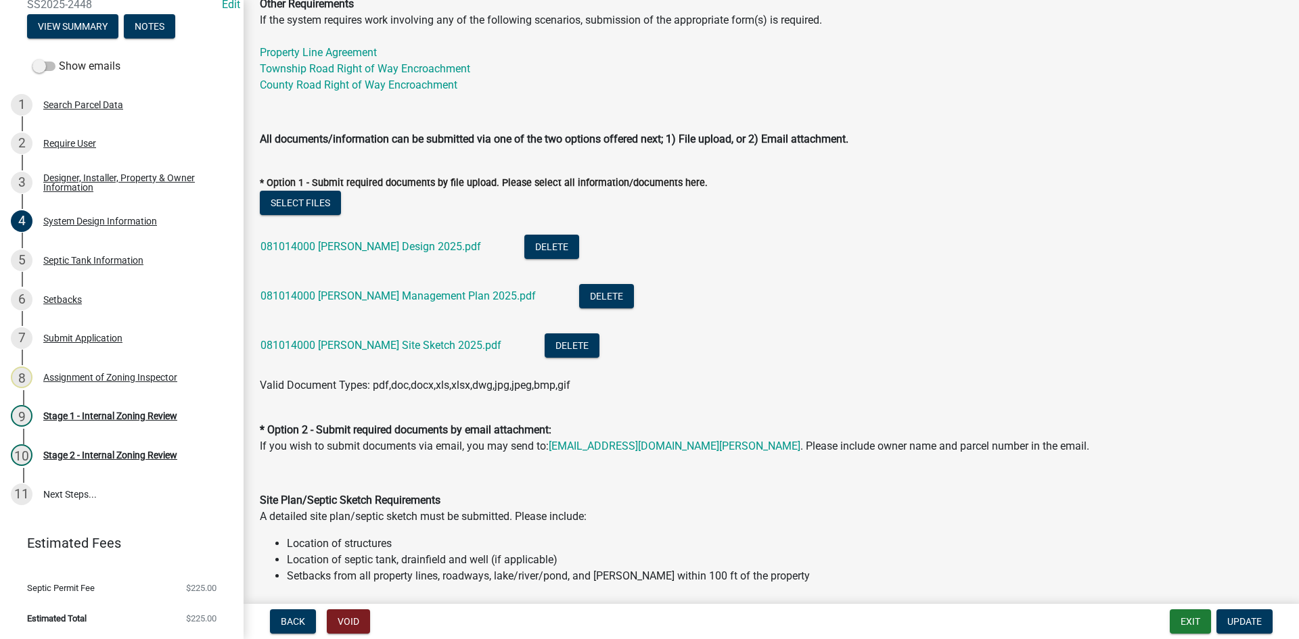
scroll to position [338, 0]
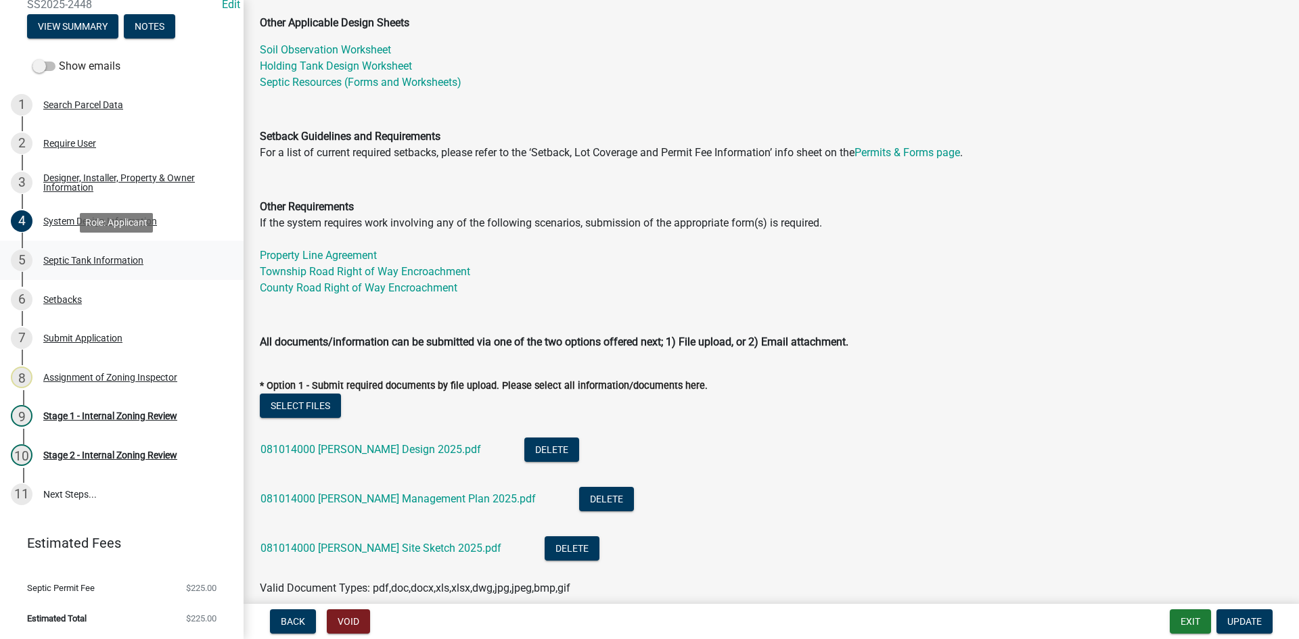
click at [136, 256] on div "Septic Tank Information" at bounding box center [93, 260] width 100 height 9
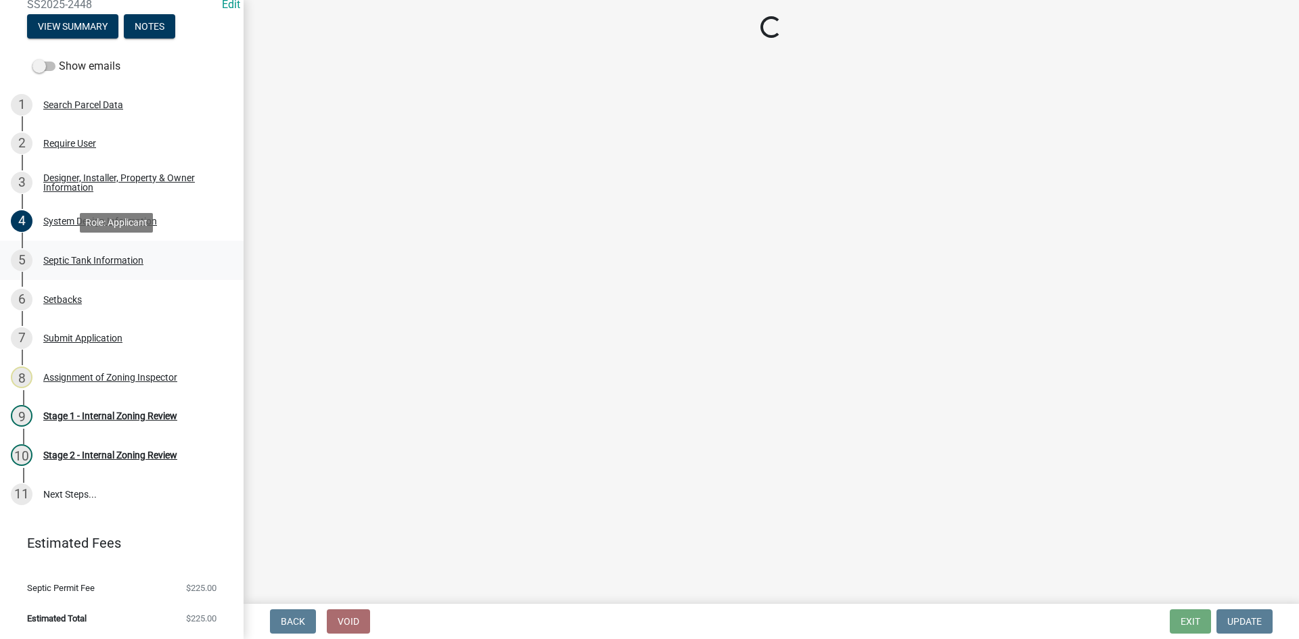
scroll to position [0, 0]
select select "f9fbe67c-c1cf-4a63-8ad4-799ce56b7f21"
select select "fe57a0e5-df0b-49ed-be87-b1b1dff725c1"
select select "52556460-45fa-4026-a6c2-c70bb0823cb5"
select select "c84d9e4c-2287-4d2e-9ef7-9874a7456ee3"
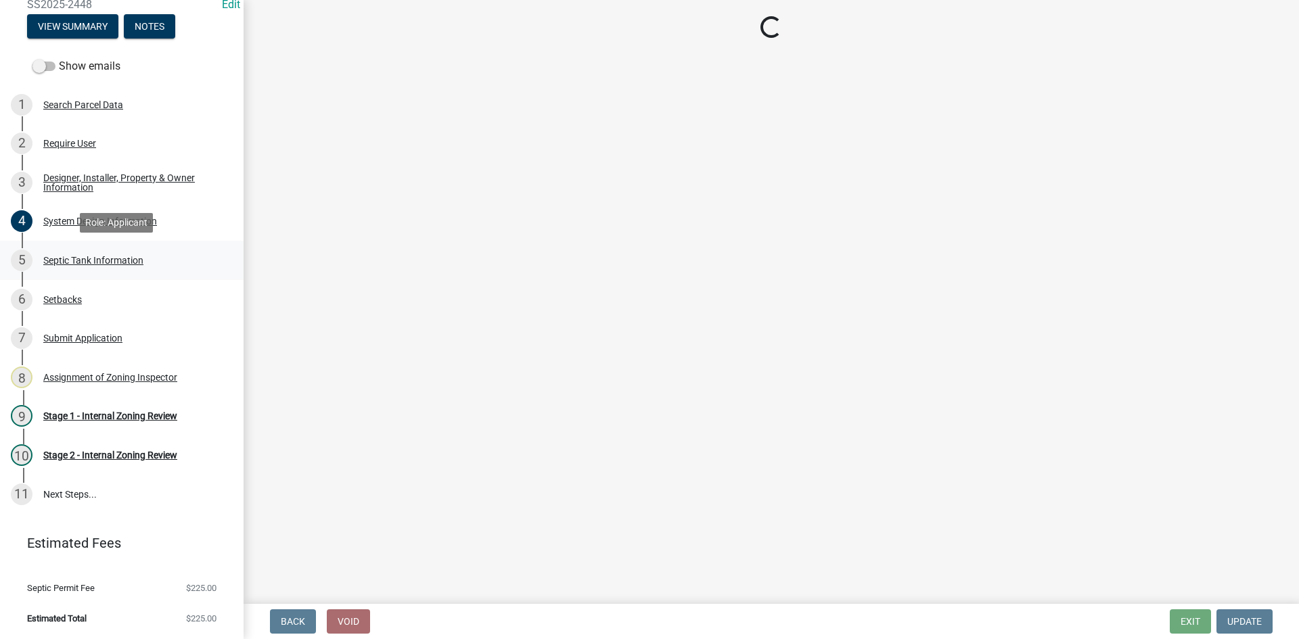
select select "a956bcdf-8f12-4f61-bfc1-a6e229dc0595"
select select "ba43cfd8-3223-4e93-a41d-8bc71aa45820"
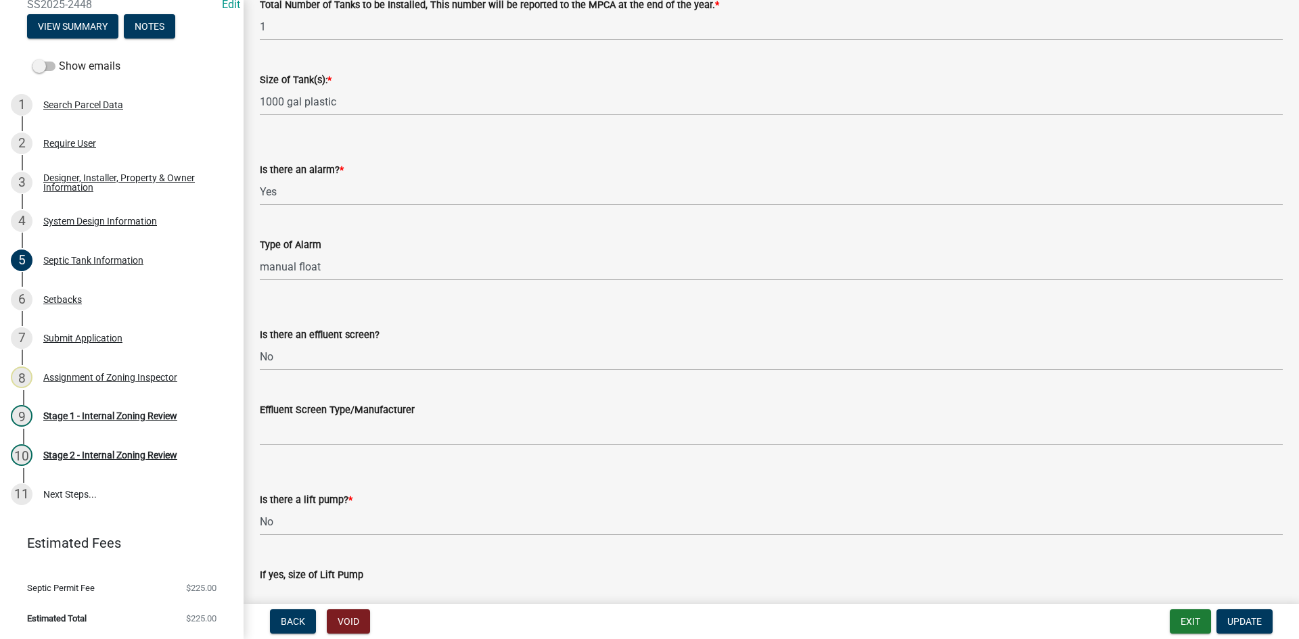
scroll to position [446, 0]
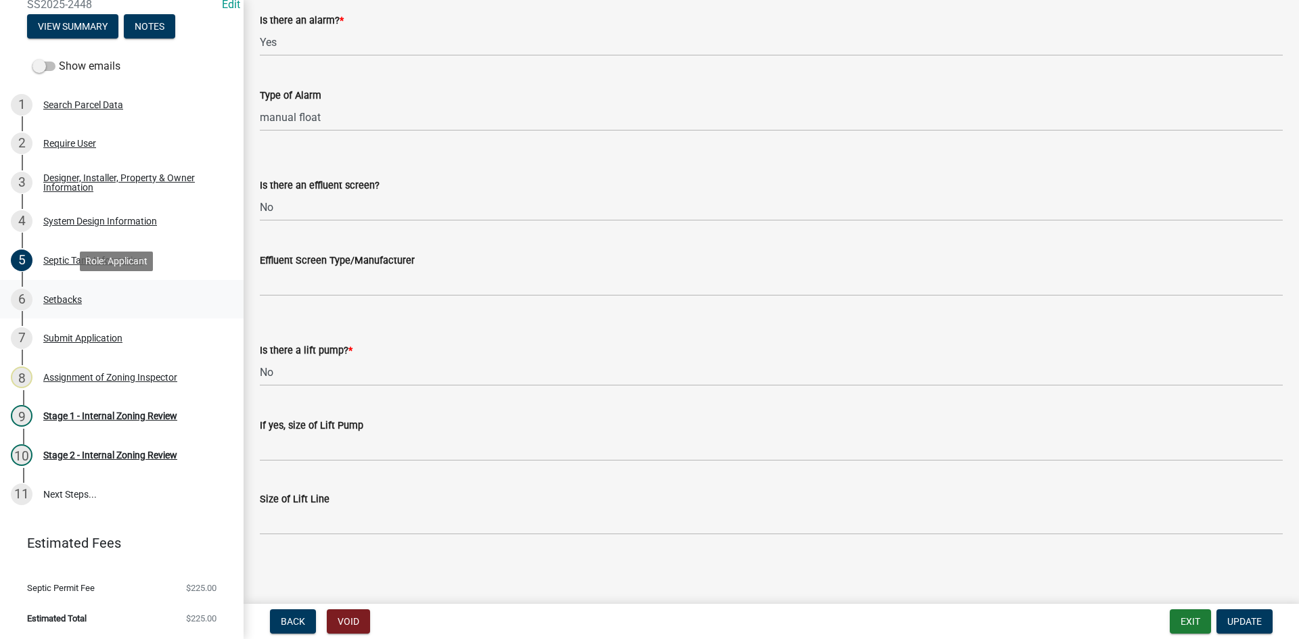
click at [77, 297] on div "Setbacks" at bounding box center [62, 299] width 39 height 9
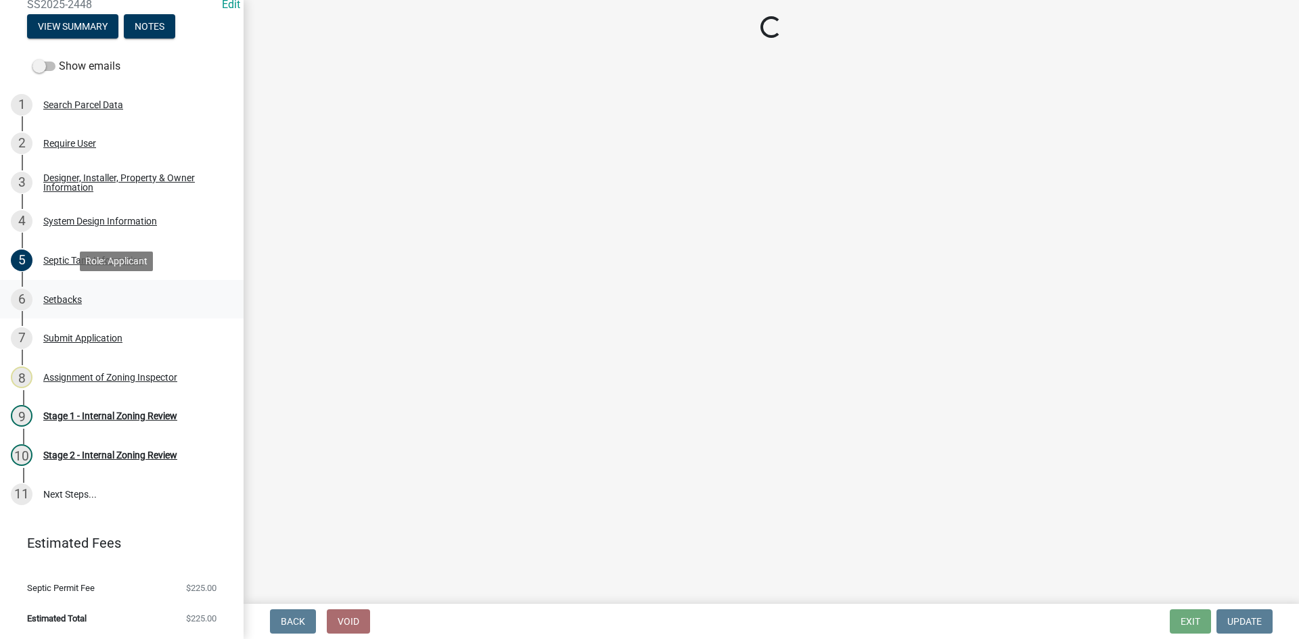
scroll to position [0, 0]
select select "c245ec0d-8d6f-4710-ab2b-b3aa70611708"
select select "a0f116ad-0e64-4f9f-8034-1e31f818c2c9"
select select "23044af5-43bb-4cf5-8aef-2716db2ce5fc"
select select "341aaaa4-06c5-40e5-817d-62b65c9e97ec"
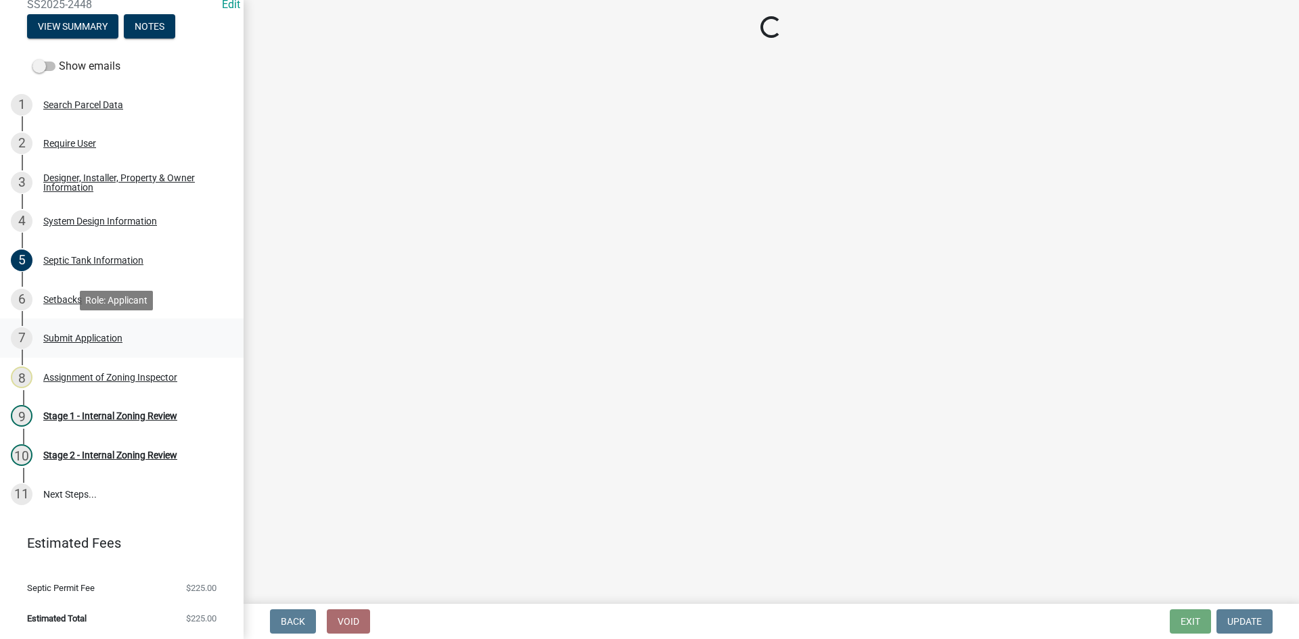
select select "a3ce498e-f8b1-44e2-889e-c4968ac74b5a"
select select "8966ff84-7900-44dd-b964-2f68cb12997f"
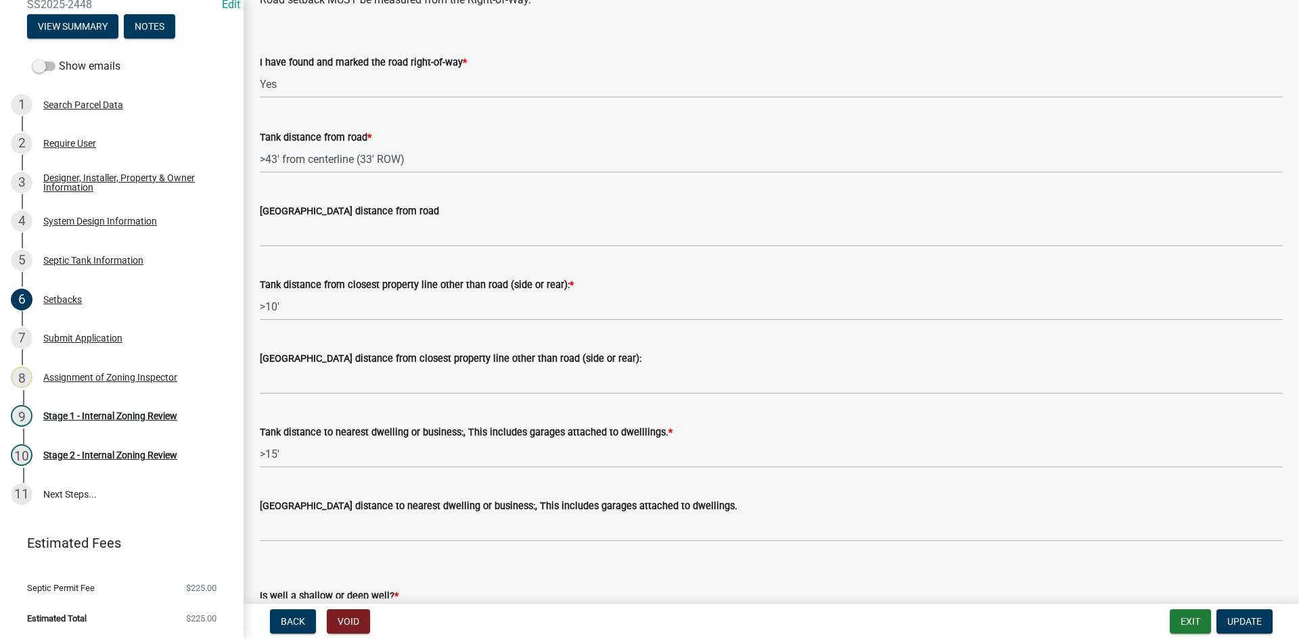
scroll to position [812, 0]
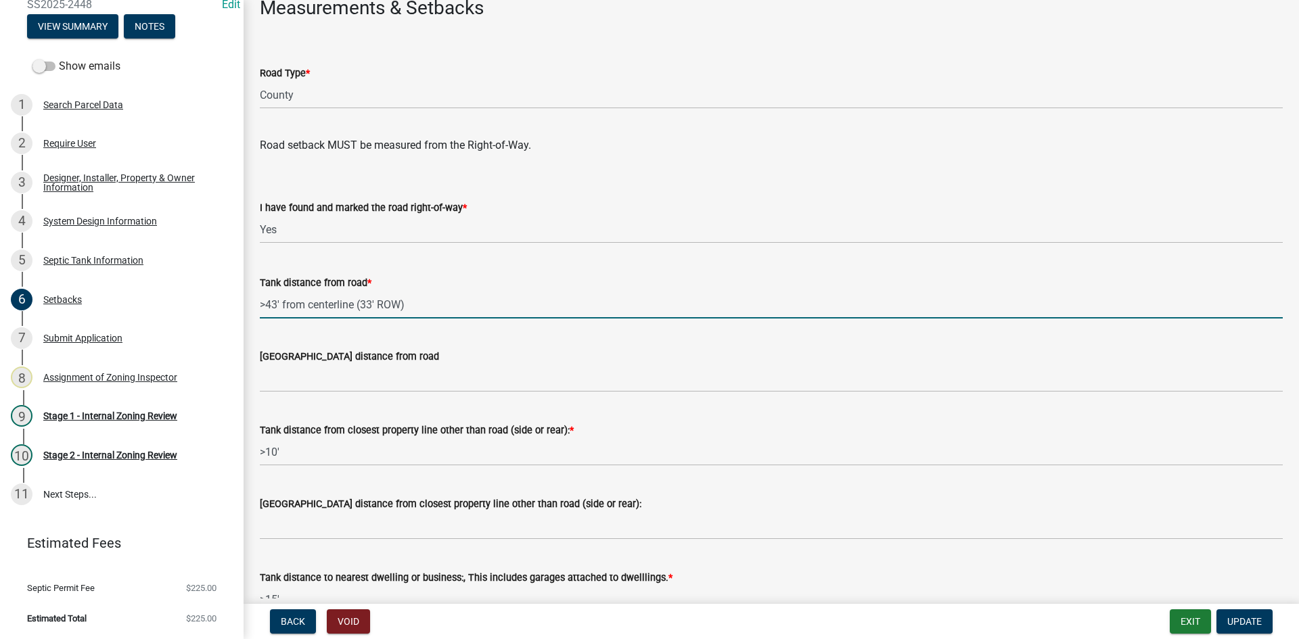
click at [411, 304] on input ">43' from centerline (33' ROW)" at bounding box center [771, 305] width 1023 height 28
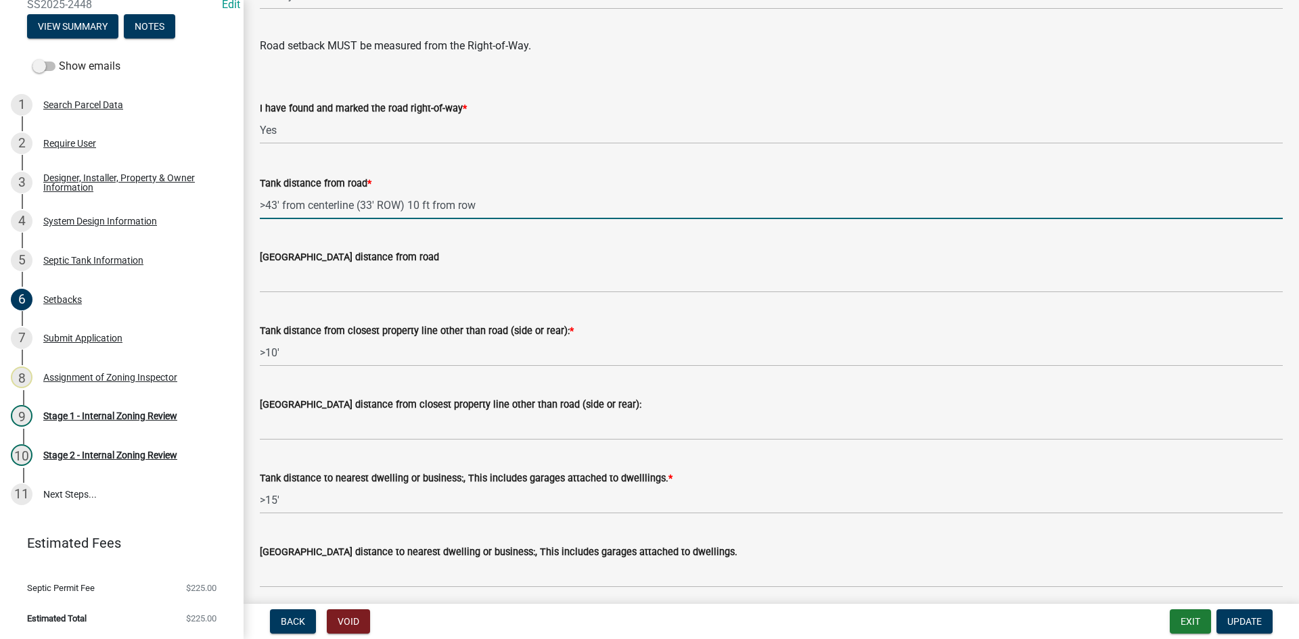
scroll to position [932, 0]
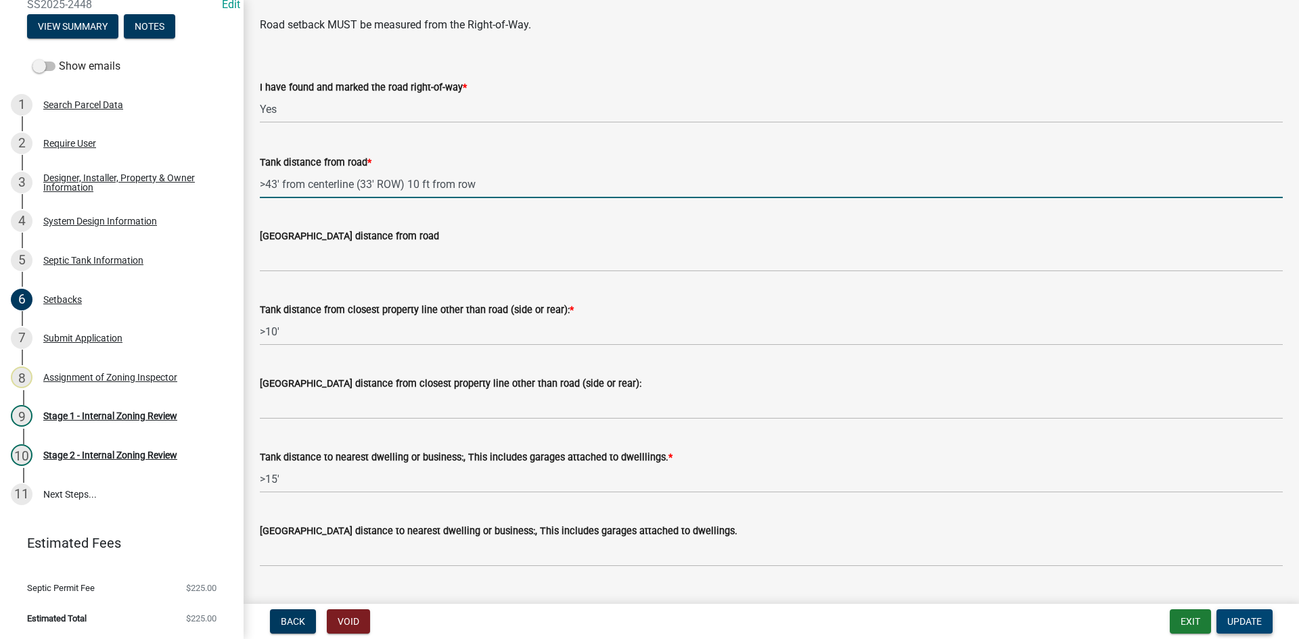
type input ">43' from centerline (33' ROW) 10 ft from row"
click at [1242, 620] on span "Update" at bounding box center [1244, 621] width 34 height 11
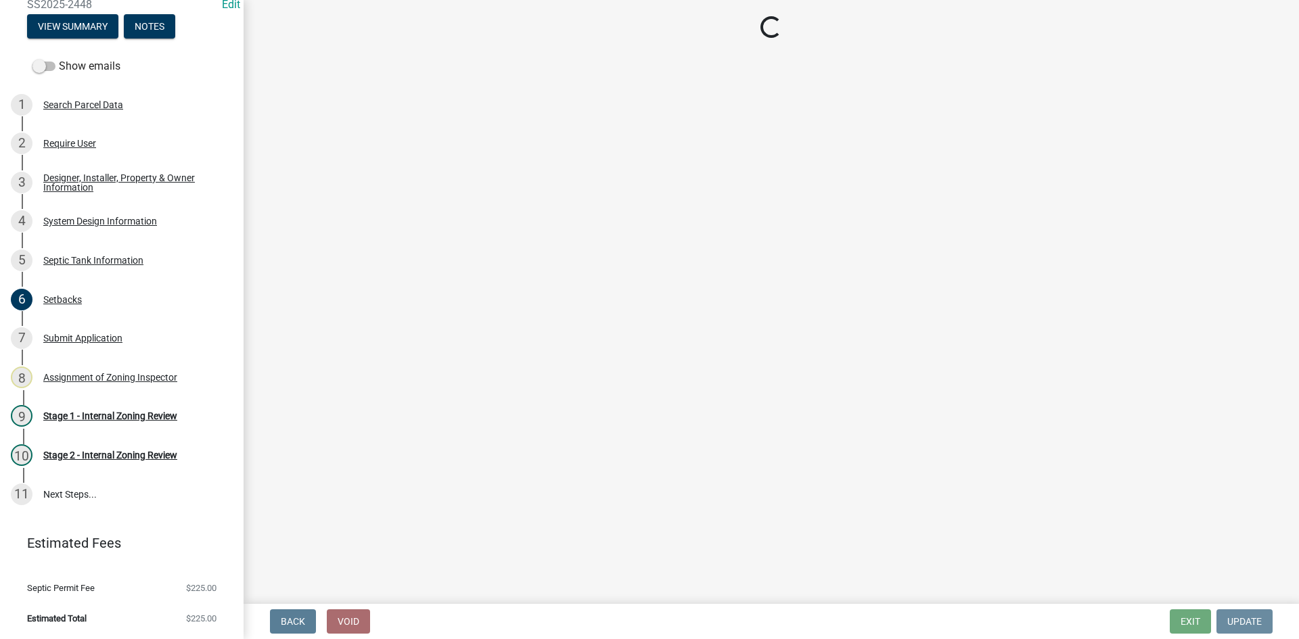
scroll to position [0, 0]
select select "49e49f1e-3b32-4342-8c2e-9cbd4919fe4d"
select select "ca07ae0a-7638-46ff-ada2-c67ca3524324"
select select "ec75a761-93b4-47c5-8535-fea253c32937"
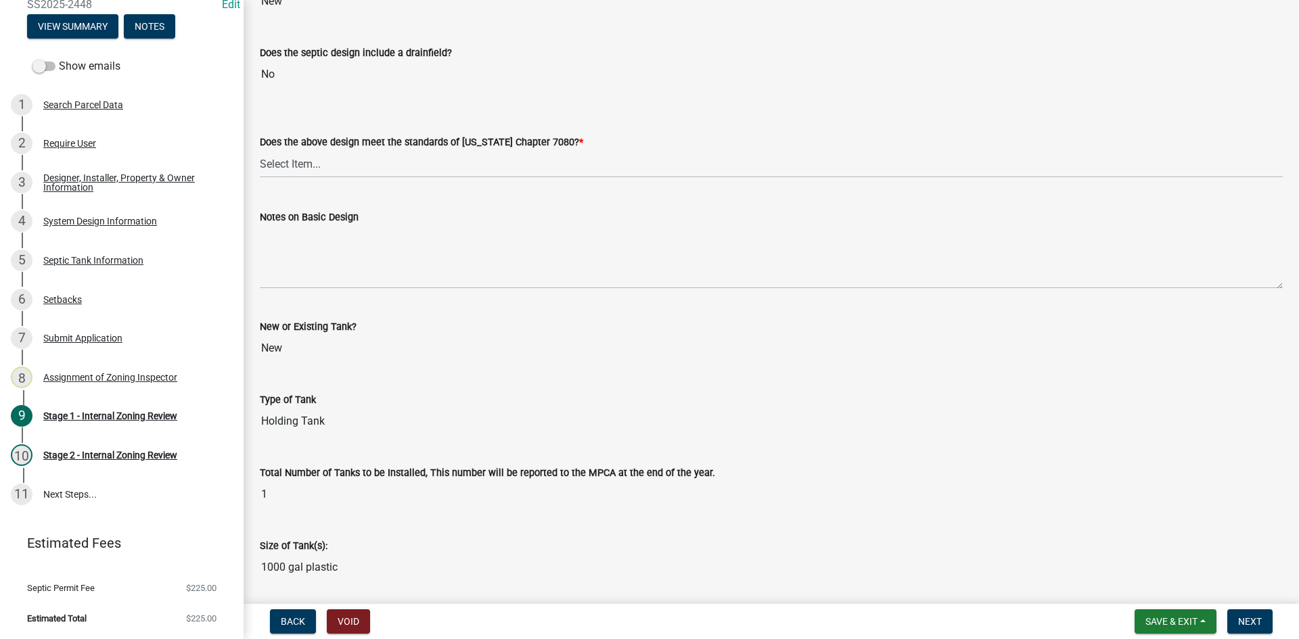
scroll to position [2976, 0]
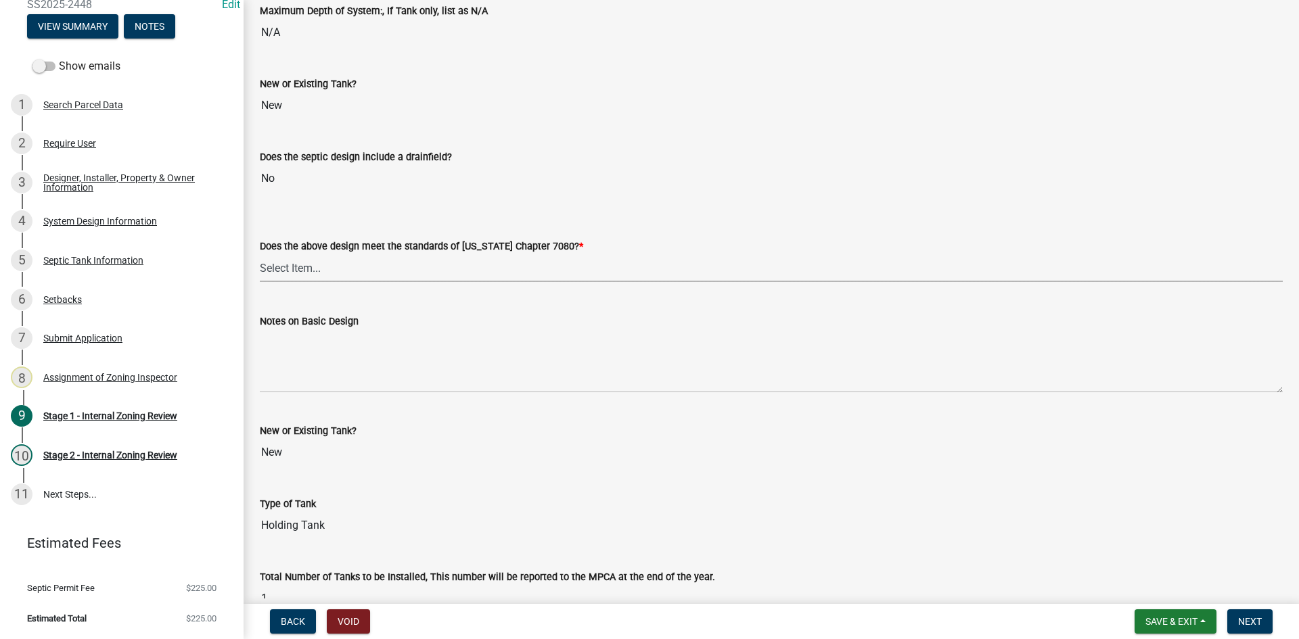
click at [322, 259] on select "Select Item... Yes No" at bounding box center [771, 268] width 1023 height 28
click at [260, 254] on select "Select Item... Yes No" at bounding box center [771, 268] width 1023 height 28
select select "bcbb982e-a48c-4b4a-a83b-ed1363446a86"
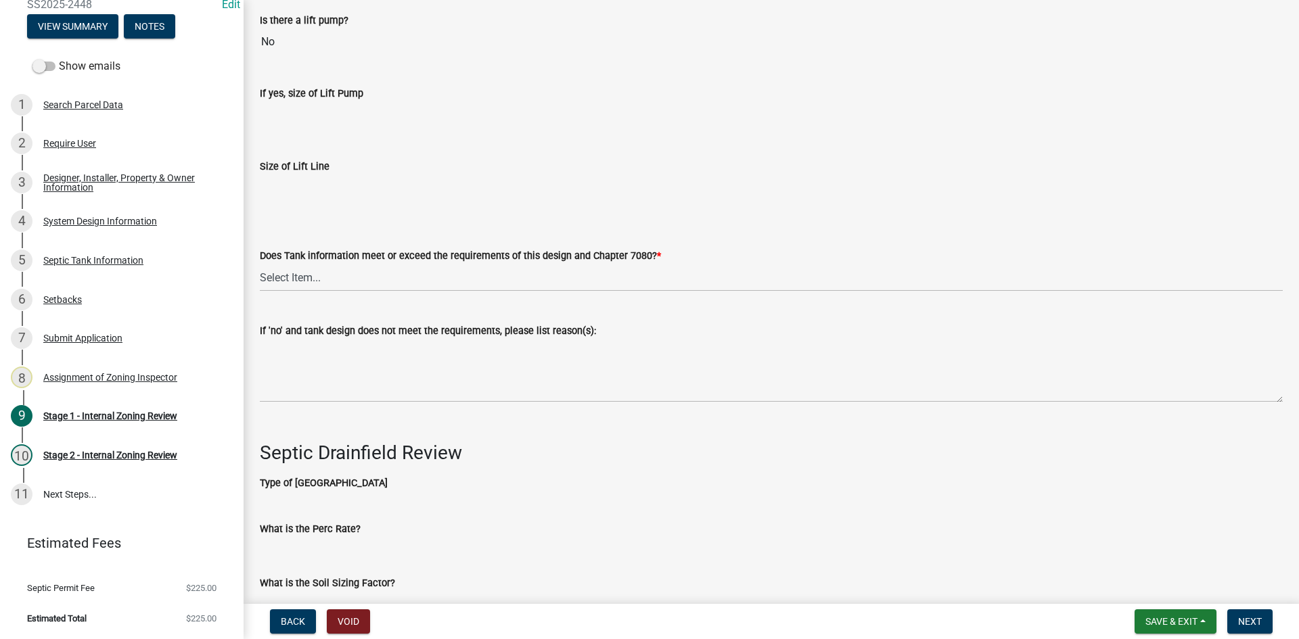
scroll to position [4059, 0]
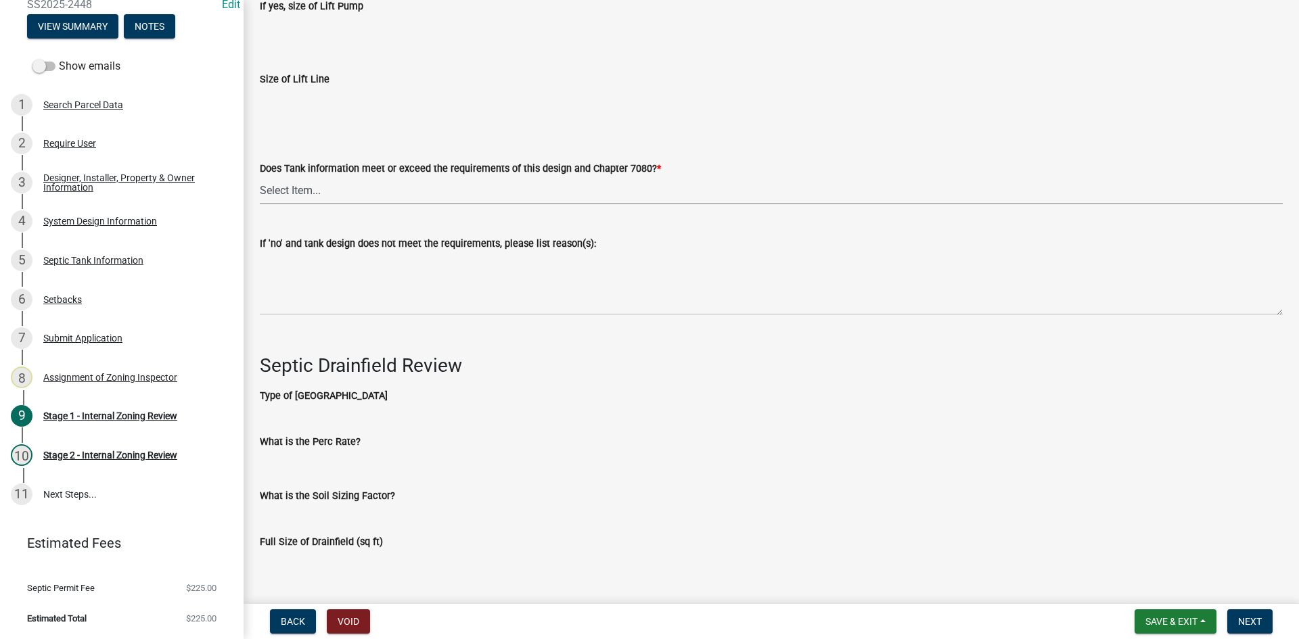
drag, startPoint x: 306, startPoint y: 187, endPoint x: 317, endPoint y: 194, distance: 12.6
click at [308, 187] on select "Select Item... Yes No" at bounding box center [771, 191] width 1023 height 28
click at [260, 177] on select "Select Item... Yes No" at bounding box center [771, 191] width 1023 height 28
select select "47a2a5dd-5977-4941-8e6f-09ff03cdfb75"
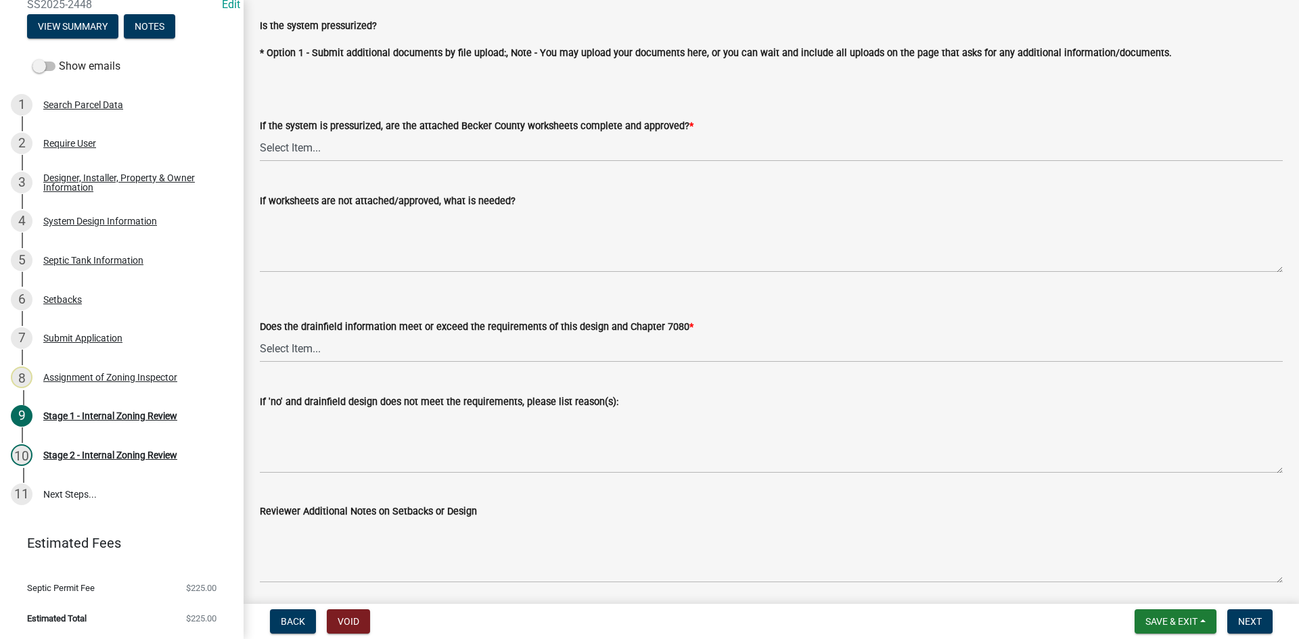
scroll to position [4906, 0]
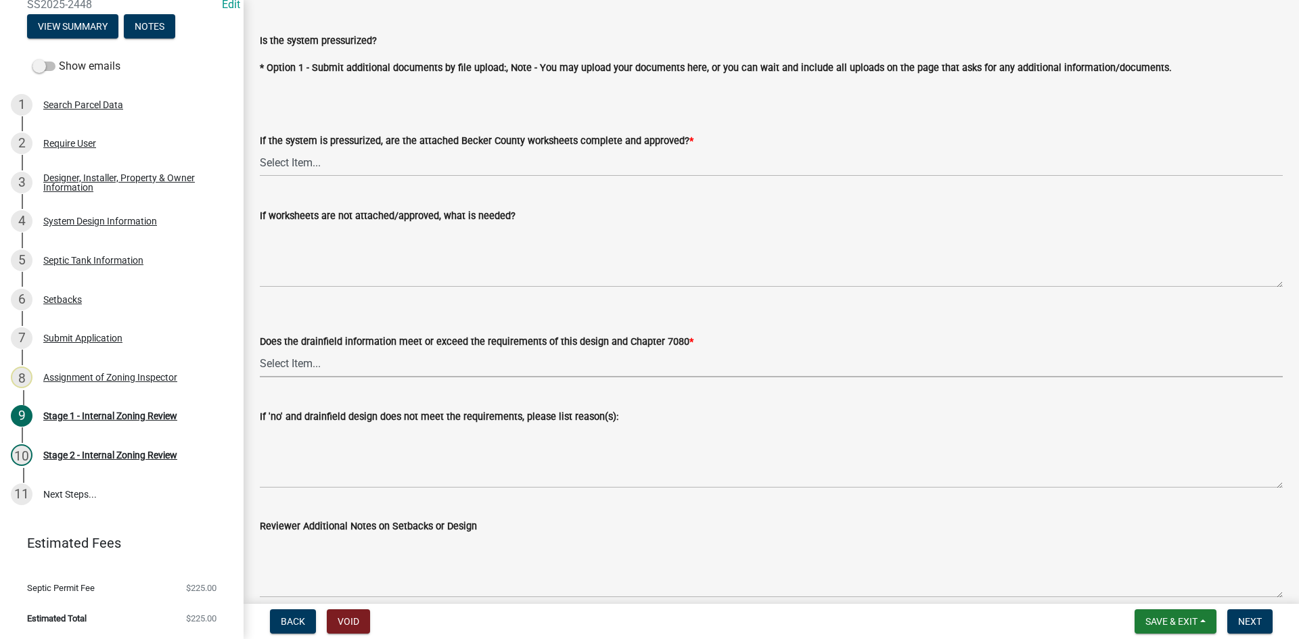
click at [292, 354] on select "Select Item... Yes No" at bounding box center [771, 364] width 1023 height 28
click at [260, 350] on select "Select Item... Yes No" at bounding box center [771, 364] width 1023 height 28
select select "16f67b85-ee8d-44ae-bc4a-b6dc5f12ab64"
click at [304, 166] on select "Select Item... Yes No NA" at bounding box center [771, 163] width 1023 height 28
click at [260, 149] on select "Select Item... Yes No NA" at bounding box center [771, 163] width 1023 height 28
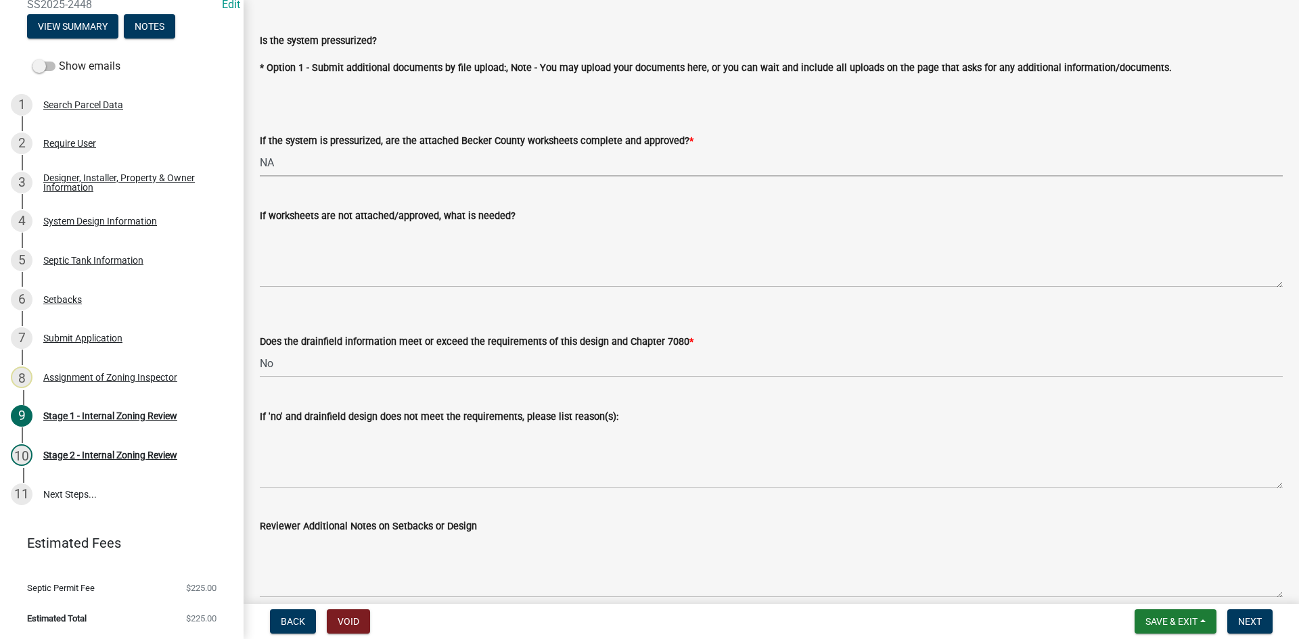
select select "bb79d4d7-231b-4b1d-b193-590fb78434b4"
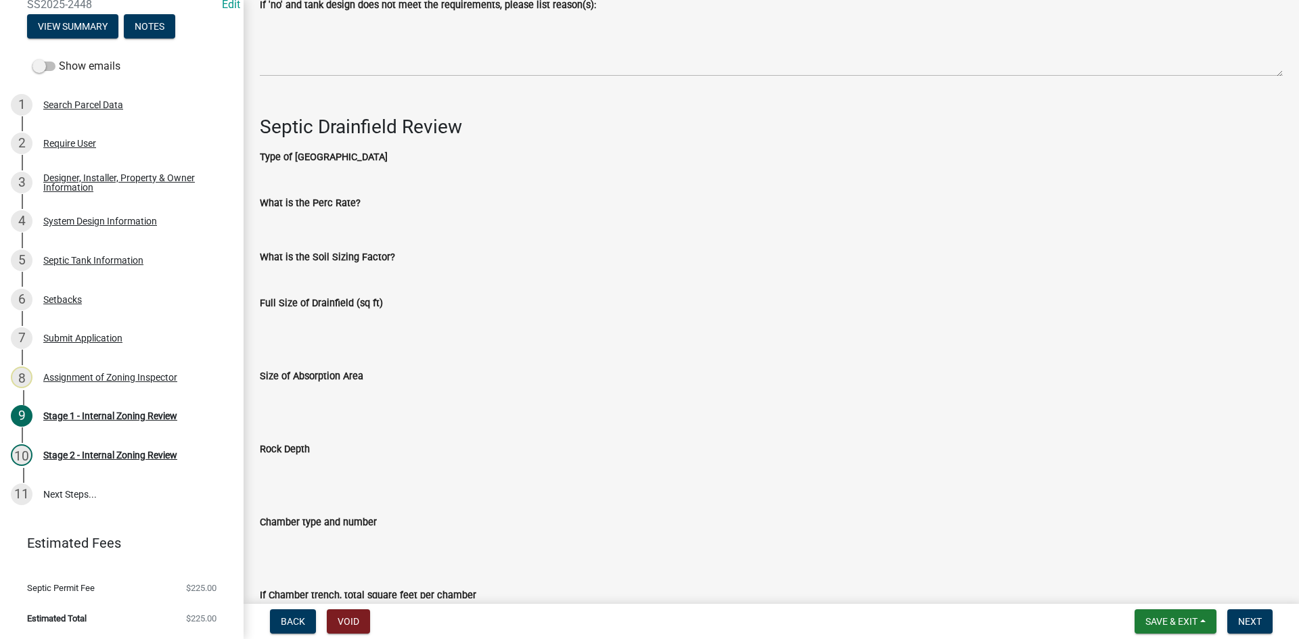
scroll to position [3891, 0]
